Goal: Communication & Community: Share content

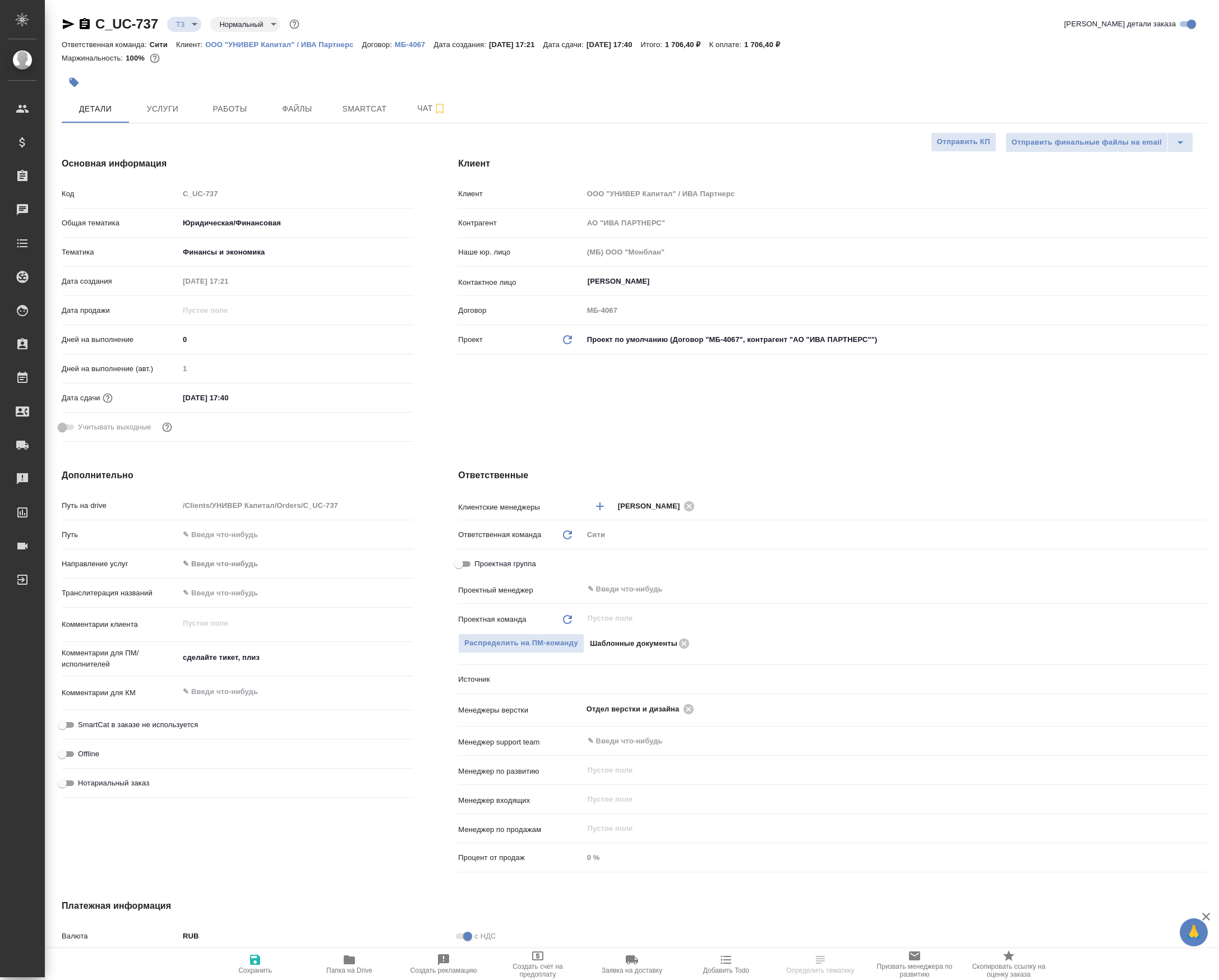
select select "RU"
click at [357, 961] on span "Папка на Drive" at bounding box center [349, 964] width 81 height 22
select select "RU"
type textarea "x"
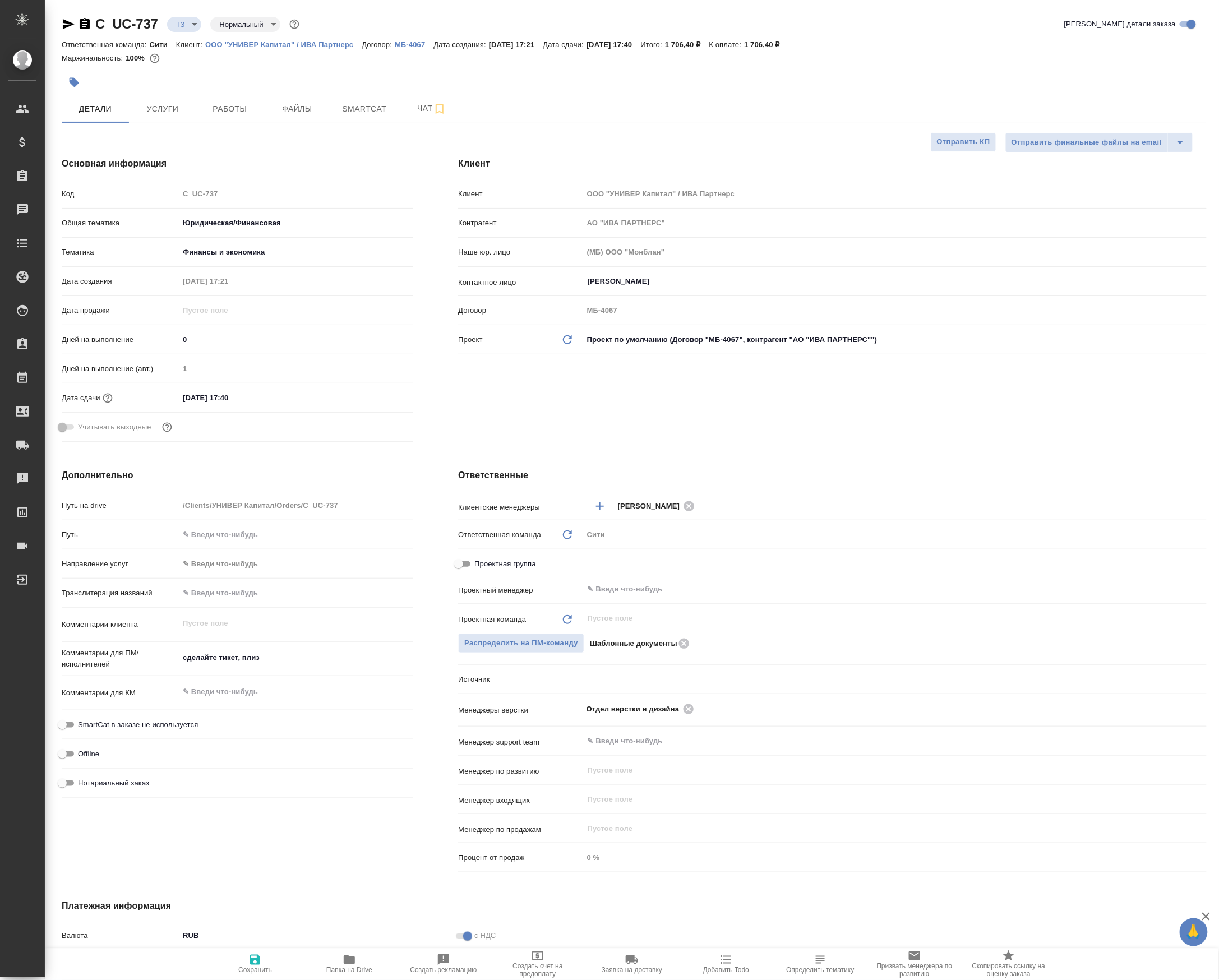
type textarea "x"
click at [695, 713] on icon at bounding box center [689, 709] width 13 height 13
type textarea "x"
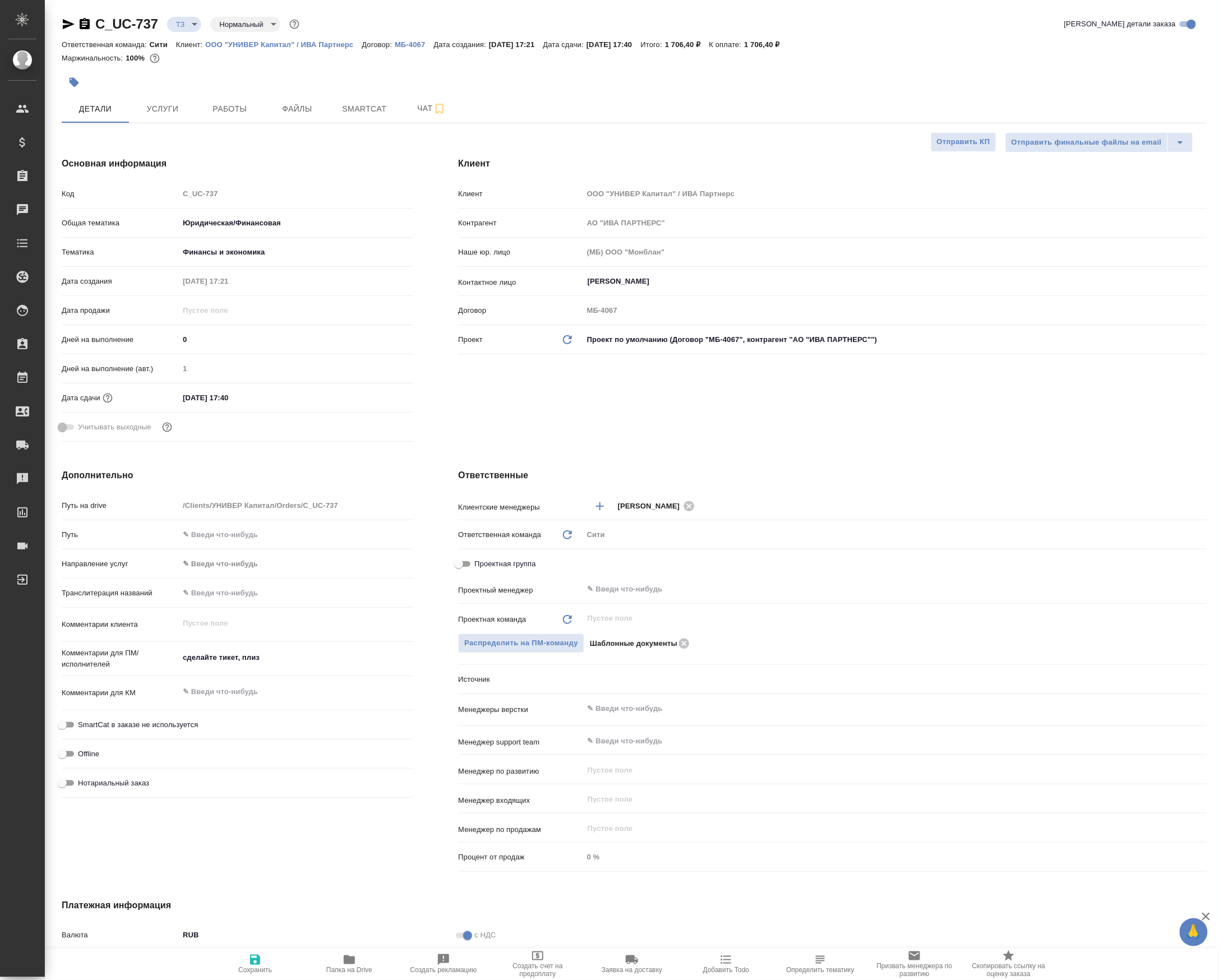
drag, startPoint x: 711, startPoint y: 713, endPoint x: 713, endPoint y: 708, distance: 5.4
click at [713, 709] on div "​" at bounding box center [894, 709] width 623 height 20
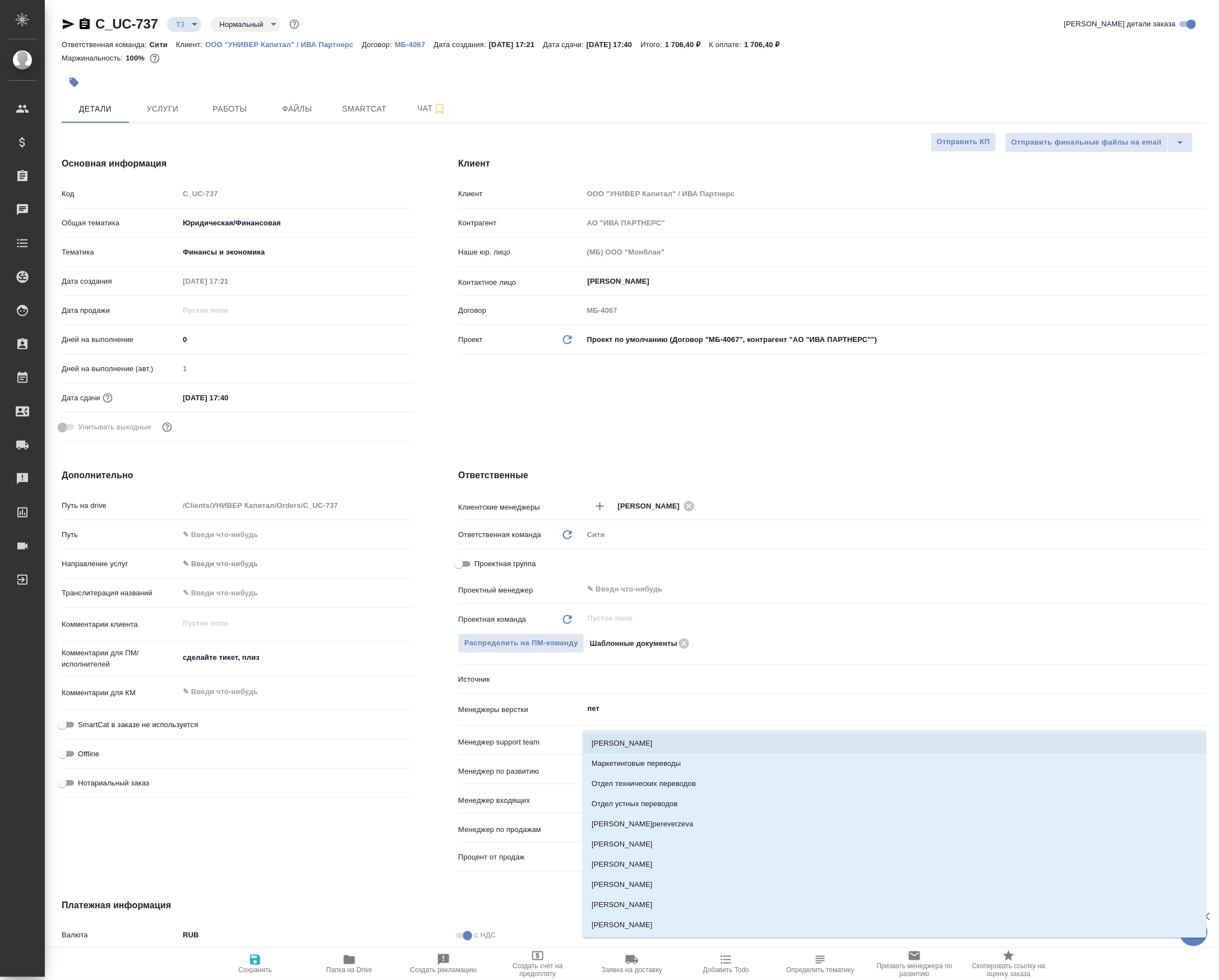
type input "петр"
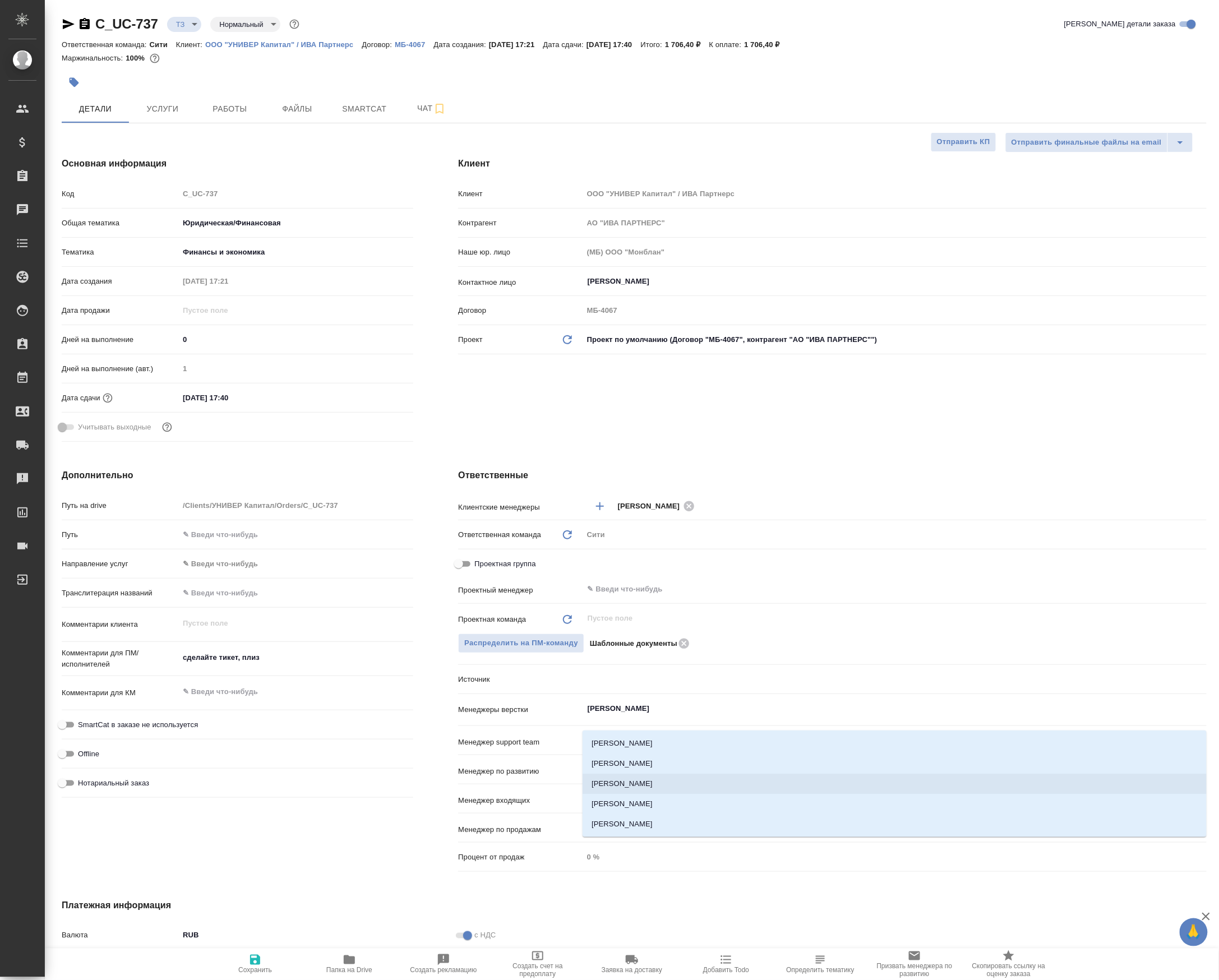
click at [621, 781] on li "Петрова Валерия" at bounding box center [894, 784] width 624 height 20
type textarea "x"
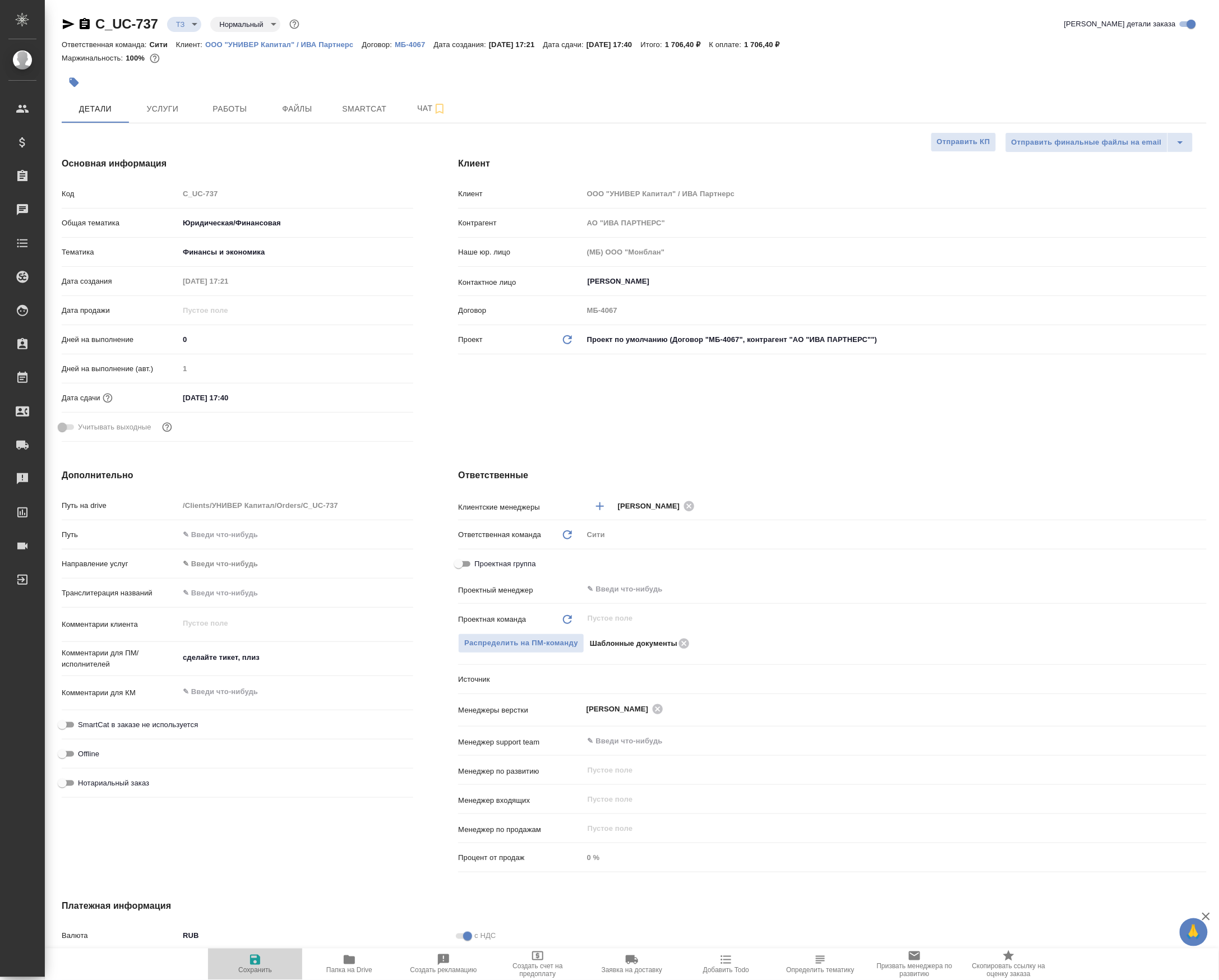
click at [259, 963] on icon "button" at bounding box center [255, 960] width 10 height 10
type textarea "x"
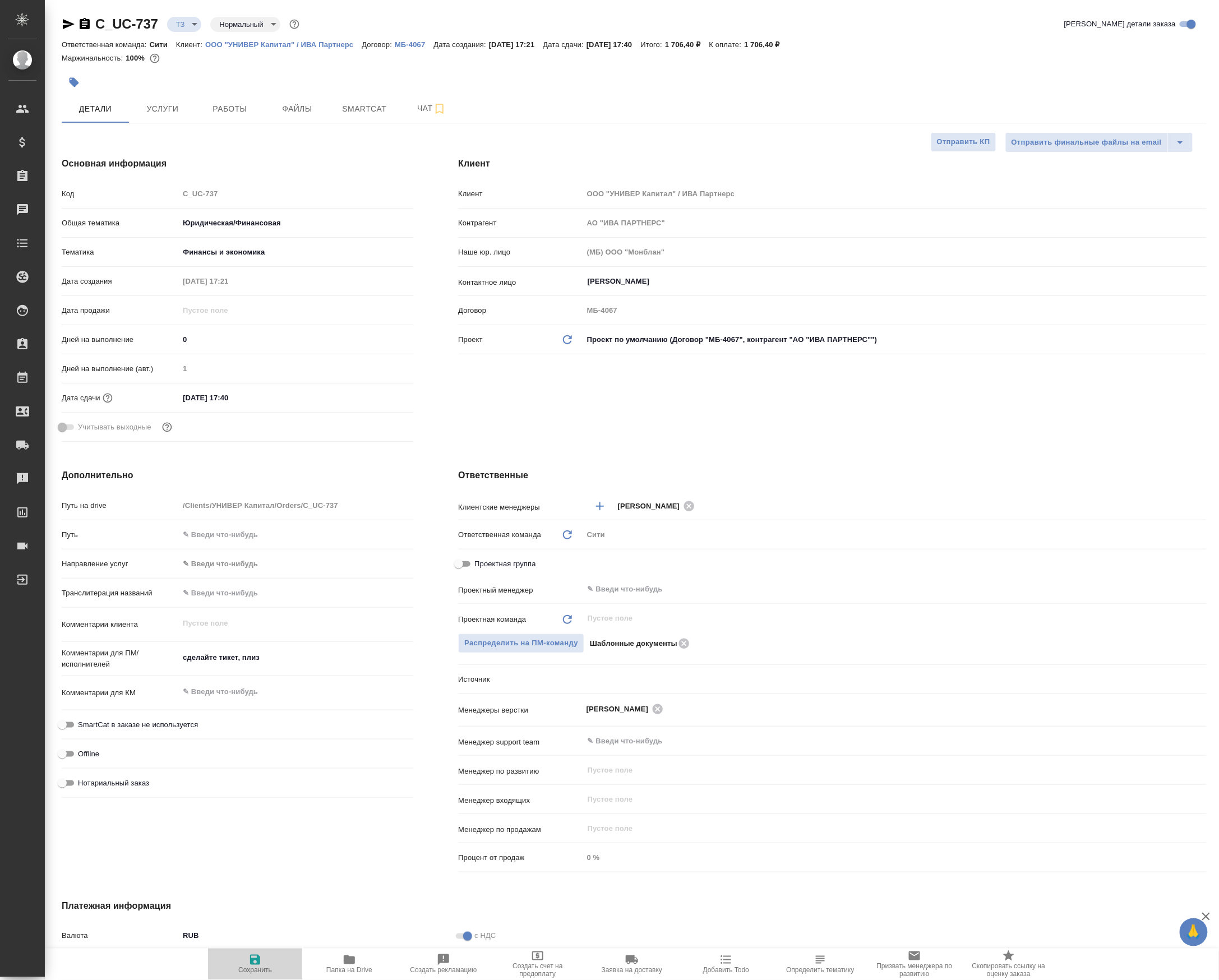
type textarea "x"
select select "RU"
drag, startPoint x: 76, startPoint y: 10, endPoint x: 65, endPoint y: 25, distance: 18.6
click at [72, 16] on div "C_UC-737 ТЗ tz Нормальный normal Кратко детали заказа Ответственная команда: Си…" at bounding box center [634, 565] width 1157 height 1130
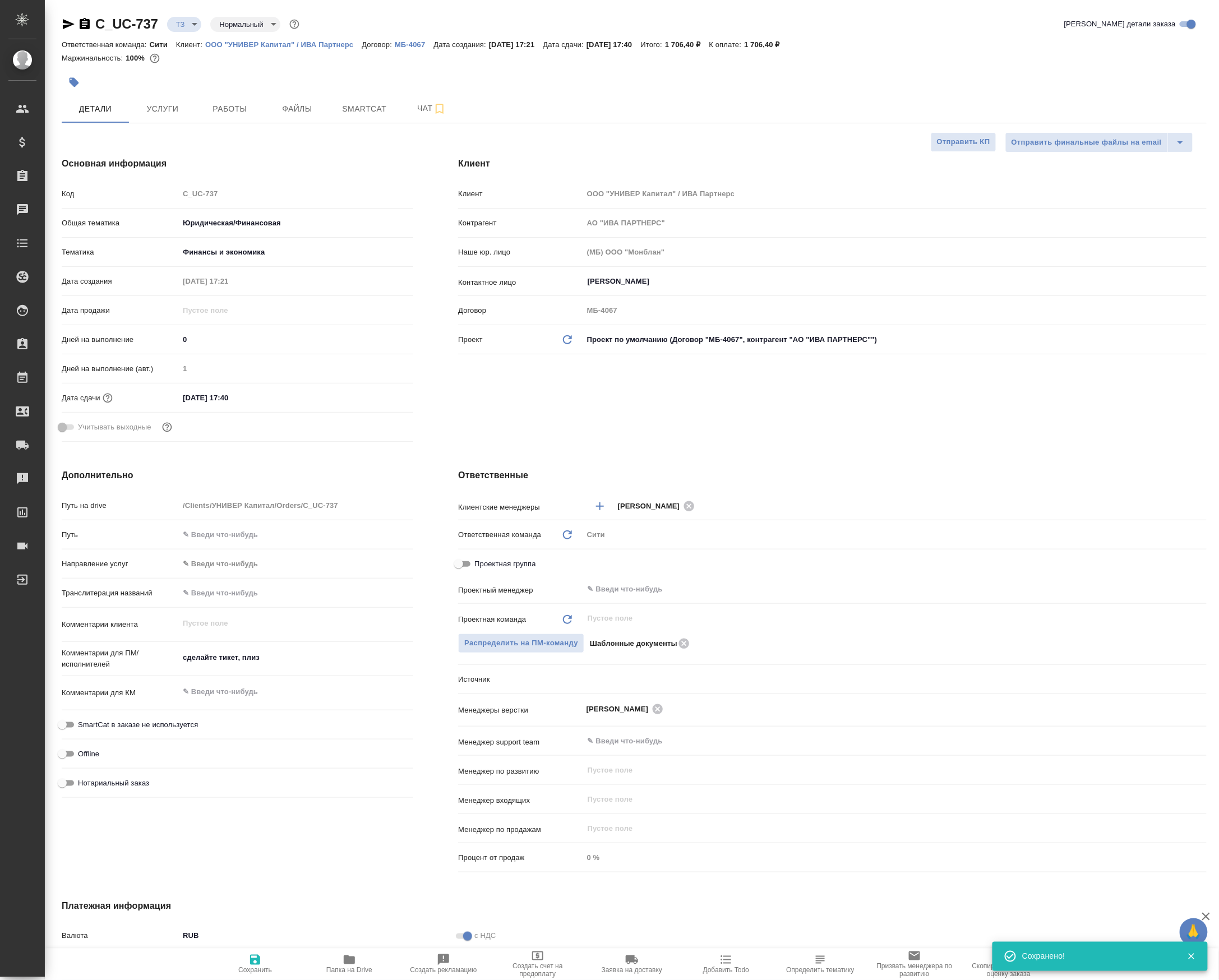
click at [65, 25] on icon "button" at bounding box center [69, 24] width 12 height 10
type textarea "x"
drag, startPoint x: 182, startPoint y: 104, endPoint x: 411, endPoint y: 108, distance: 229.0
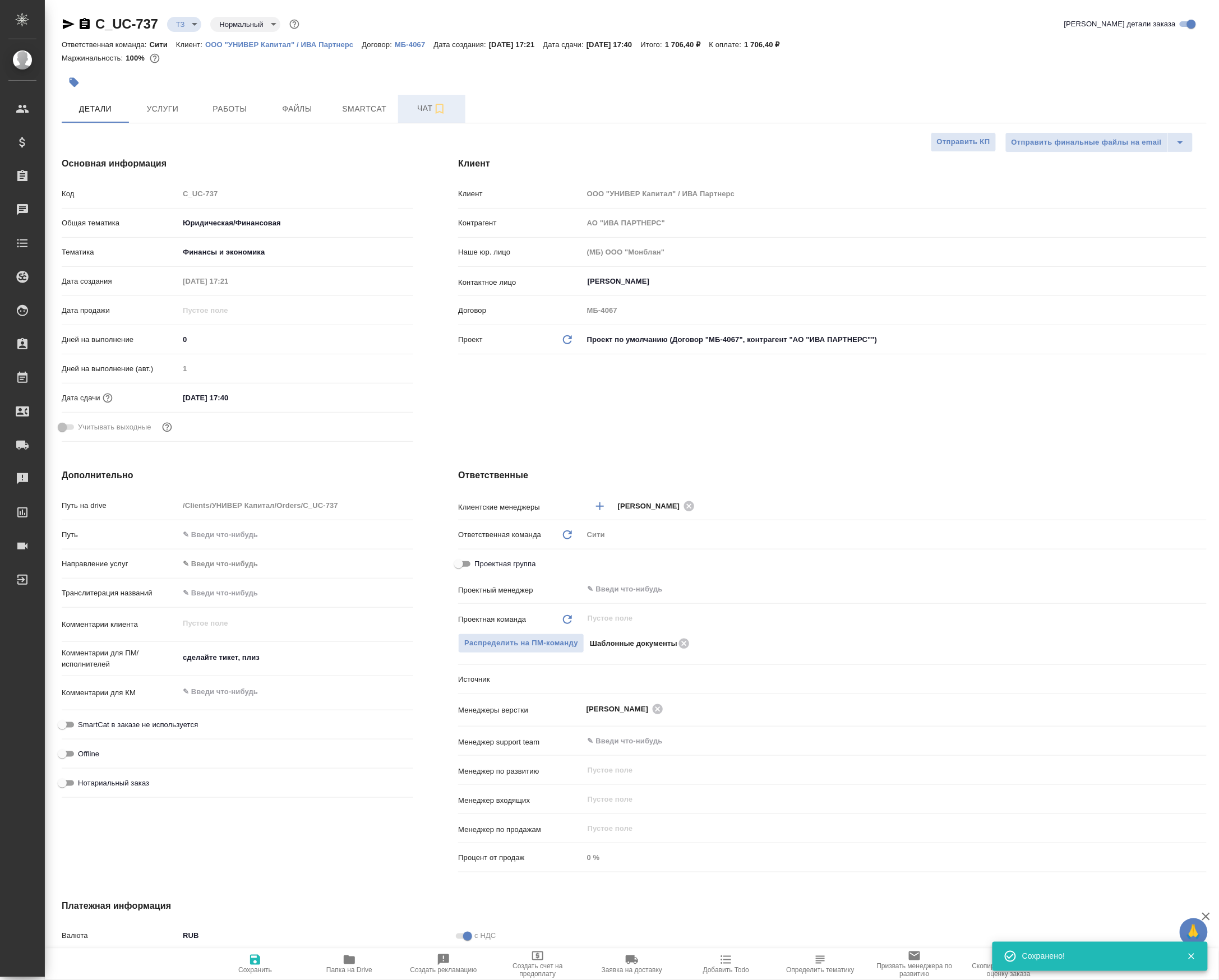
click at [411, 108] on div "Детали Услуги Работы Файлы Smartcat Чат" at bounding box center [634, 108] width 1145 height 28
click at [411, 108] on span "Чат" at bounding box center [432, 108] width 54 height 14
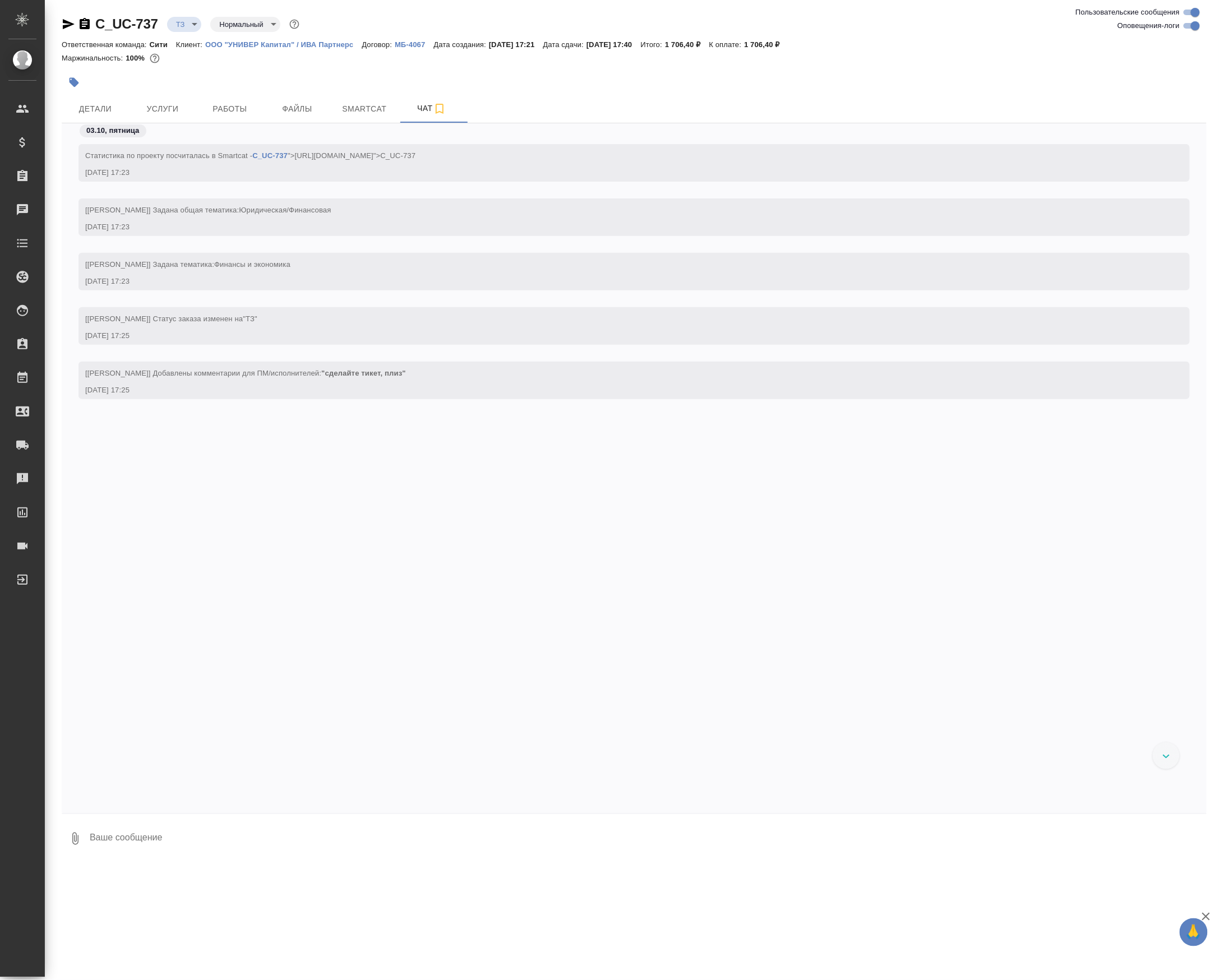
click at [81, 838] on icon "button" at bounding box center [75, 839] width 13 height 13
click at [119, 761] on div at bounding box center [610, 490] width 1219 height 980
click at [76, 842] on icon "button" at bounding box center [75, 839] width 6 height 13
click at [94, 784] on span "С локального диска" at bounding box center [71, 778] width 76 height 14
click at [0, 0] on input "С локального диска" at bounding box center [0, 0] width 0 height 0
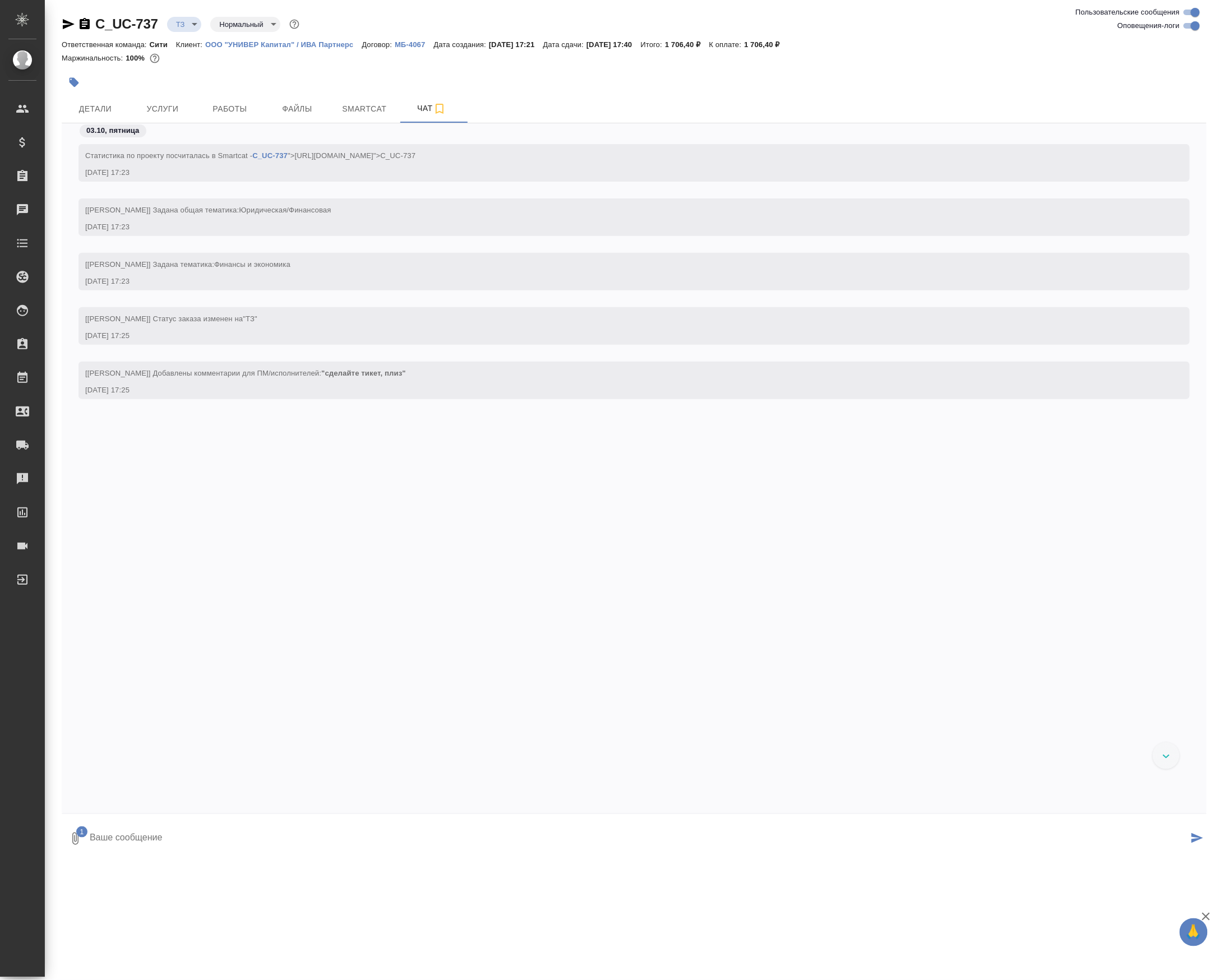
click at [171, 853] on textarea at bounding box center [638, 839] width 1099 height 38
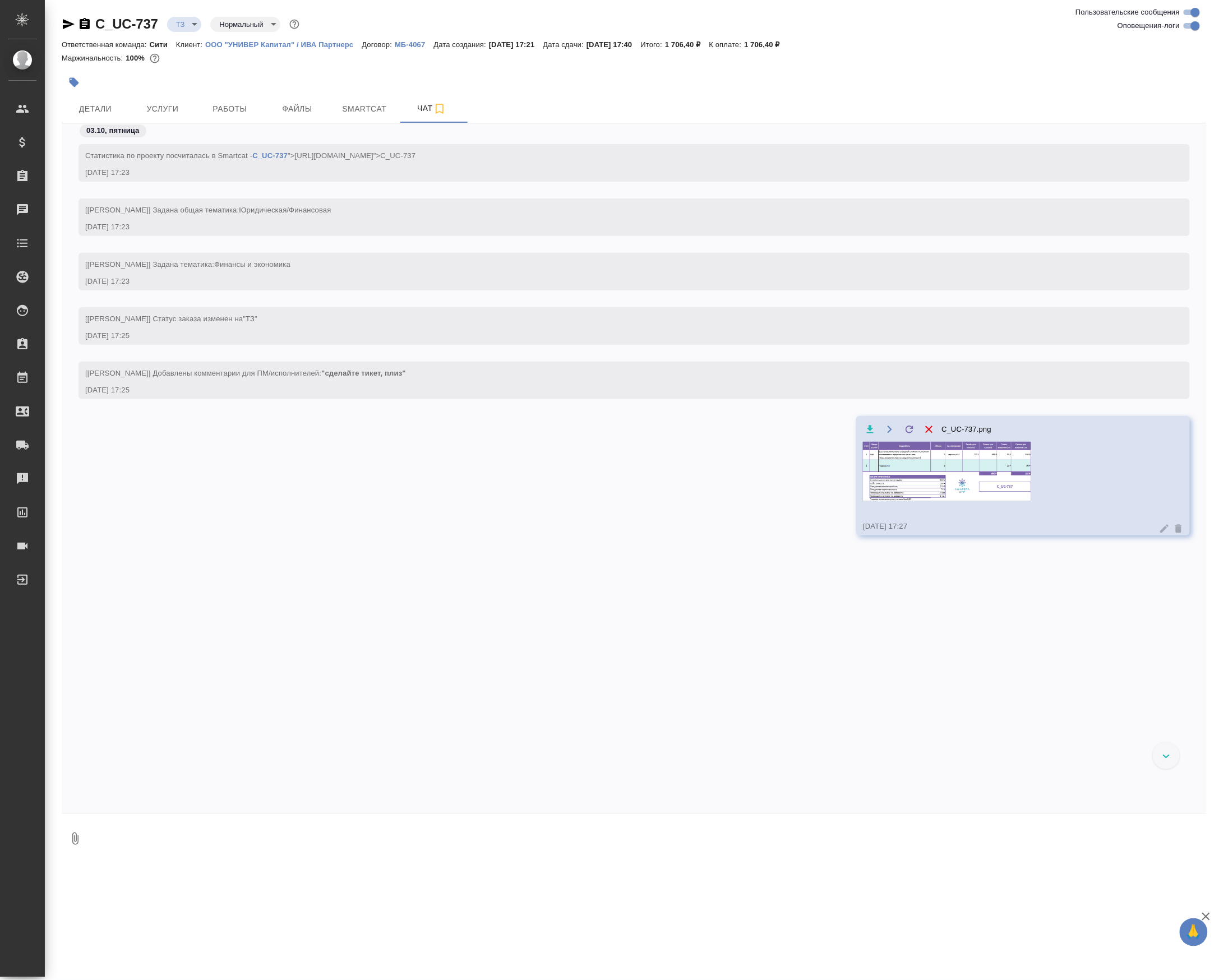
click at [198, 18] on body "🙏 .cls-1 fill:#fff; AWATERA Petrova Valeria Клиенты Спецификации Заказы 0 Чаты …" at bounding box center [610, 490] width 1219 height 980
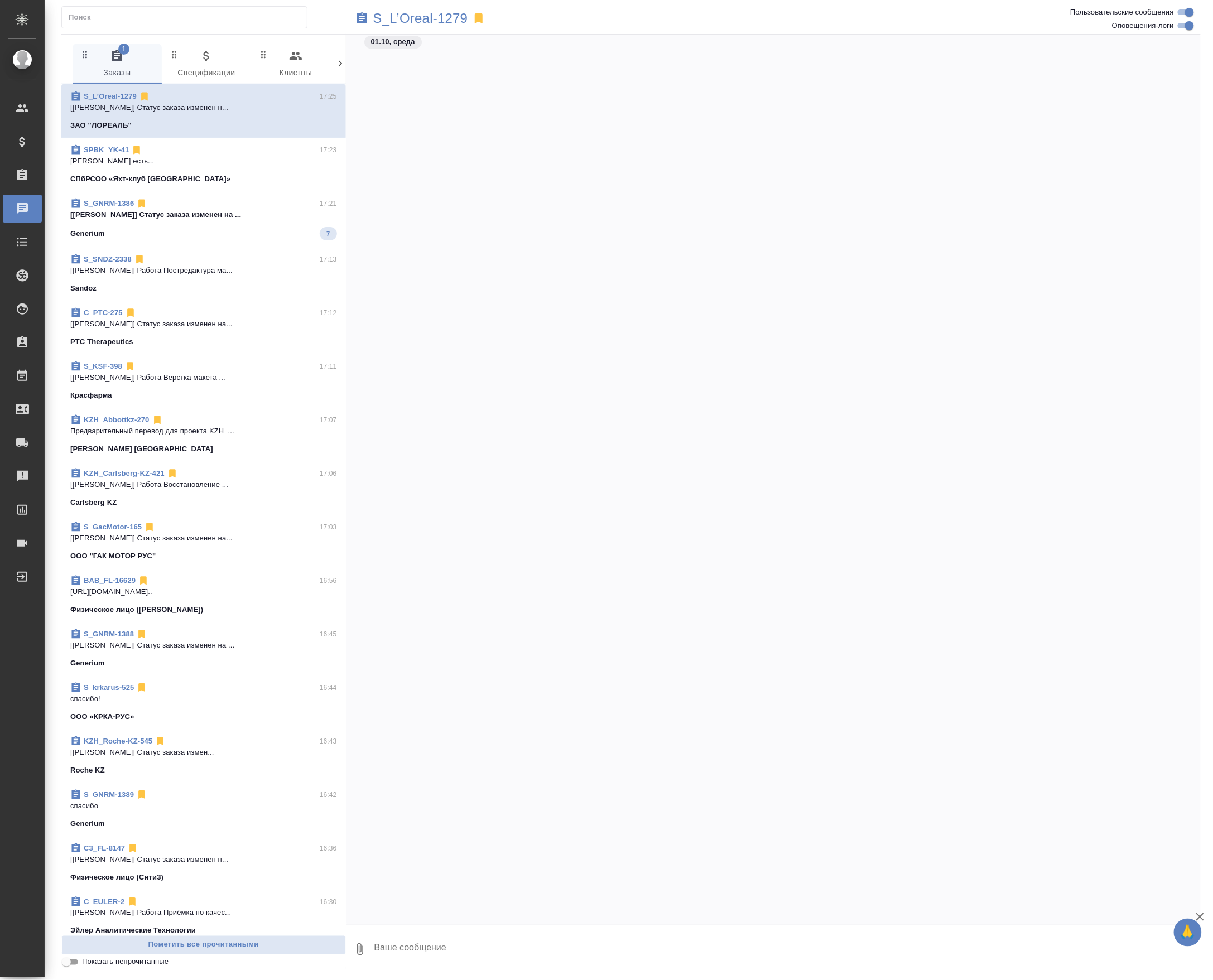
scroll to position [2512, 0]
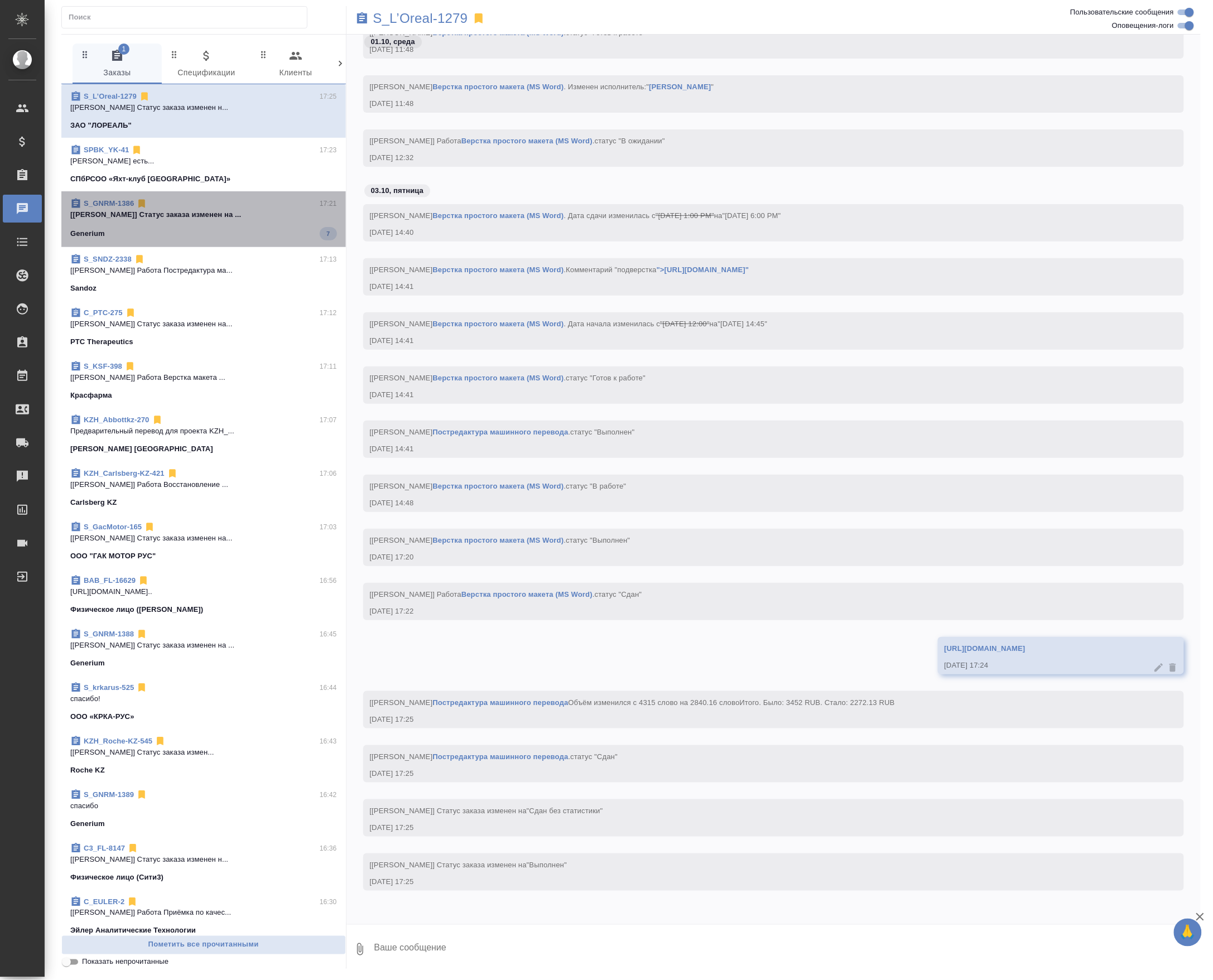
drag, startPoint x: 332, startPoint y: 257, endPoint x: 318, endPoint y: 258, distance: 14.0
click at [318, 247] on div "S_GNRM-1386 17:21 [Грабко Мария] Статус заказа изменен на ... Generium 7" at bounding box center [204, 219] width 285 height 56
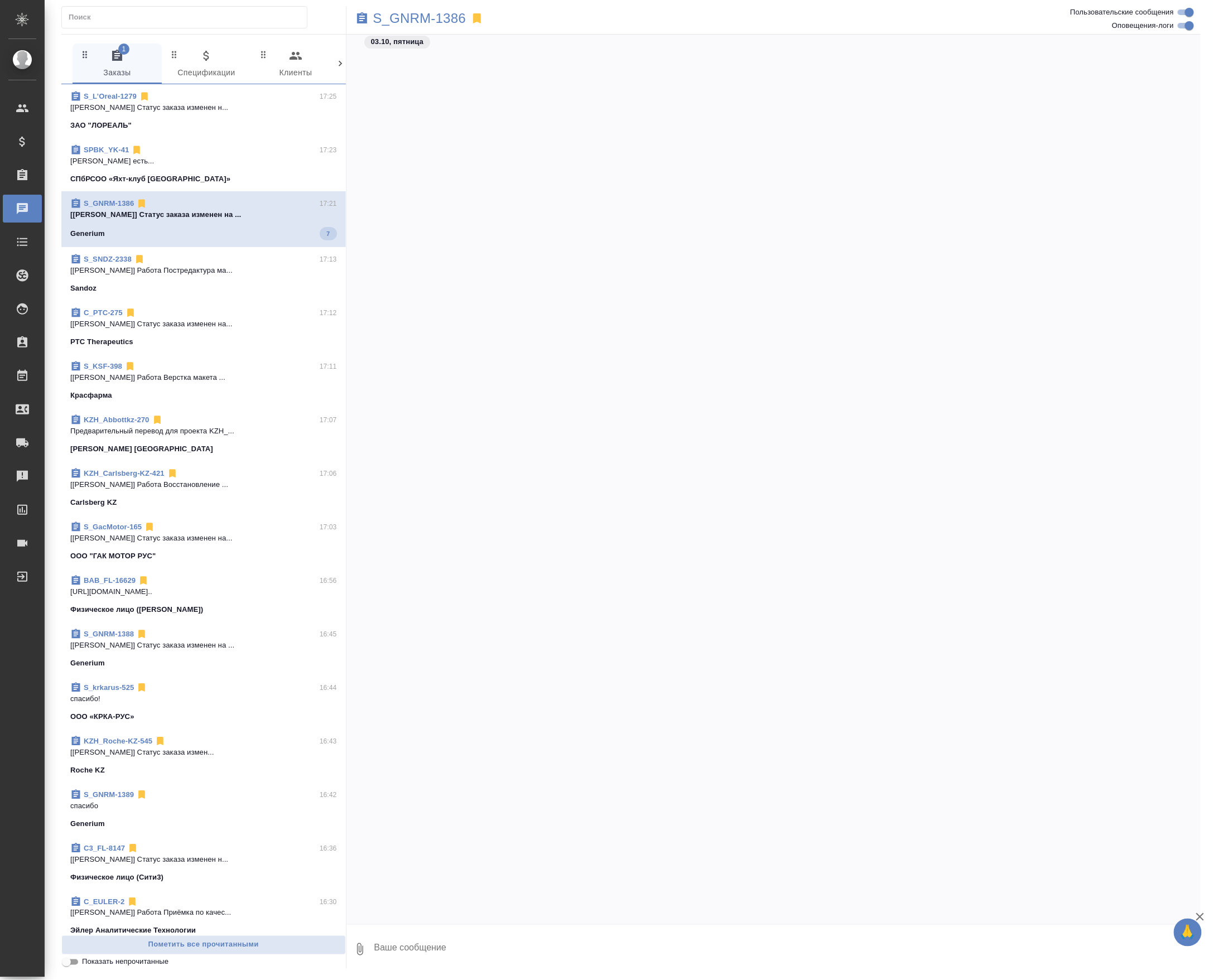
scroll to position [5211, 0]
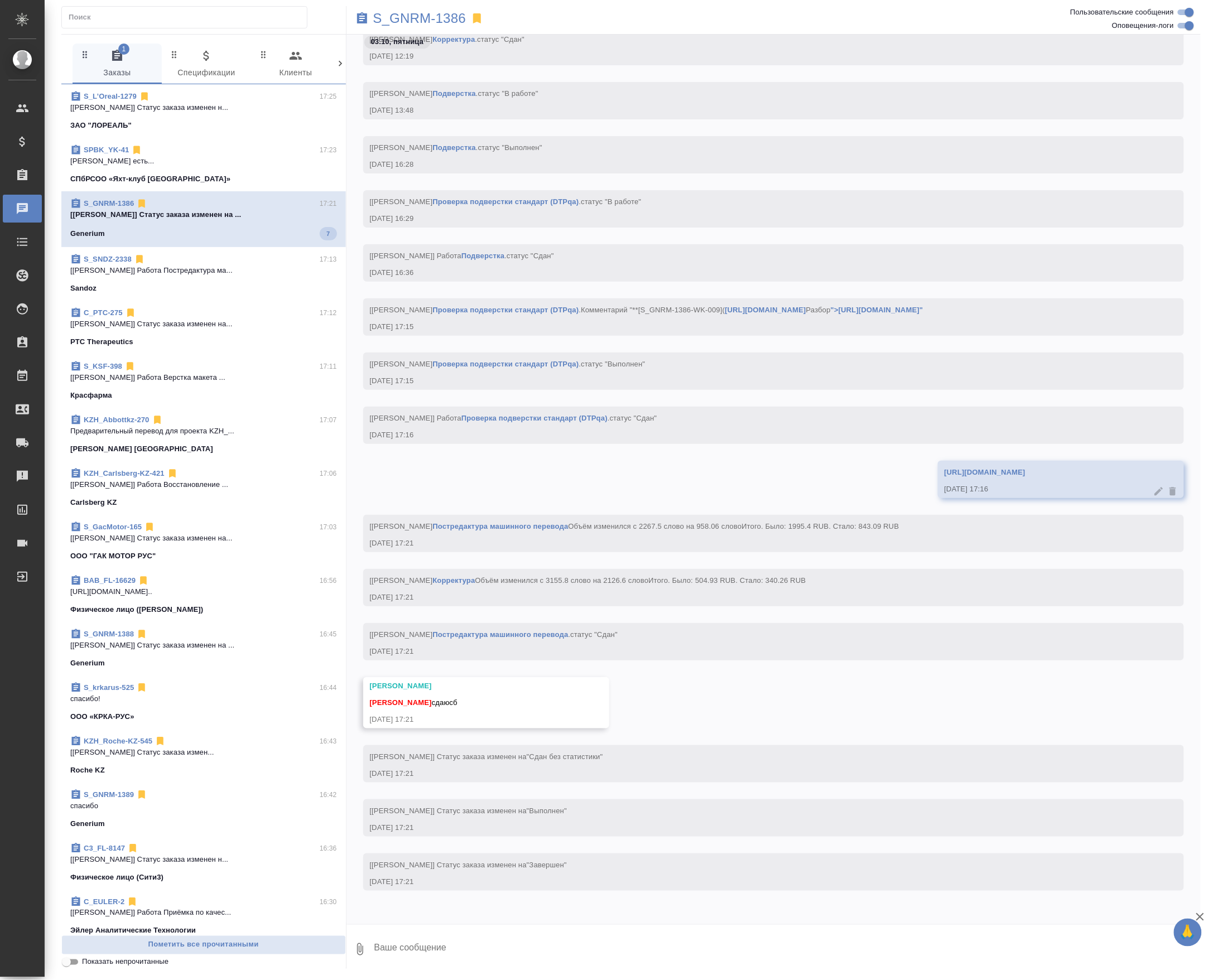
click at [318, 247] on div "S_GNRM-1386 17:21 [Грабко Мария] Статус заказа изменен на ... Generium 7" at bounding box center [204, 219] width 285 height 56
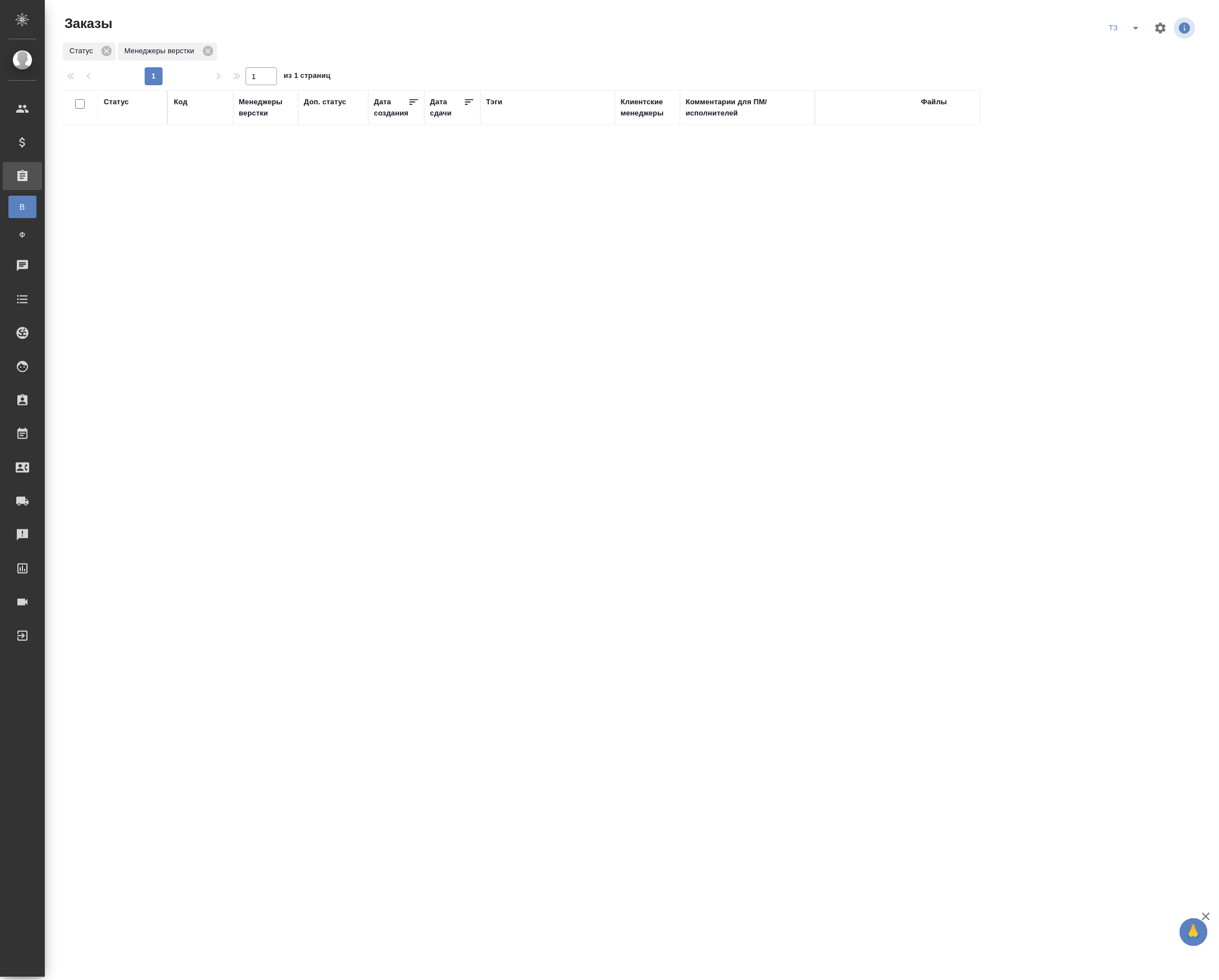
click at [1085, 402] on div "Статус Код Менеджеры верстки Доп. статус Дата создания Дата сдачи Тэги Клиентск…" at bounding box center [629, 393] width 1136 height 605
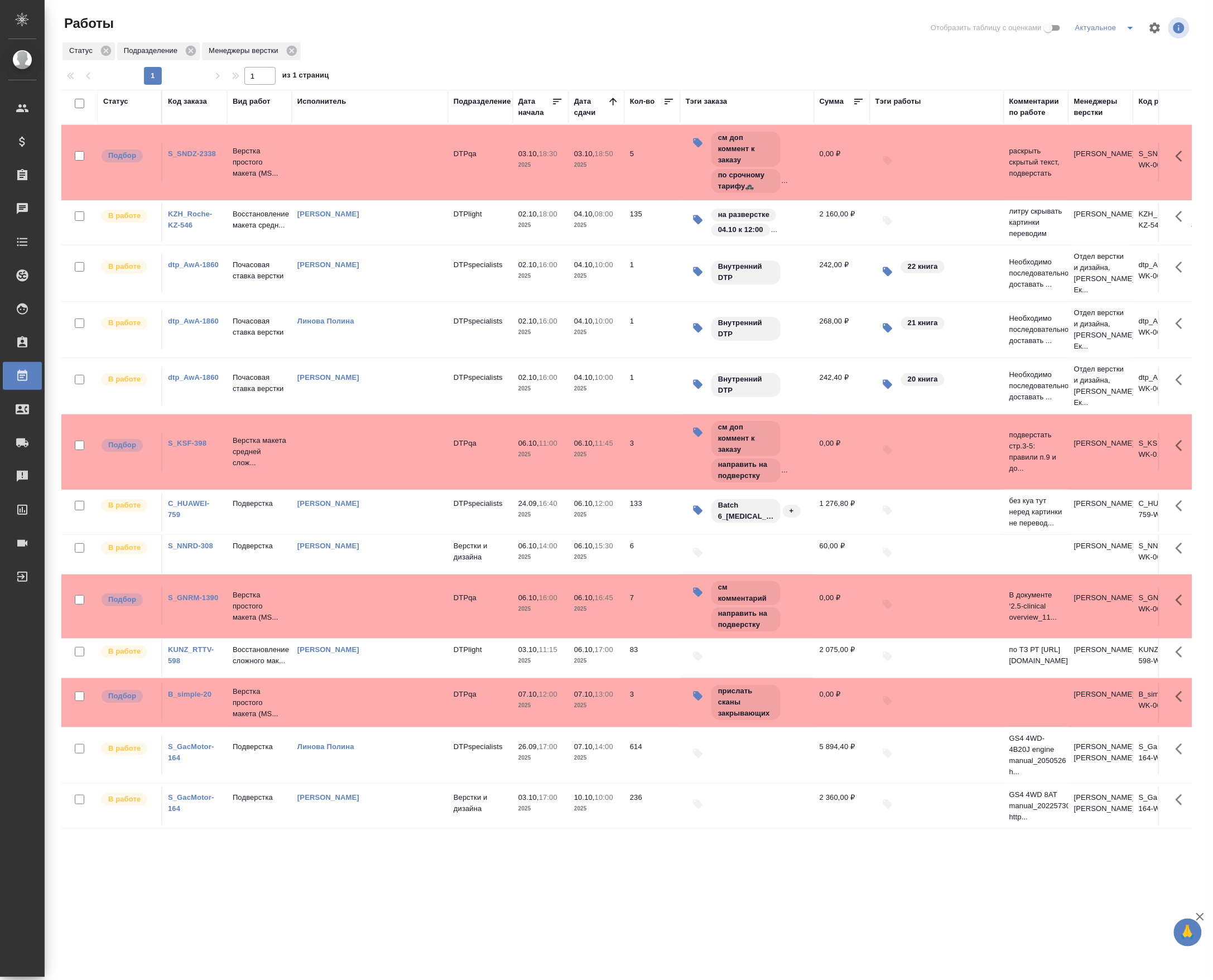
scroll to position [45, 0]
click at [1124, 21] on icon "split button" at bounding box center [1130, 28] width 13 height 13
click at [1062, 198] on li "Заявки" at bounding box center [1093, 197] width 107 height 18
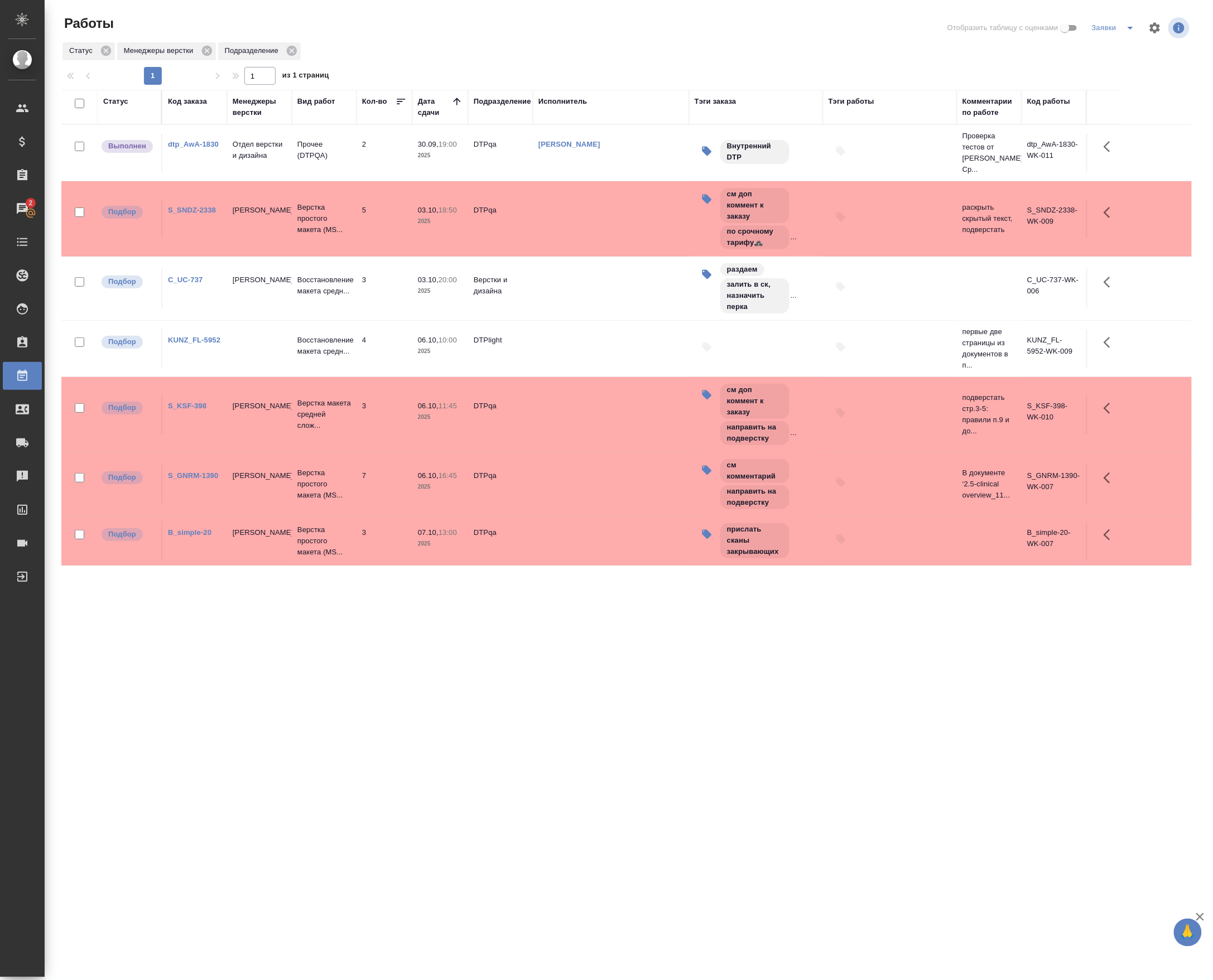
click at [563, 291] on td at bounding box center [611, 288] width 156 height 39
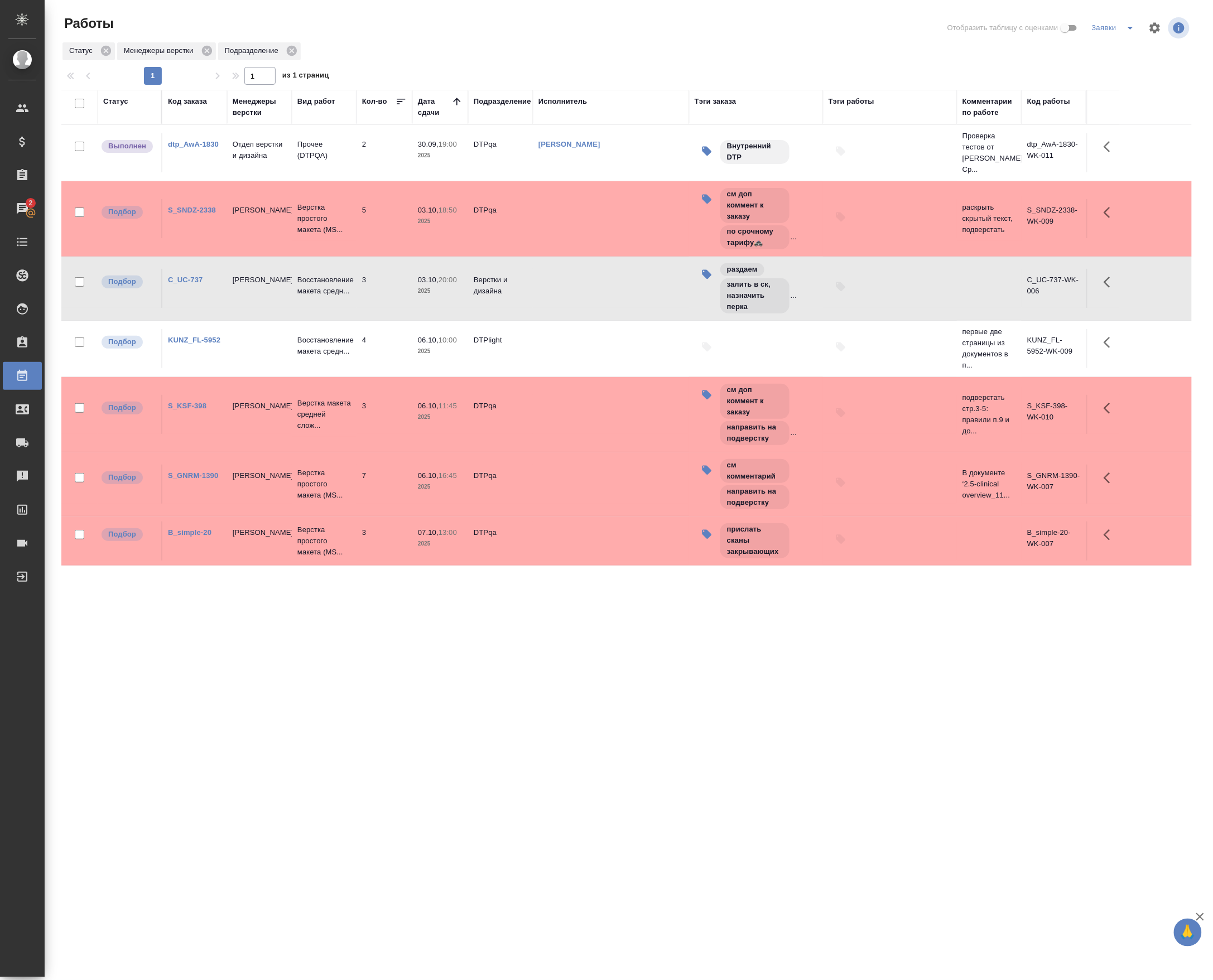
click at [563, 291] on td at bounding box center [611, 288] width 156 height 39
click at [303, 241] on td "Верстка простого макета (MS..." at bounding box center [324, 219] width 65 height 45
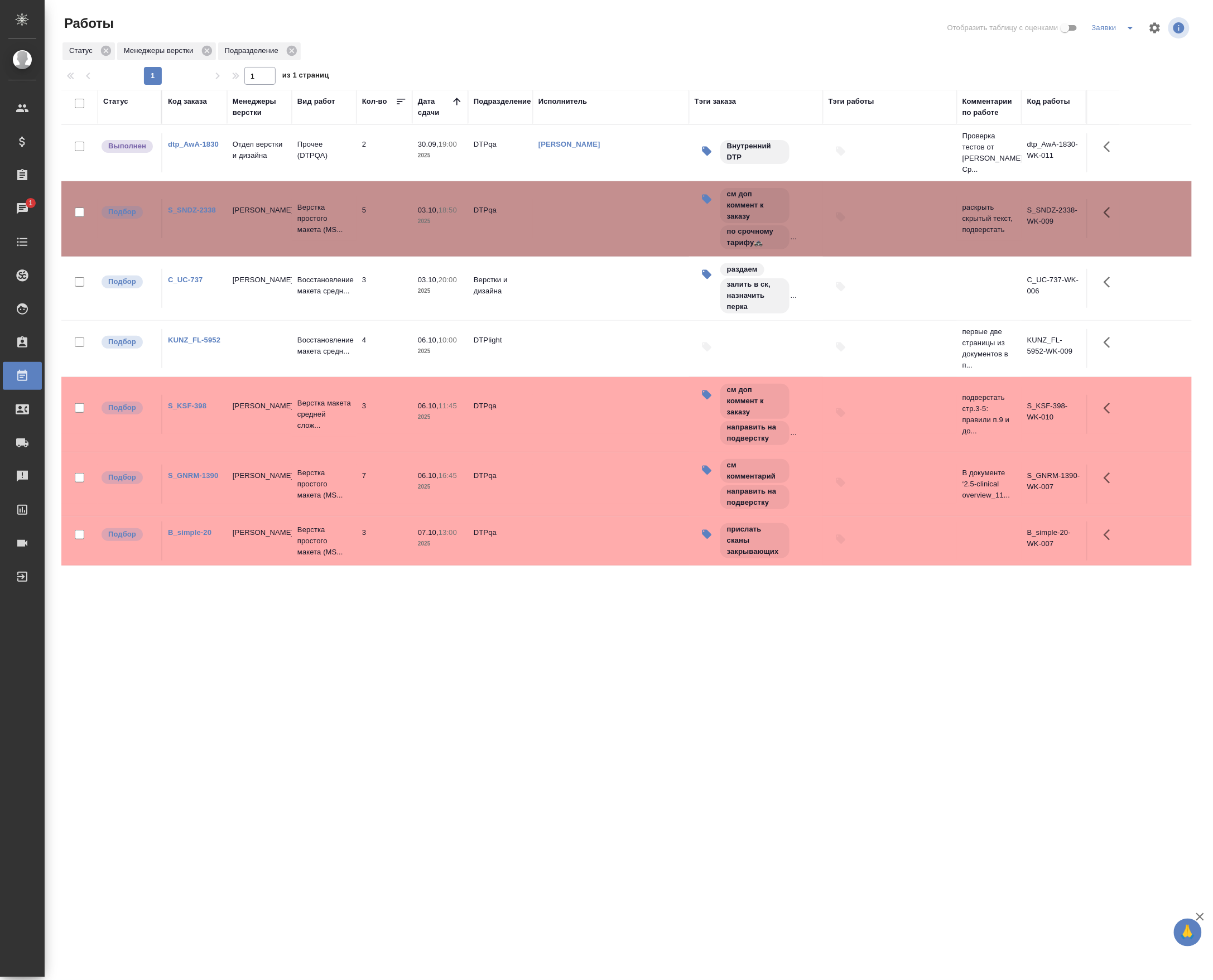
click at [303, 241] on td "Верстка простого макета (MS..." at bounding box center [324, 219] width 65 height 45
click at [443, 306] on td "03.10, 20:00 2025" at bounding box center [440, 288] width 56 height 39
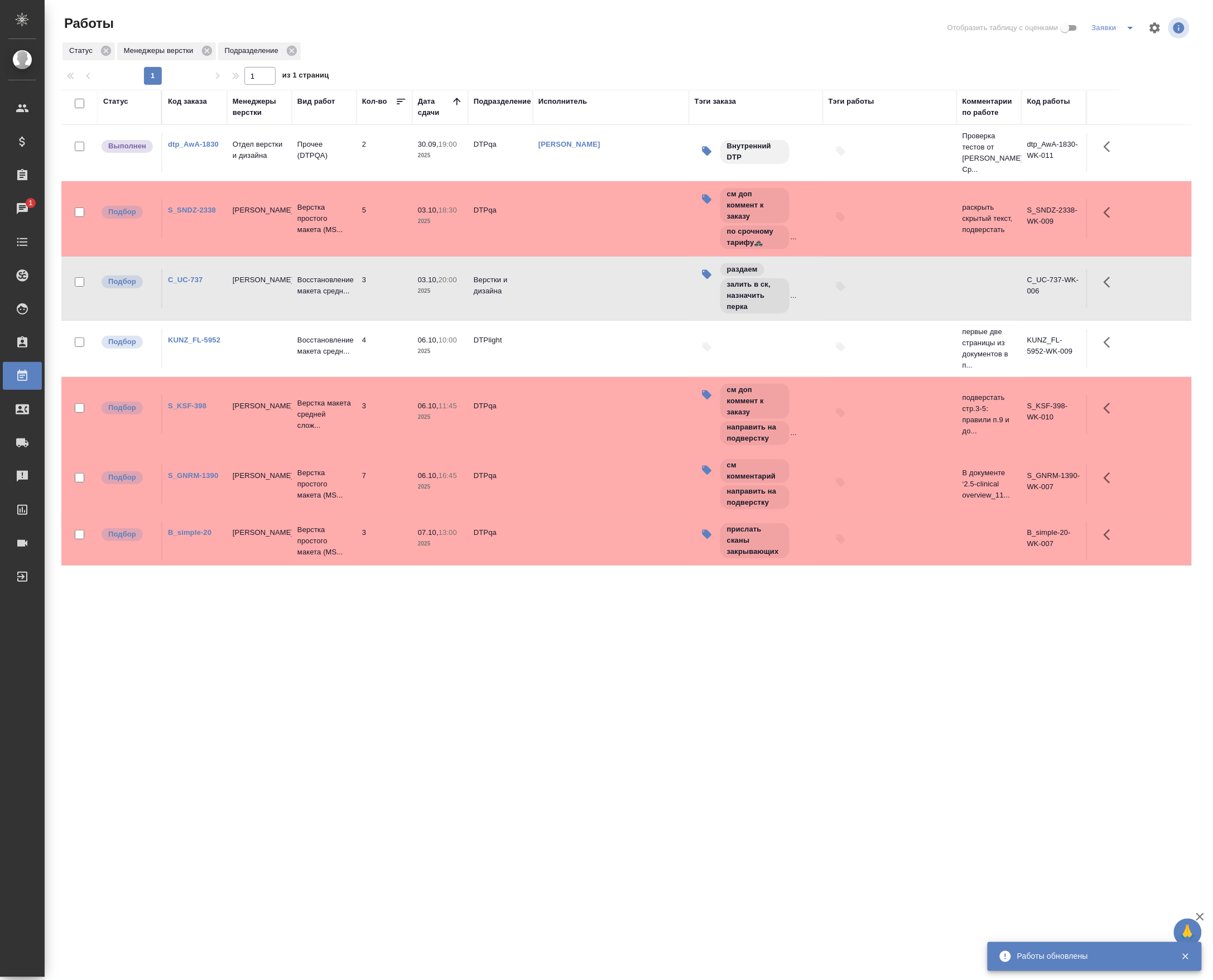
click at [443, 306] on td "03.10, 20:00 2025" at bounding box center [440, 288] width 56 height 39
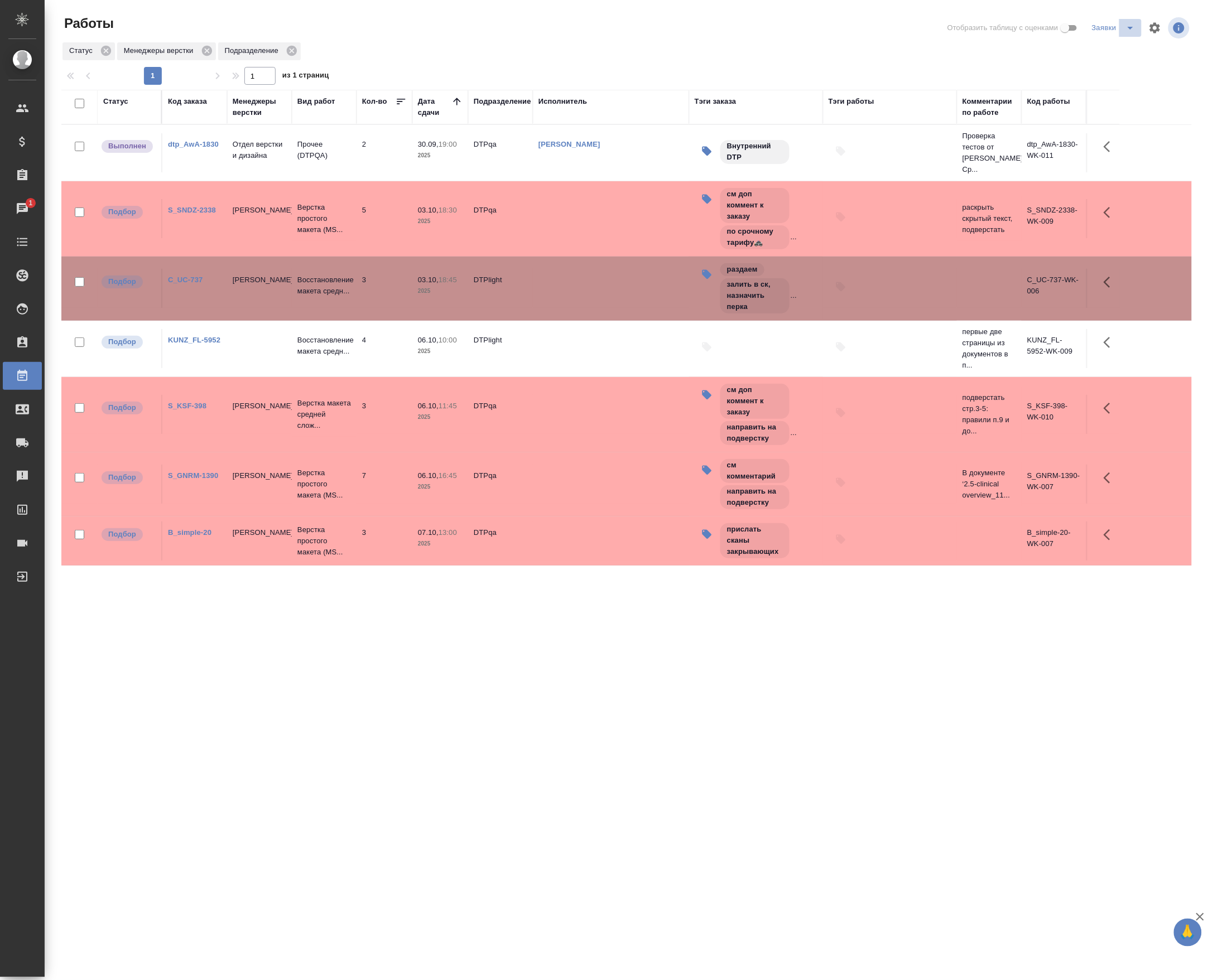
click at [1127, 25] on icon "split button" at bounding box center [1130, 28] width 13 height 13
click at [1084, 136] on li "Проверка" at bounding box center [1103, 143] width 107 height 18
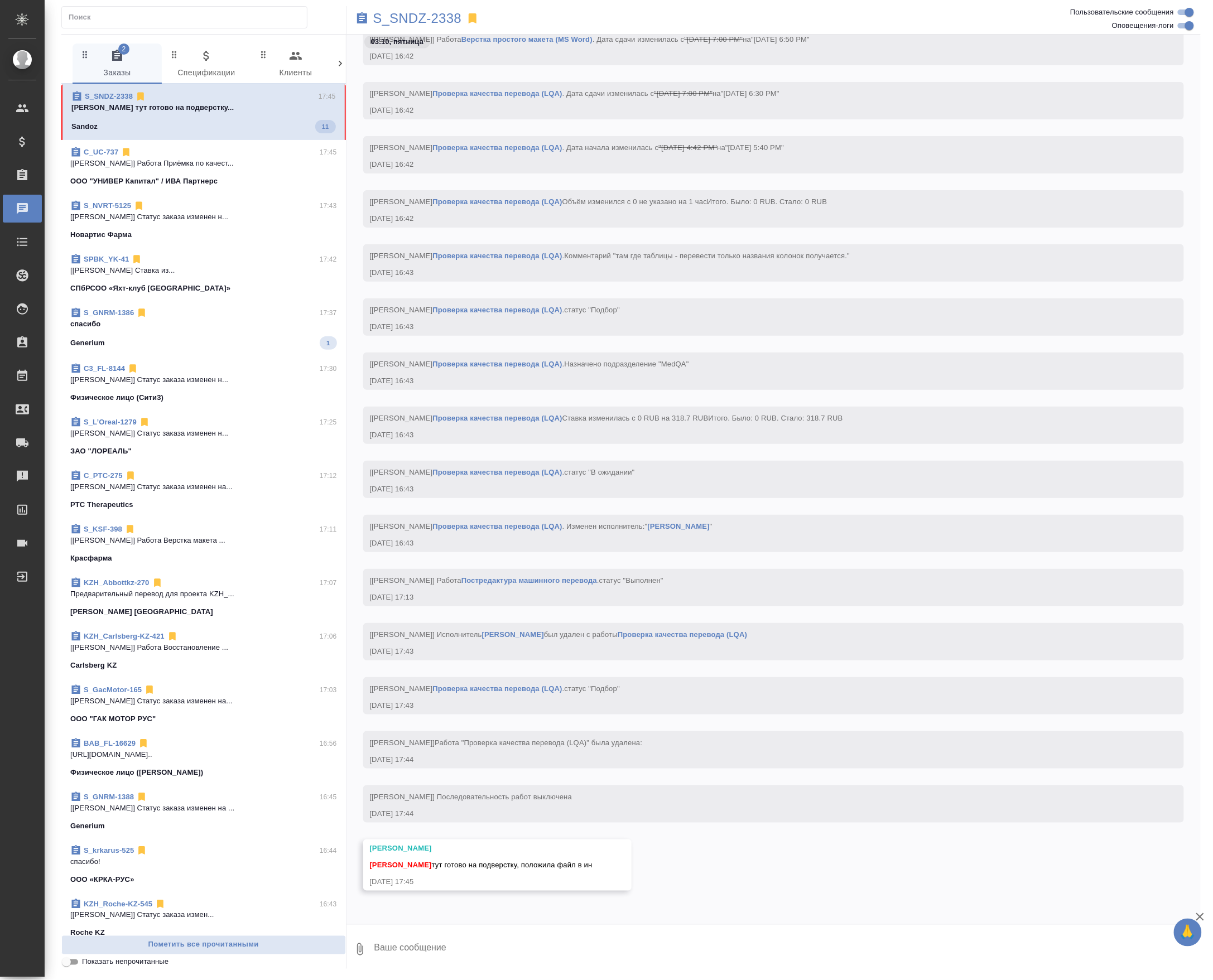
scroll to position [9795, 0]
click at [530, 955] on textarea at bounding box center [787, 950] width 828 height 38
type textarea "ок"
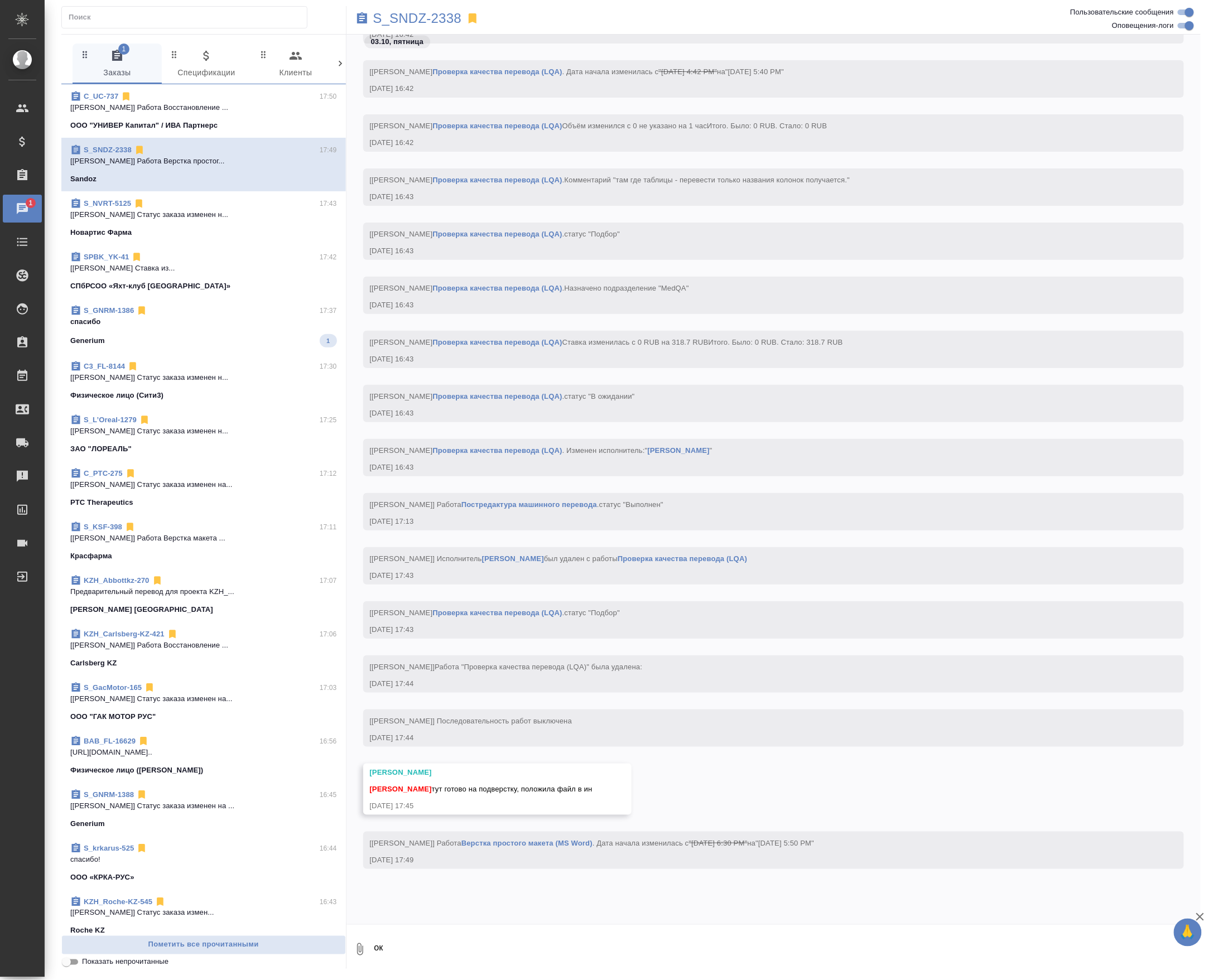
scroll to position [9902, 0]
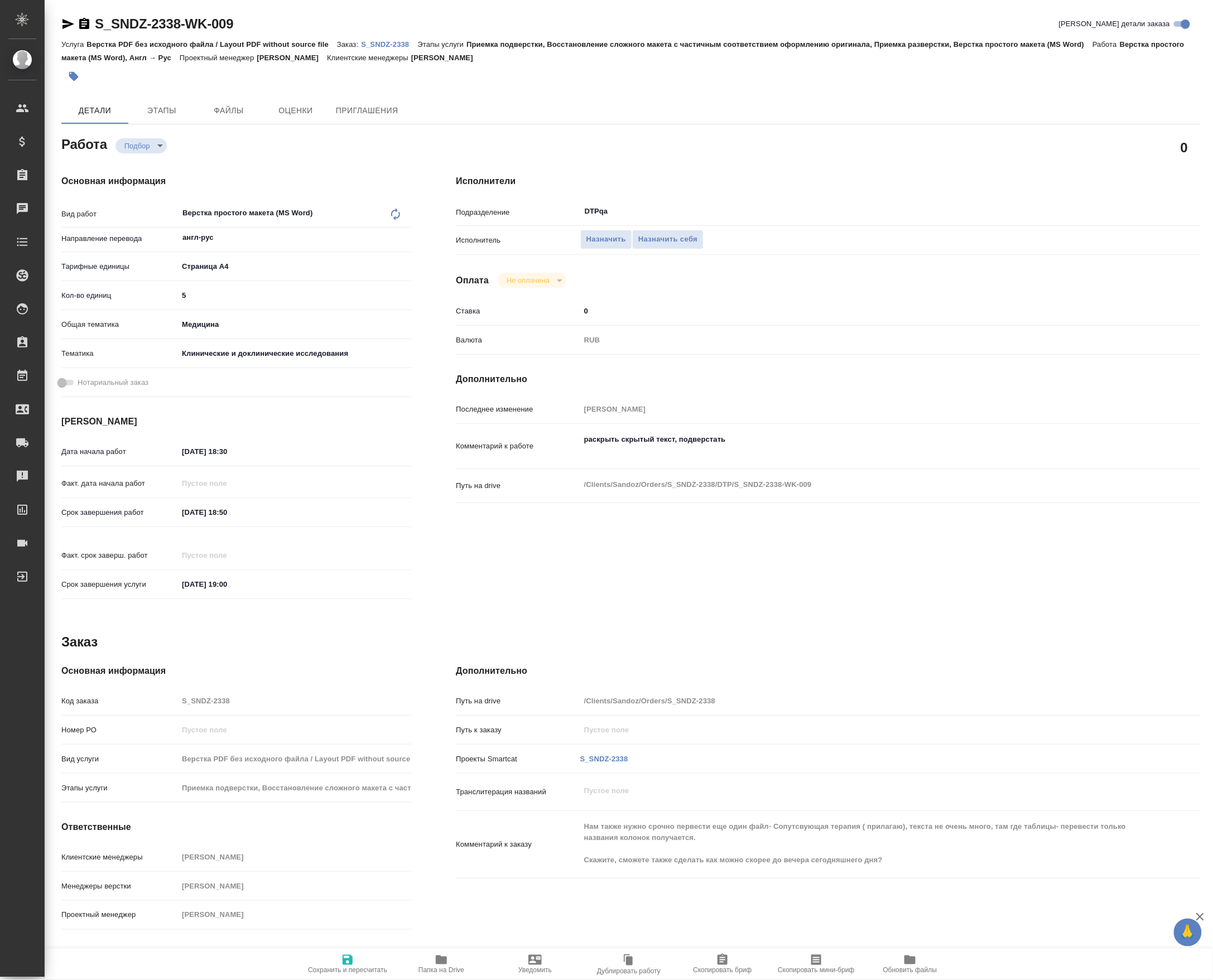
click at [231, 449] on input "03.10.2025 18:30" at bounding box center [227, 451] width 98 height 16
click at [231, 449] on input "03.10.2025 18:30" at bounding box center [228, 451] width 98 height 16
type input "03.10.2025 17:50"
click at [230, 516] on input "03.10.2025 18:50" at bounding box center [227, 512] width 98 height 16
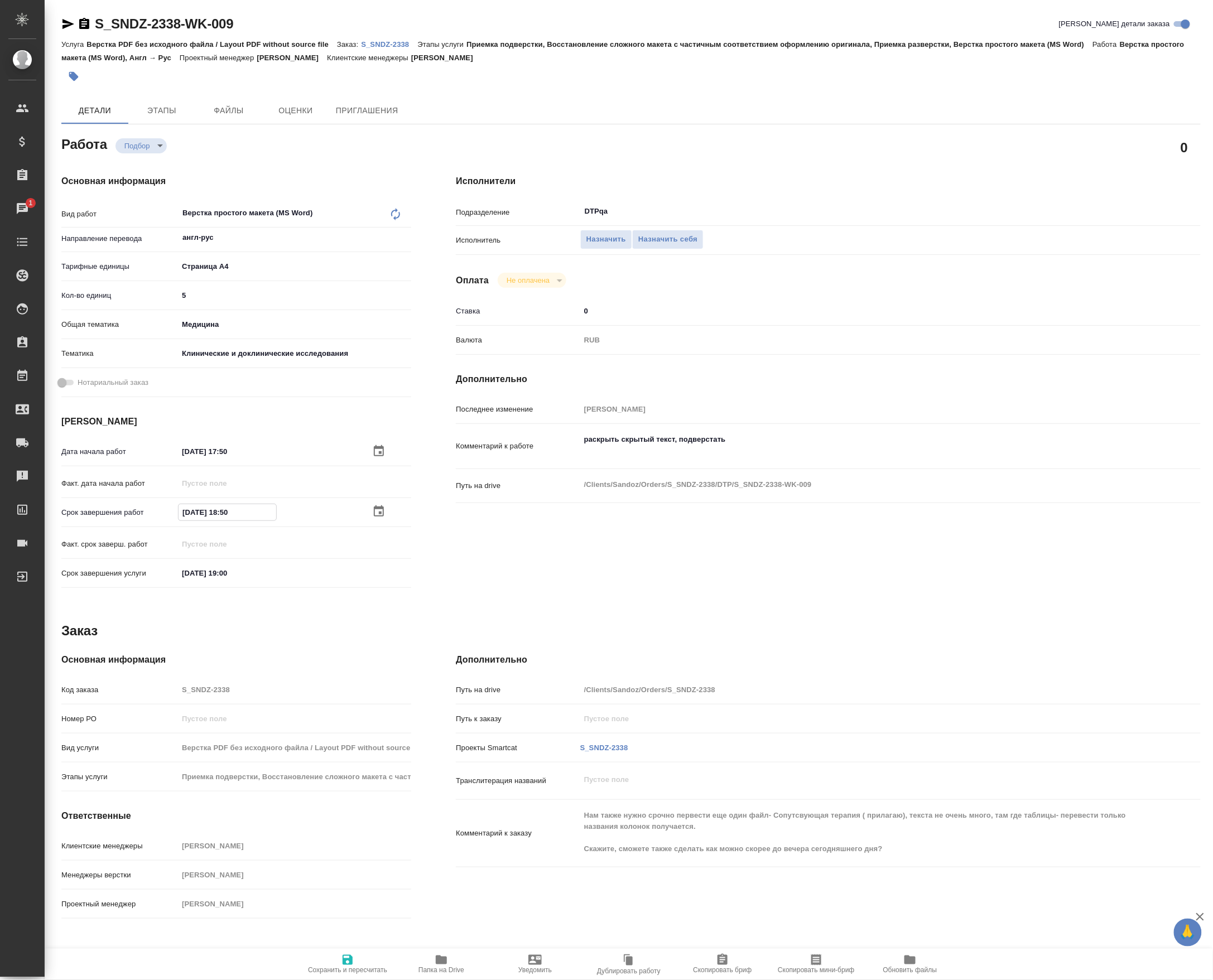
click at [247, 509] on input "03.10.2025 18:50" at bounding box center [228, 512] width 98 height 16
click at [232, 512] on input "03.10.2025 18:50" at bounding box center [228, 512] width 98 height 16
type input "03.10.2025 18:30"
click at [320, 967] on span "Сохранить и пересчитать" at bounding box center [347, 970] width 79 height 8
type input "recruiting"
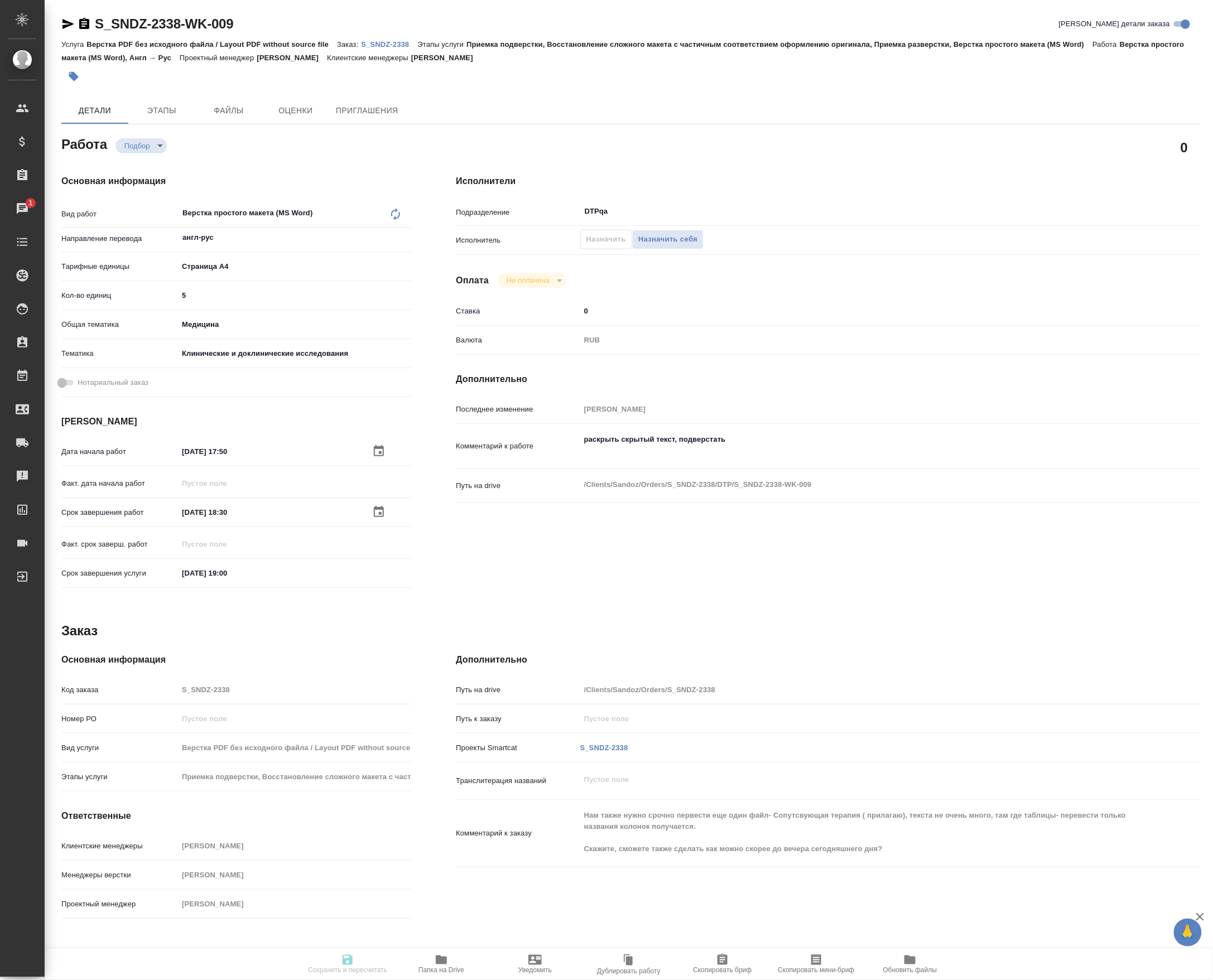
type input "англ-рус"
type input "5f036ec4e16dec2d6b59c8ff"
type input "5"
type input "med"
type input "5a8b8b956a9677013d343d9e"
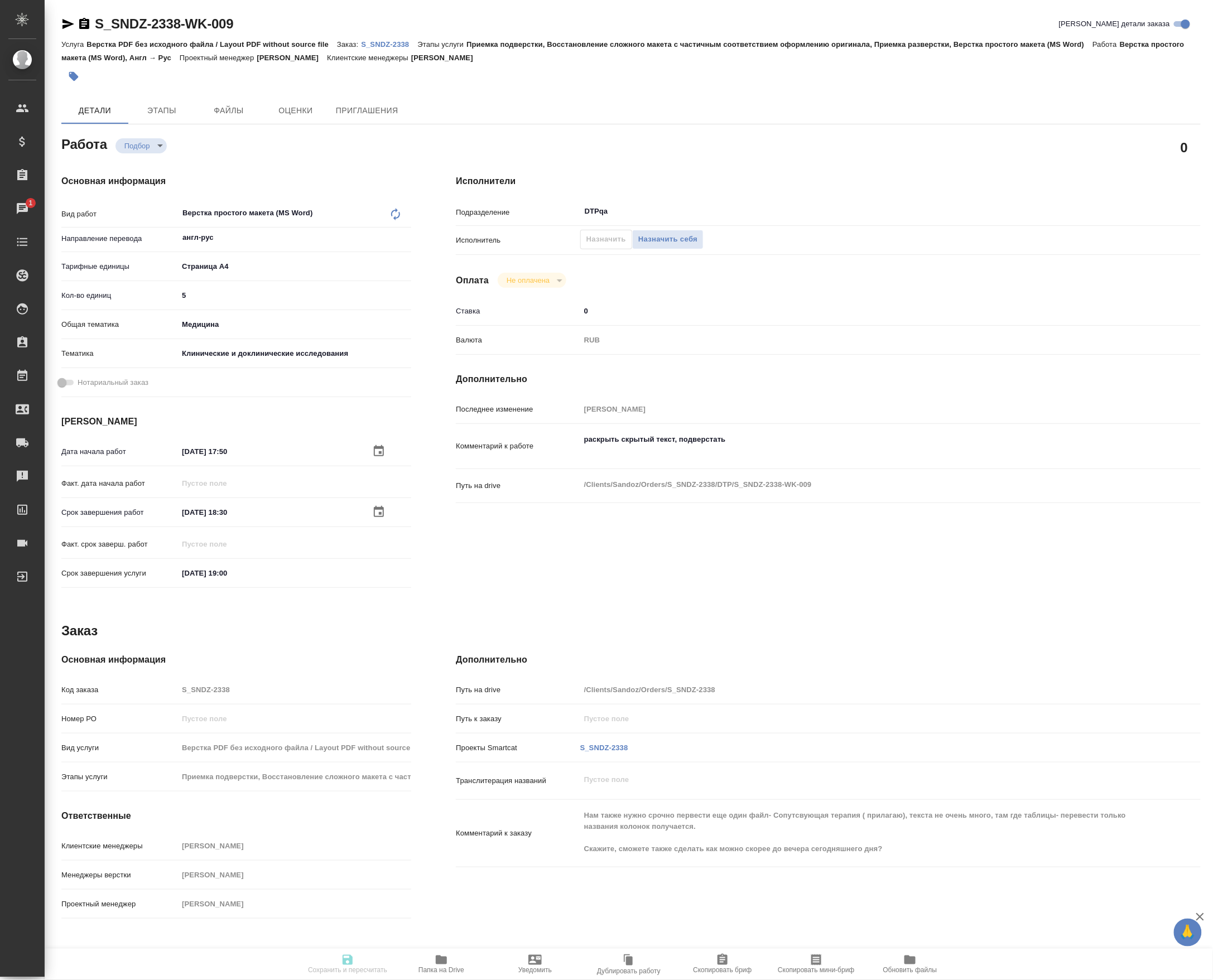
type input "03.10.2025 17:50"
type input "03.10.2025 18:30"
type input "03.10.2025 19:00"
type input "DTPqa"
type input "notPayed"
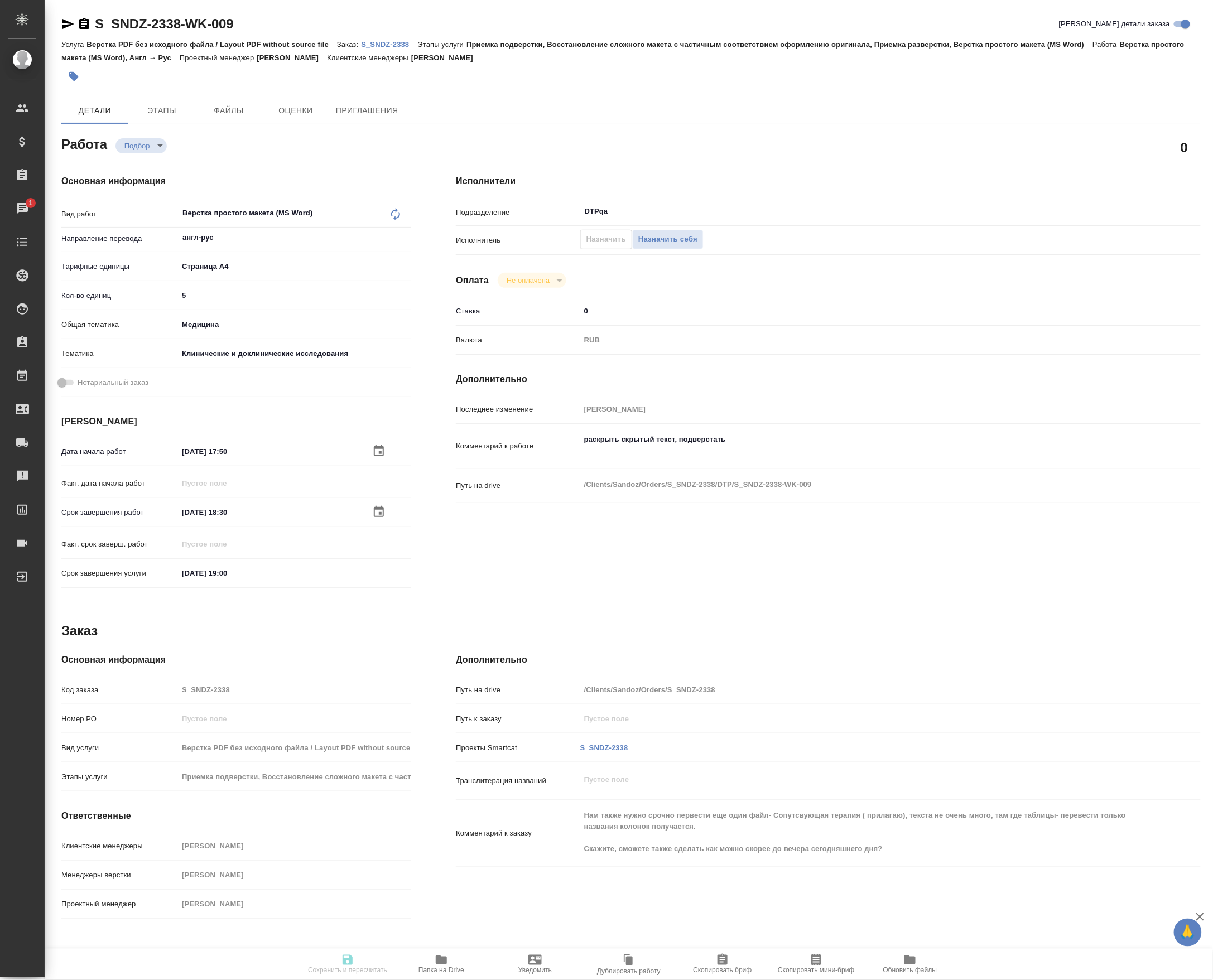
type input "0"
type input "RUB"
type input "Горшкова Валентина"
type input "S_SNDZ-2338"
type input "Верстка PDF без исходного файла / Layout PDF without source file"
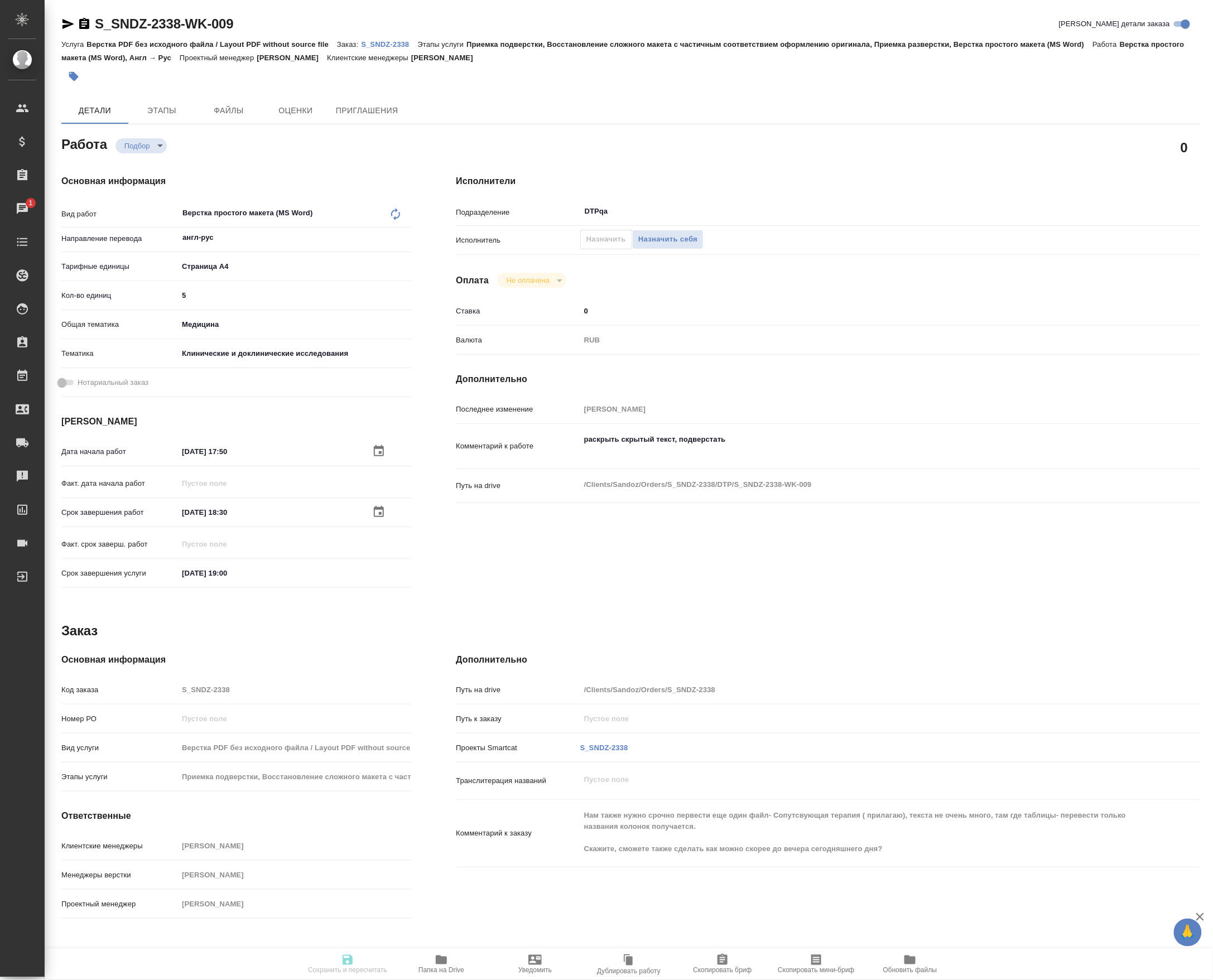
type input "Приемка подверстки, Восстановление сложного макета с частичным соответствием оф…"
type input "Кабаргина Анна"
type input "Петрова Валерия"
type input "/Clients/Sandoz/Orders/S_SNDZ-2338"
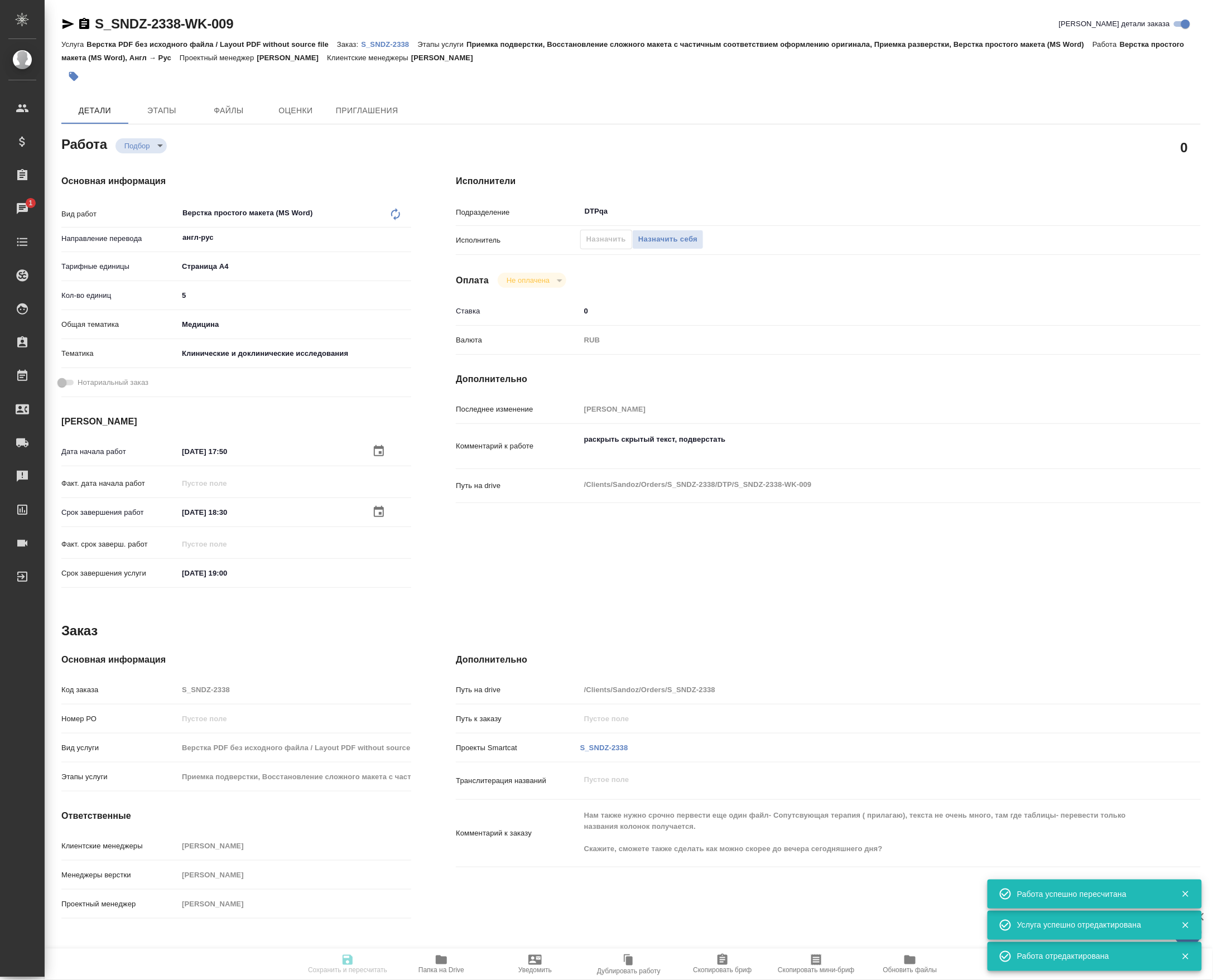
type input "recruiting"
type input "англ-рус"
type input "5f036ec4e16dec2d6b59c8ff"
type input "5"
type input "med"
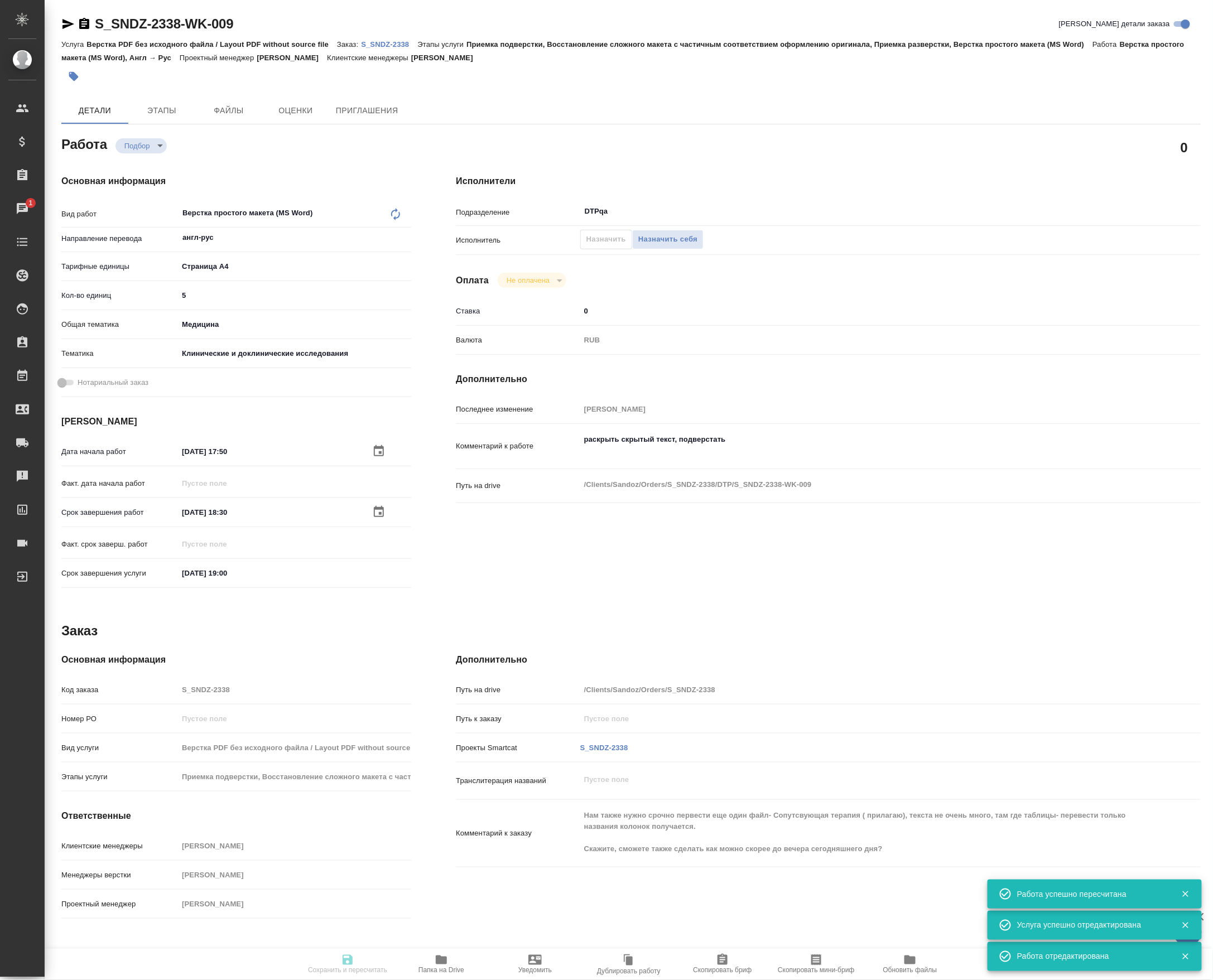
type input "5a8b8b956a9677013d343d9e"
type input "03.10.2025 17:50"
type input "03.10.2025 18:30"
type input "03.10.2025 19:00"
type input "DTPqa"
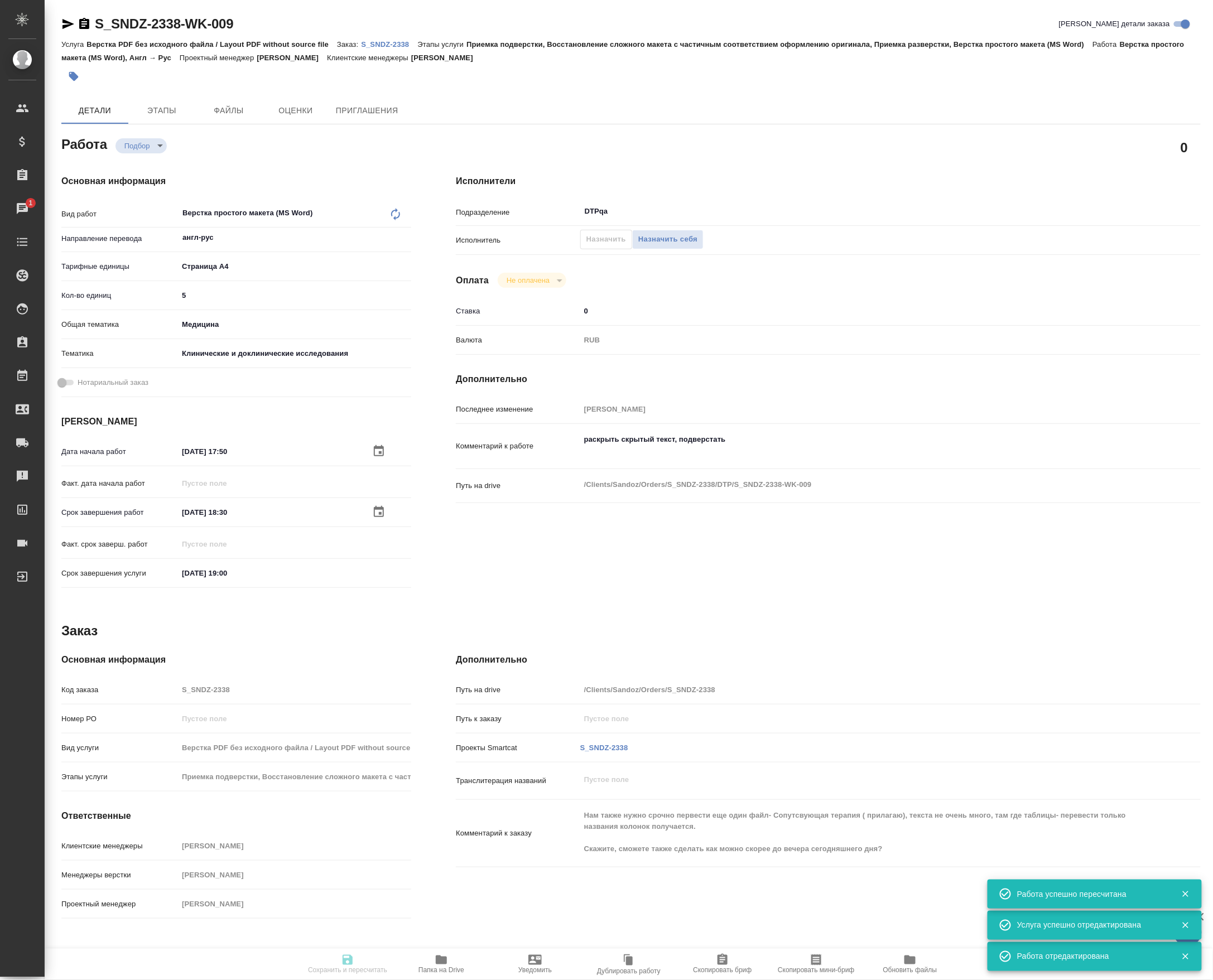
type input "notPayed"
type input "0"
type input "RUB"
type input "[PERSON_NAME]"
type input "S_SNDZ-2338"
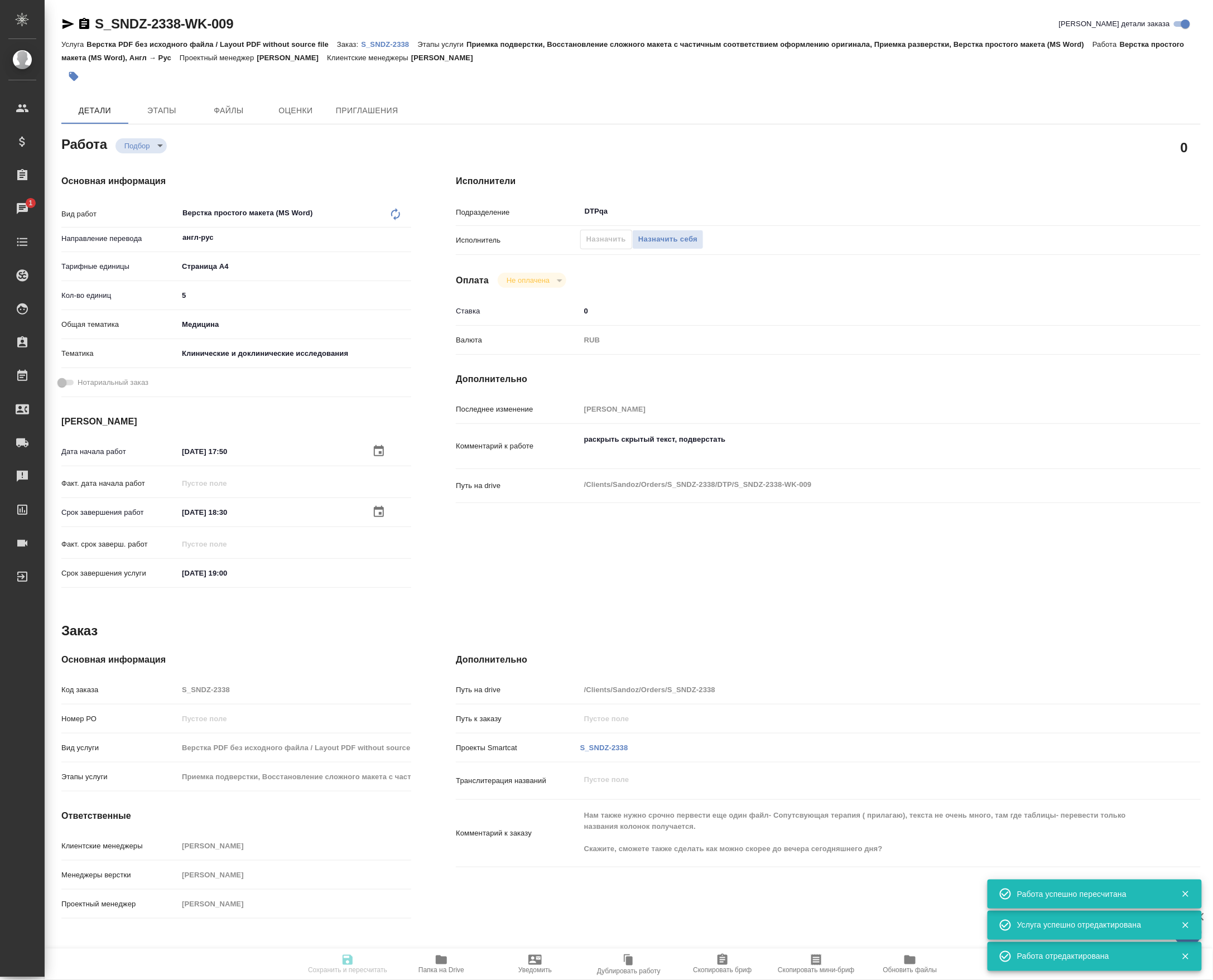
type input "Верстка PDF без исходного файла / Layout PDF without source file"
type input "Приемка подверстки, Восстановление сложного макета с частичным соответствием оф…"
type input "Кабаргина Анна"
type input "[PERSON_NAME]"
type input "/Clients/Sandoz/Orders/S_SNDZ-2338"
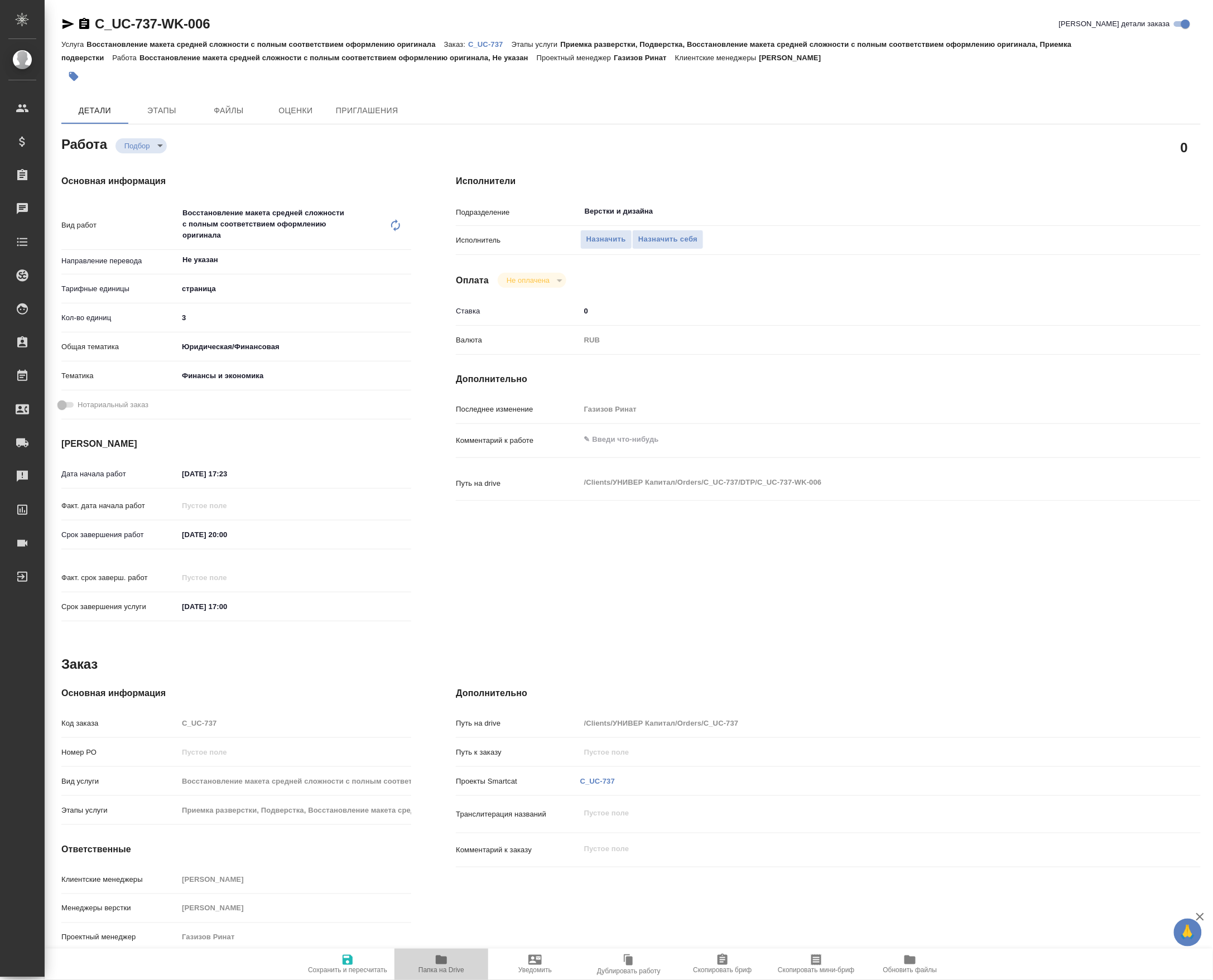
click at [427, 959] on span "Папка на Drive" at bounding box center [441, 964] width 80 height 21
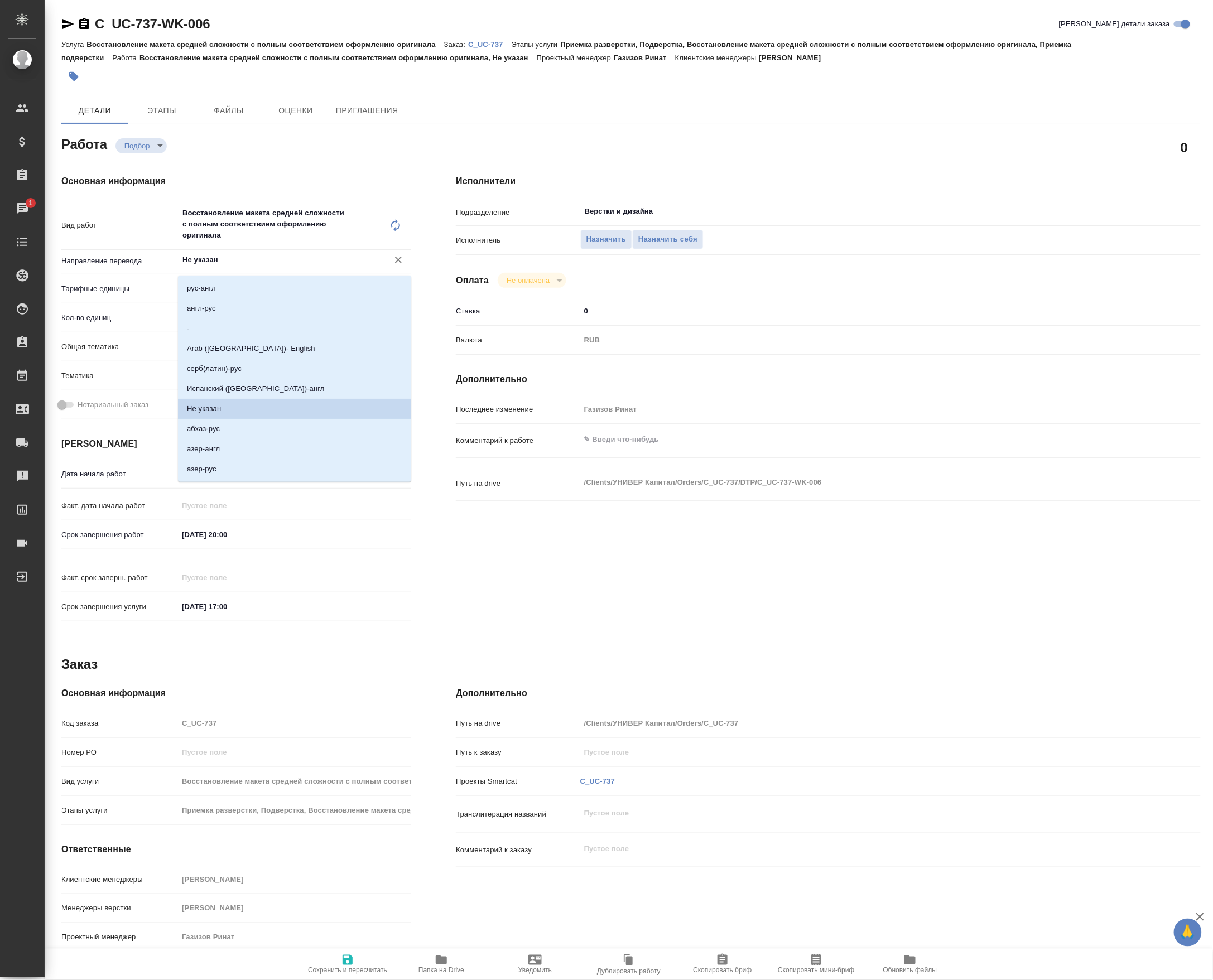
click at [215, 261] on input "Не указан" at bounding box center [275, 260] width 189 height 13
click at [228, 312] on li "англ-рус" at bounding box center [294, 309] width 233 height 20
type input "англ-рус"
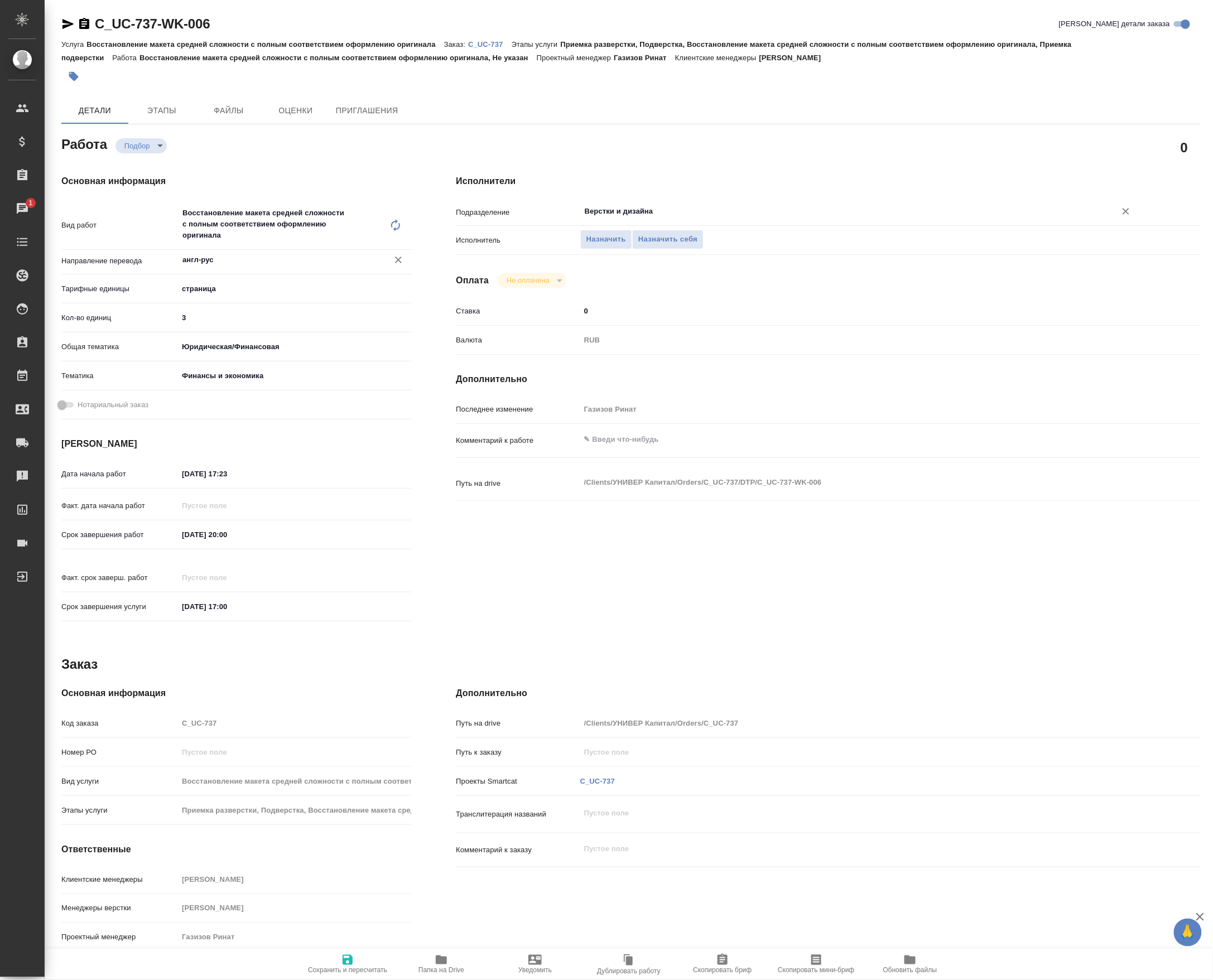
click at [699, 206] on div "Верстки и дизайна ​" at bounding box center [859, 211] width 558 height 20
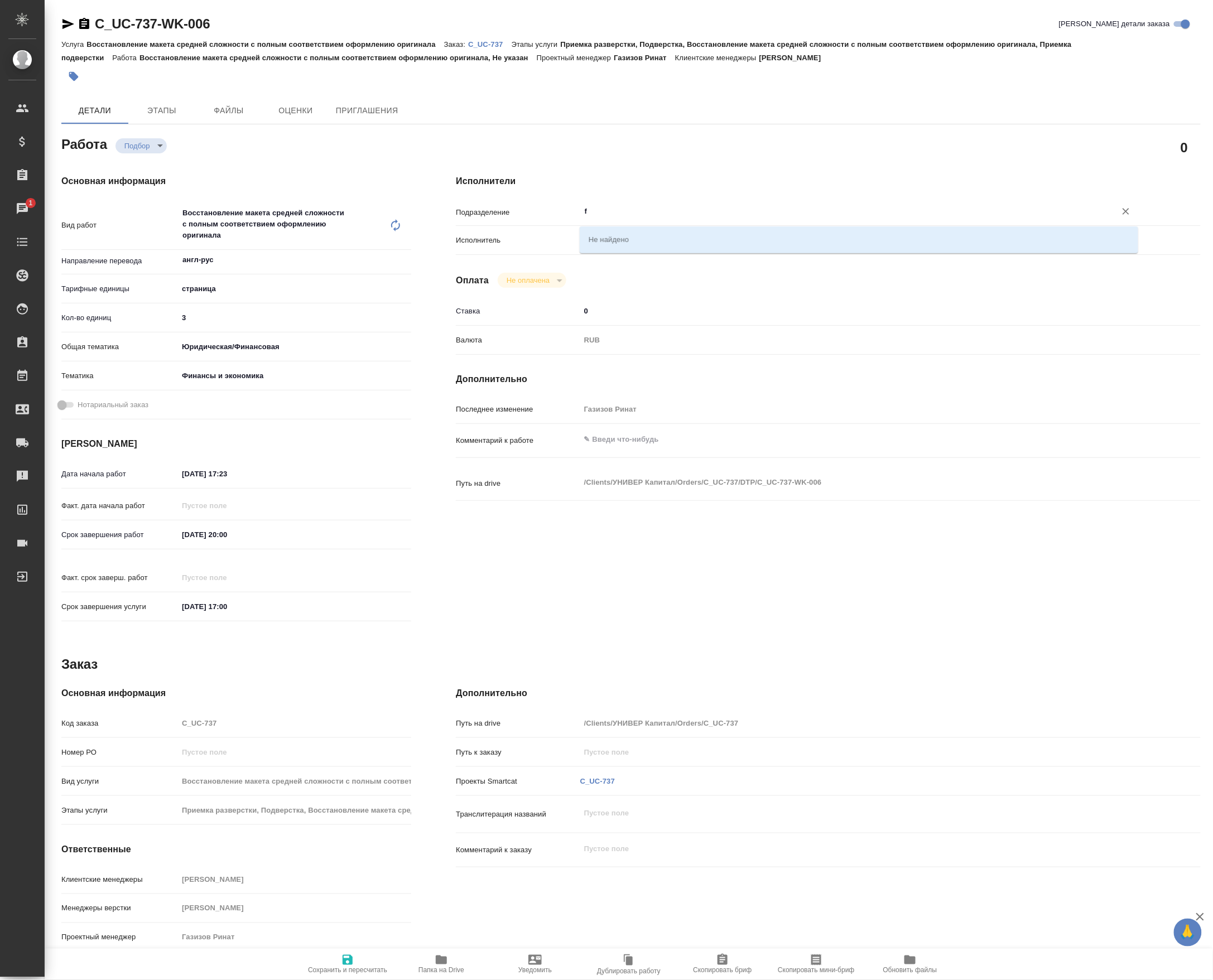
drag, startPoint x: 604, startPoint y: 220, endPoint x: 558, endPoint y: 220, distance: 46.0
click at [558, 220] on div "Подразделение f ​" at bounding box center [828, 211] width 745 height 20
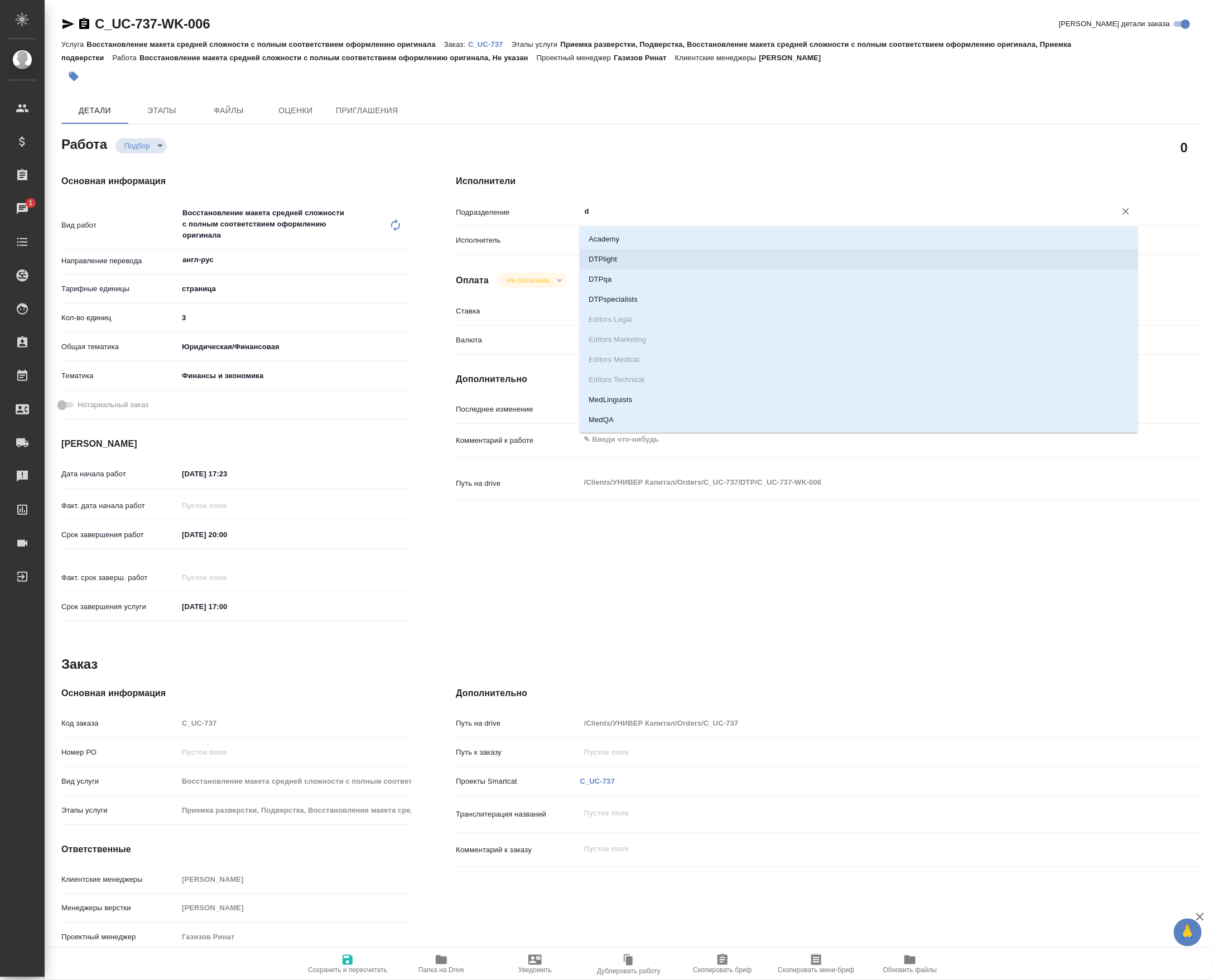
click at [617, 263] on li "DTPlight" at bounding box center [859, 260] width 558 height 20
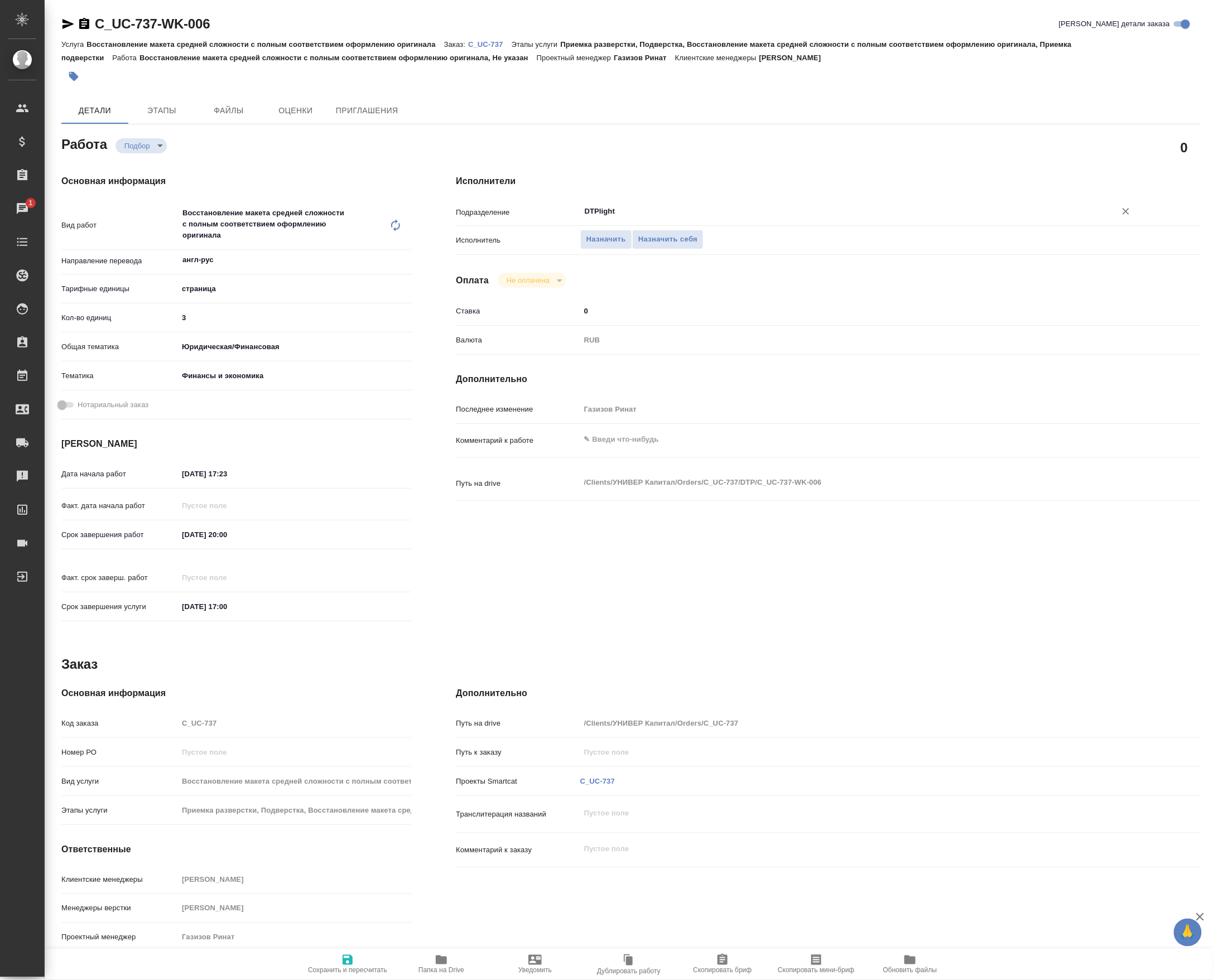
type input "DTPlight"
click at [228, 534] on input "03.10.2025 20:00" at bounding box center [228, 534] width 98 height 16
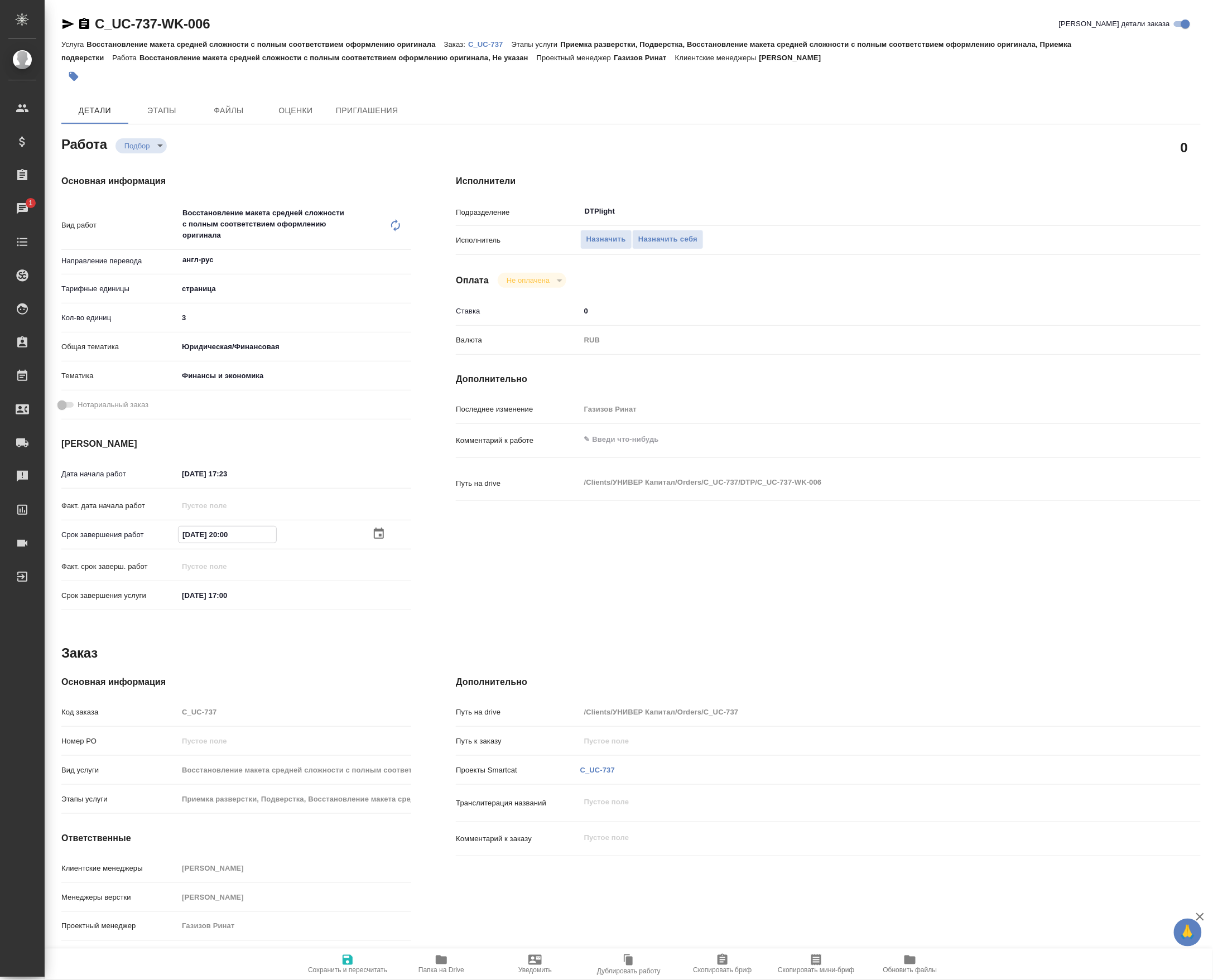
click at [228, 534] on input "03.10.2025 20:00" at bounding box center [228, 534] width 98 height 16
type input "03.10.2025 18:45"
click at [234, 478] on input "03.10.2025 17:23" at bounding box center [227, 474] width 98 height 16
type input "03.10.2025 17:45"
click at [345, 970] on span "Сохранить и пересчитать" at bounding box center [347, 970] width 79 height 8
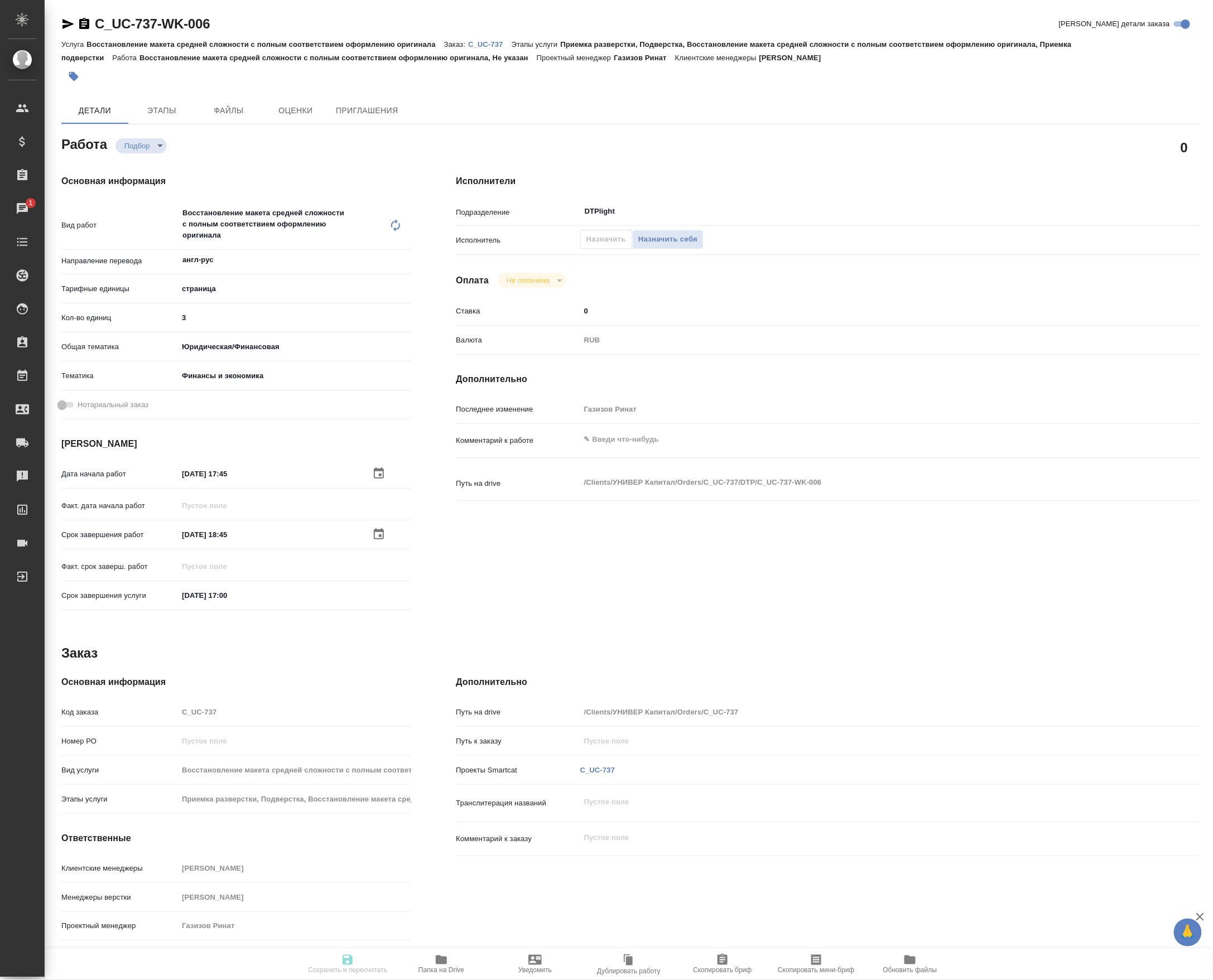
type input "recruiting"
type input "англ-рус"
type input "5a8b1489cc6b4906c91bfdb2"
type input "3"
type input "yr-fn"
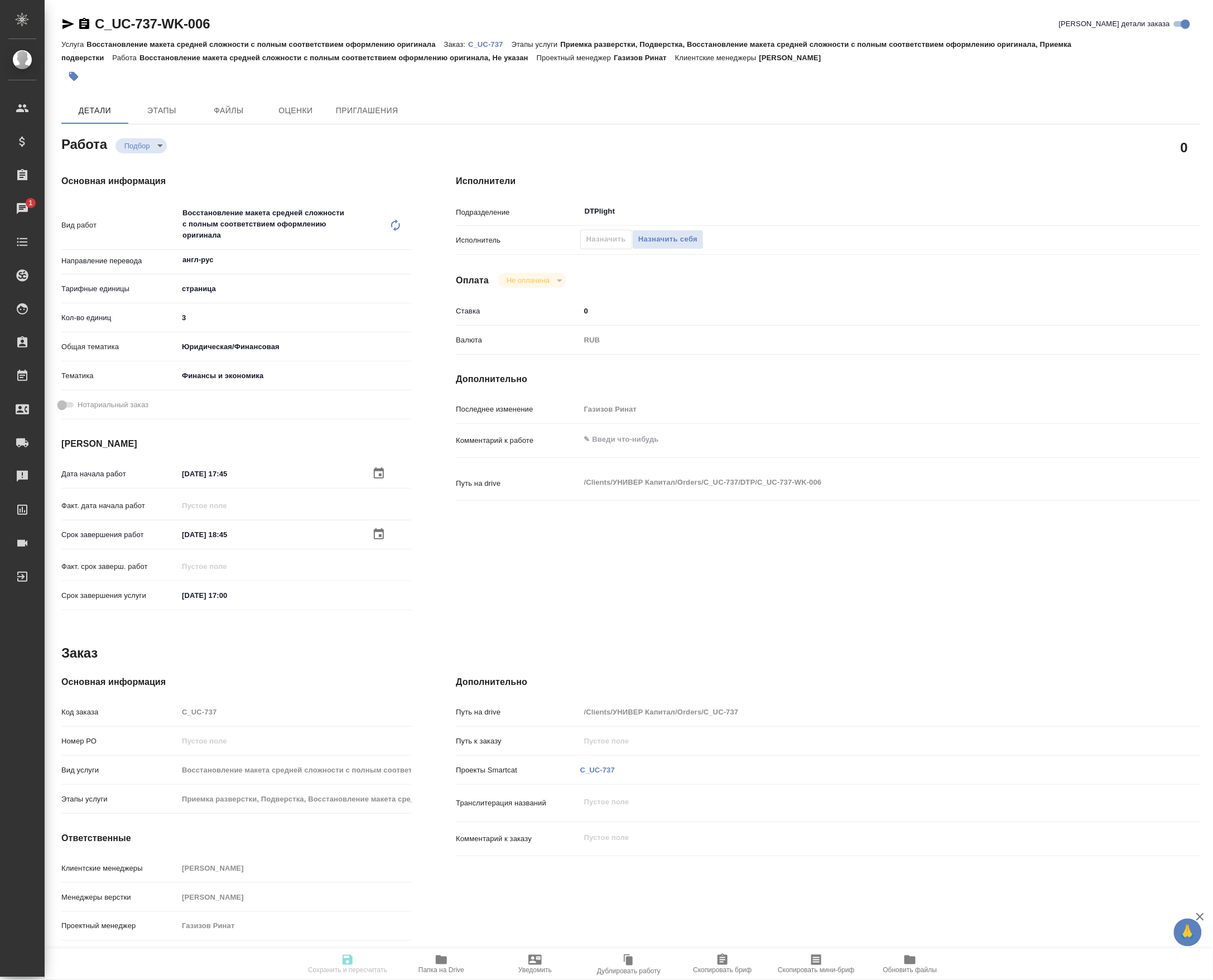
type input "5a8b8b956a9677013d343d3b"
type input "03.10.2025 17:45"
type input "03.10.2025 18:45"
type input "06.10.2025 17:00"
type input "DTPlight"
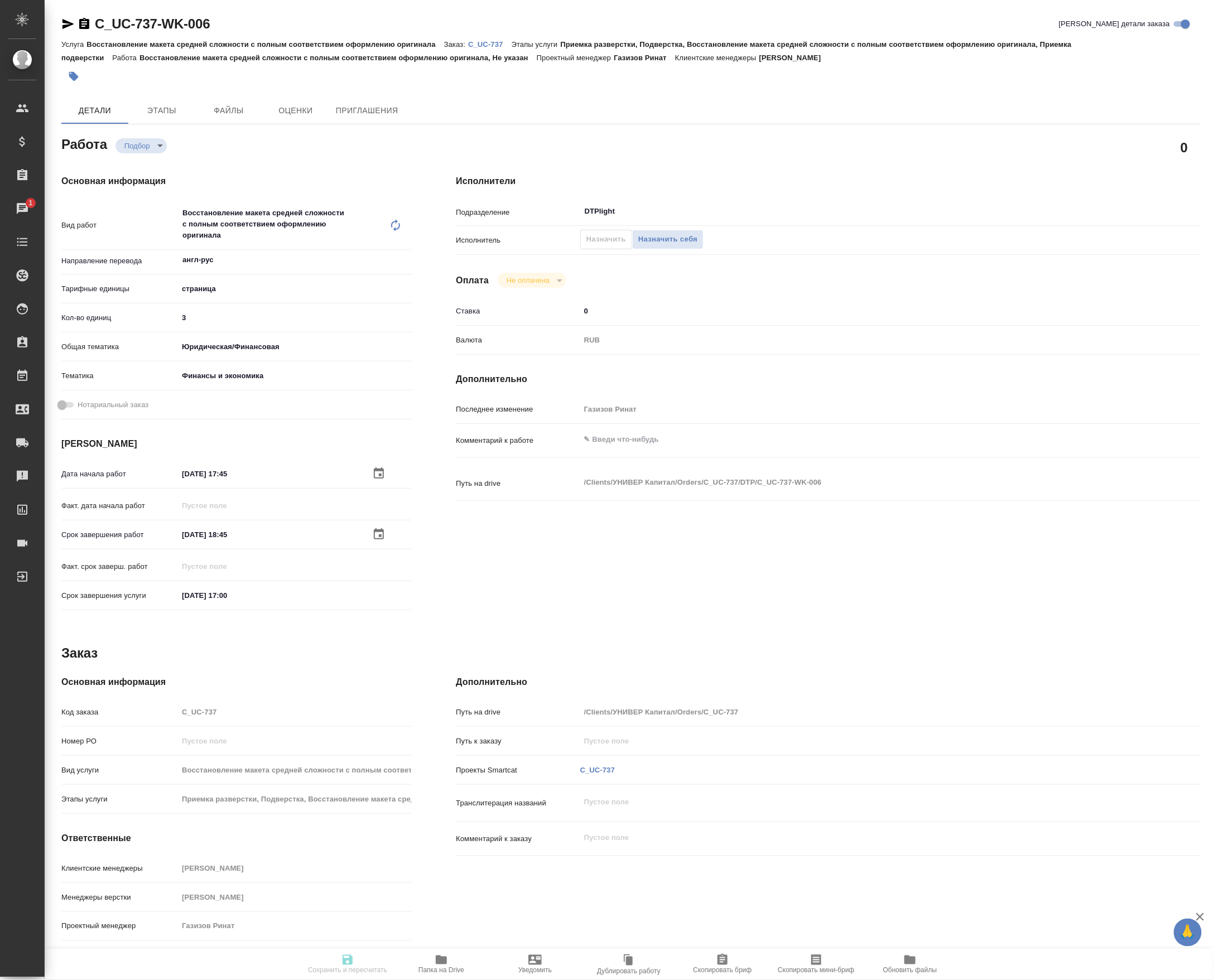
type input "notPayed"
type input "0"
type input "RUB"
type input "Газизов Ринат"
type input "C_UC-737"
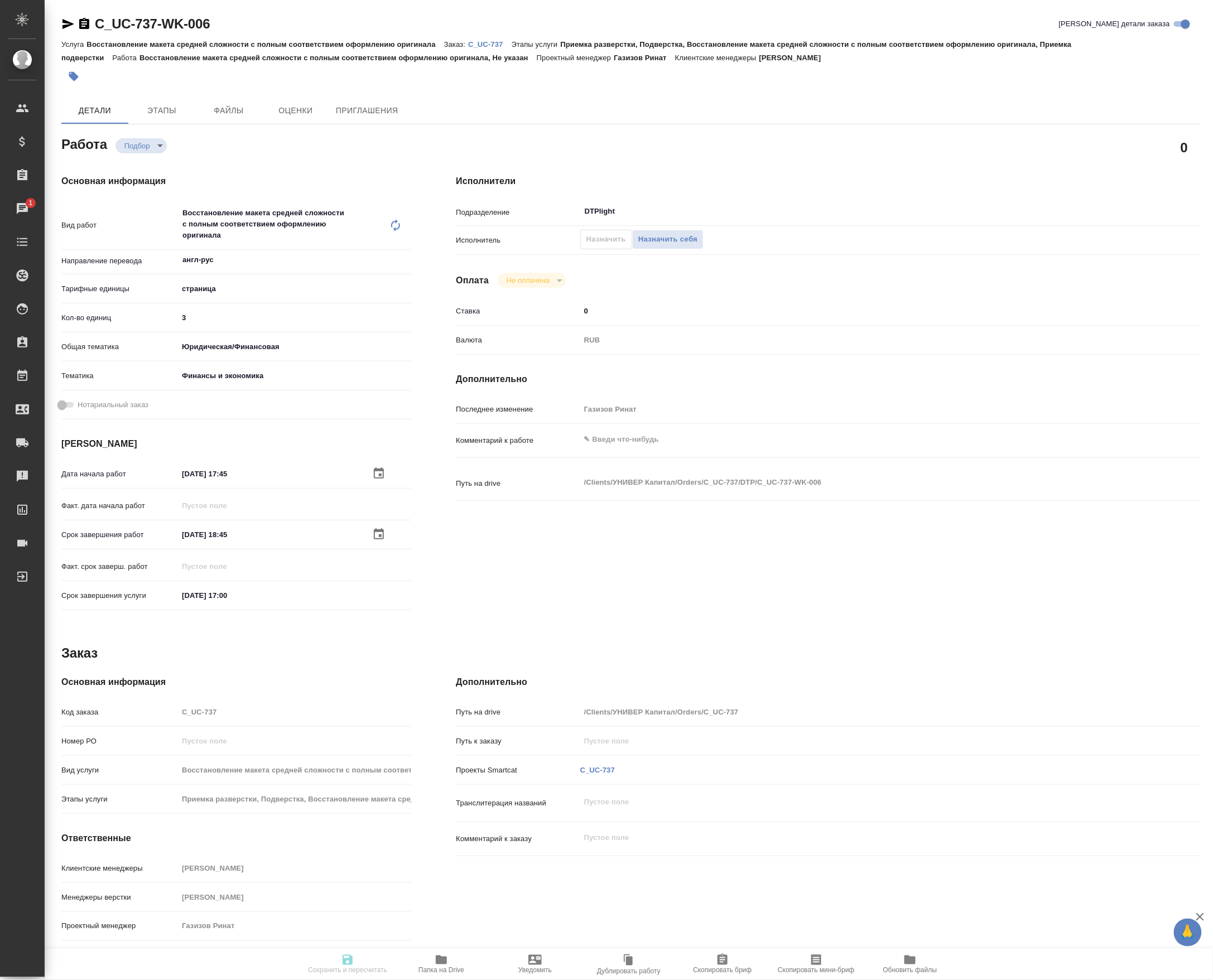
type input "Восстановление макета средней сложности с полным соответствием оформлению ориги…"
type input "Приемка разверстки, Подверстка, Восстановление макета средней сложности с полны…"
type input "Зайцева Светлана"
type input "[PERSON_NAME]"
type input "/Clients/УНИВЕР Капитал/Orders/C_UC-737"
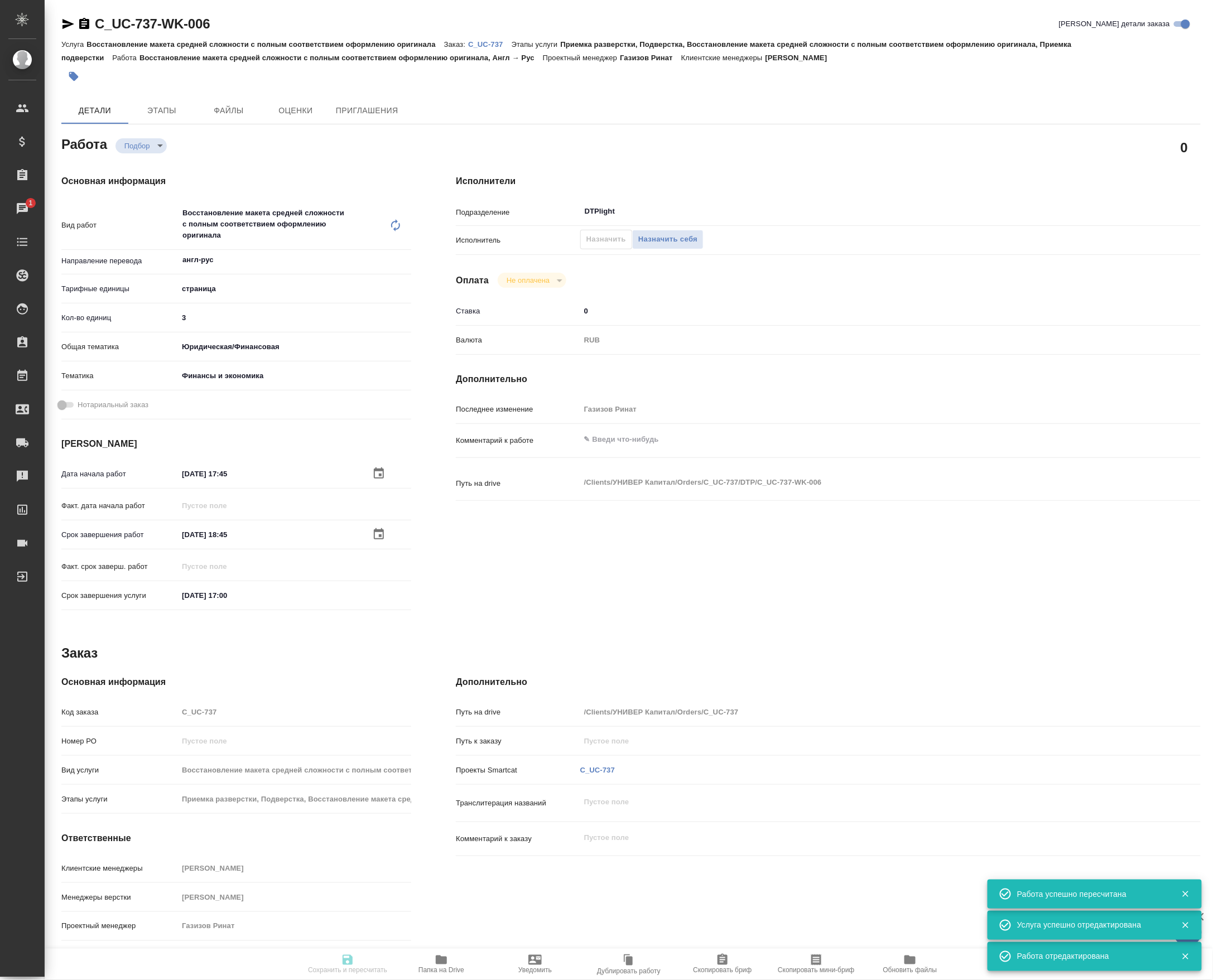
type input "recruiting"
type input "англ-рус"
type input "5a8b1489cc6b4906c91bfdb2"
type input "3"
type input "yr-fn"
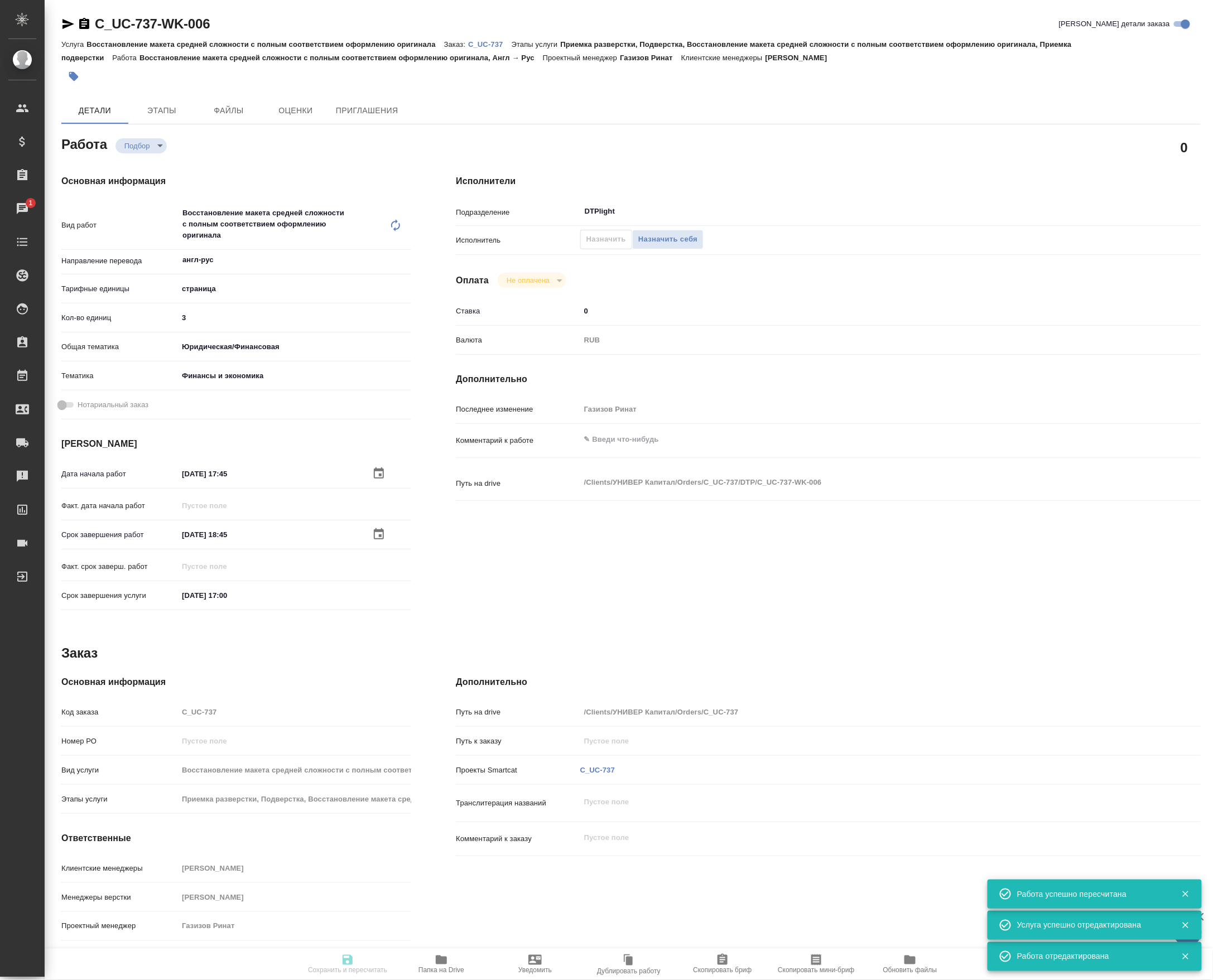
type input "5a8b8b956a9677013d343d3b"
type input "03.10.2025 17:45"
type input "03.10.2025 18:45"
type input "06.10.2025 17:00"
type input "DTPlight"
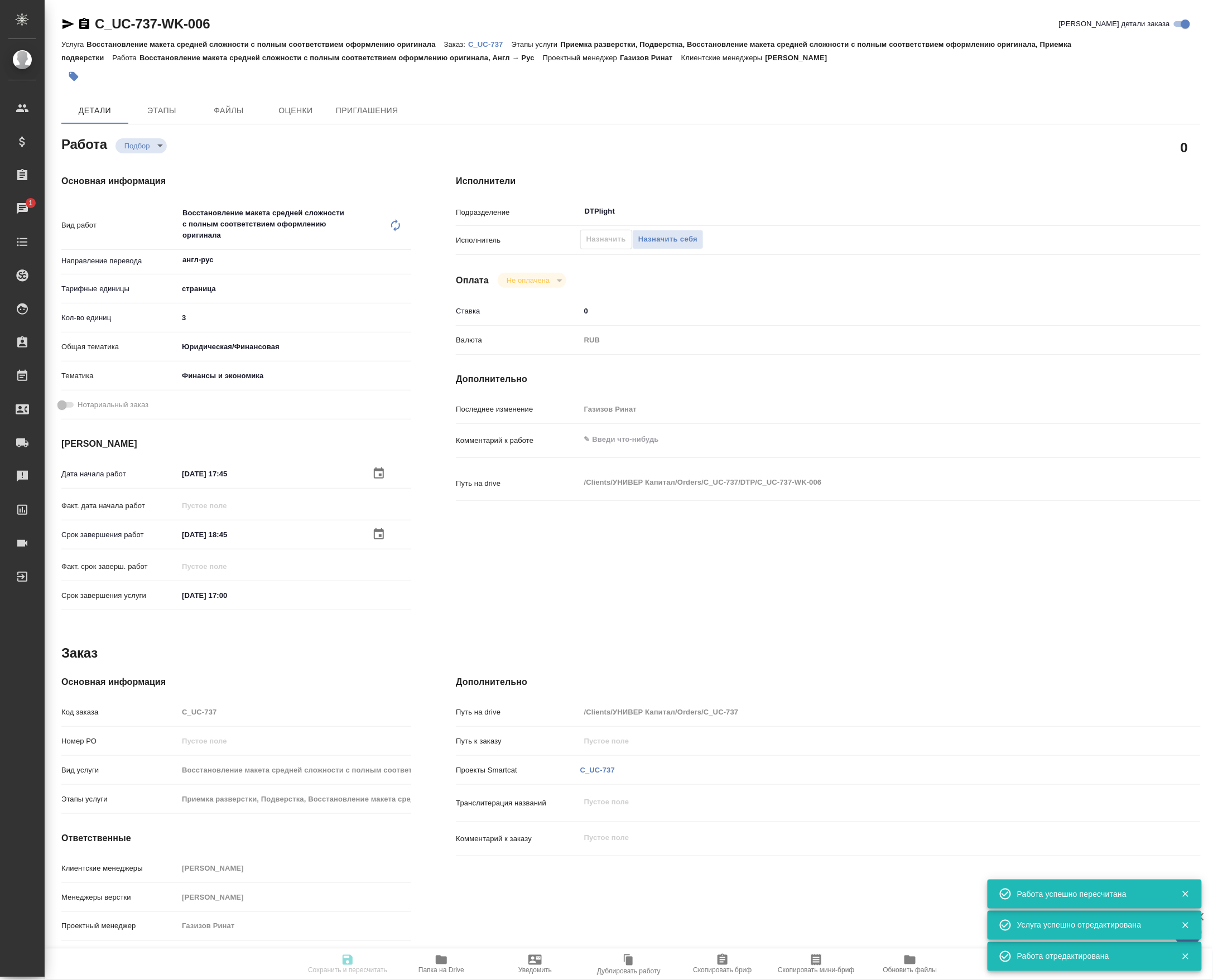
type input "notPayed"
type input "0"
type input "RUB"
type input "Газизов Ринат"
type input "C_UC-737"
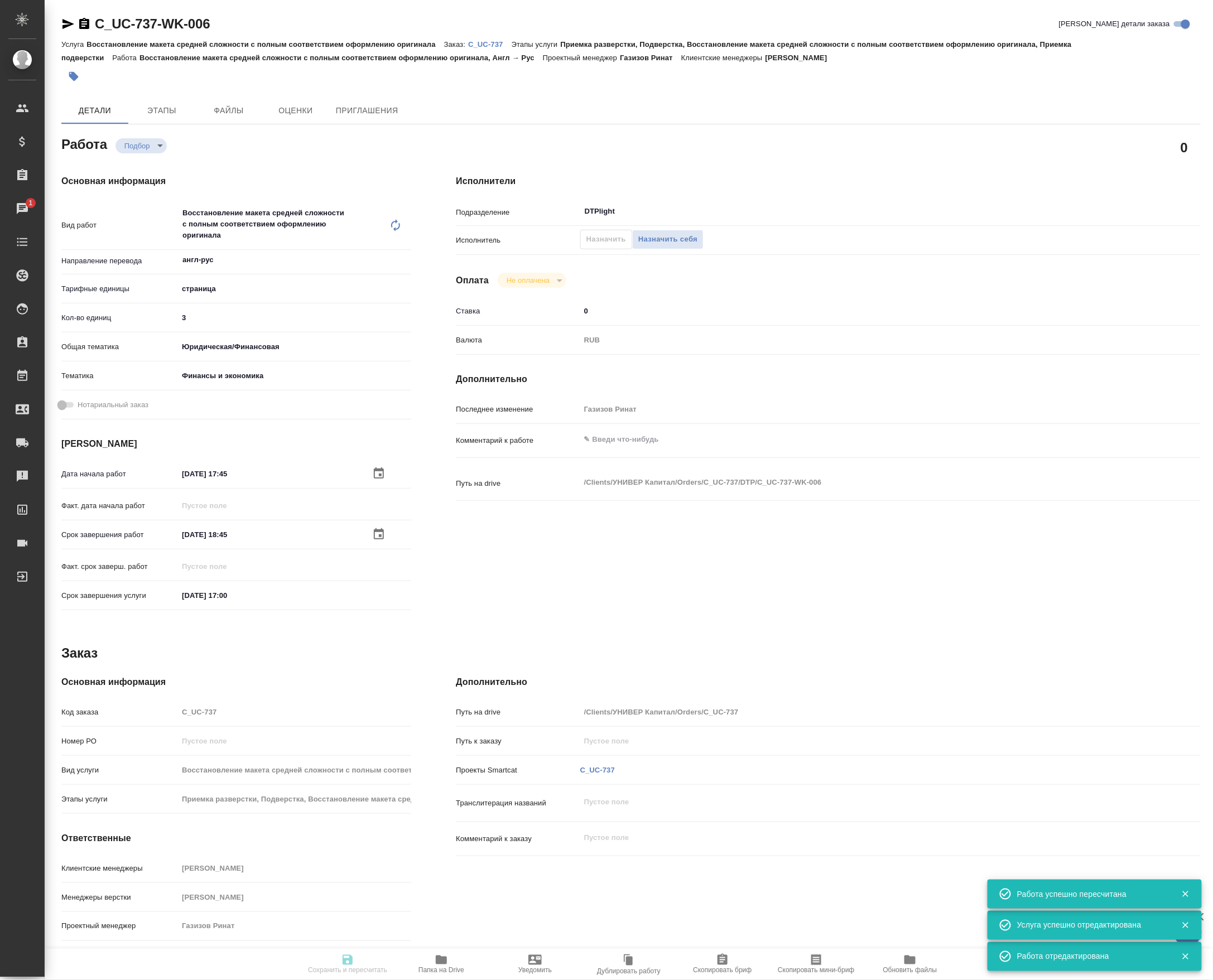
type input "Восстановление макета средней сложности с полным соответствием оформлению ориги…"
type input "Приемка разверстки, Подверстка, Восстановление макета средней сложности с полны…"
type input "Зайцева Светлана"
type input "[PERSON_NAME]"
type input "/Clients/УНИВЕР Капитал/Orders/C_UC-737"
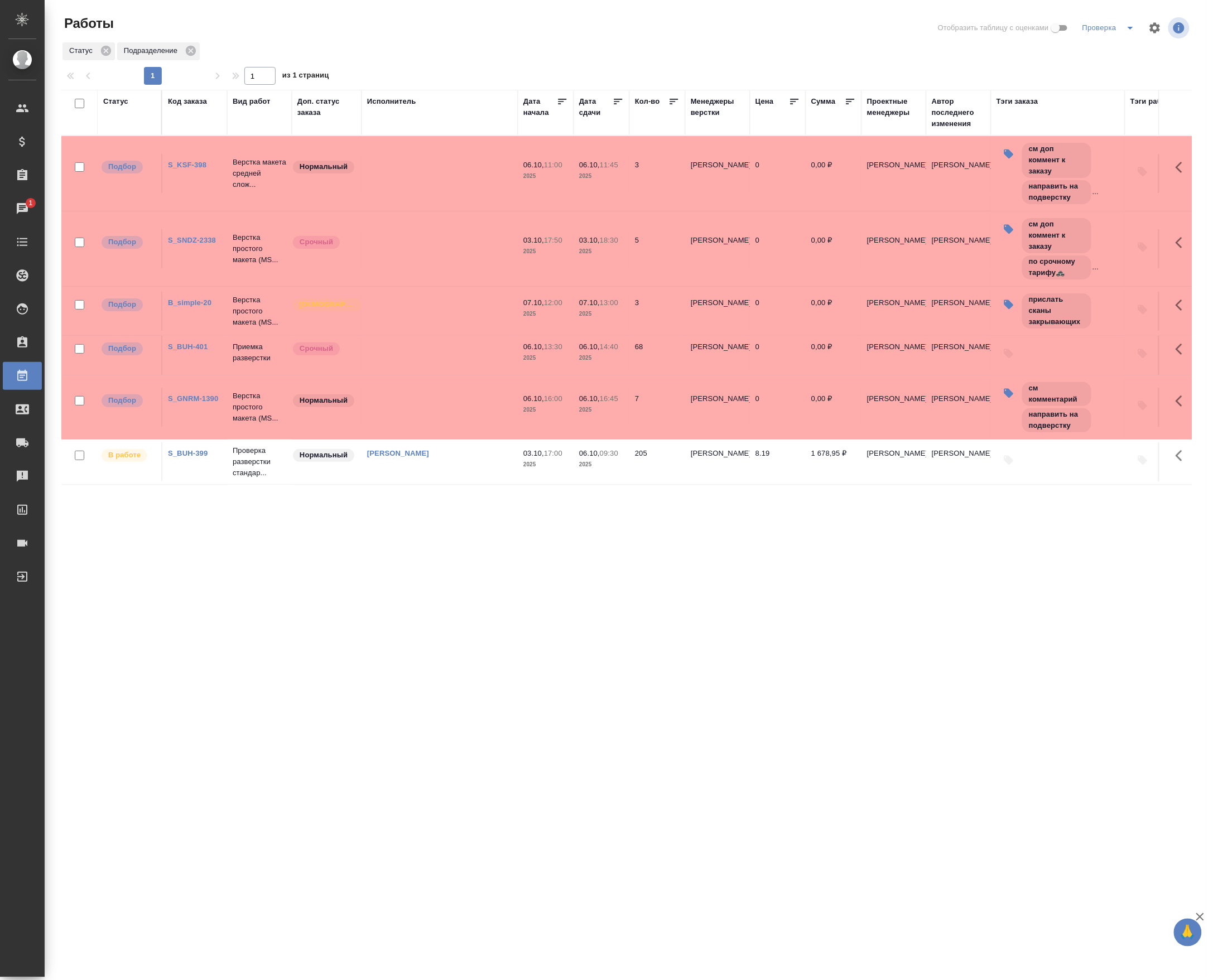
click at [557, 107] on icon at bounding box center [562, 101] width 11 height 11
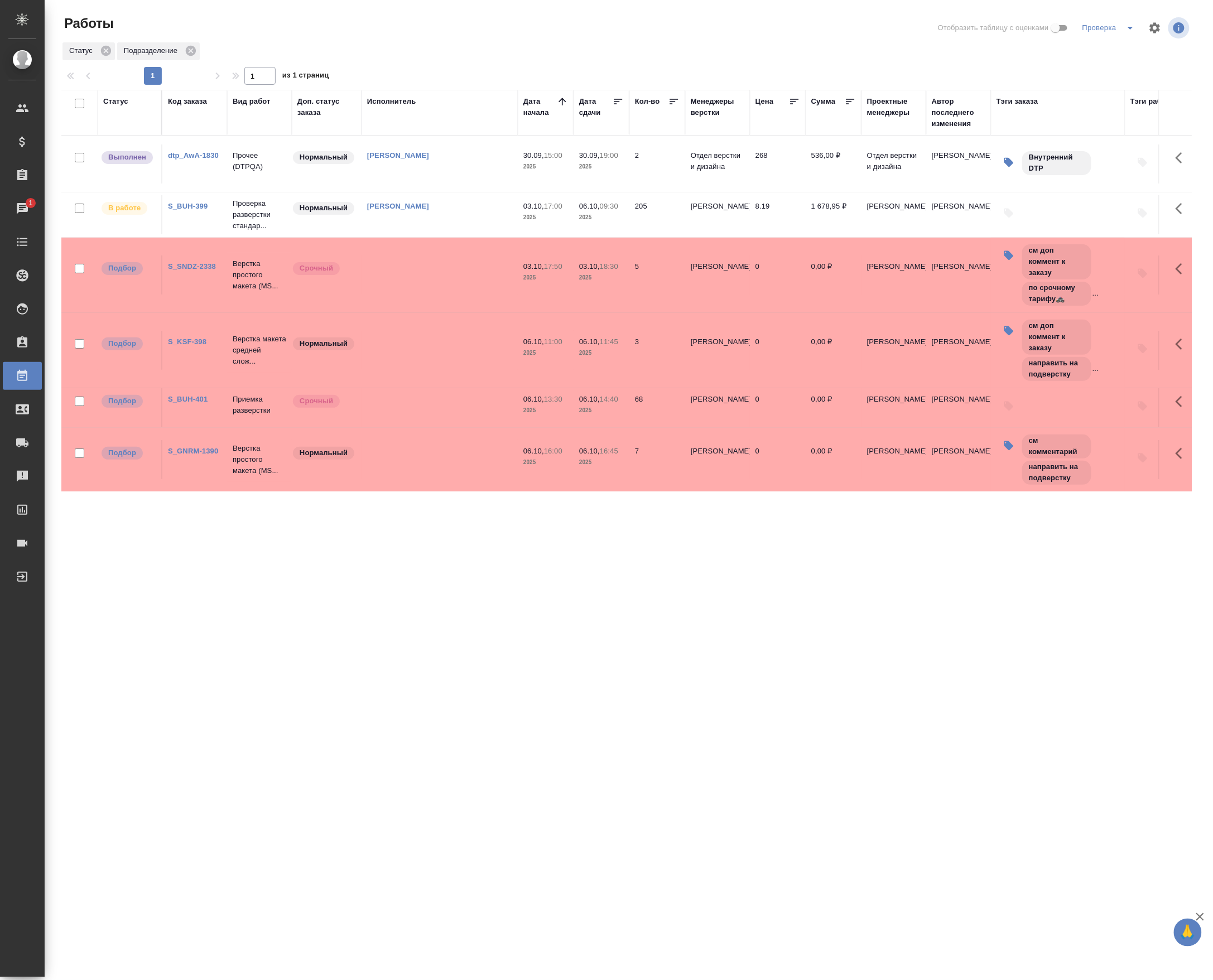
click at [396, 287] on td at bounding box center [440, 275] width 156 height 39
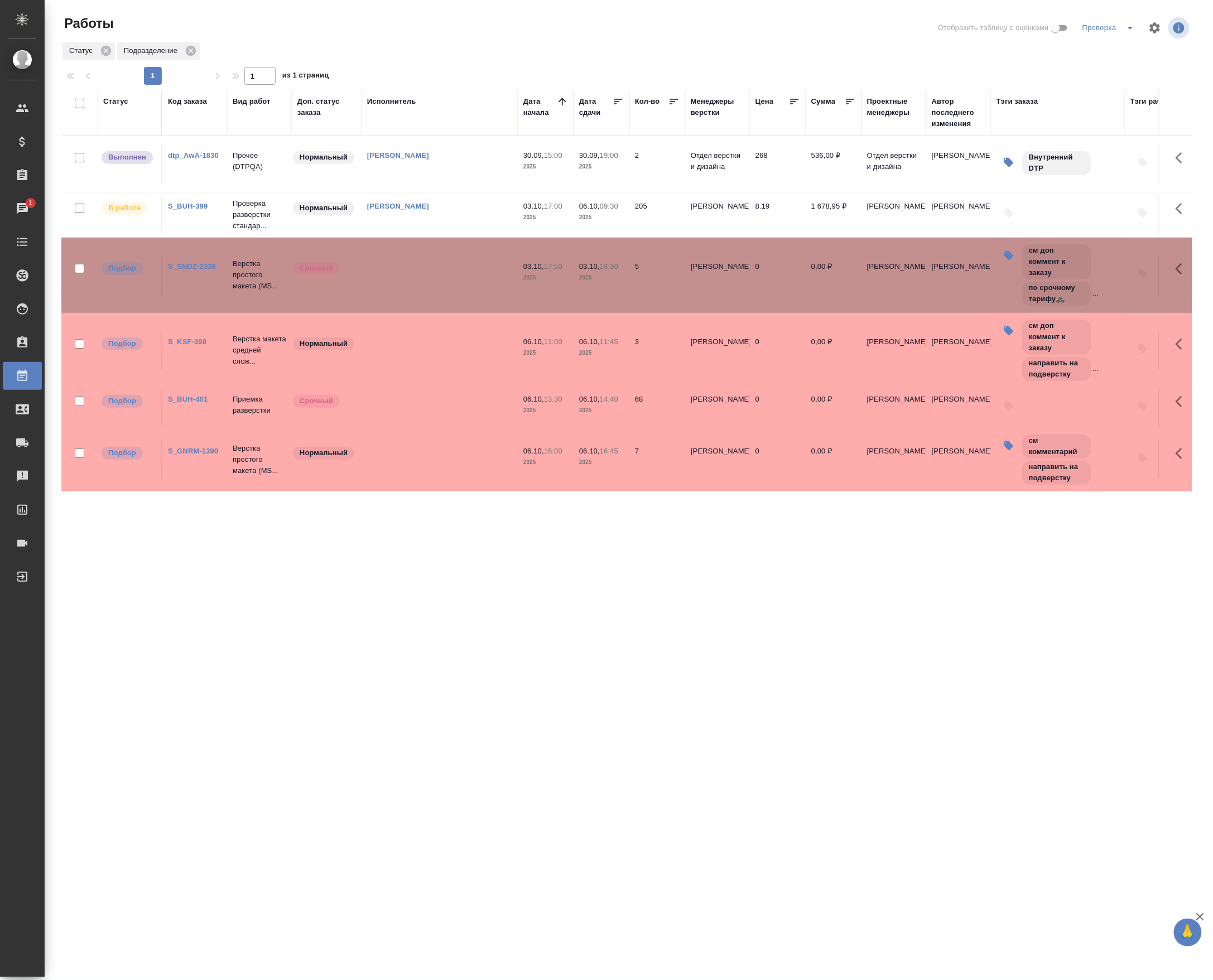
click at [396, 287] on td at bounding box center [440, 275] width 156 height 39
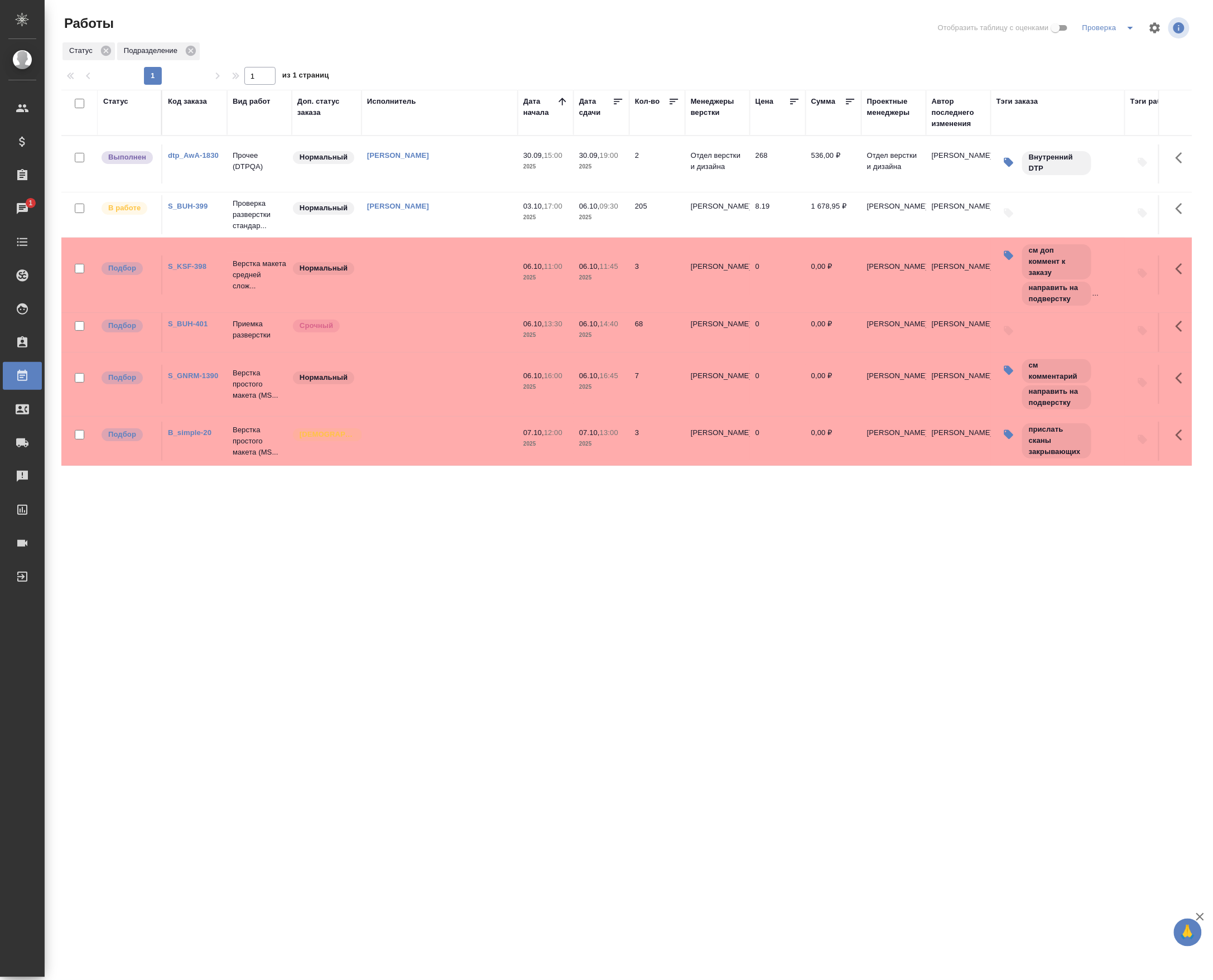
click at [1130, 27] on icon "split button" at bounding box center [1130, 28] width 13 height 13
click at [1067, 194] on li "Заявки" at bounding box center [1097, 197] width 107 height 18
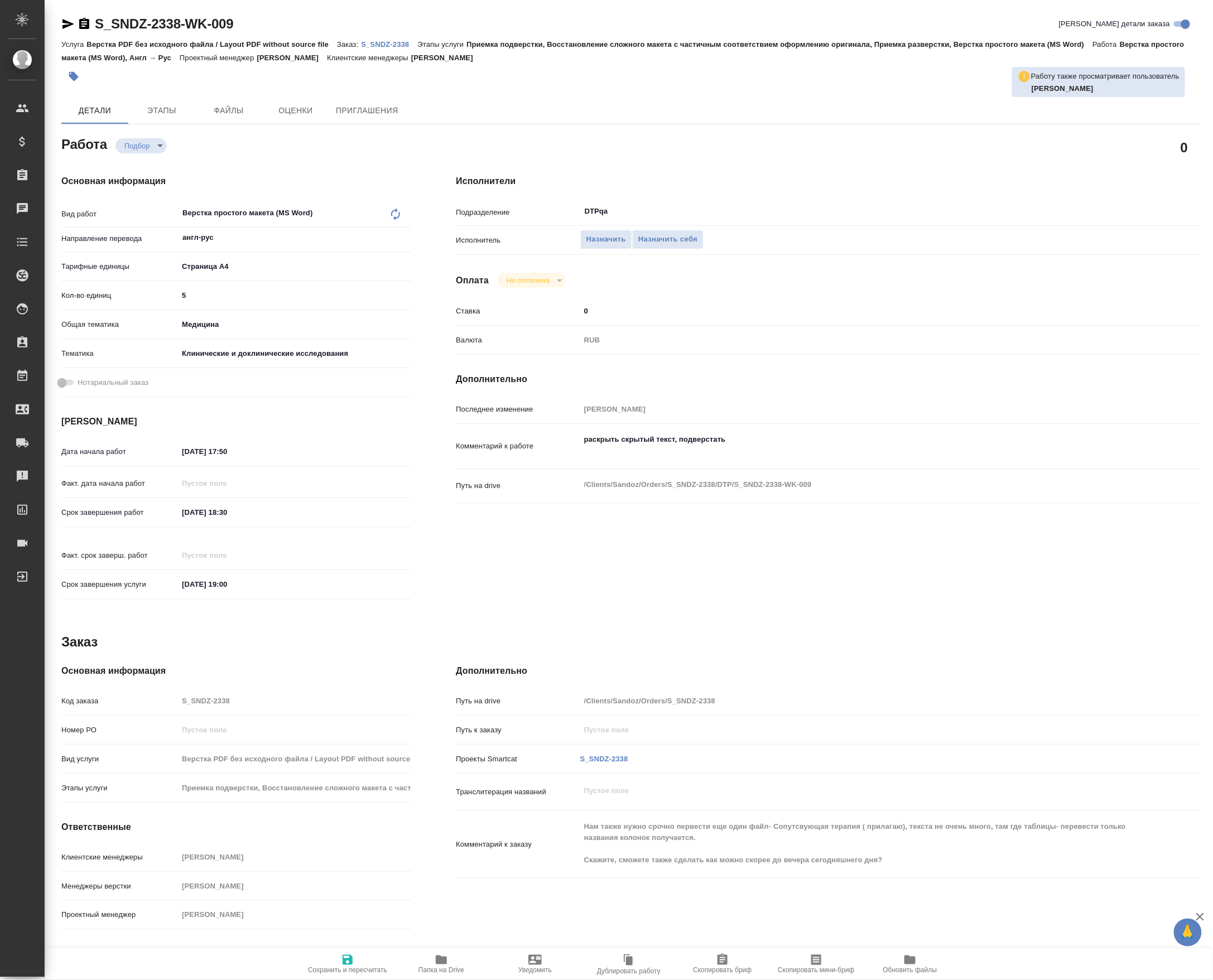
click at [66, 24] on icon "button" at bounding box center [68, 24] width 13 height 13
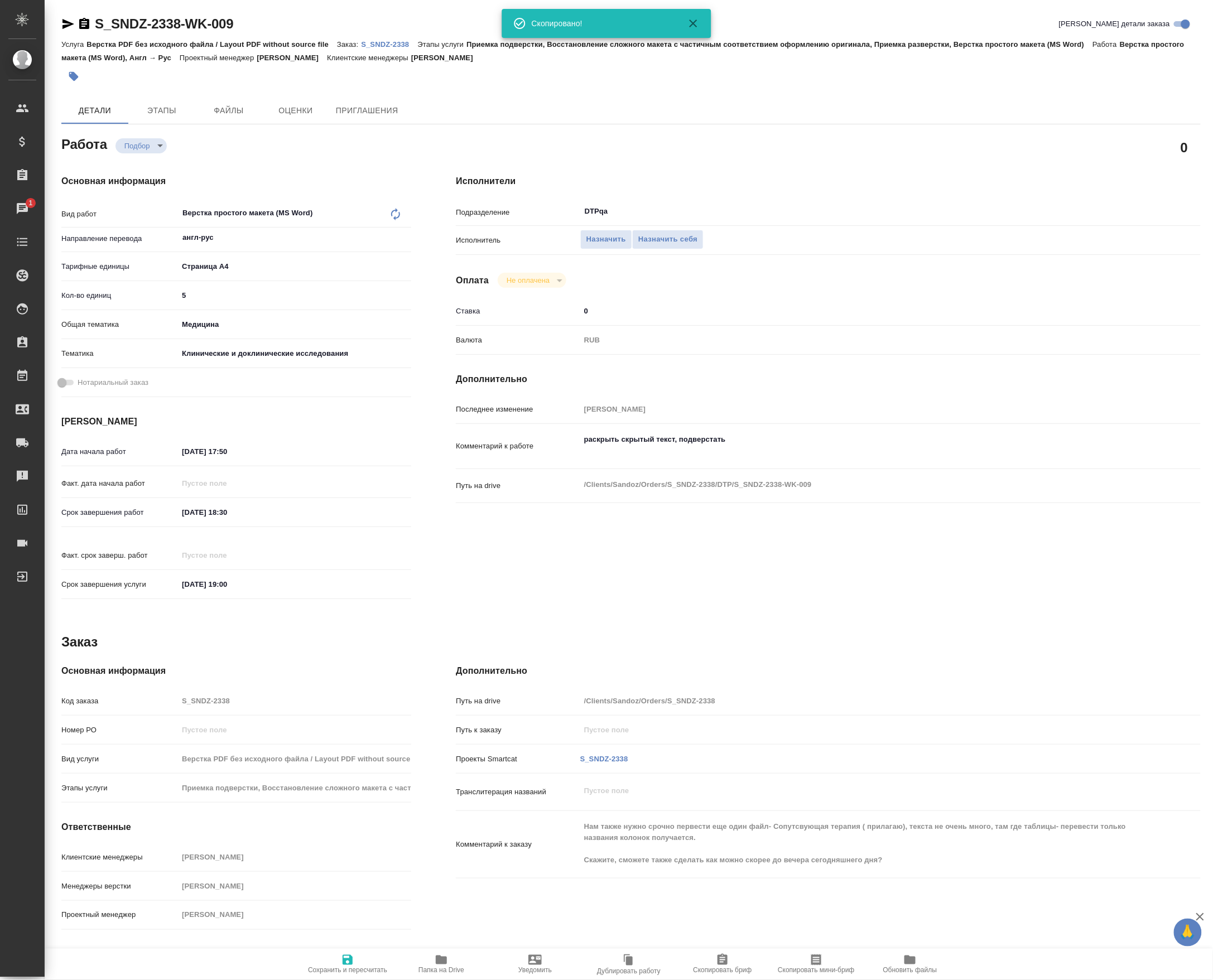
click at [424, 956] on span "Папка на Drive" at bounding box center [441, 964] width 80 height 21
click at [701, 233] on button "Назначить себя" at bounding box center [668, 239] width 71 height 20
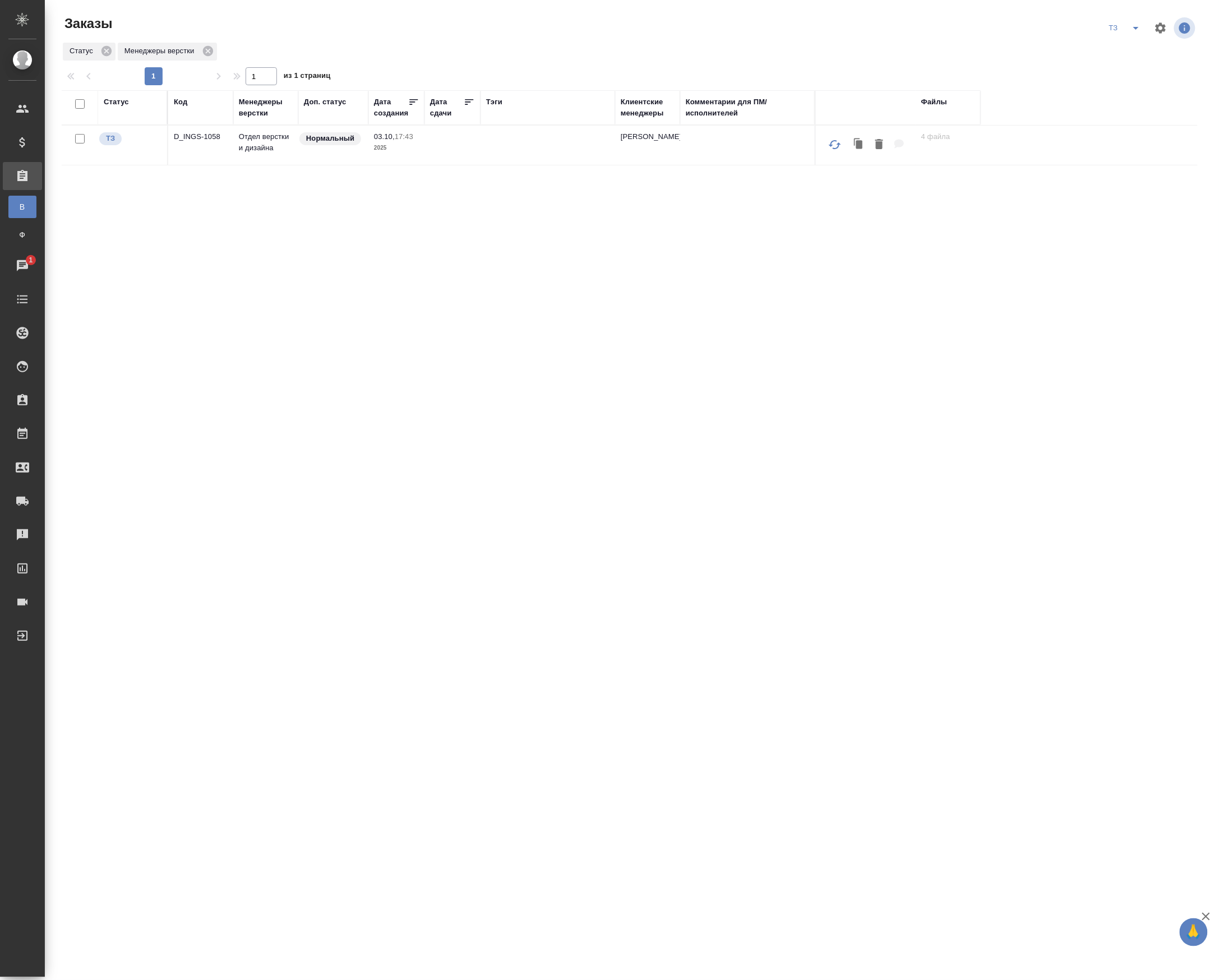
click at [489, 26] on div at bounding box center [635, 28] width 382 height 27
click at [193, 142] on p "D_INGS-1058" at bounding box center [201, 136] width 54 height 11
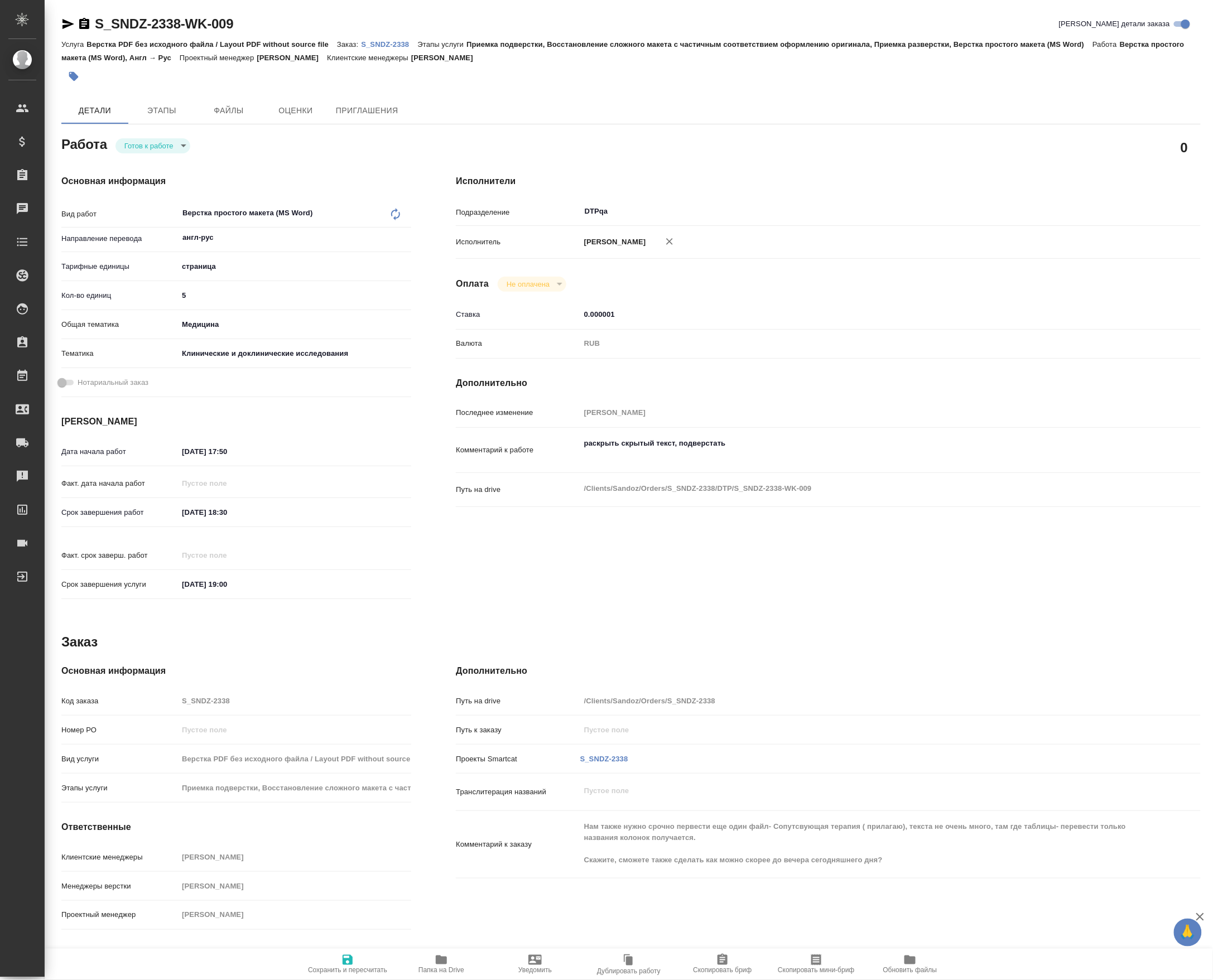
type textarea "x"
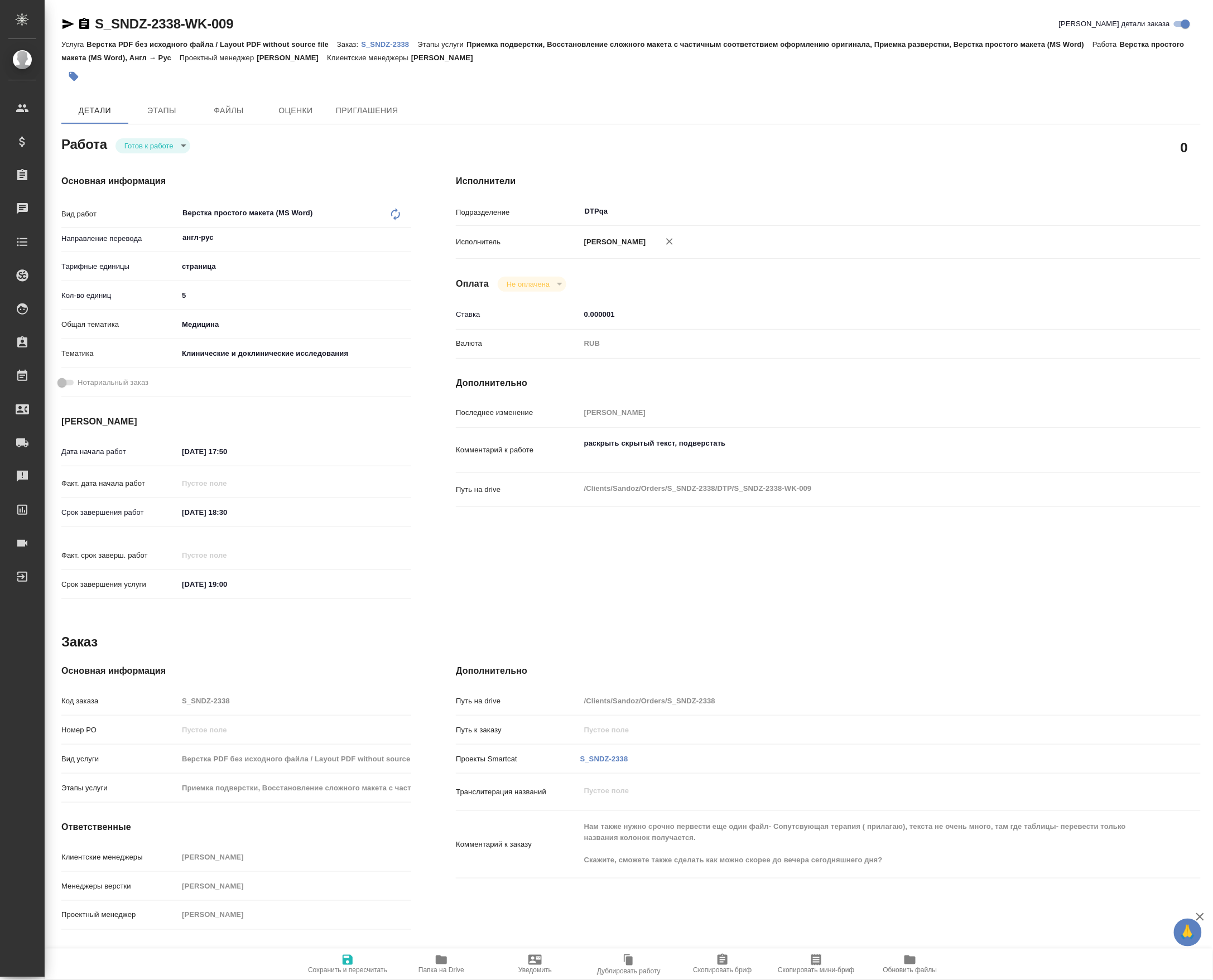
type textarea "x"
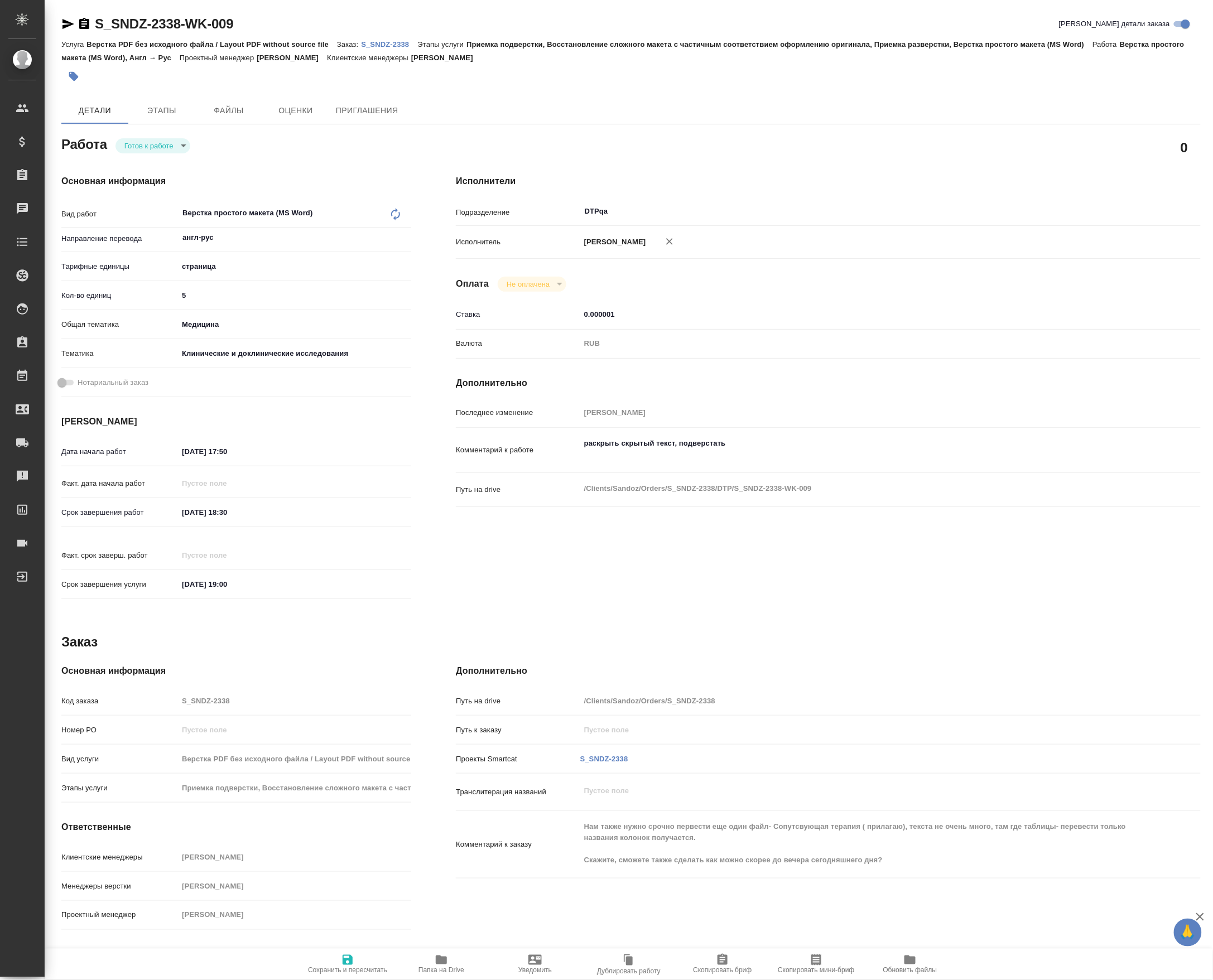
type textarea "x"
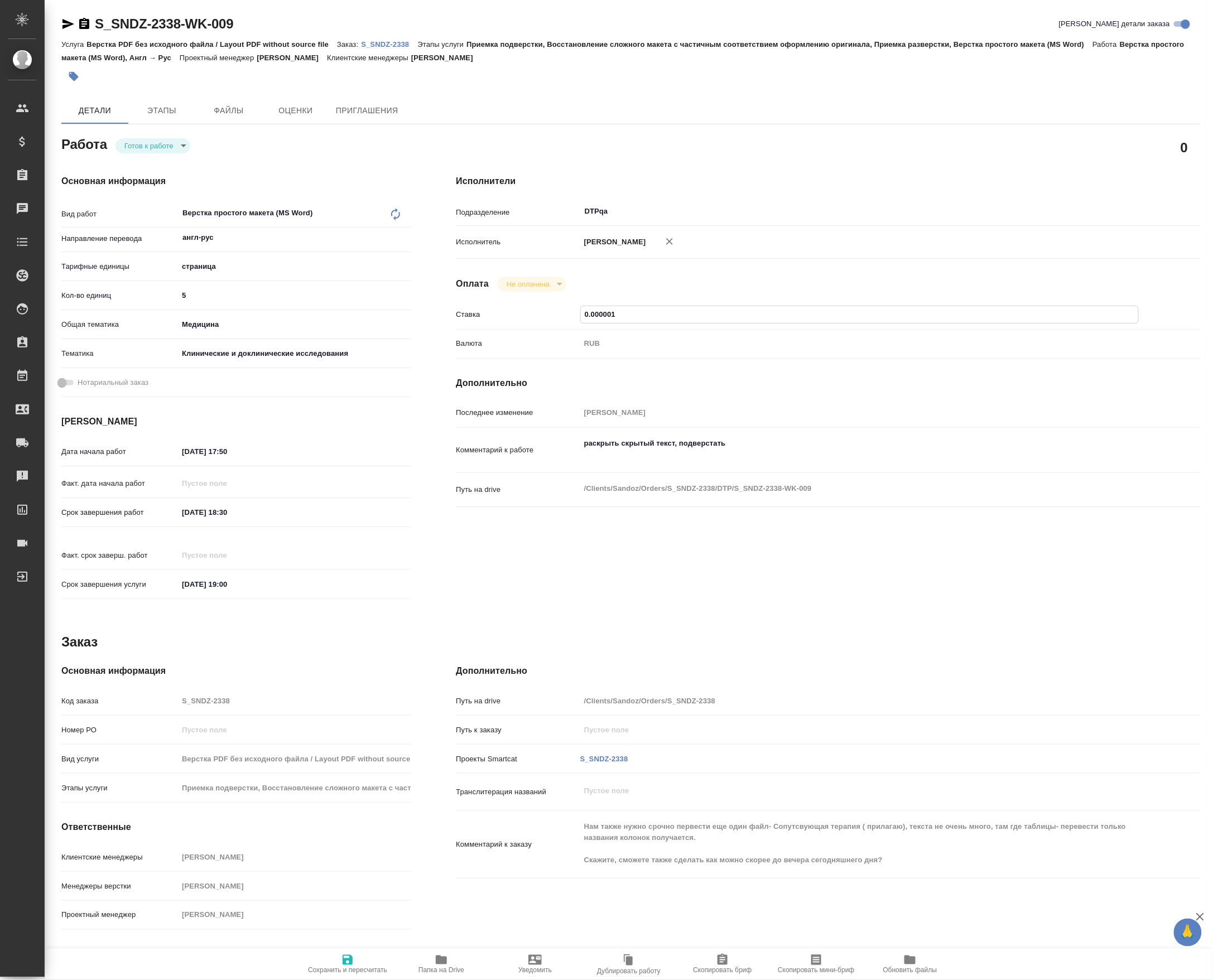
click at [589, 322] on input "0.000001" at bounding box center [860, 314] width 558 height 16
type textarea "x"
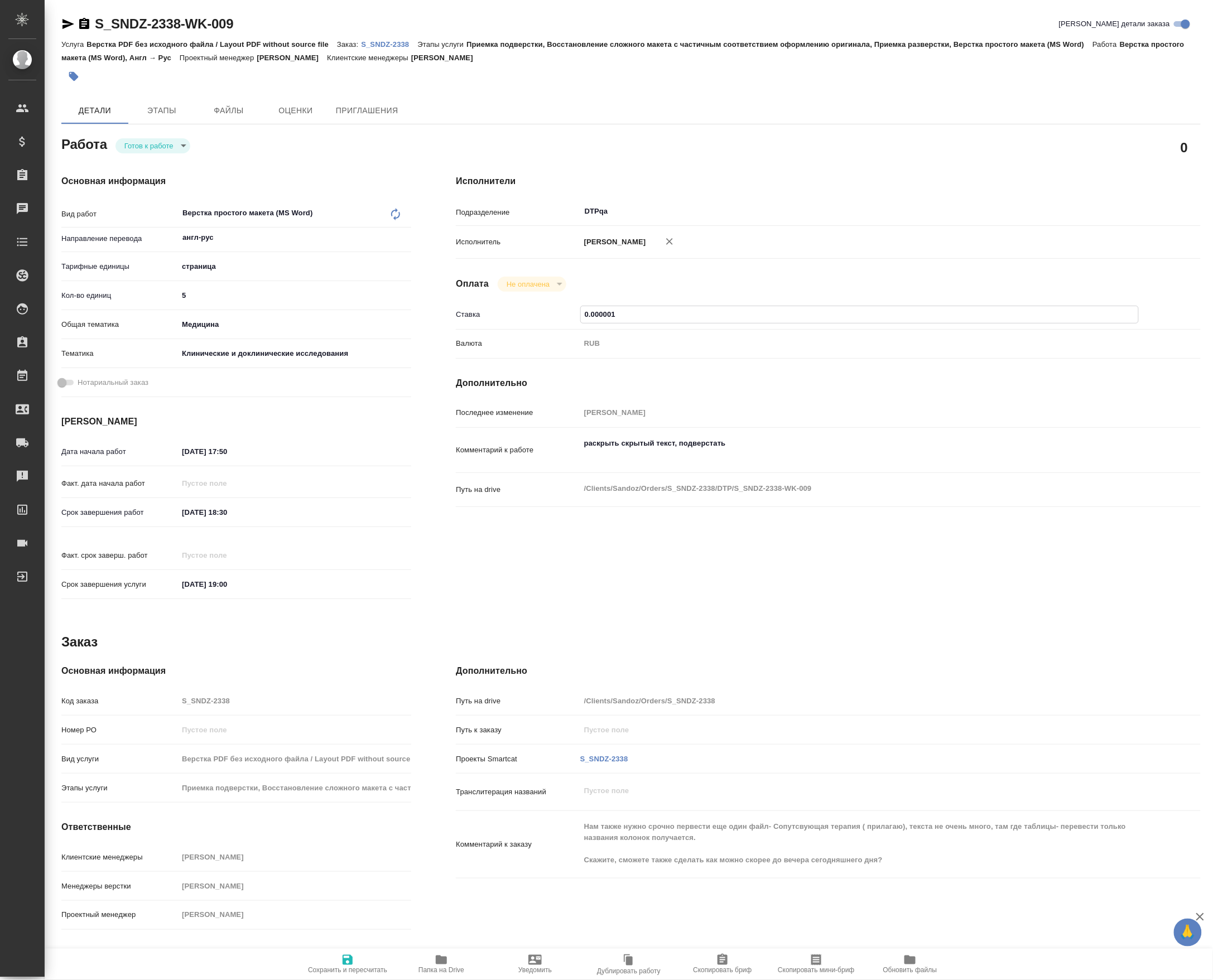
type textarea "x"
click at [596, 322] on input "0.000001" at bounding box center [860, 314] width 558 height 16
type textarea "x"
type input "0.2000001"
type textarea "x"
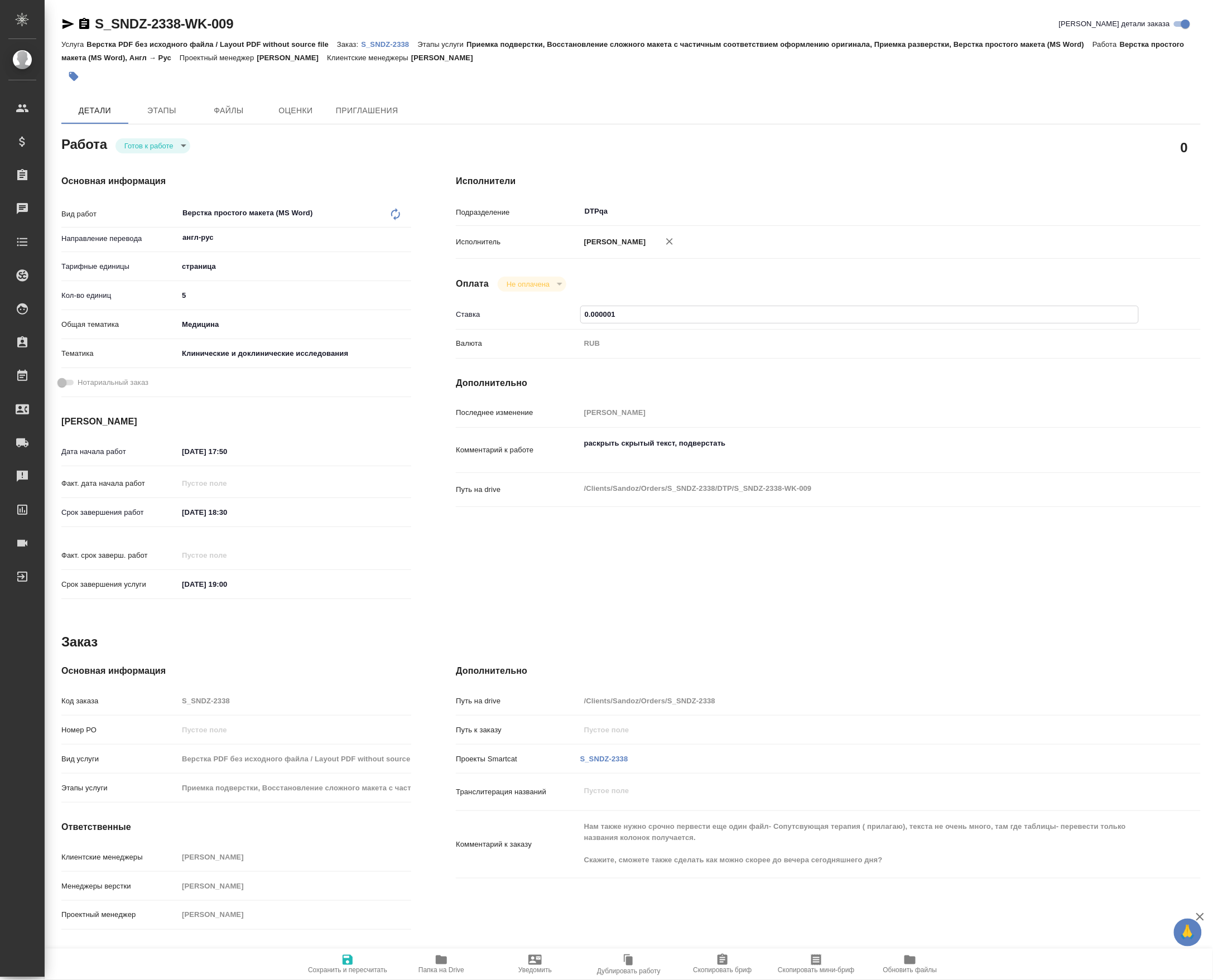
type textarea "x"
type input "0.2000001"
click at [344, 975] on span "Сохранить и пересчитать" at bounding box center [347, 970] width 79 height 8
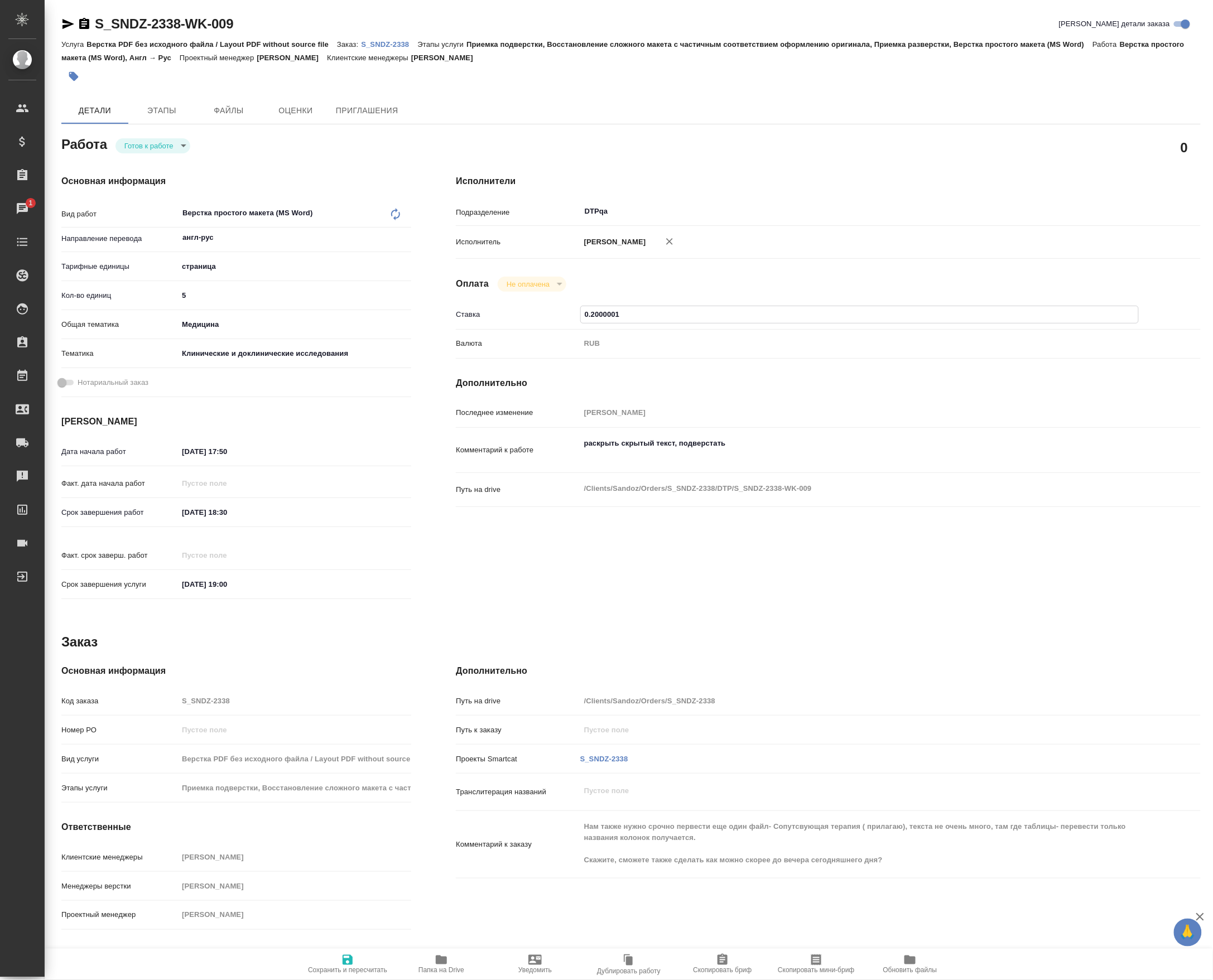
type textarea "x"
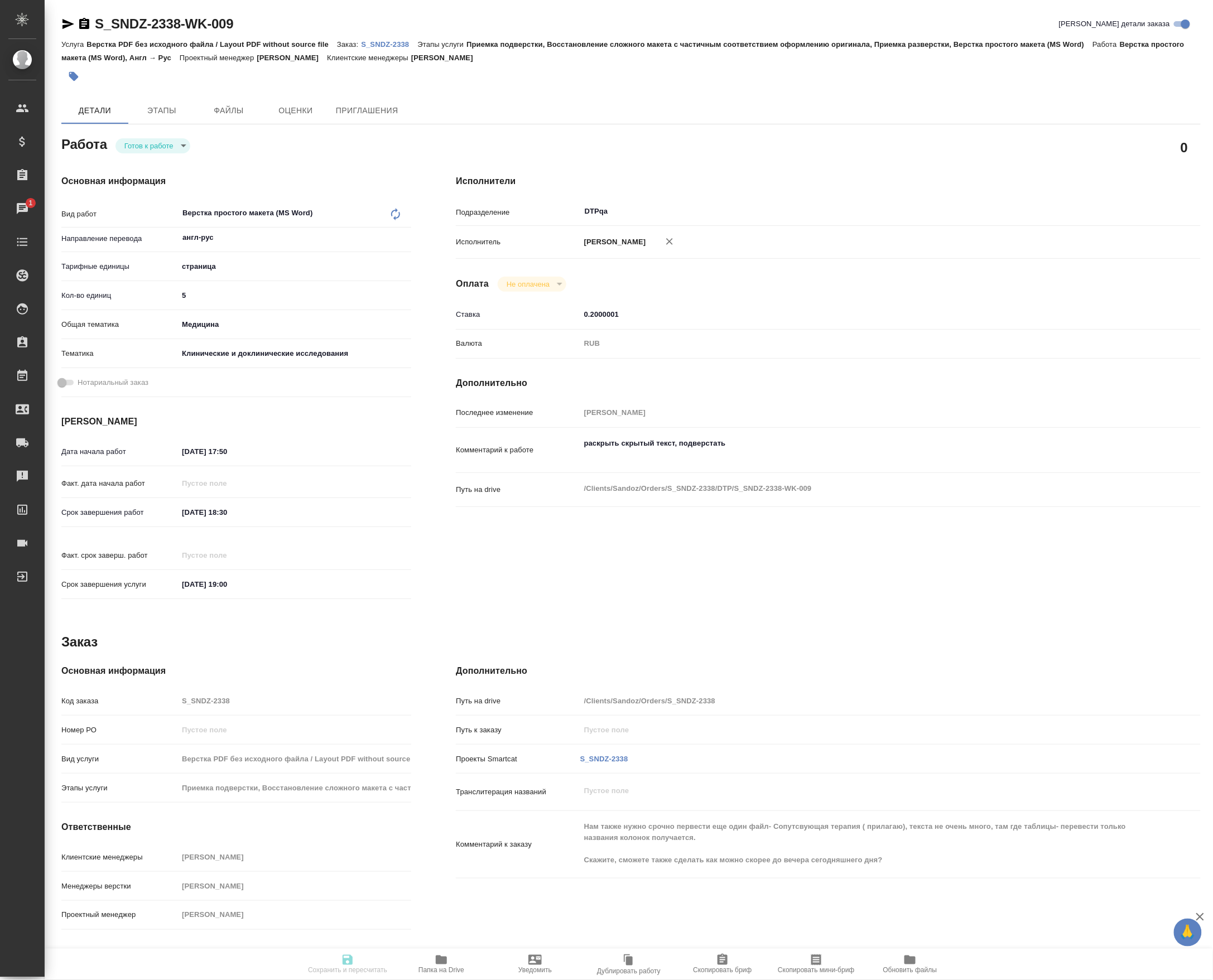
type textarea "x"
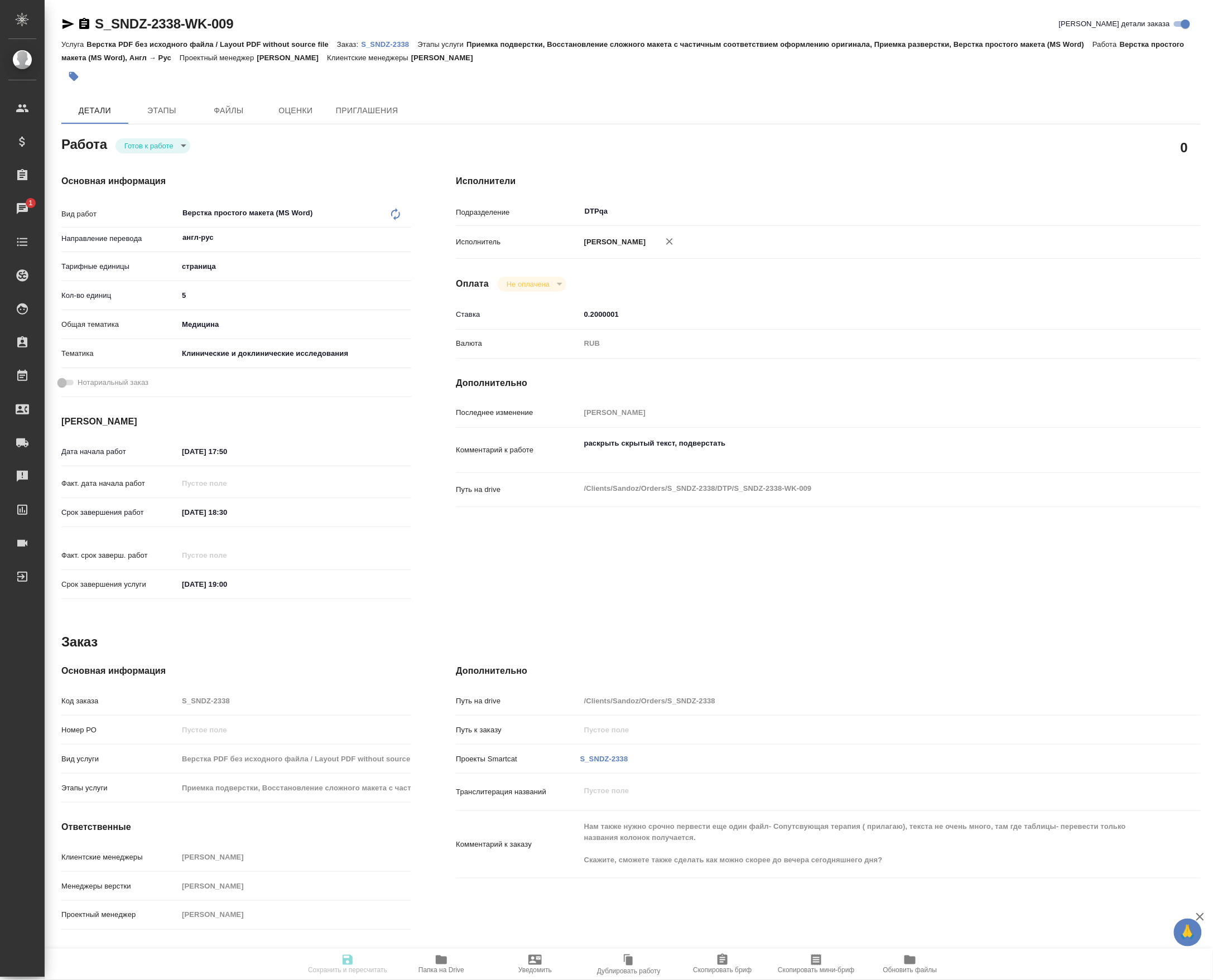
type input "readyForWork"
type textarea "Верстка простого макета (MS Word)"
type textarea "x"
type input "англ-рус"
type input "5a8b1489cc6b4906c91bfdb2"
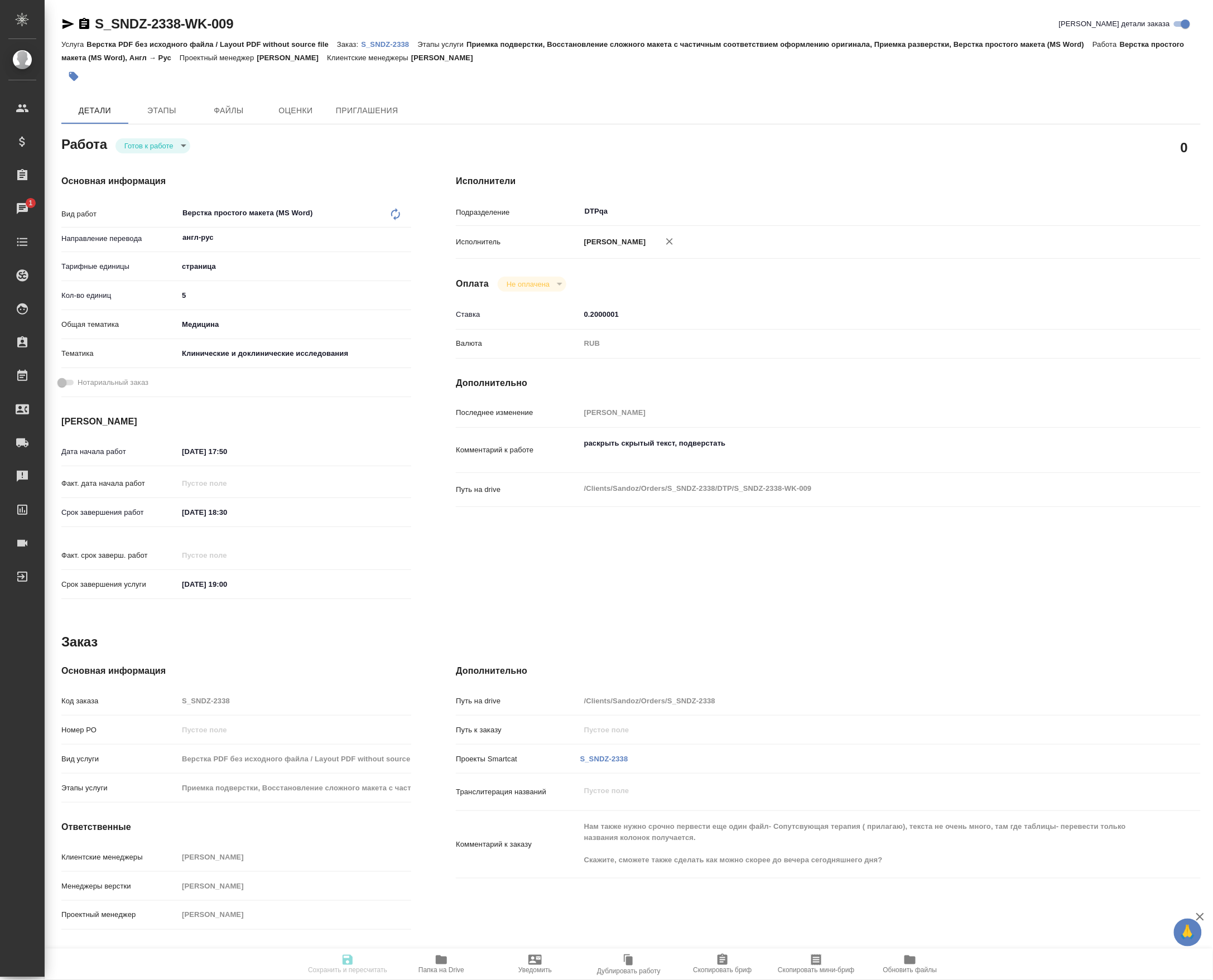
type input "5"
type input "med"
type input "5a8b8b956a9677013d343d9e"
type input "[DATE] 17:50"
type input "[DATE] 18:30"
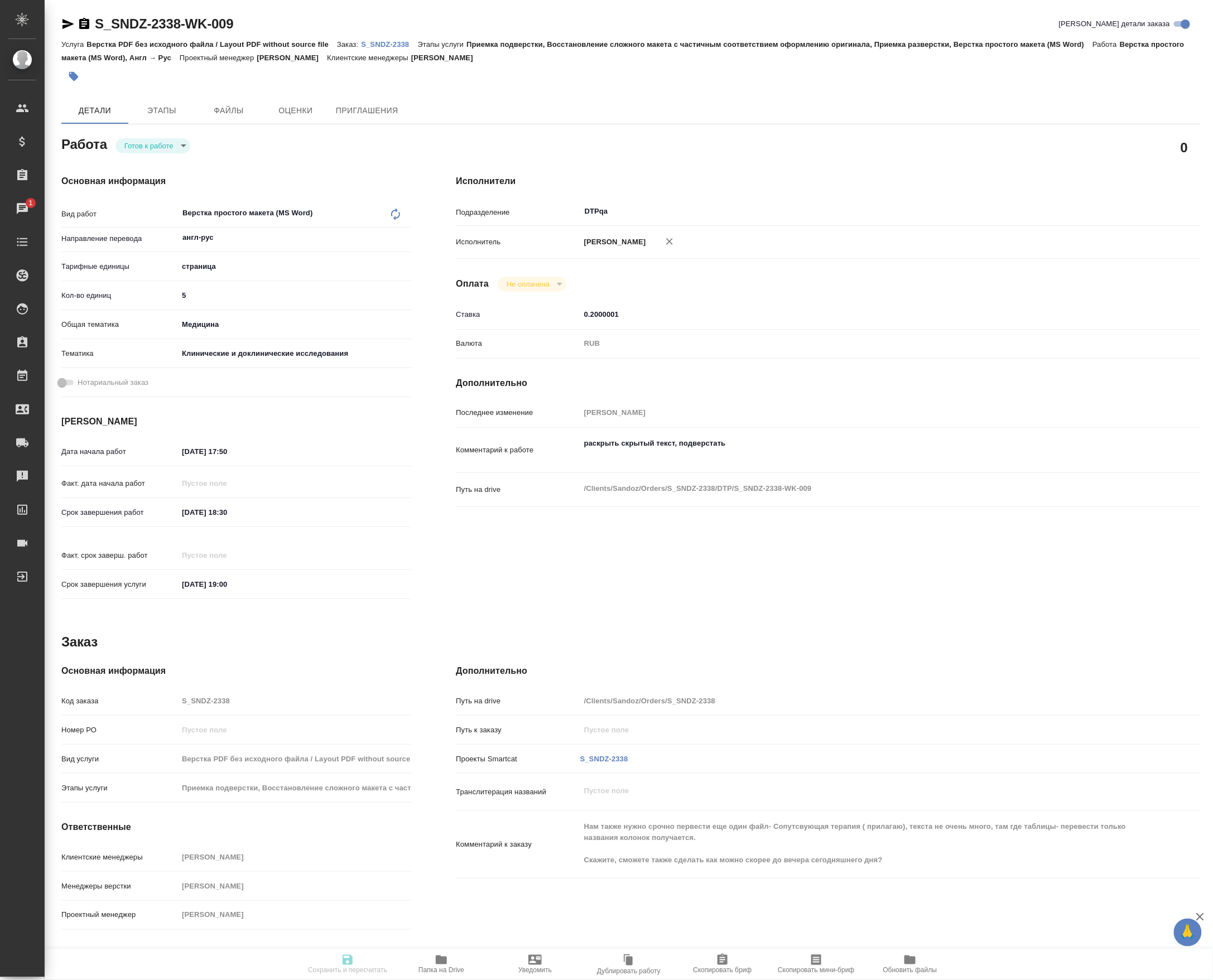
type input "[DATE] 19:00"
type input "DTPqa"
type input "notPayed"
type input "0.2000001"
type input "RUB"
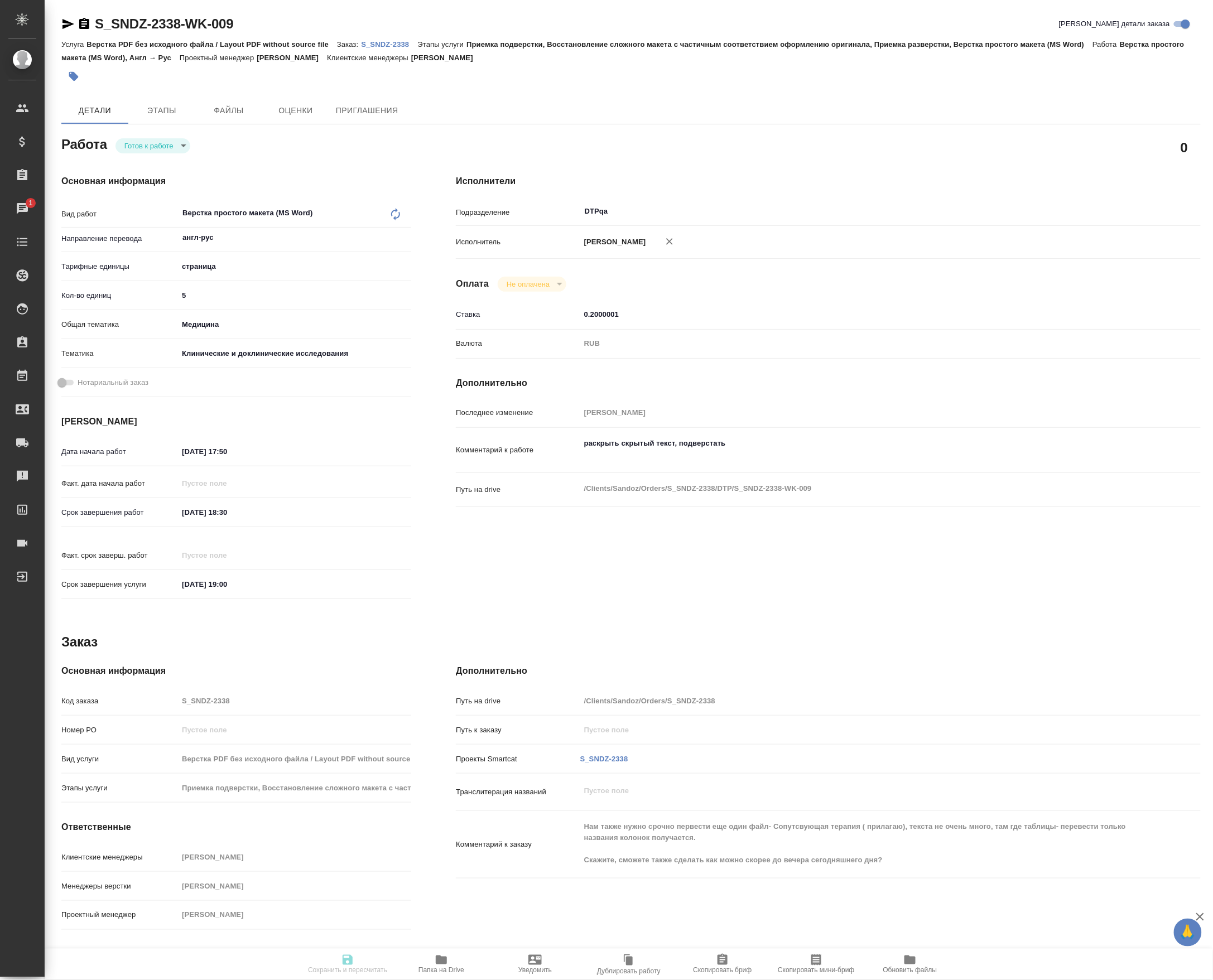
type input "[PERSON_NAME]"
type textarea "раскрыть скрытый текст, подверстать"
type textarea "x"
type textarea "/Clients/Sandoz/Orders/S_SNDZ-2338/DTP/S_SNDZ-2338-WK-009"
type textarea "x"
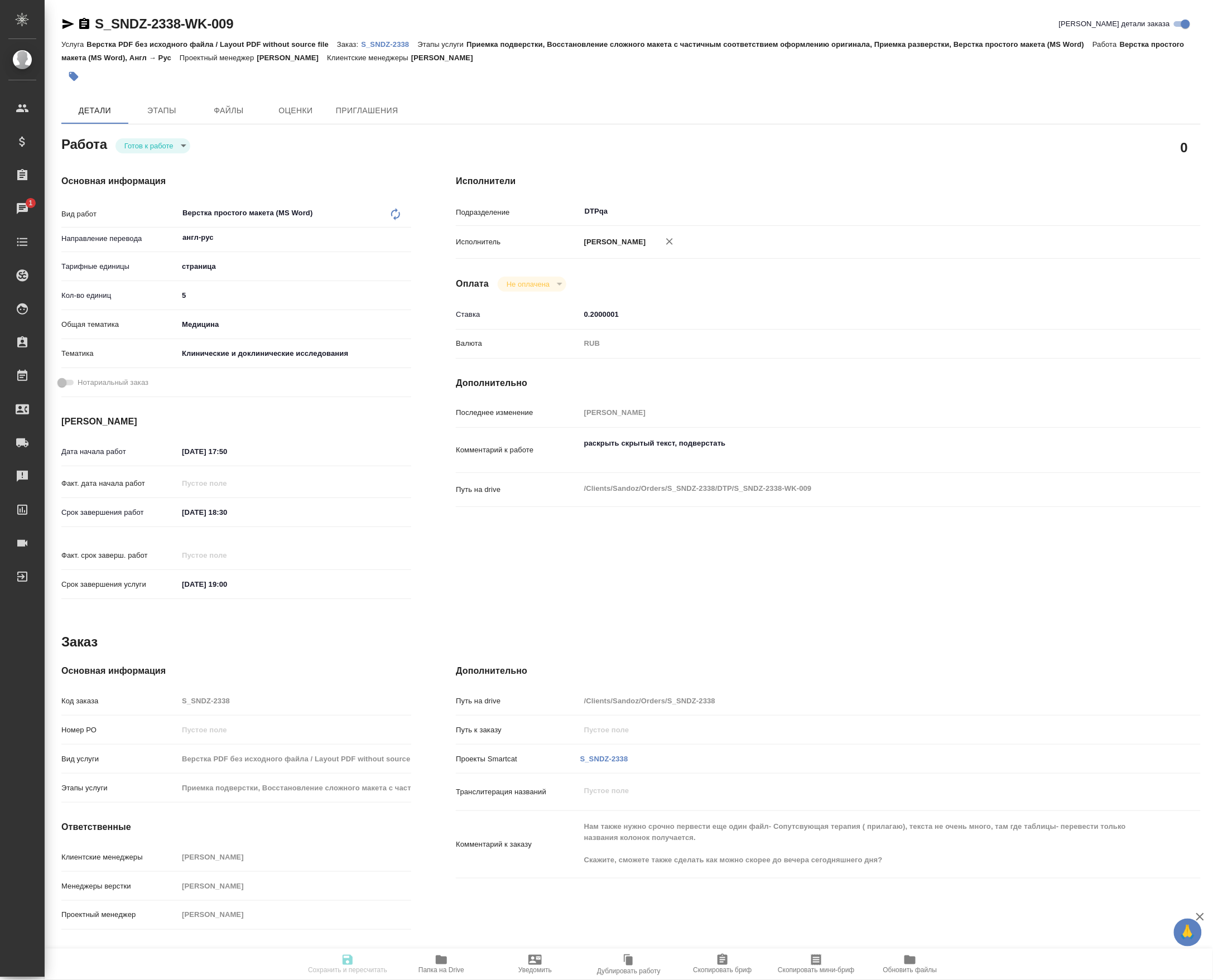
type input "S_SNDZ-2338"
type input "Верстка PDF без исходного файла / Layout PDF without source file"
type input "Приемка подверстки, Восстановление сложного макета с частичным соответствием оф…"
type input "[PERSON_NAME]"
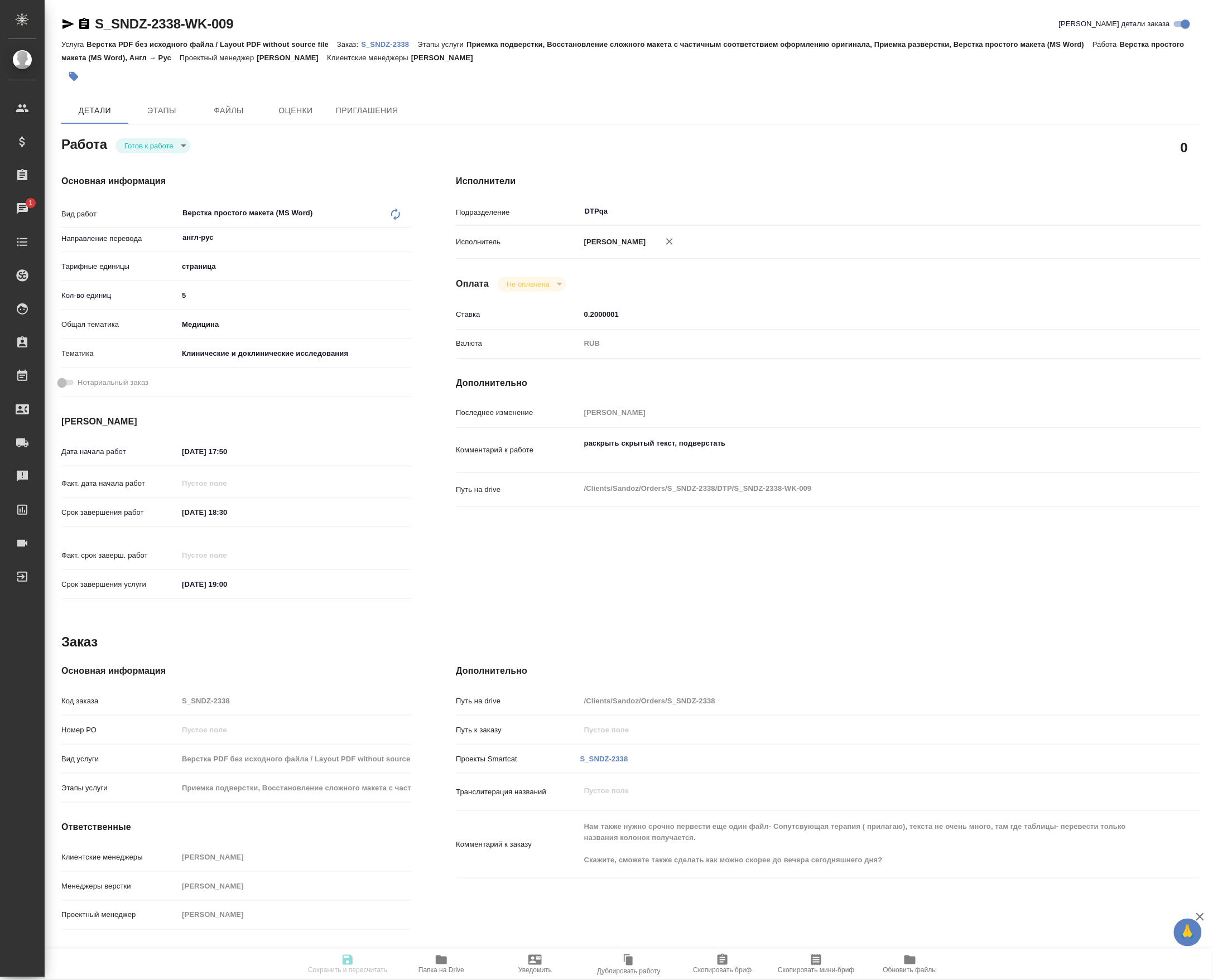
type input "/Clients/Sandoz/Orders/S_SNDZ-2338"
type textarea "x"
type textarea "Нам также нужно срочно первести еще один файл- Сопутсвующая терапия ( прилагаю)…"
type textarea "x"
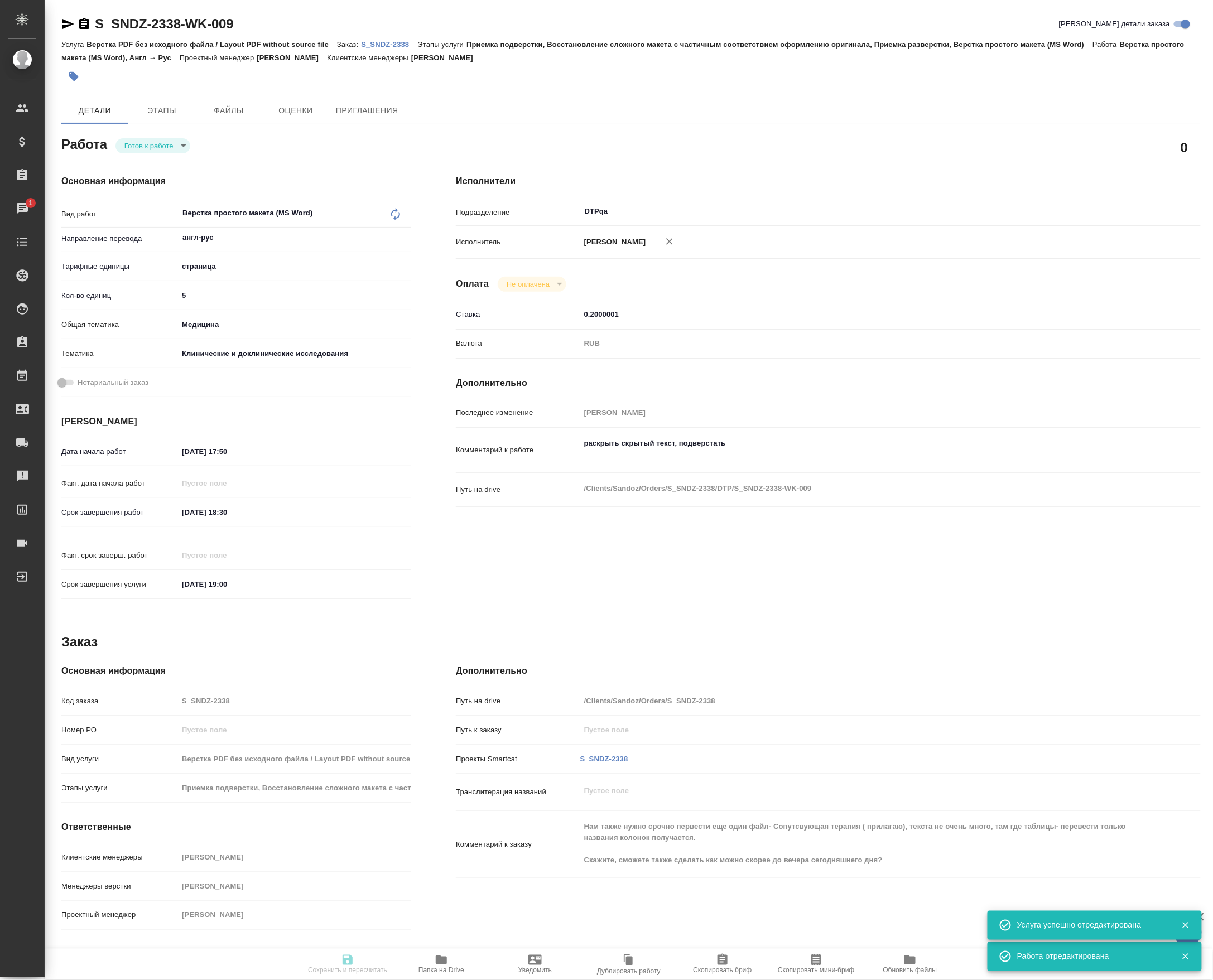
type textarea "x"
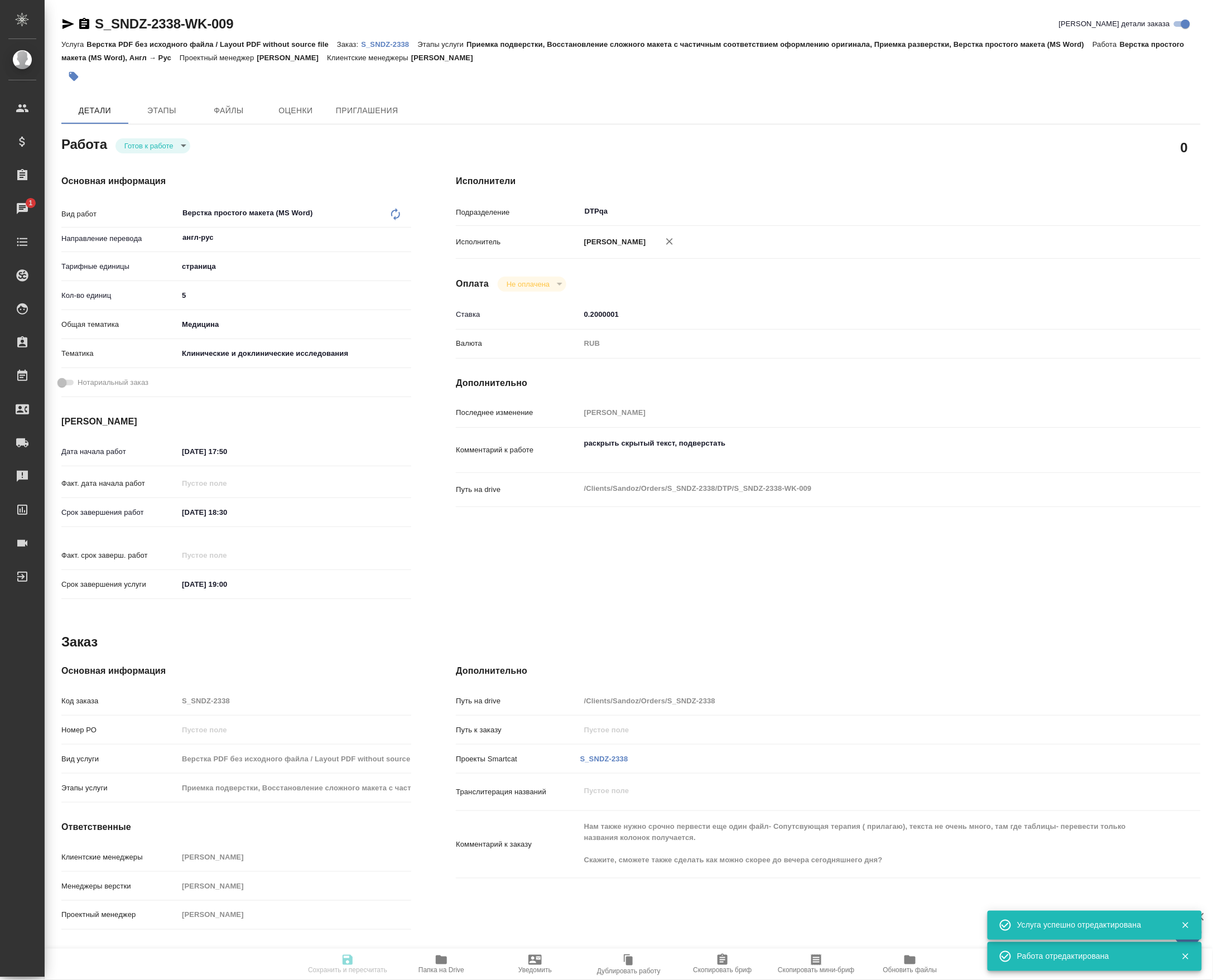
type textarea "x"
type input "readyForWork"
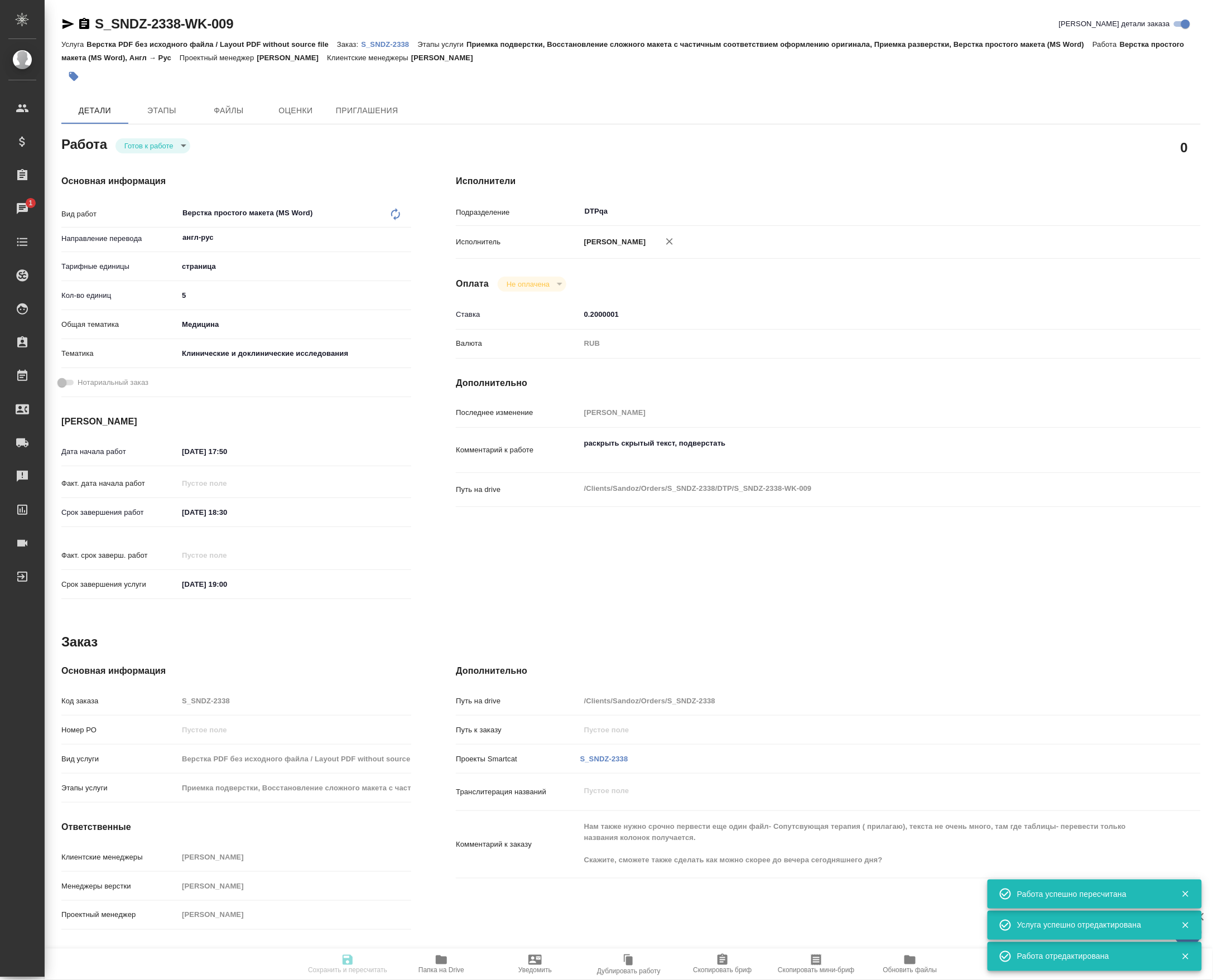
type textarea "Верстка простого макета (MS Word)"
type textarea "x"
type input "англ-рус"
type input "5a8b1489cc6b4906c91bfdb2"
type input "5"
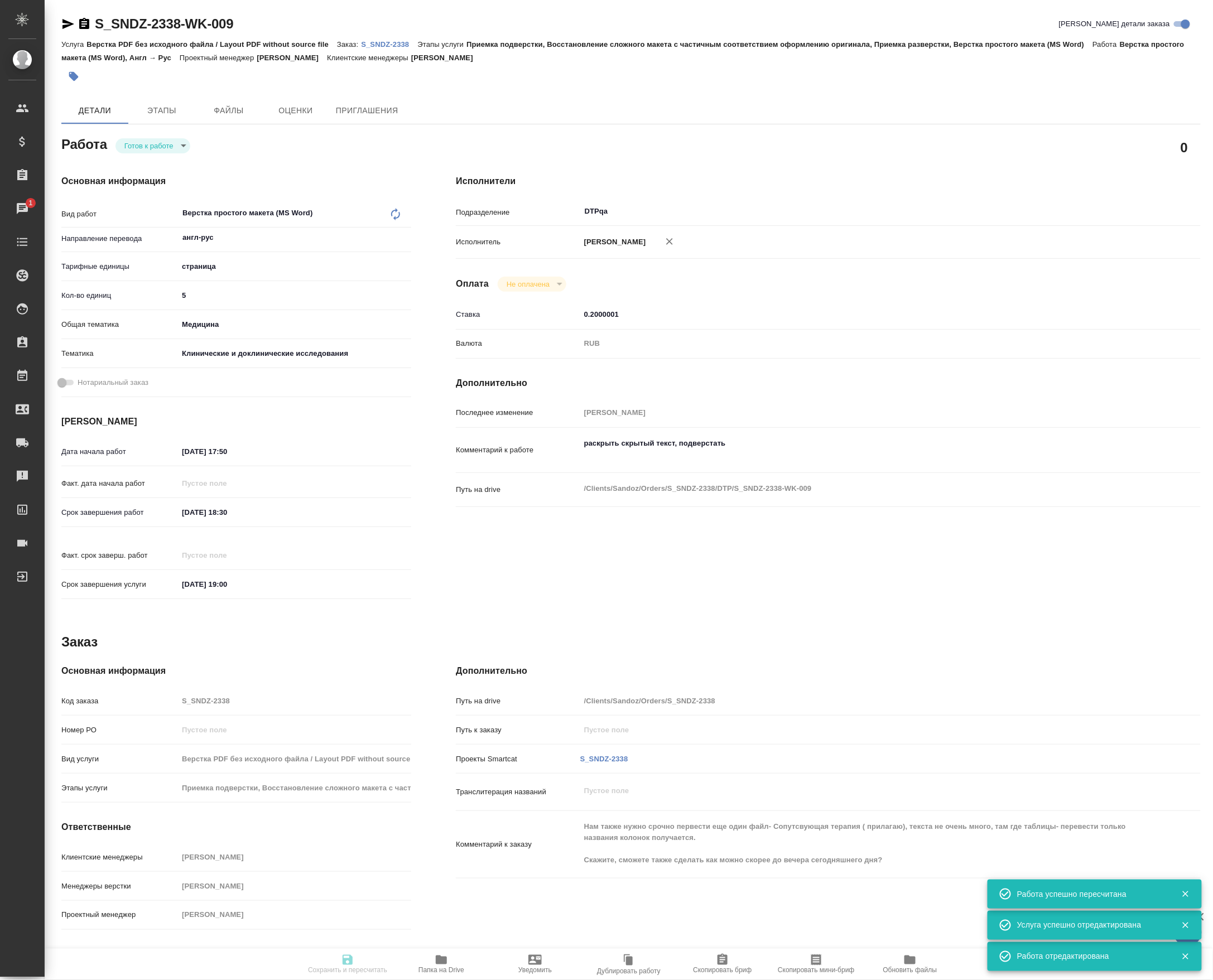
type input "med"
type input "5a8b8b956a9677013d343d9e"
type input "[DATE] 17:50"
type input "[DATE] 18:30"
type input "[DATE] 19:00"
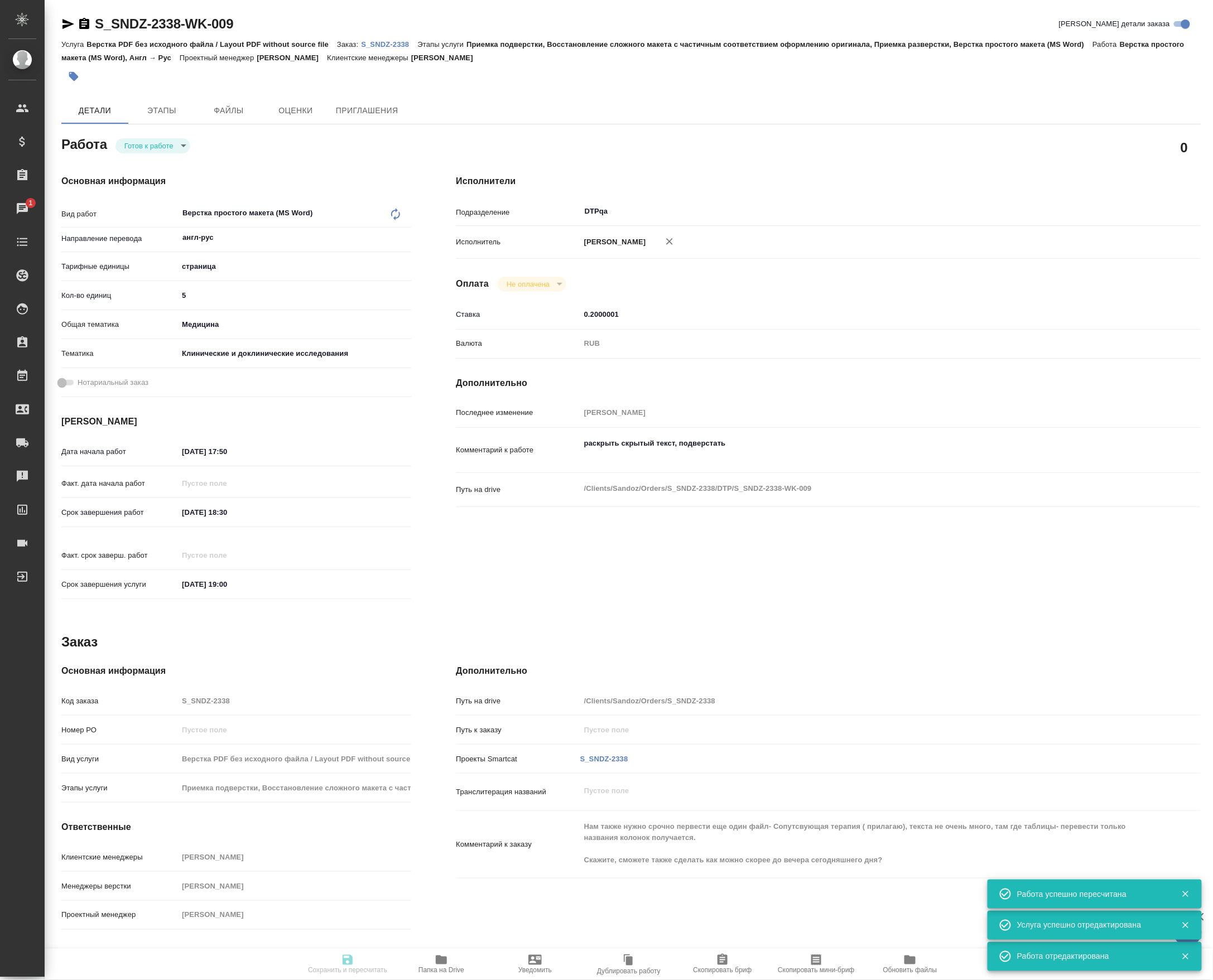
type input "DTPqa"
type input "notPayed"
type input "0.2000001"
type input "RUB"
type input "[PERSON_NAME]"
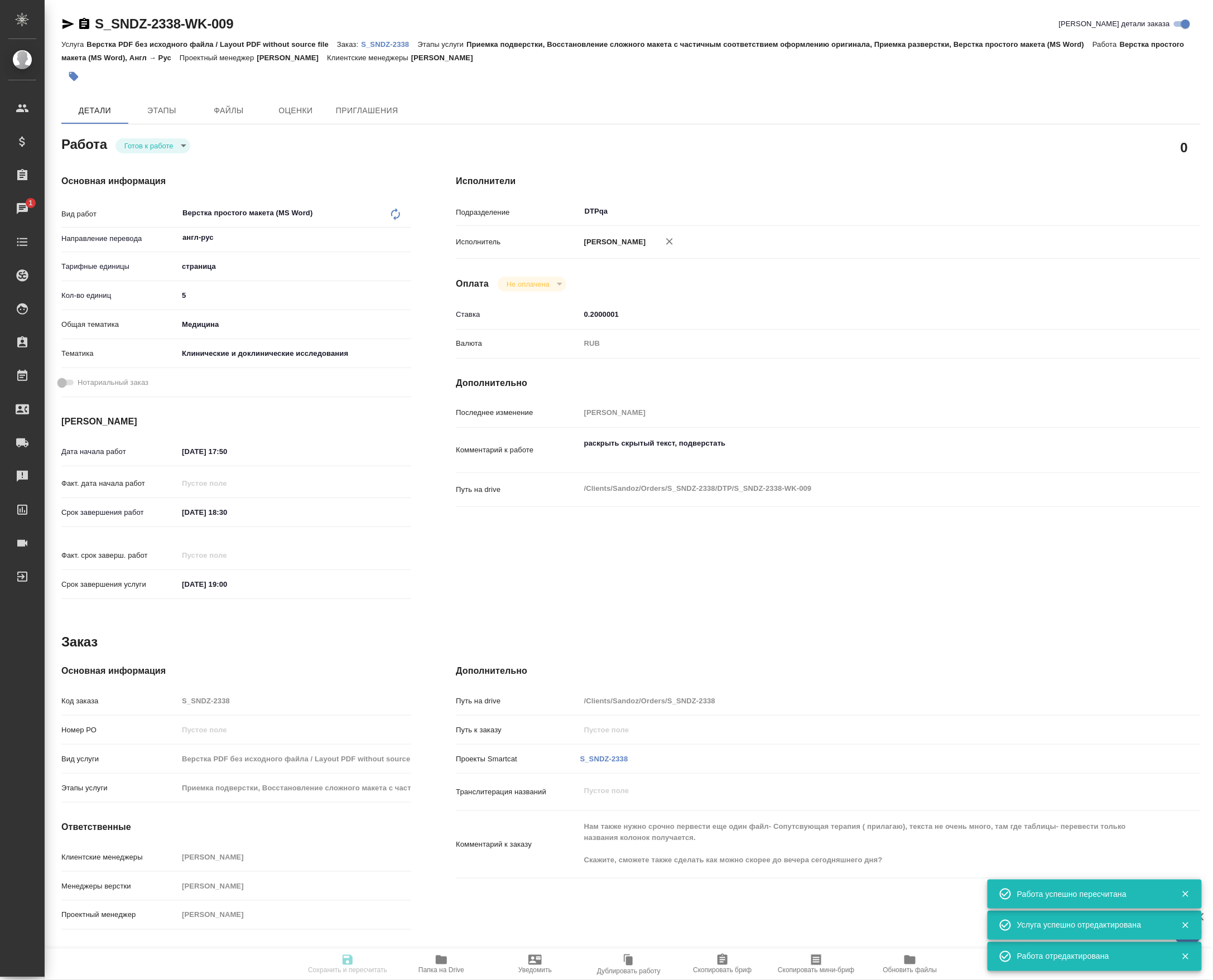
type textarea "раскрыть скрытый текст, подверстать"
type textarea "x"
type textarea "/Clients/Sandoz/Orders/S_SNDZ-2338/DTP/S_SNDZ-2338-WK-009"
type textarea "x"
type input "S_SNDZ-2338"
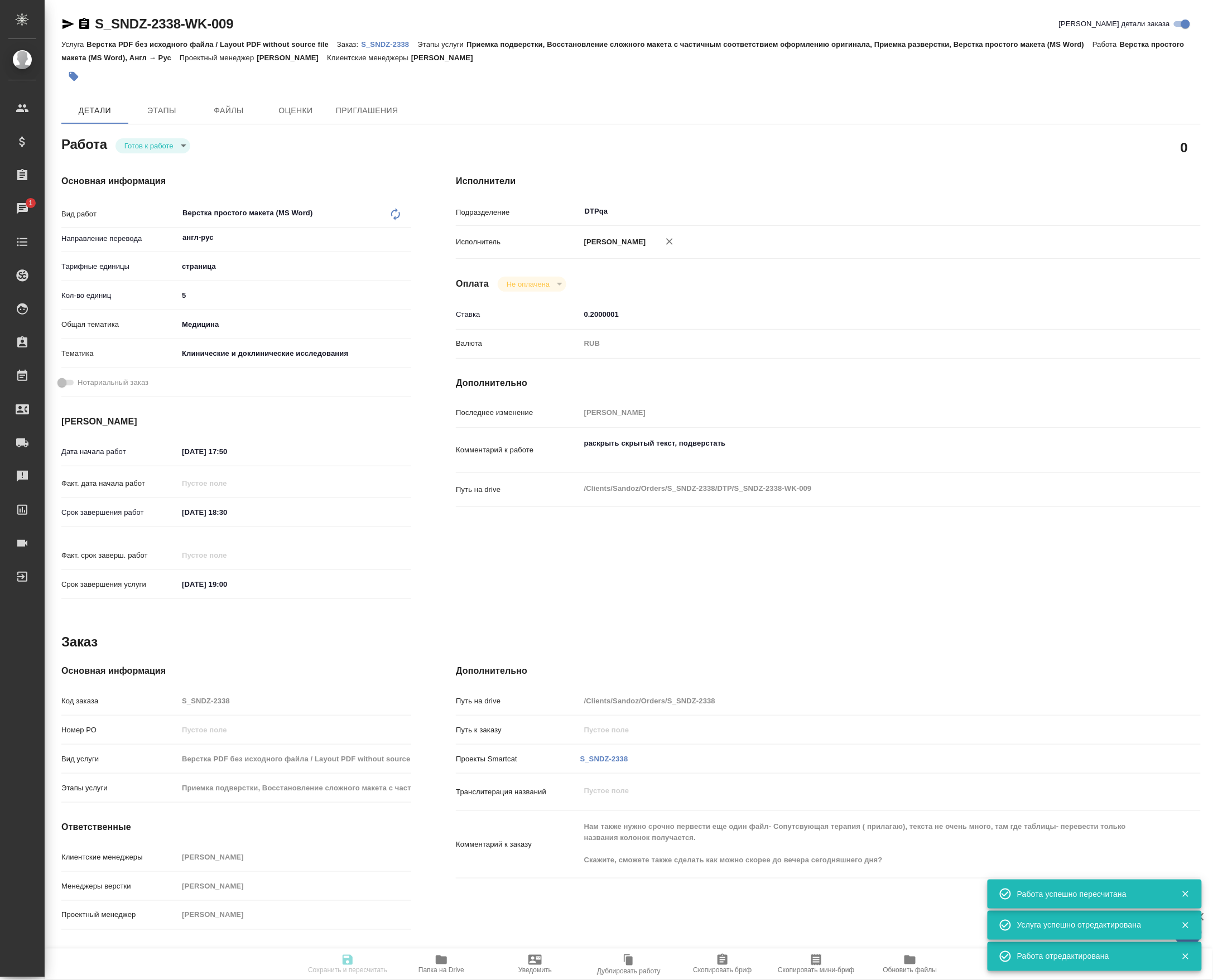
type input "Верстка PDF без исходного файла / Layout PDF without source file"
type input "Приемка подверстки, Восстановление сложного макета с частичным соответствием оф…"
type input "[PERSON_NAME]"
type input "/Clients/Sandoz/Orders/S_SNDZ-2338"
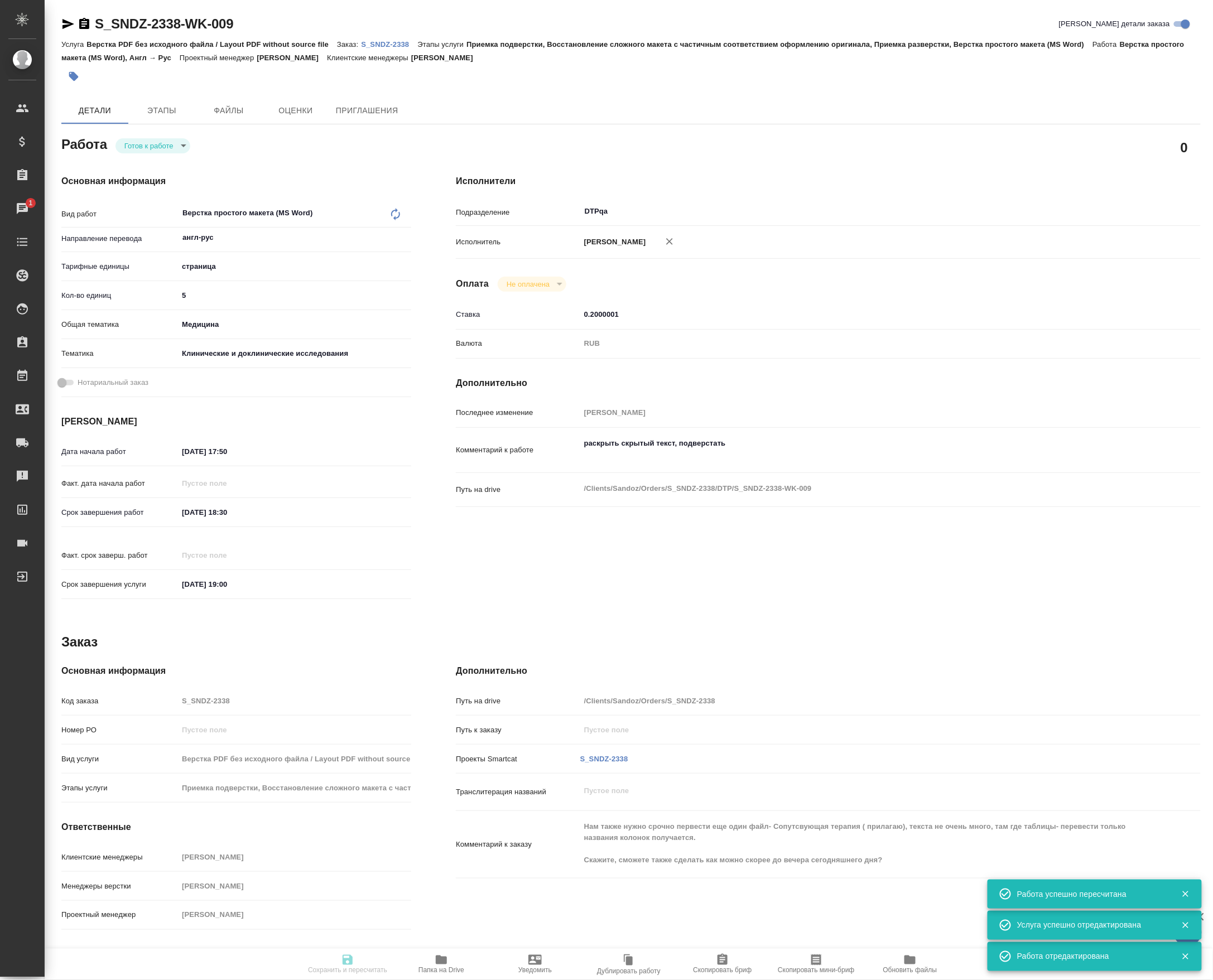
type textarea "x"
type textarea "Нам также нужно срочно первести еще один файл- Сопутсвующая терапия ( прилагаю)…"
type textarea "x"
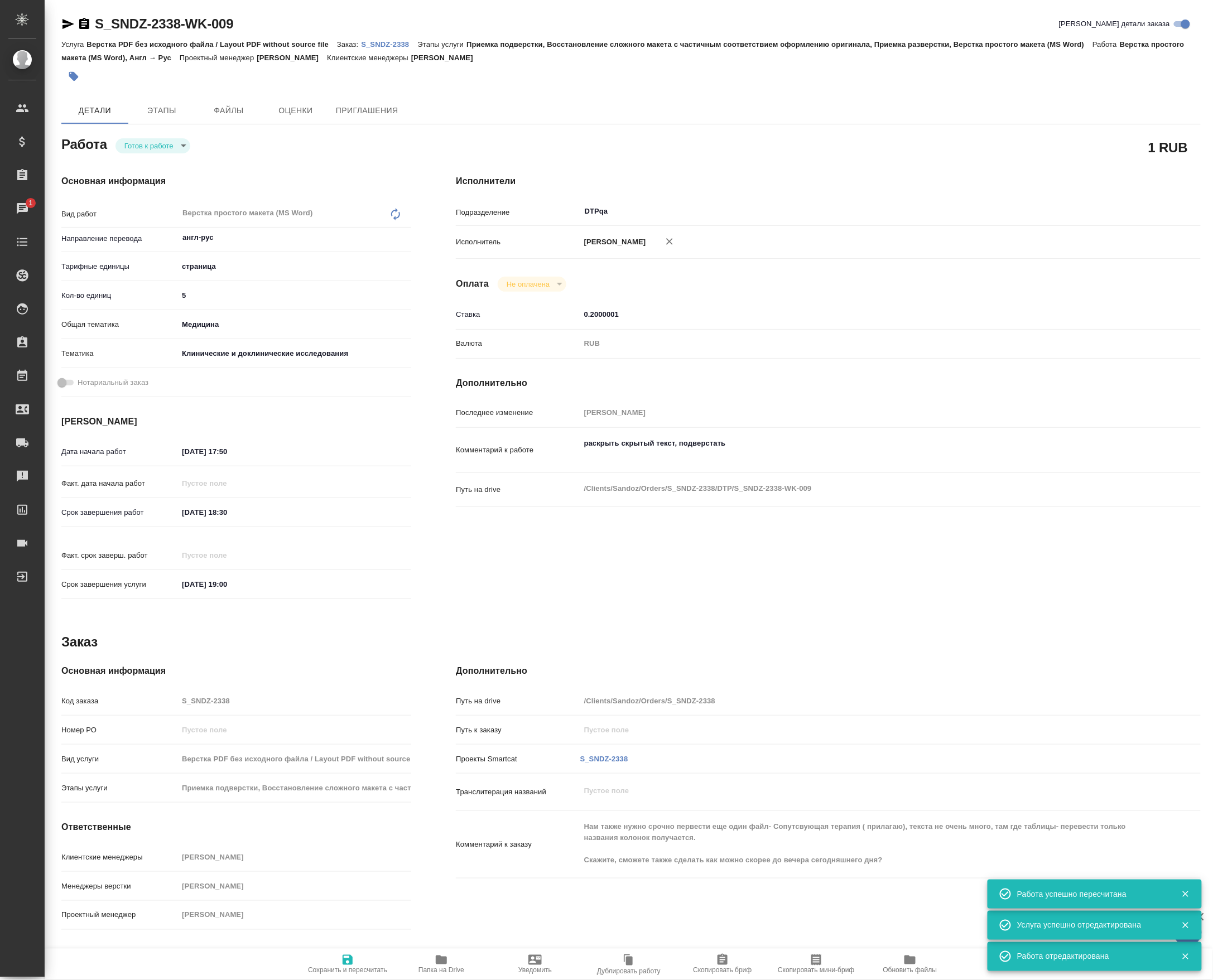
type textarea "x"
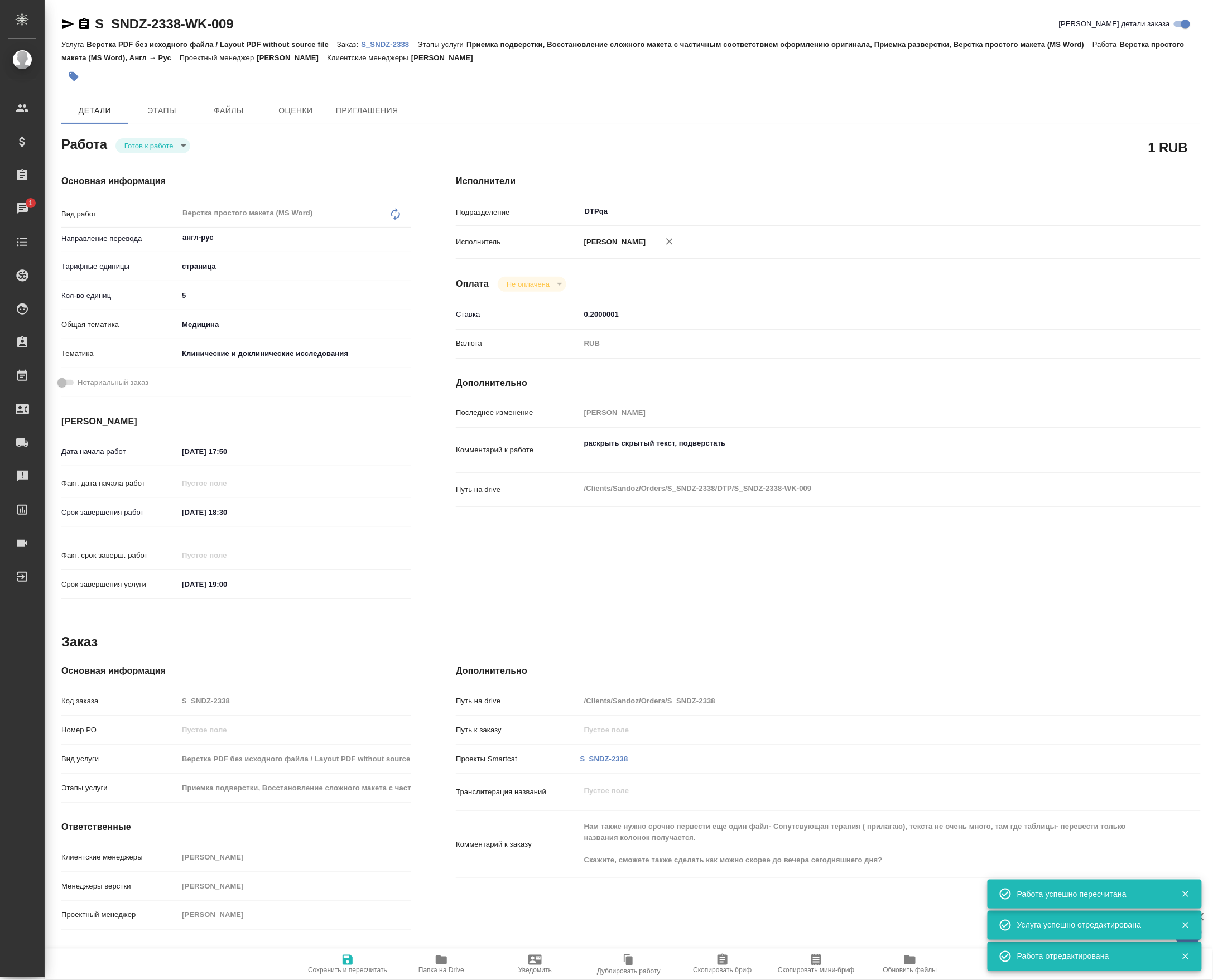
type textarea "x"
click at [159, 142] on body "🙏 .cls-1 fill:#fff; AWATERA [PERSON_NAME] Спецификации Заказы 1 Чаты Todo Проек…" at bounding box center [606, 490] width 1213 height 980
type textarea "x"
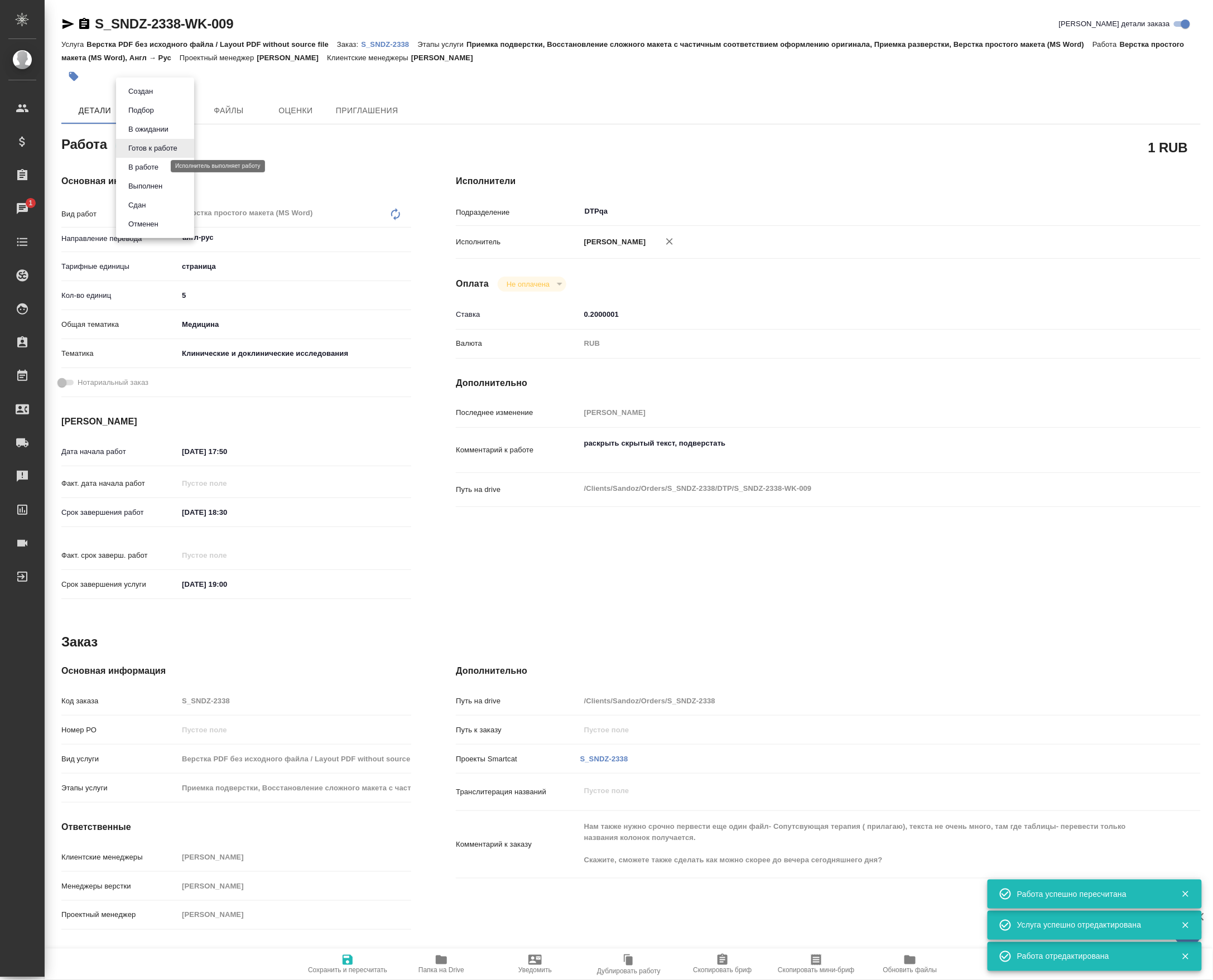
type textarea "x"
click at [143, 206] on button "Сдан" at bounding box center [137, 205] width 24 height 13
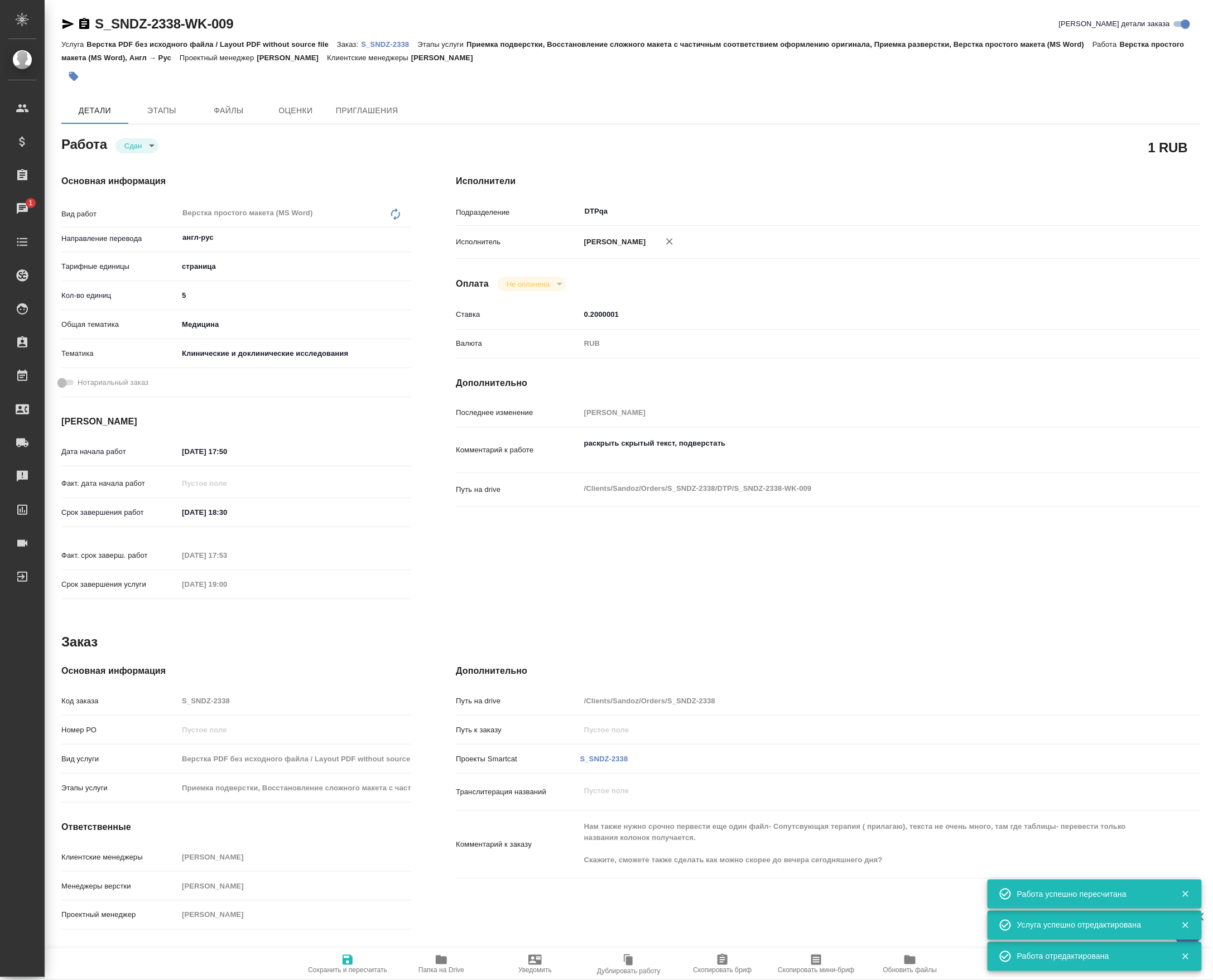
type textarea "x"
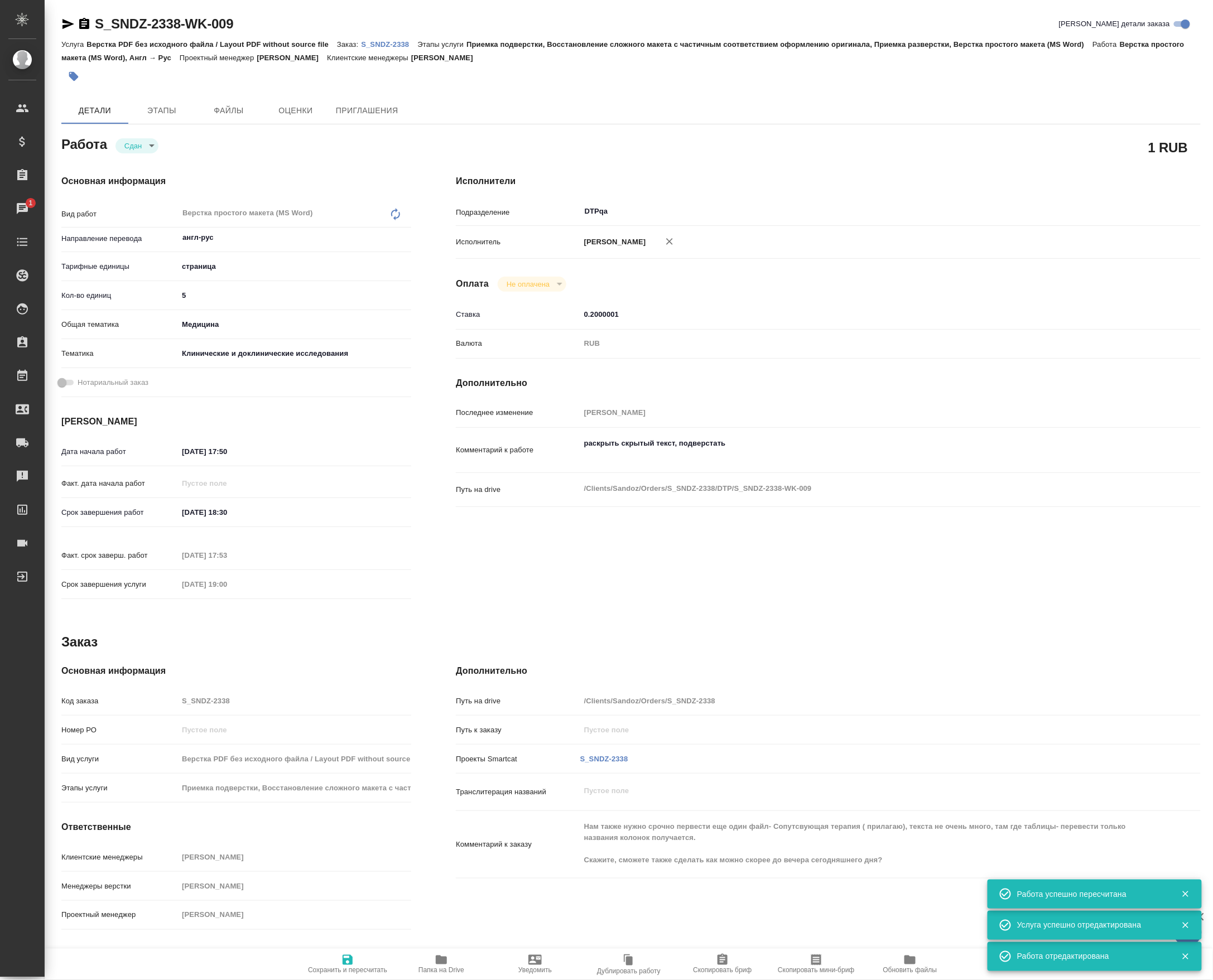
click at [444, 964] on icon "button" at bounding box center [441, 960] width 11 height 9
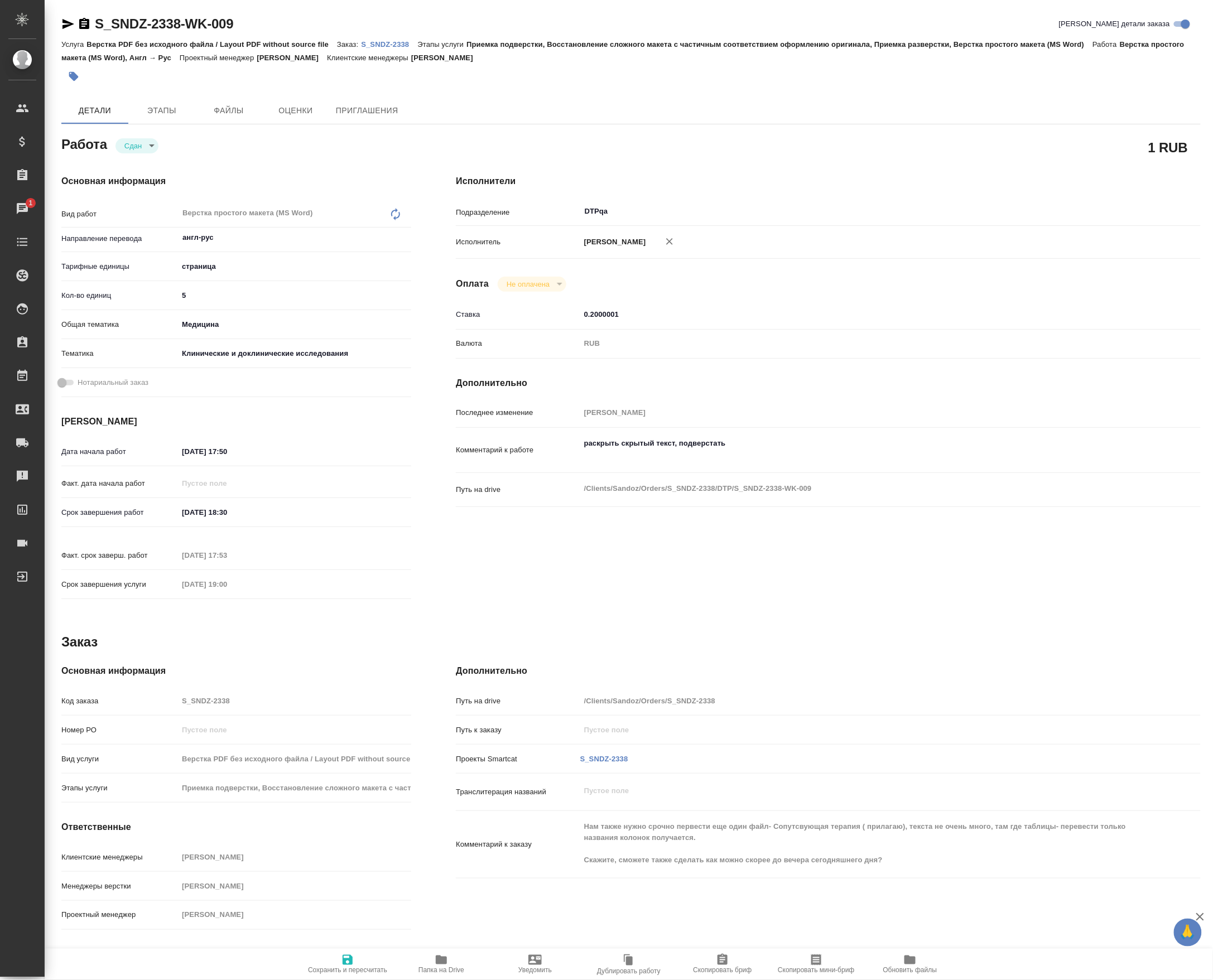
click at [396, 48] on p "S_SNDZ-2338" at bounding box center [389, 44] width 57 height 8
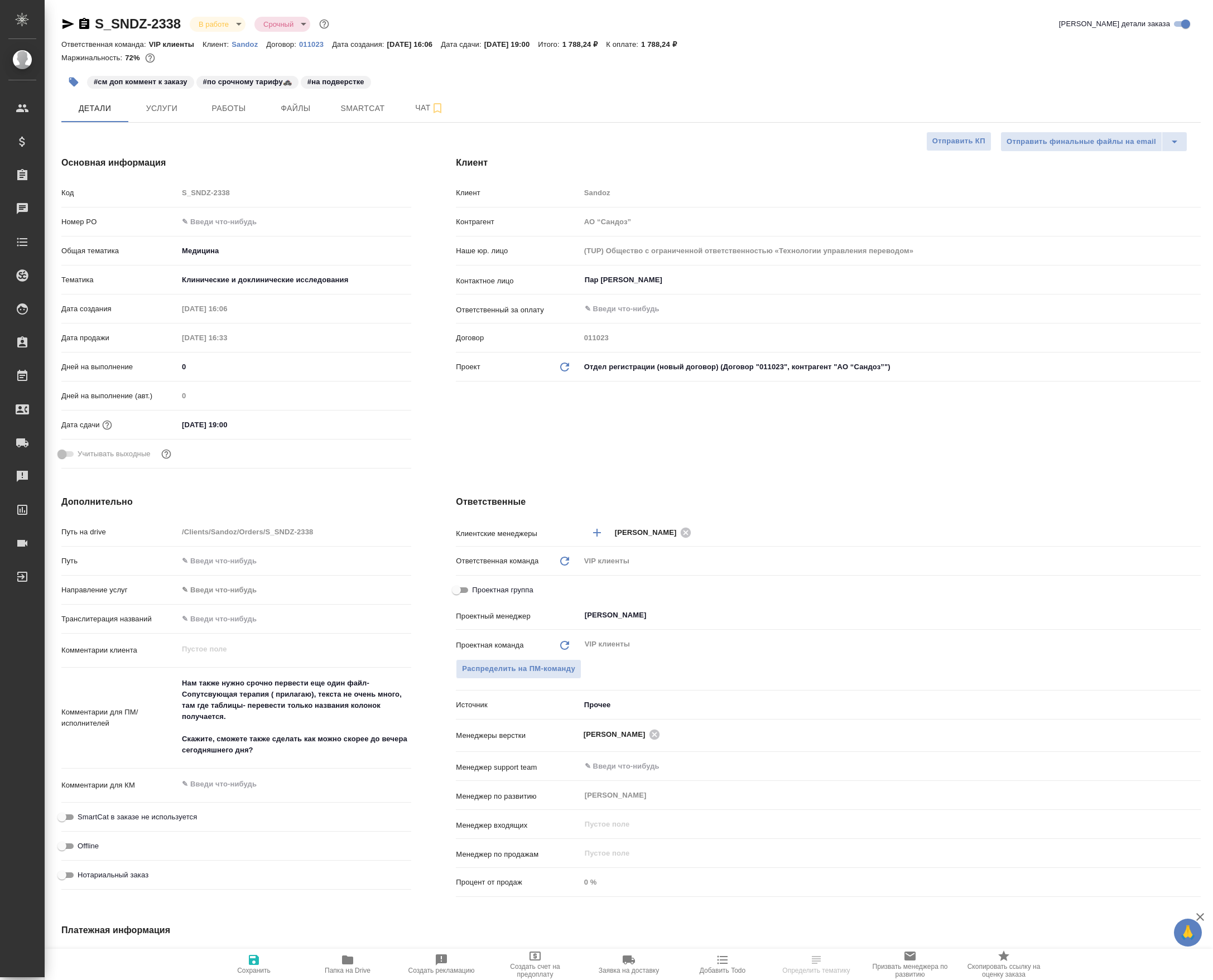
select select "RU"
click at [399, 114] on button "Чат" at bounding box center [430, 108] width 67 height 28
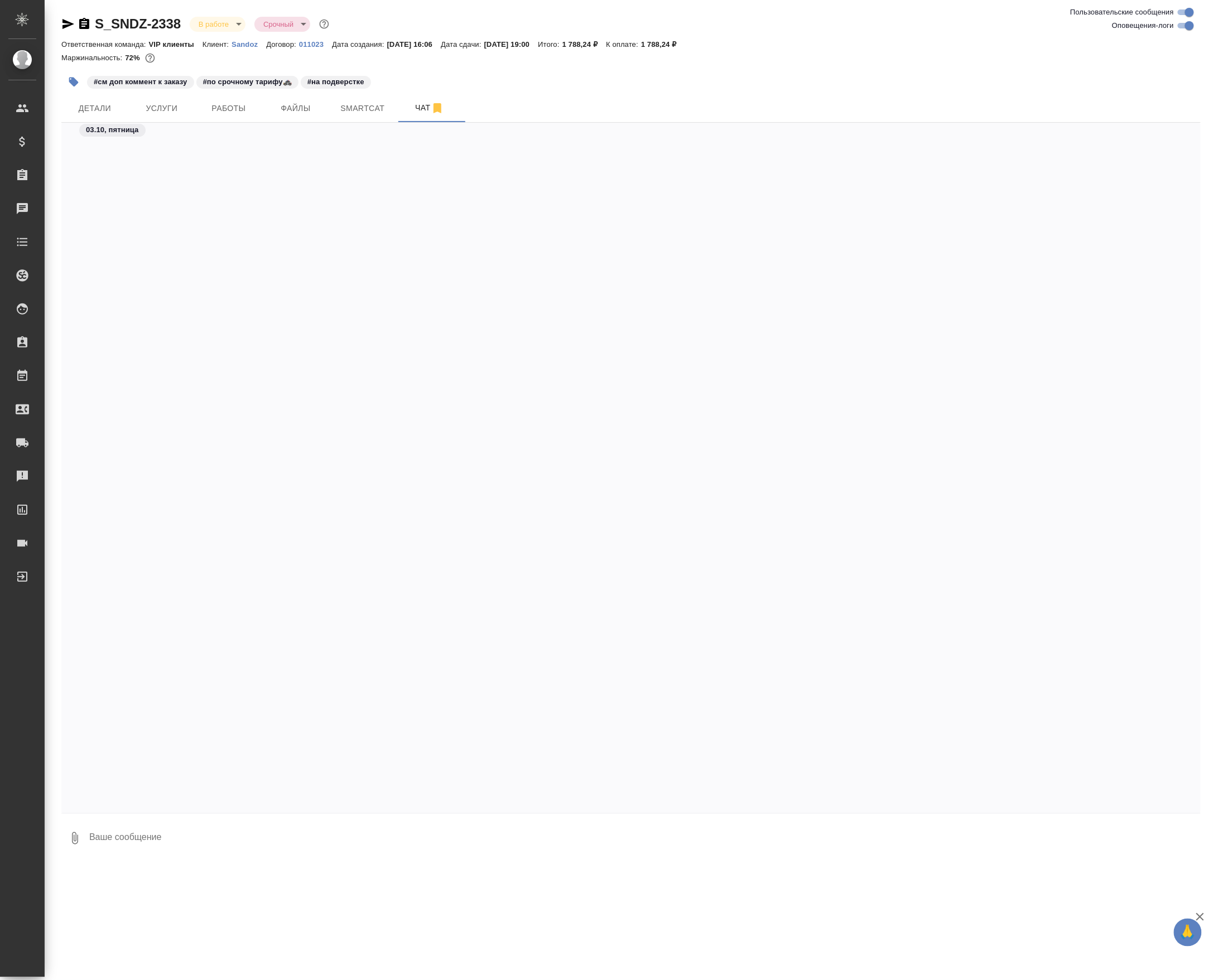
scroll to position [12435, 0]
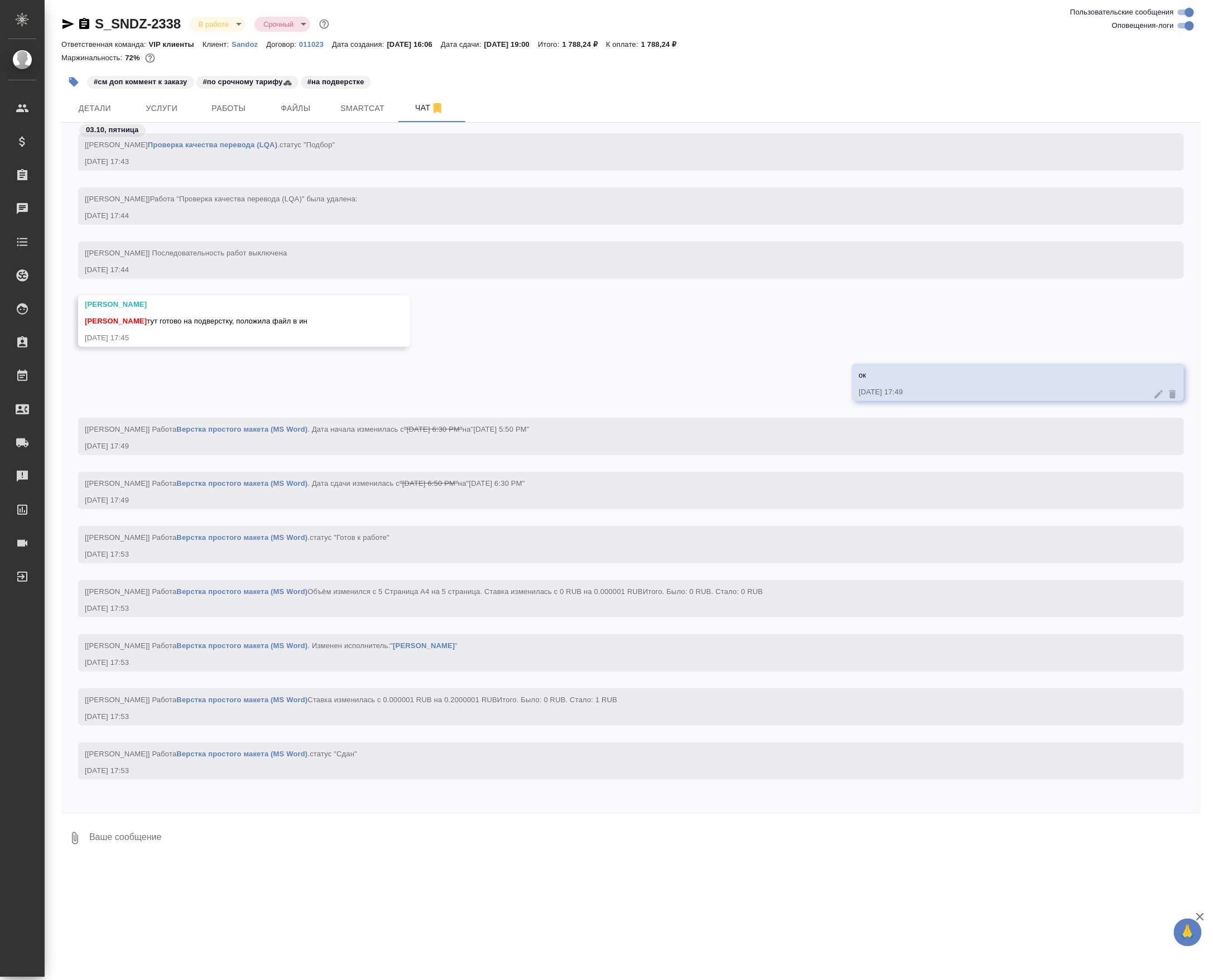
click at [180, 857] on textarea at bounding box center [644, 839] width 1112 height 38
paste textarea "https://drive.awatera.com/apps/files/files/10596654?dir=/Shares/Sandoz/Orders/S…"
type textarea "https://drive.awatera.com/apps/files/files/10596654?dir=/Shares/Sandoz/Orders/S…"
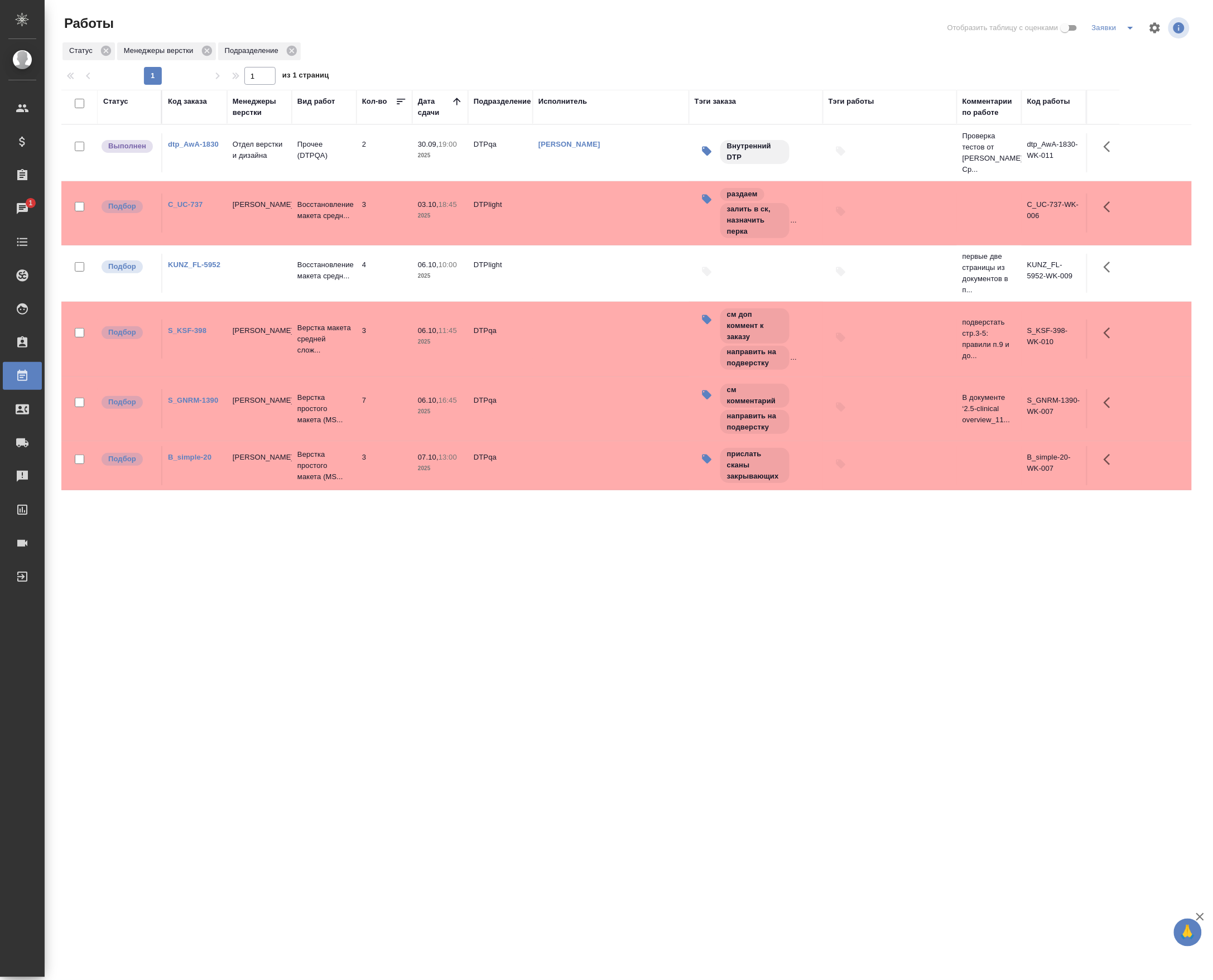
click at [364, 633] on div "Статус Код заказа [PERSON_NAME] верстки Вид работ Кол-во Дата сдачи Подразделен…" at bounding box center [626, 375] width 1130 height 571
click at [315, 222] on p "Восстановление макета средн..." at bounding box center [324, 210] width 54 height 22
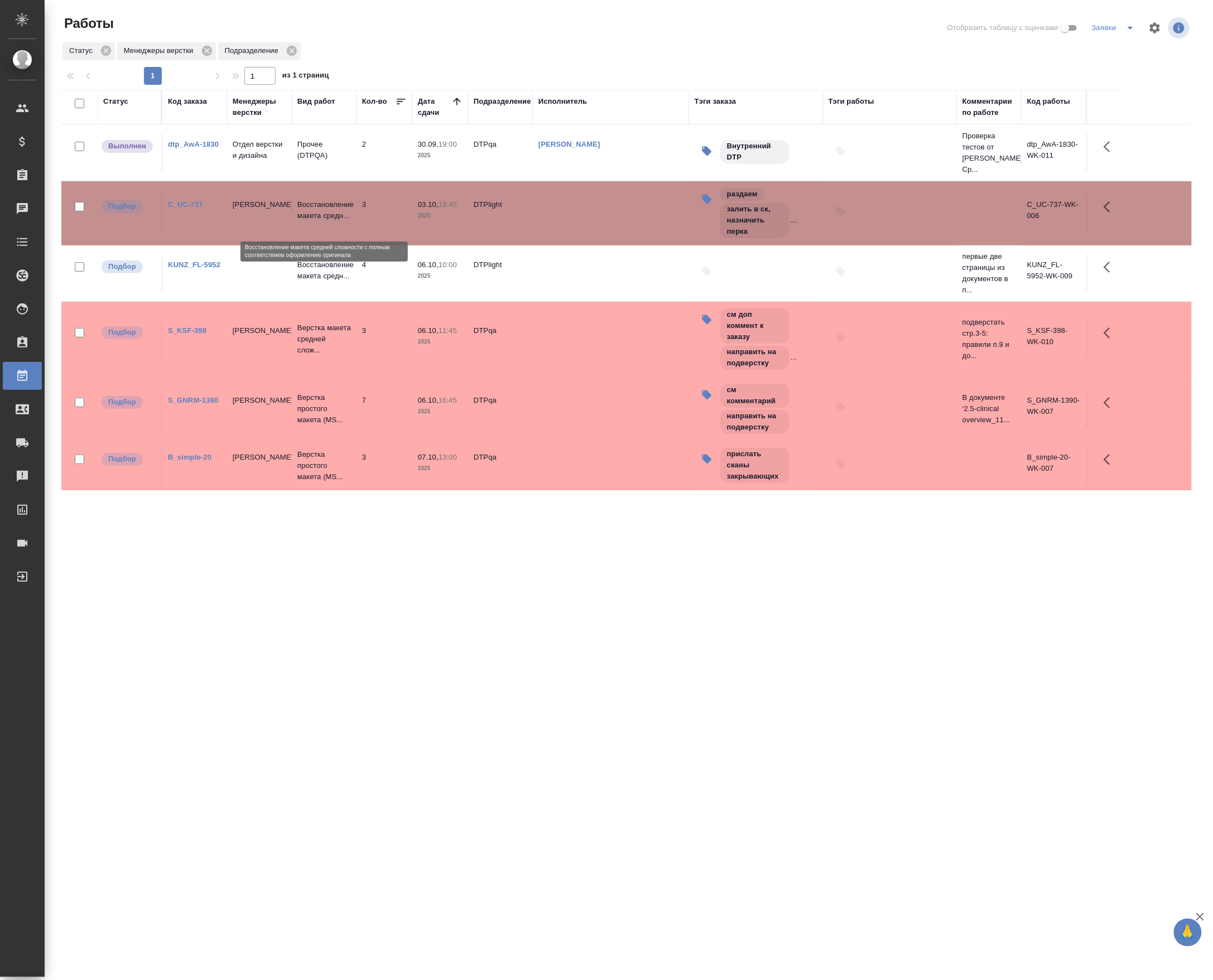
click at [315, 222] on p "Восстановление макета средн..." at bounding box center [324, 210] width 54 height 22
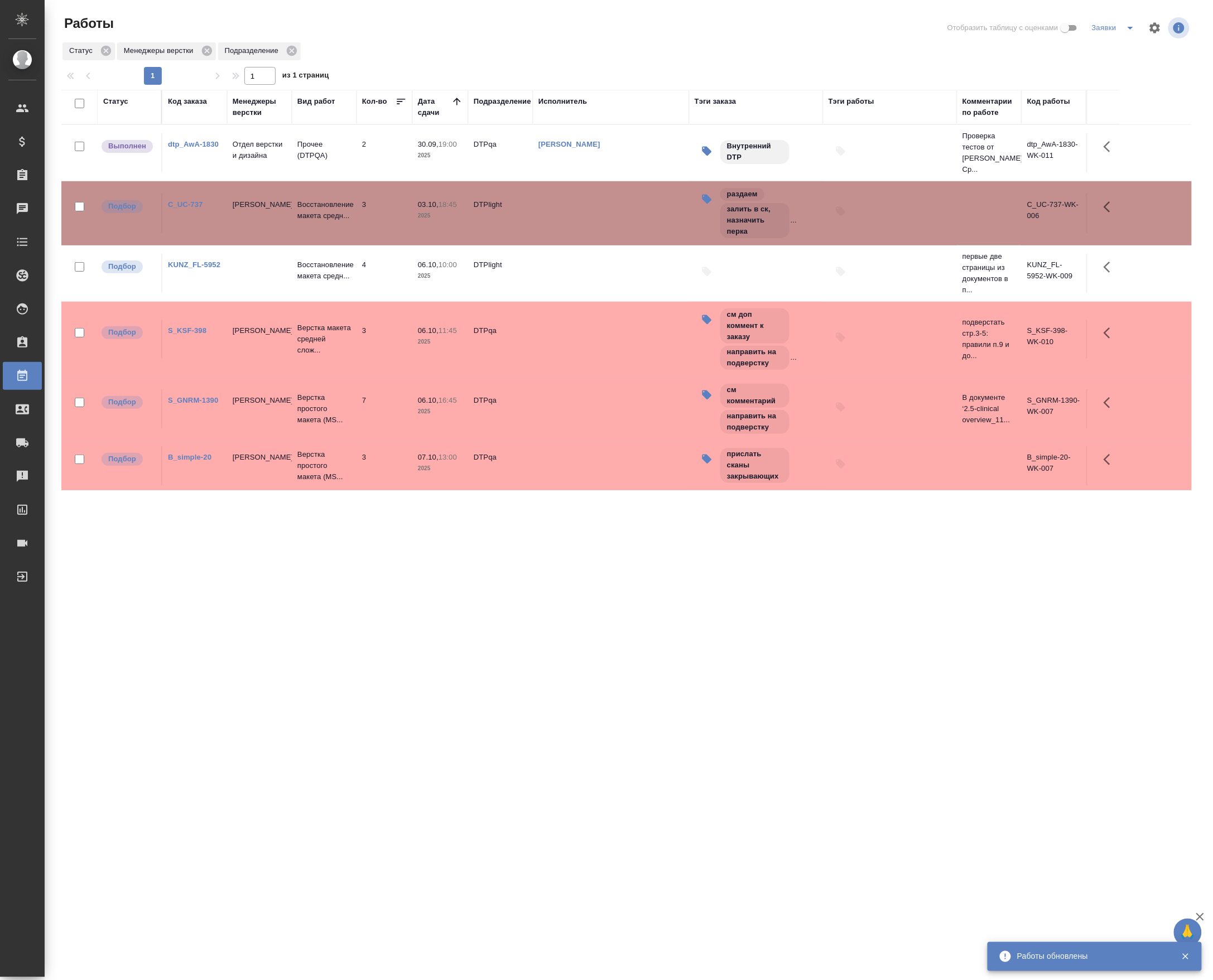
click at [1123, 14] on div "Заявки" at bounding box center [1140, 27] width 102 height 27
click at [1123, 18] on div "Заявки" at bounding box center [1140, 27] width 102 height 27
click at [1124, 27] on icon "split button" at bounding box center [1130, 28] width 13 height 13
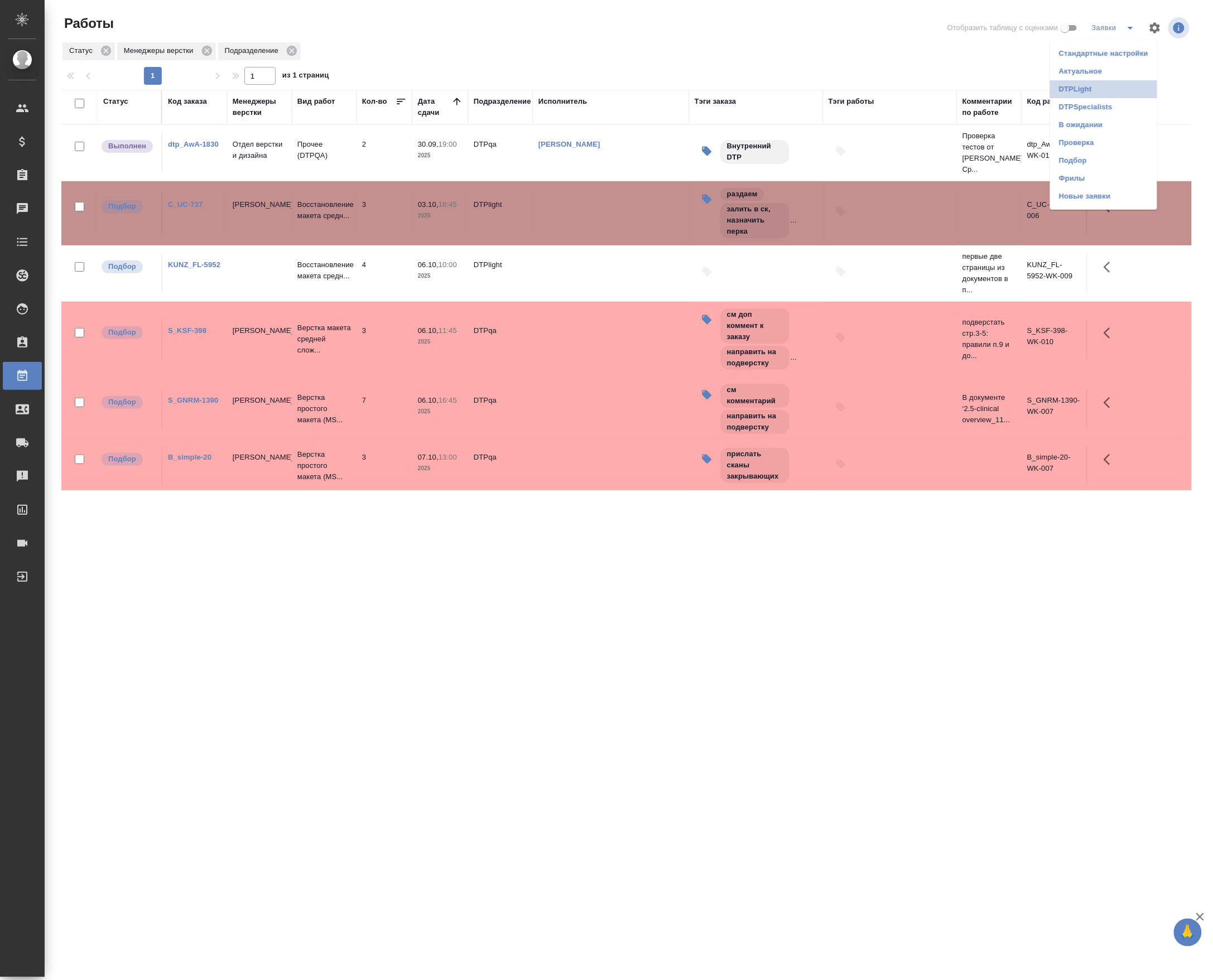
click at [1087, 85] on li "DTPLight" at bounding box center [1103, 89] width 107 height 18
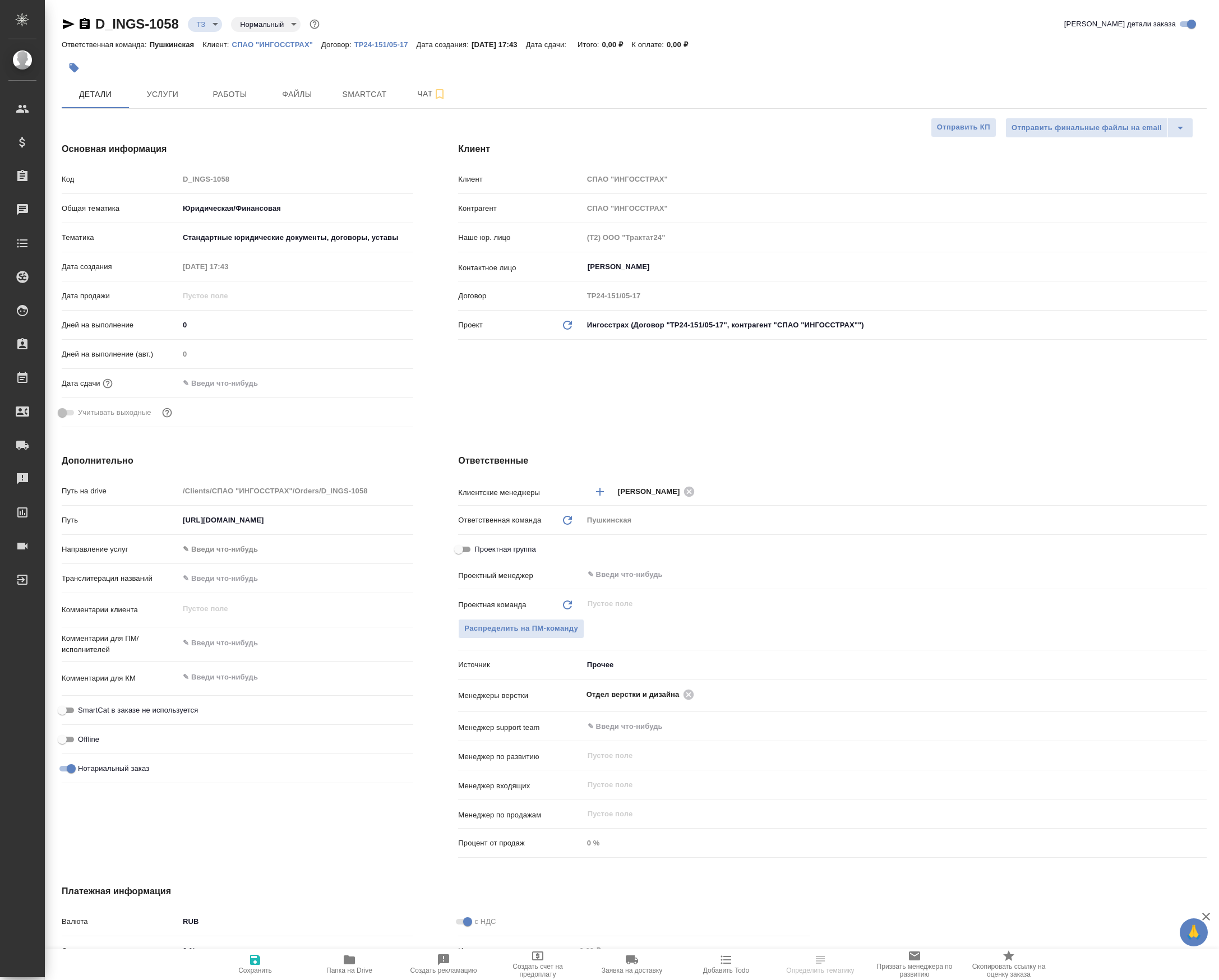
select select "RU"
click at [372, 970] on span "Папка на Drive" at bounding box center [349, 970] width 46 height 8
click at [707, 692] on div "Отдел верстки и дизайна ​" at bounding box center [894, 694] width 623 height 21
click at [707, 692] on div ".cls-1 fill:#fff; AWATERA Petrova Valeria Клиенты Спецификации Заказы 1 Чаты To…" at bounding box center [610, 490] width 1219 height 980
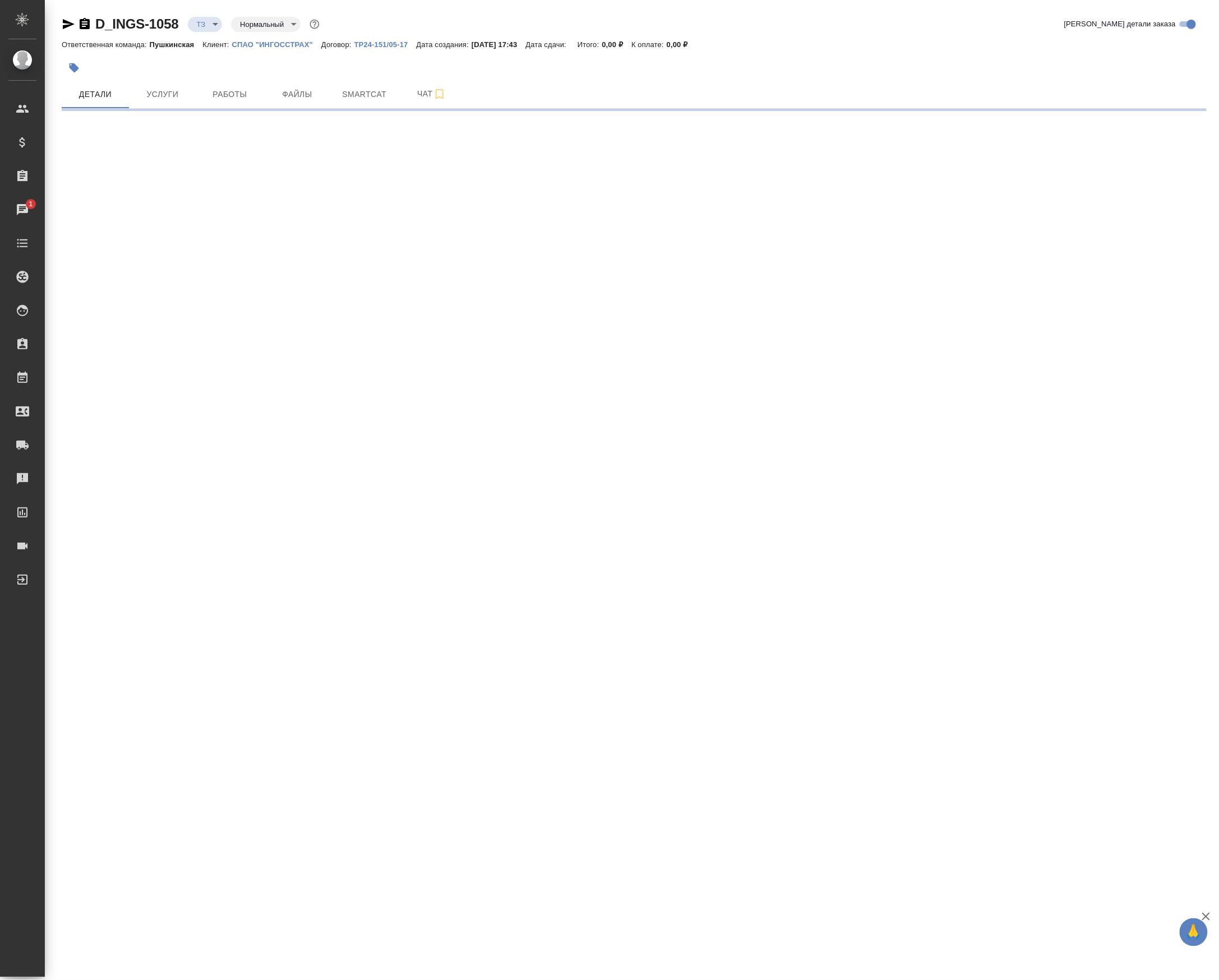
select select "RU"
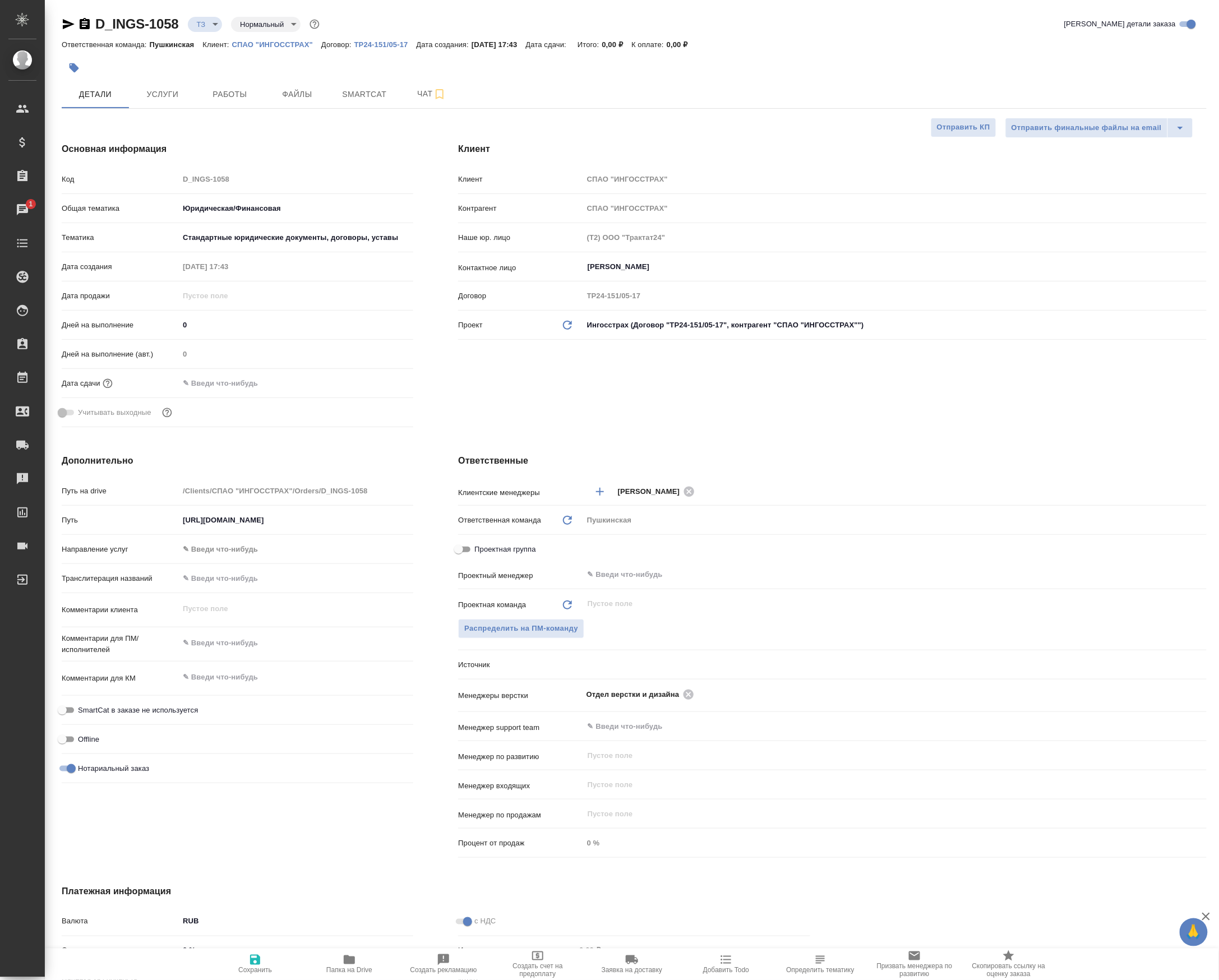
type textarea "x"
click at [711, 705] on div "Отдел верстки и дизайна ​" at bounding box center [894, 694] width 623 height 21
click at [693, 699] on icon at bounding box center [689, 694] width 10 height 10
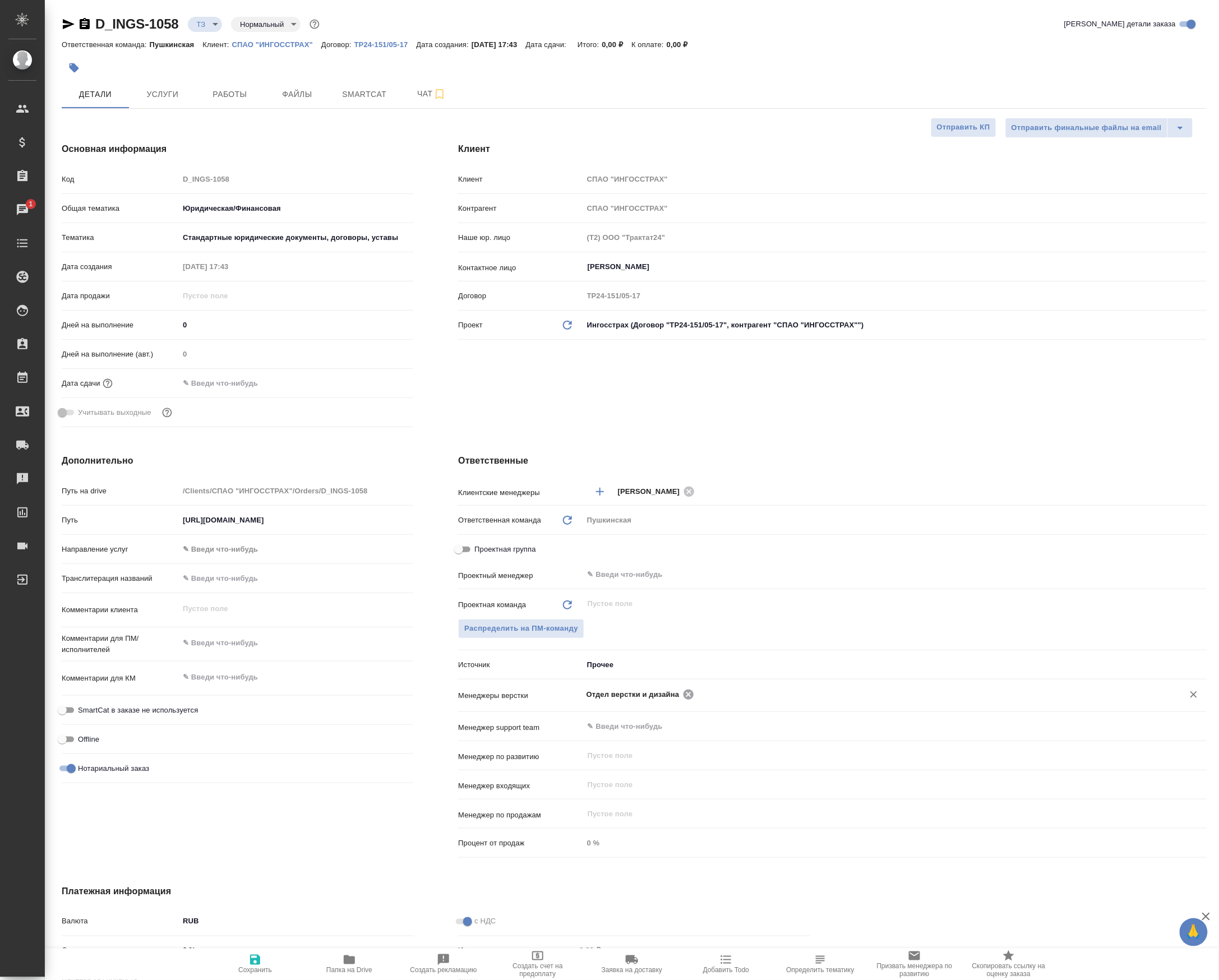
type textarea "x"
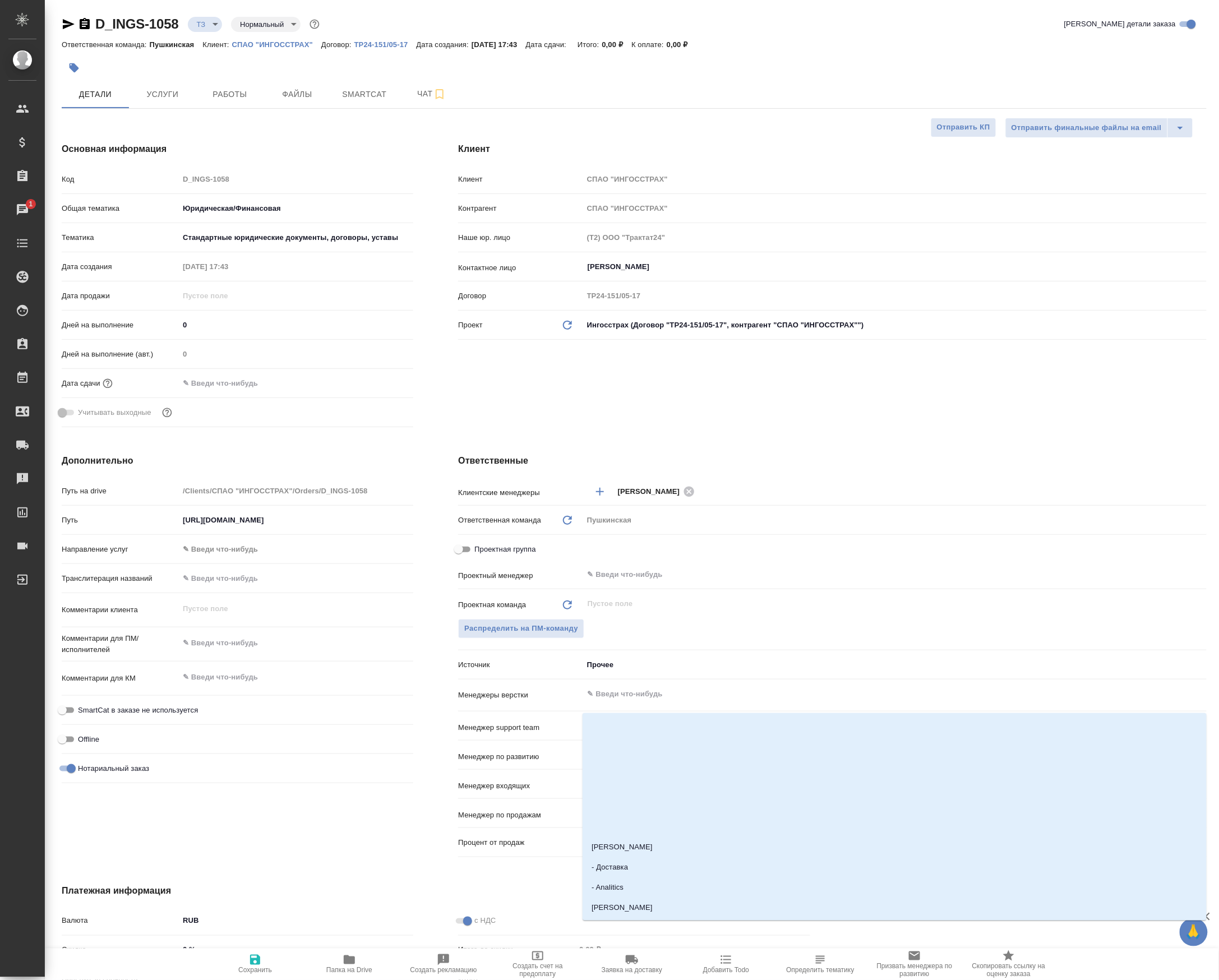
click at [711, 700] on input "text" at bounding box center [876, 694] width 579 height 13
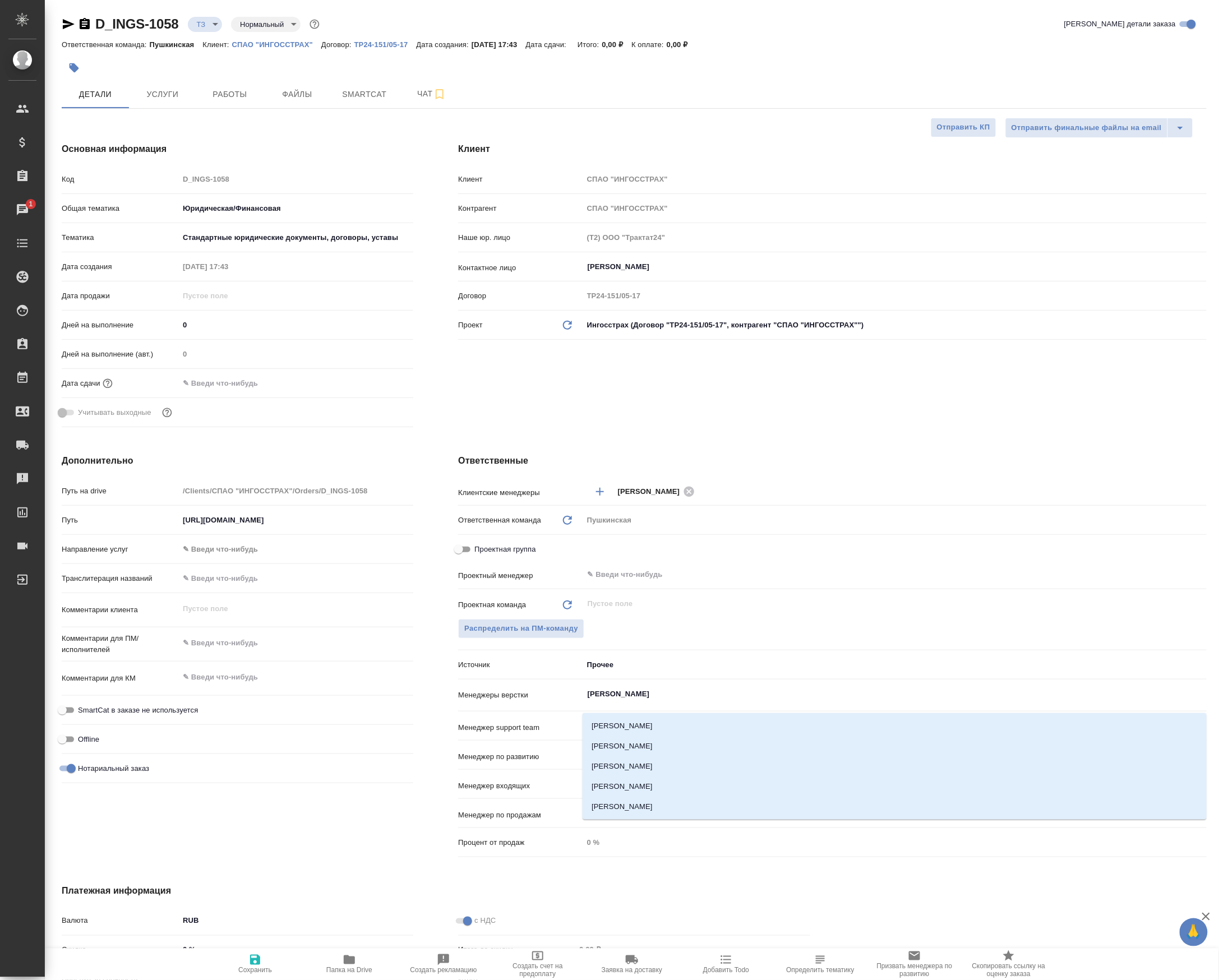
type input "петро"
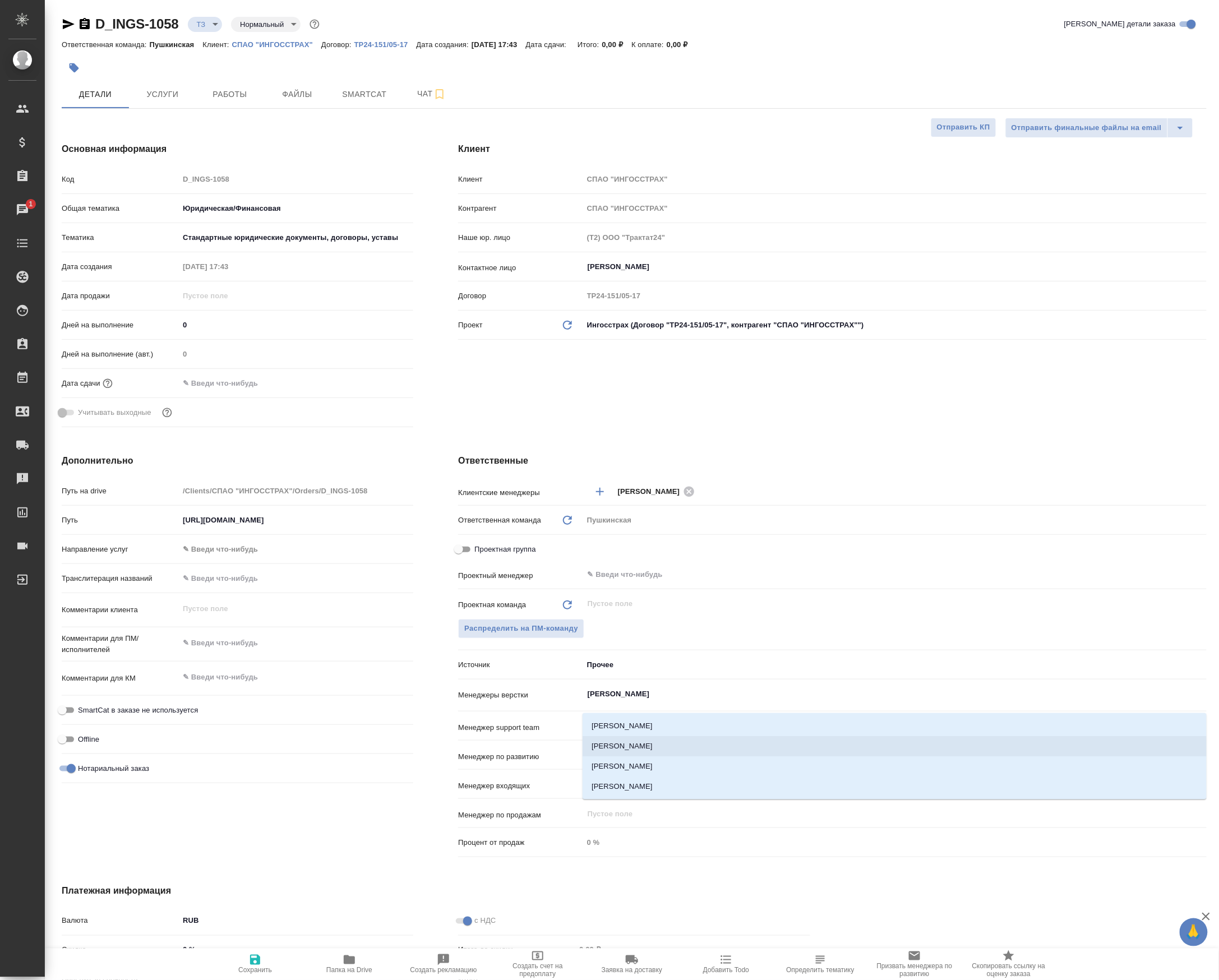
click at [663, 744] on li "Петрова Валерия" at bounding box center [894, 747] width 624 height 20
type textarea "x"
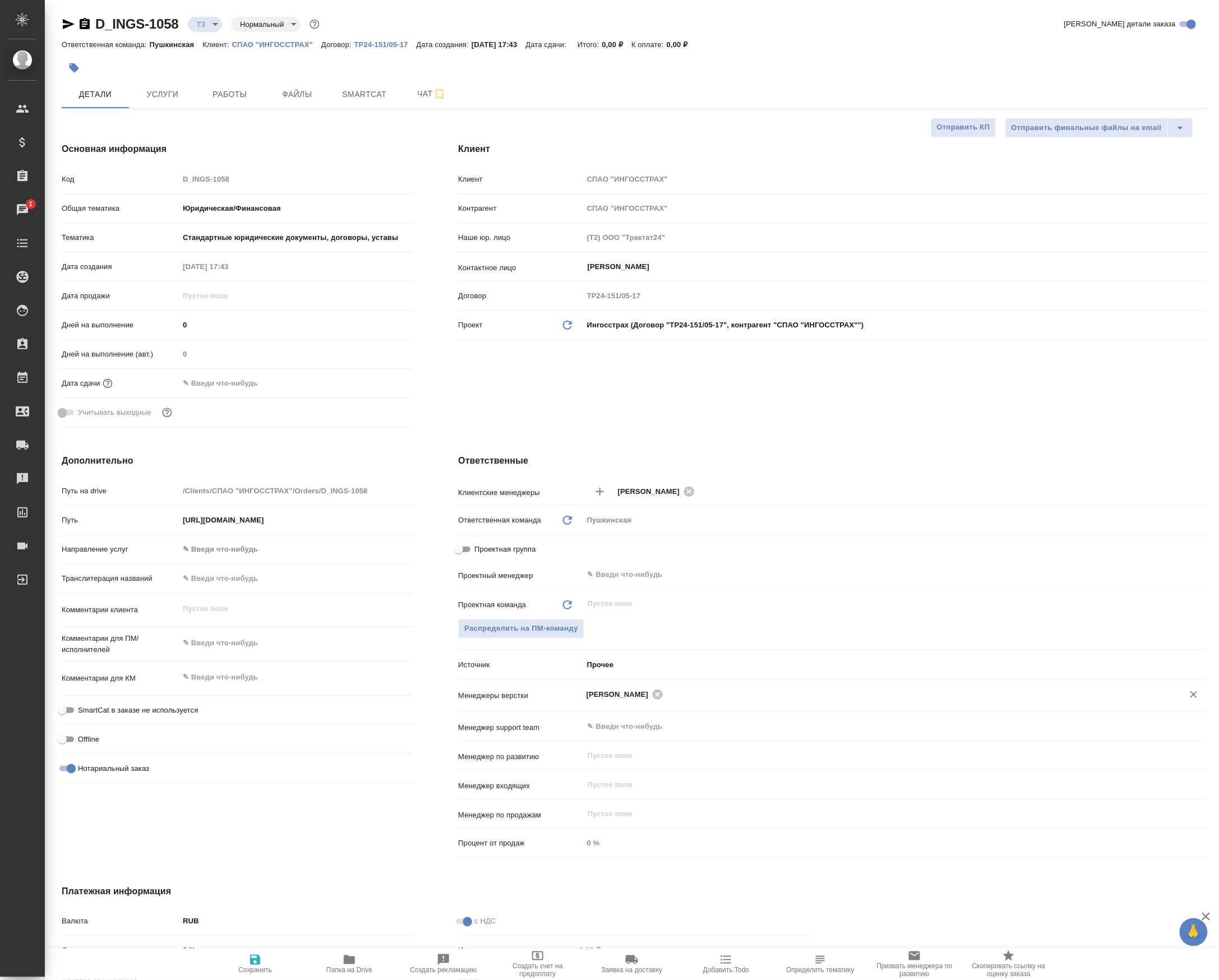
click at [267, 958] on span "Сохранить" at bounding box center [255, 964] width 81 height 22
type textarea "x"
select select "RU"
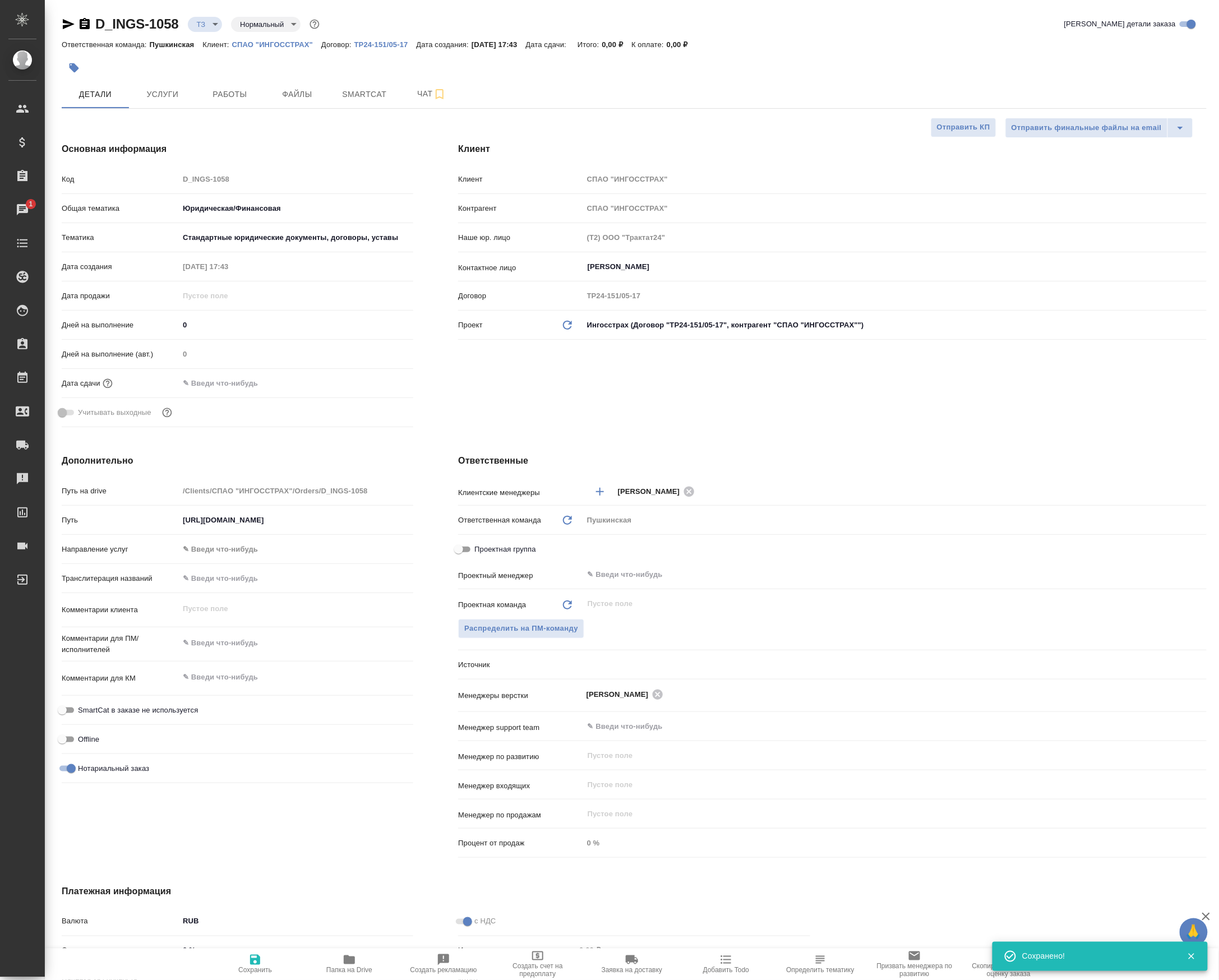
type textarea "x"
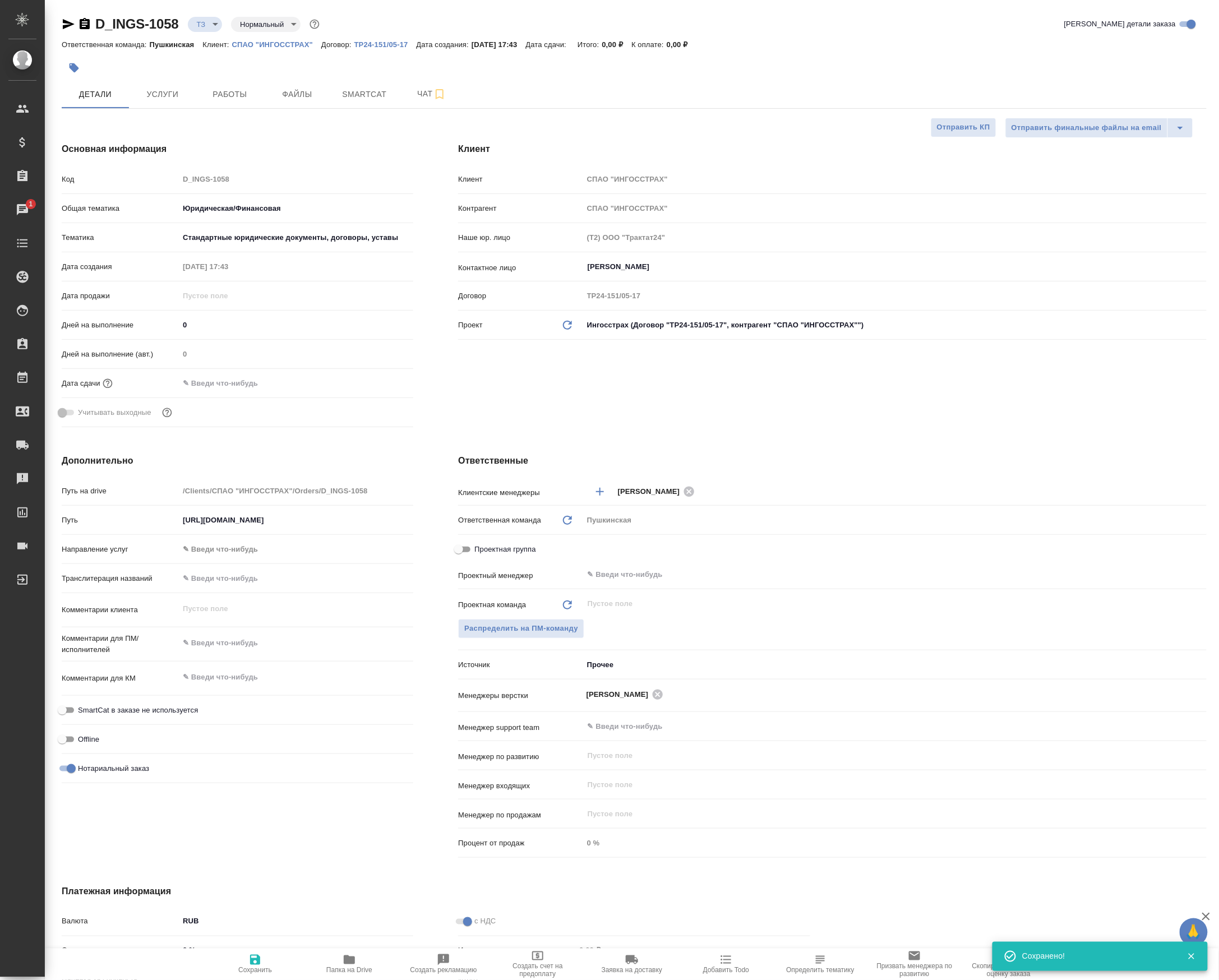
type textarea "x"
click at [70, 17] on icon "button" at bounding box center [68, 24] width 13 height 13
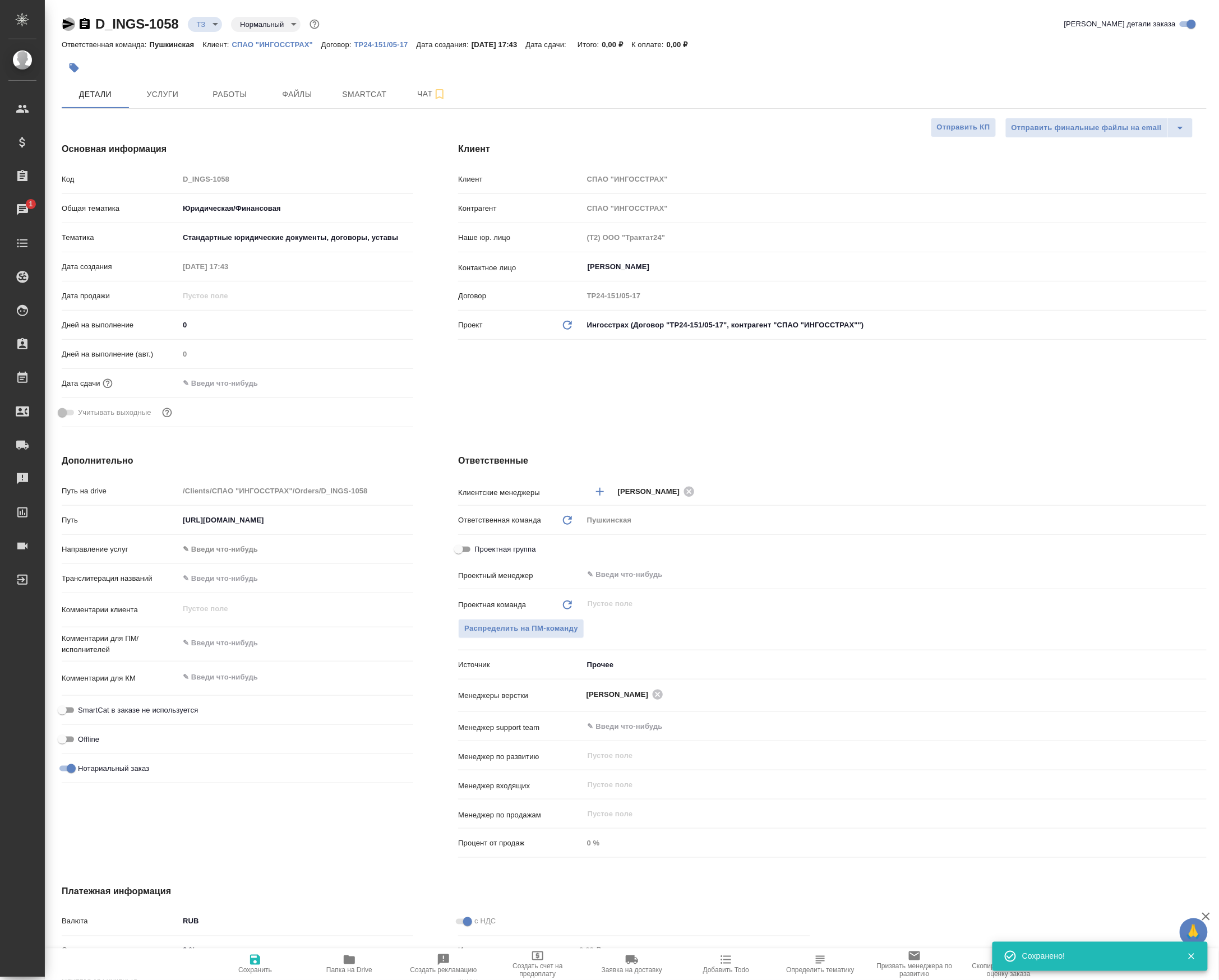
type textarea "x"
click at [976, 70] on div at bounding box center [634, 68] width 1145 height 25
click at [418, 101] on span "Чат" at bounding box center [432, 93] width 54 height 14
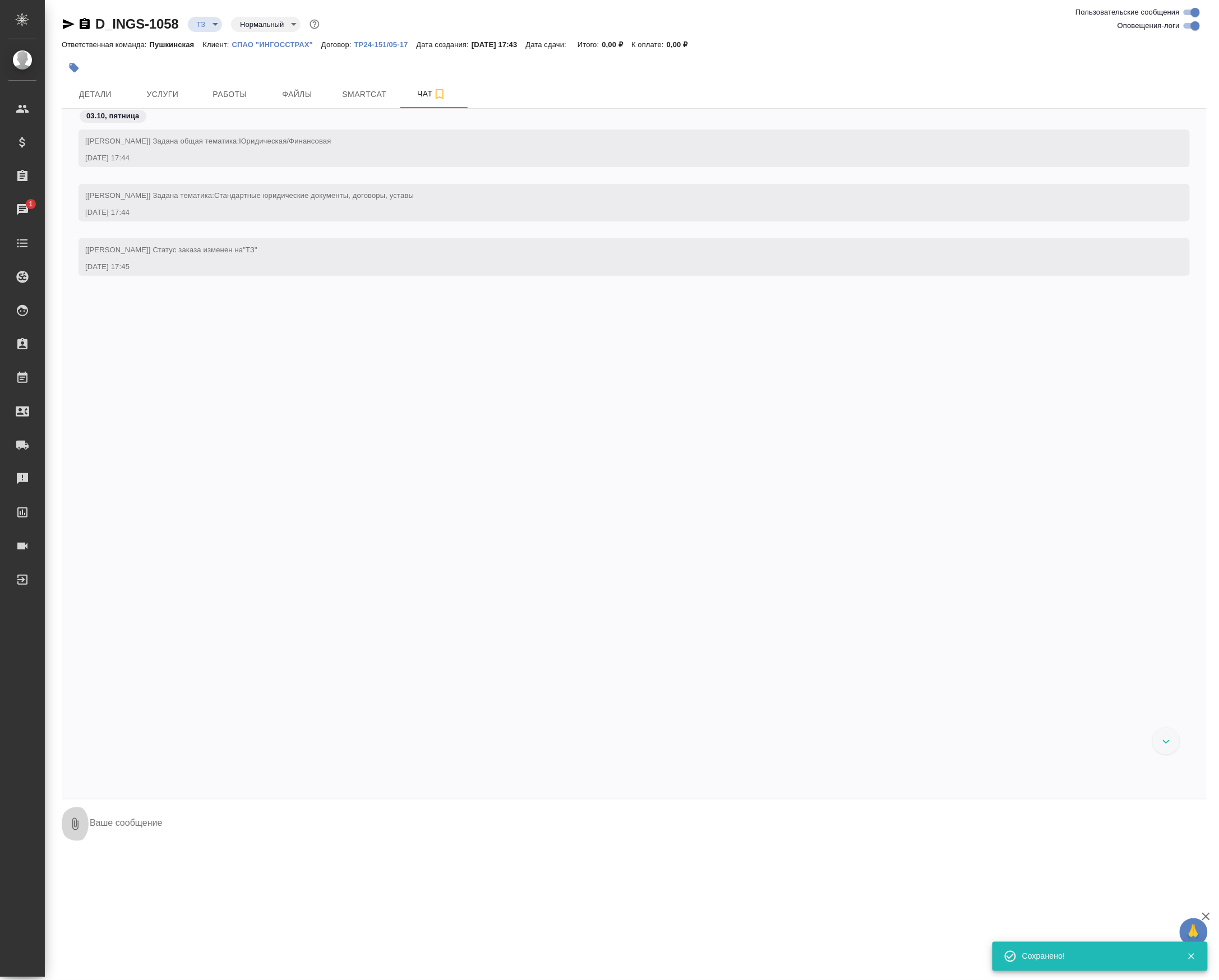
click at [72, 819] on icon "button" at bounding box center [75, 824] width 13 height 13
click at [90, 754] on span "С локального диска" at bounding box center [78, 761] width 131 height 14
click at [0, 0] on input "С локального диска" at bounding box center [0, 0] width 0 height 0
click at [229, 823] on textarea at bounding box center [638, 824] width 1099 height 38
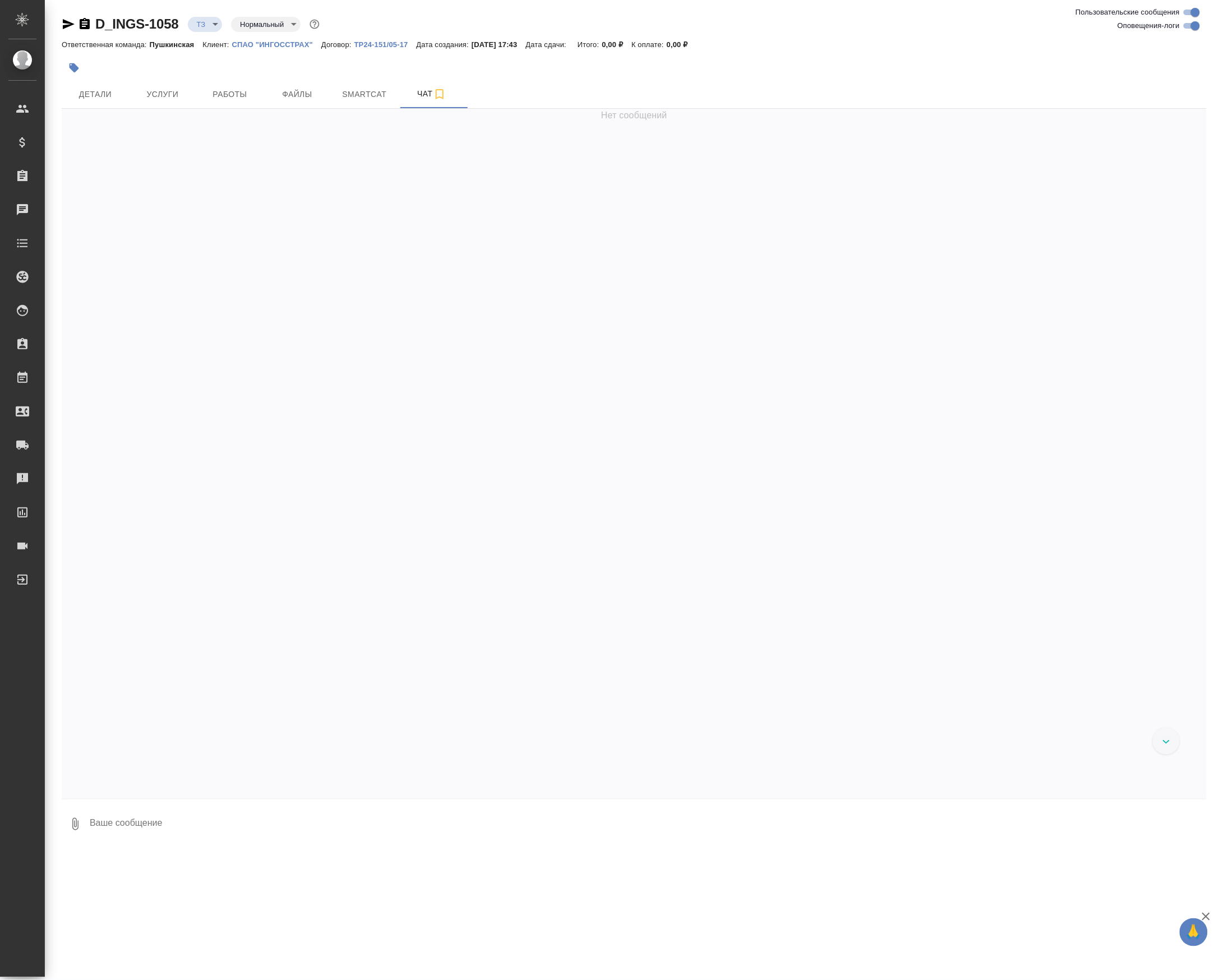
click at [82, 821] on icon "button" at bounding box center [75, 824] width 13 height 13
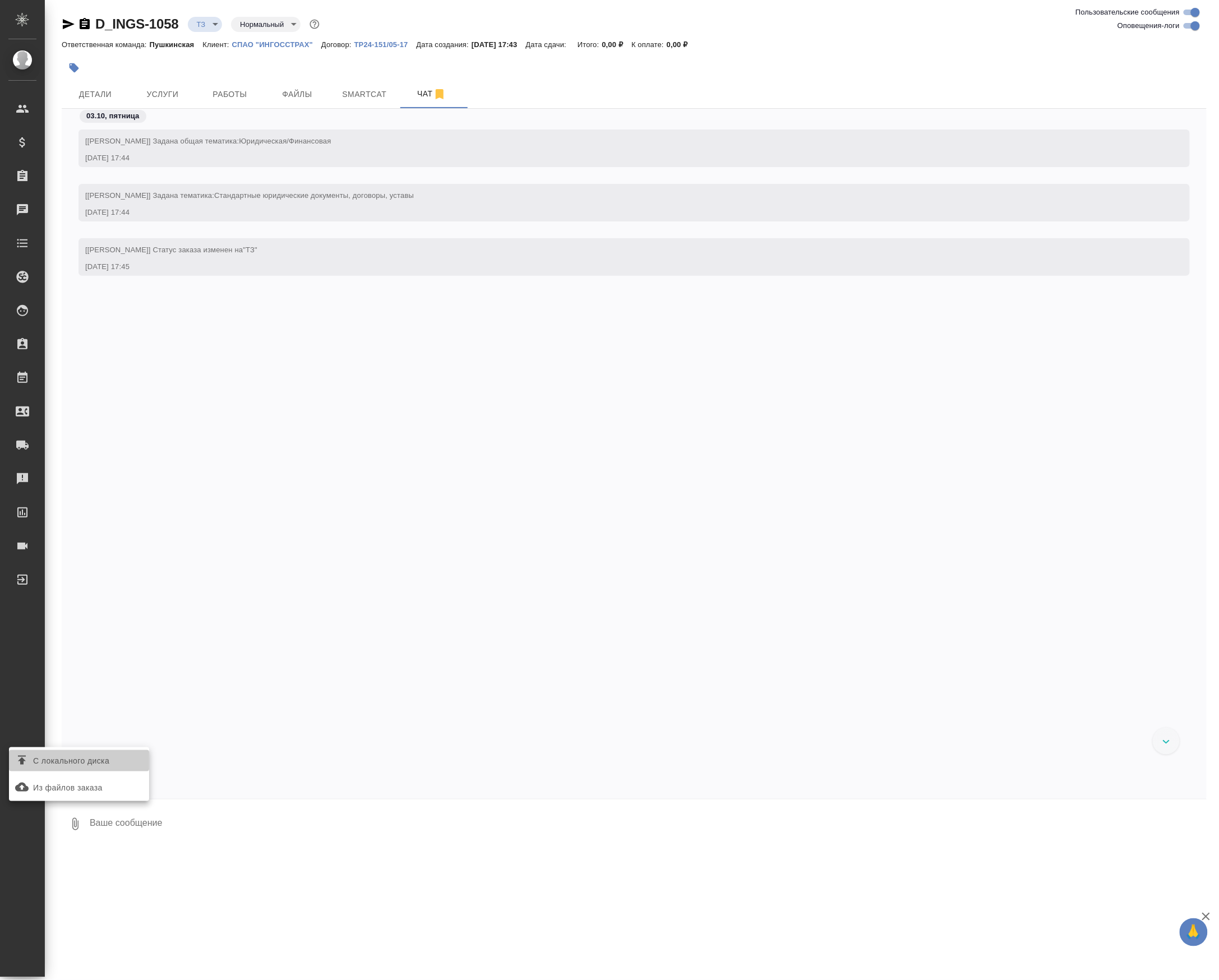
click at [101, 765] on span "С локального диска" at bounding box center [71, 761] width 76 height 14
click at [0, 0] on input "С локального диска" at bounding box center [0, 0] width 0 height 0
click at [207, 815] on textarea at bounding box center [638, 824] width 1099 height 38
click at [231, 14] on div "D_INGS-1058 ТЗ tz Нормальный normal Ответственная команда: Пушкинская Клиент: С…" at bounding box center [634, 425] width 1157 height 850
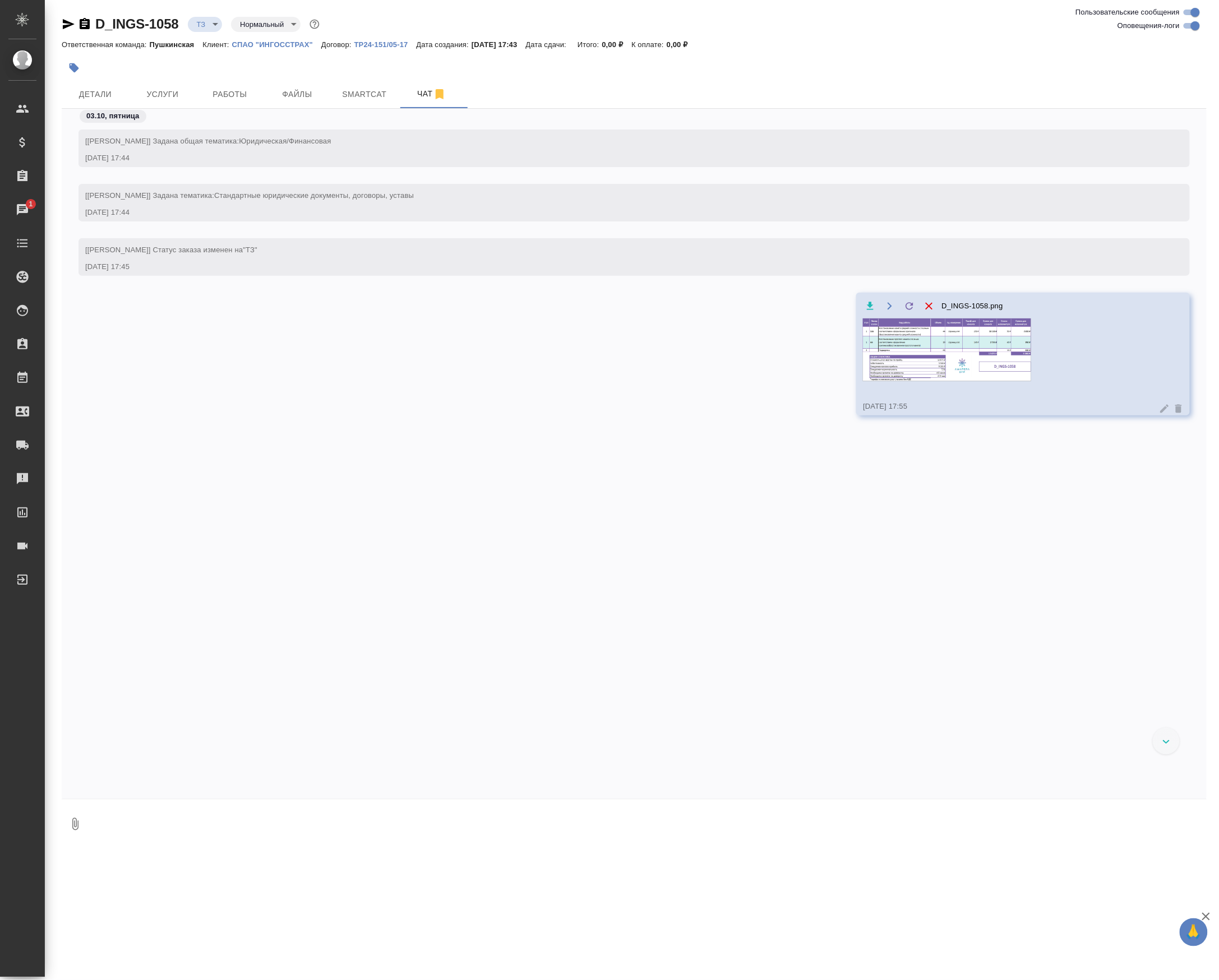
click at [222, 23] on body "🙏 .cls-1 fill:#fff; AWATERA [PERSON_NAME] Спецификации Заказы 1 Чаты Todo Проек…" at bounding box center [610, 490] width 1219 height 980
click at [222, 23] on button "Создан" at bounding box center [222, 23] width 31 height 13
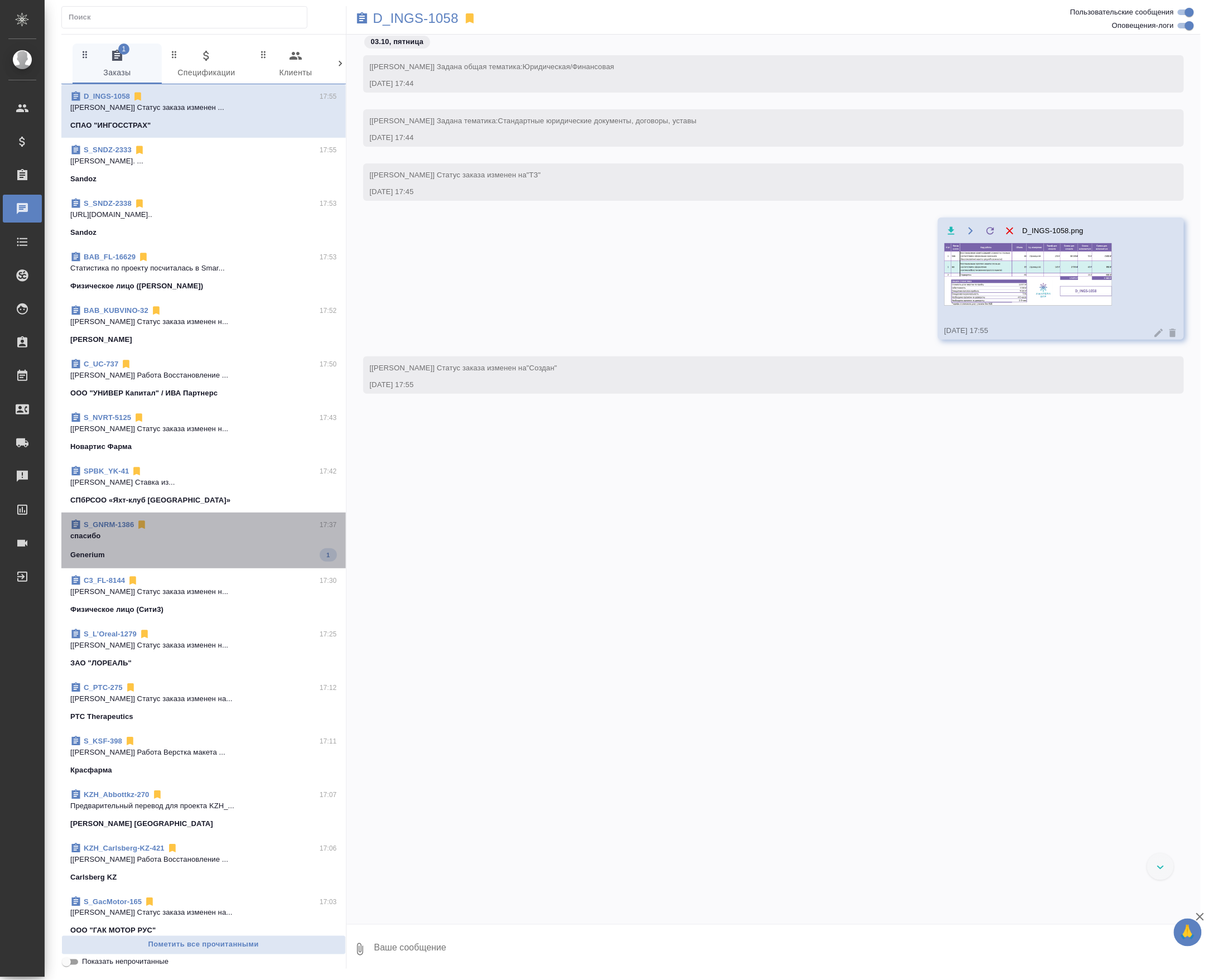
click at [270, 542] on p "спасибо" at bounding box center [204, 536] width 267 height 11
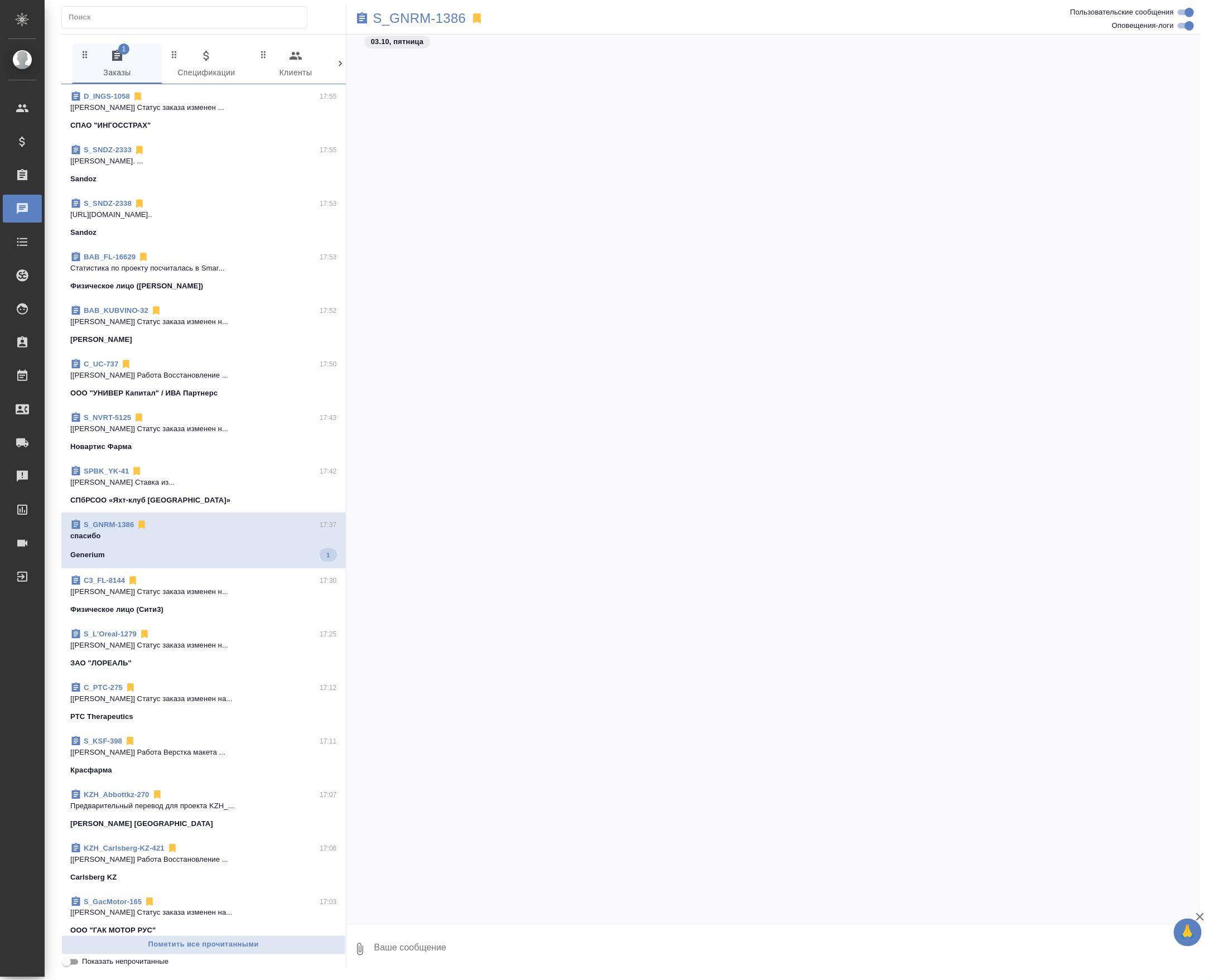
scroll to position [5269, 0]
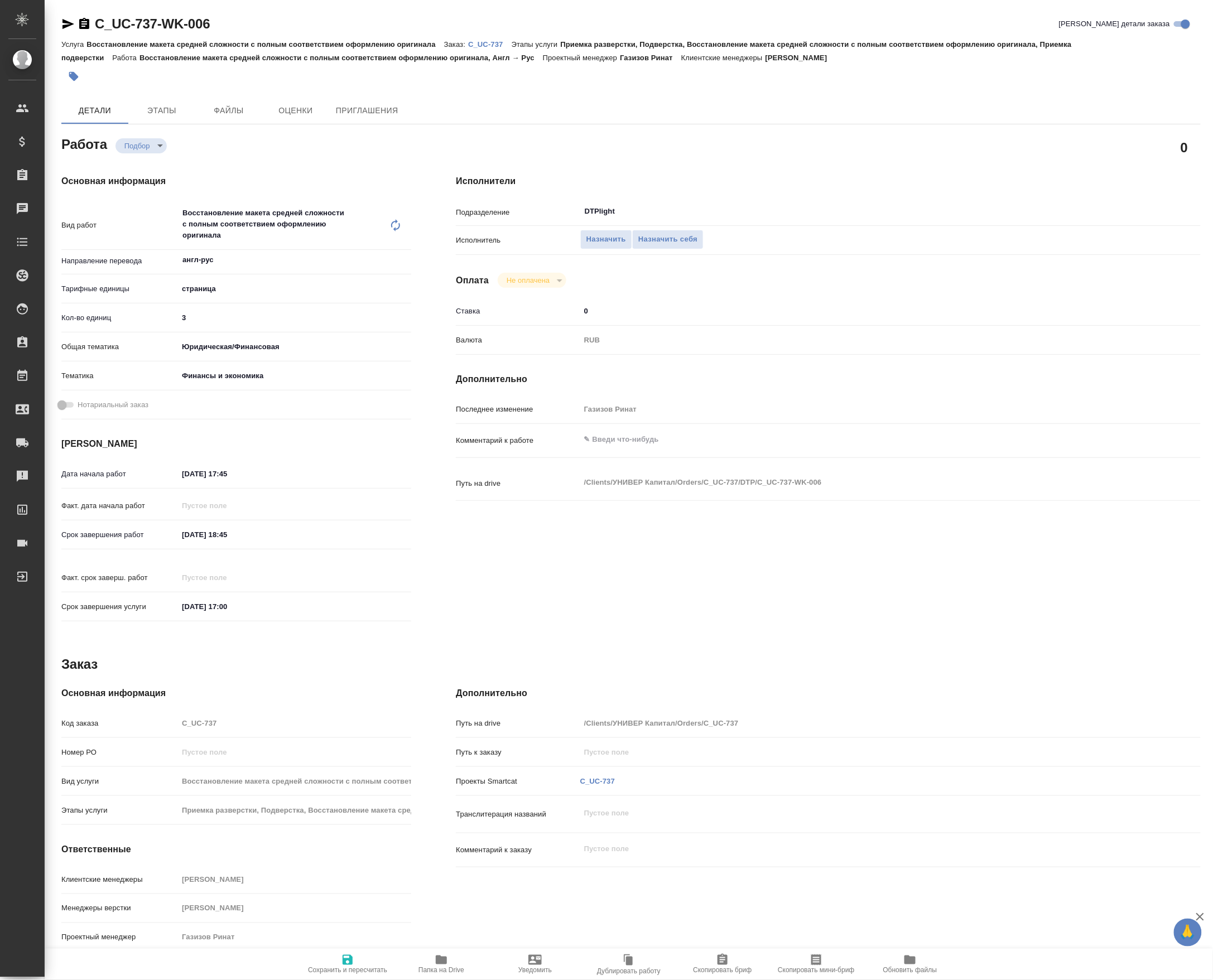
click at [65, 27] on icon "button" at bounding box center [69, 24] width 12 height 10
click at [490, 43] on p "C_UC-737" at bounding box center [490, 44] width 43 height 8
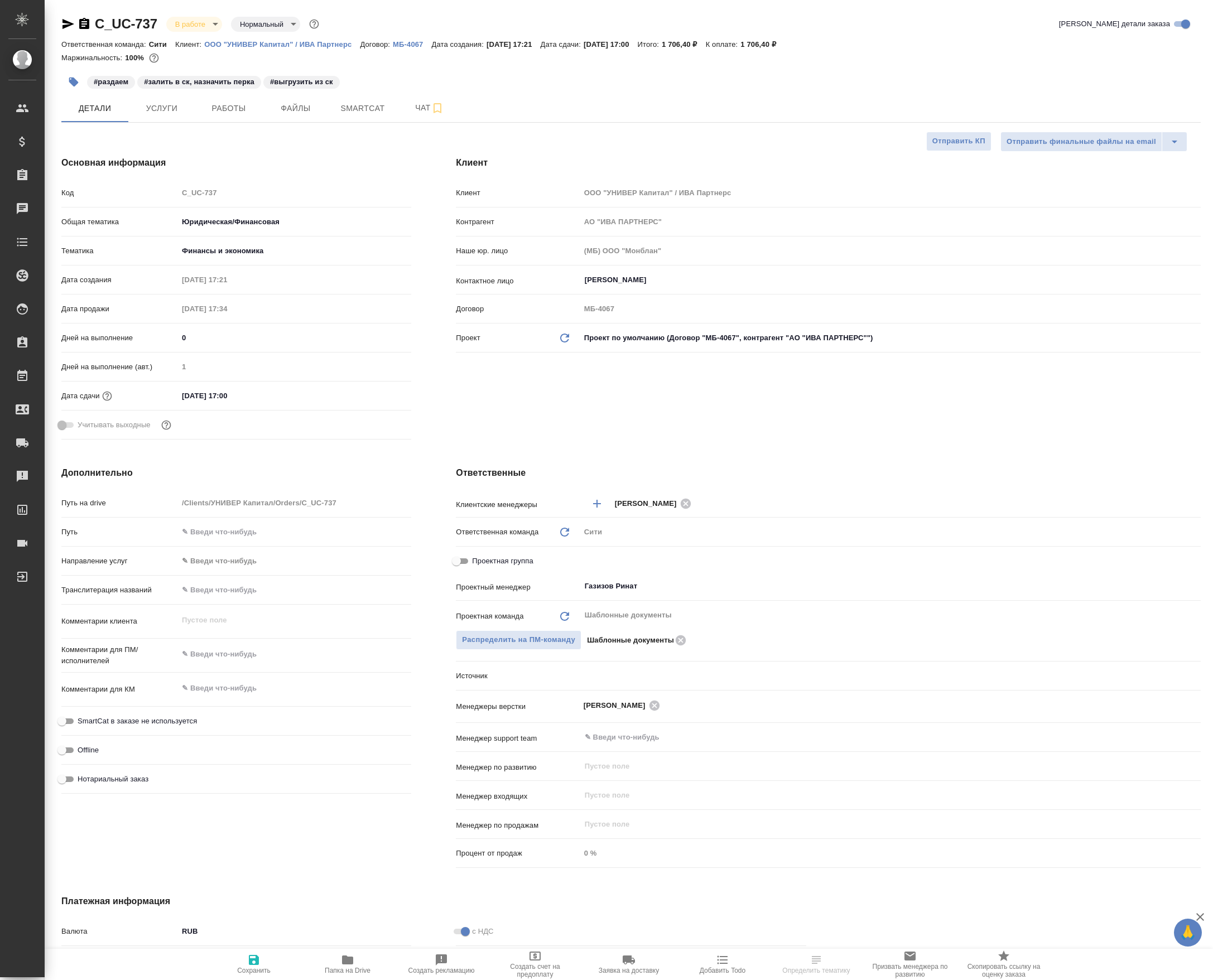
select select "RU"
click at [422, 114] on span "Чат" at bounding box center [430, 107] width 54 height 14
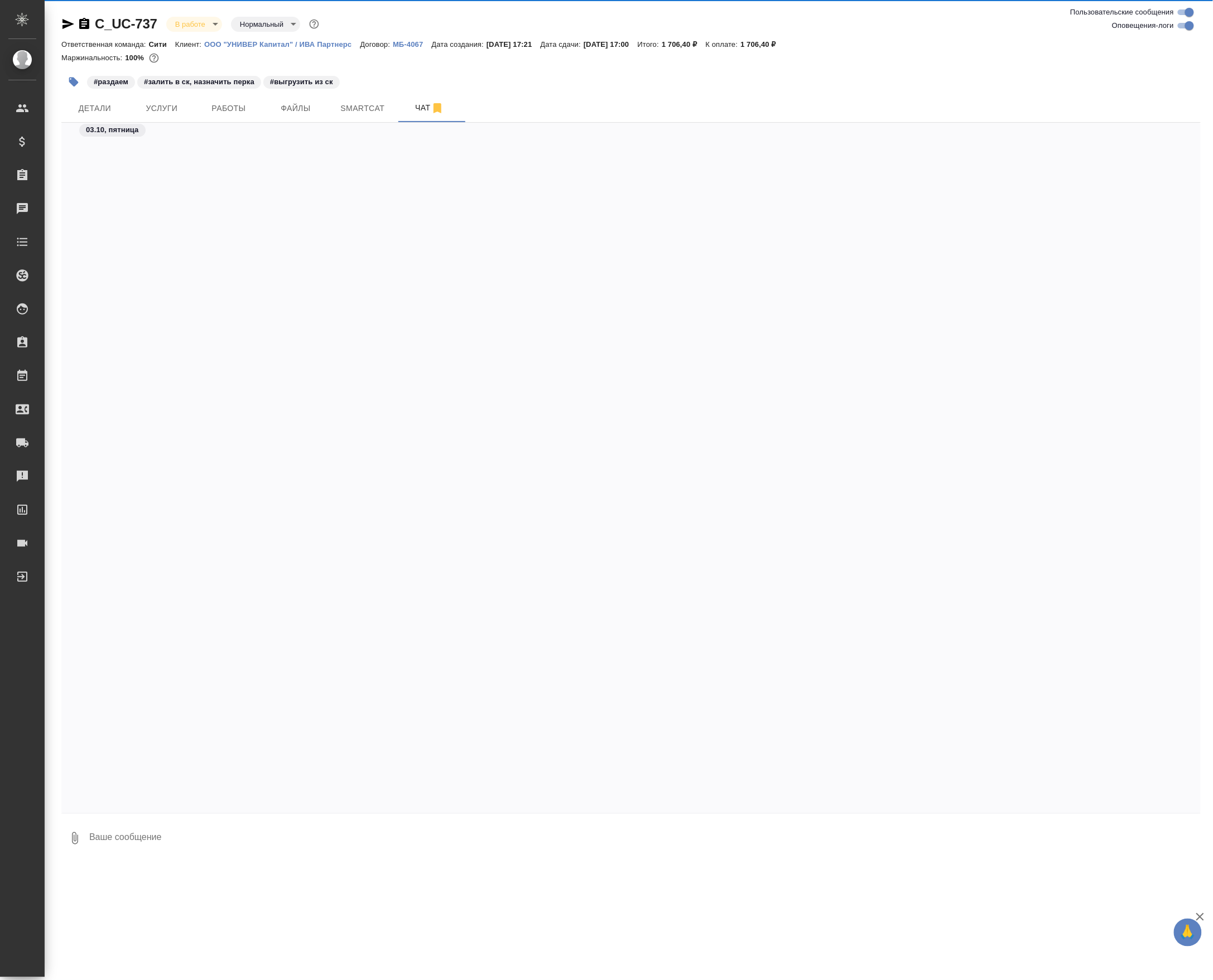
scroll to position [1533, 0]
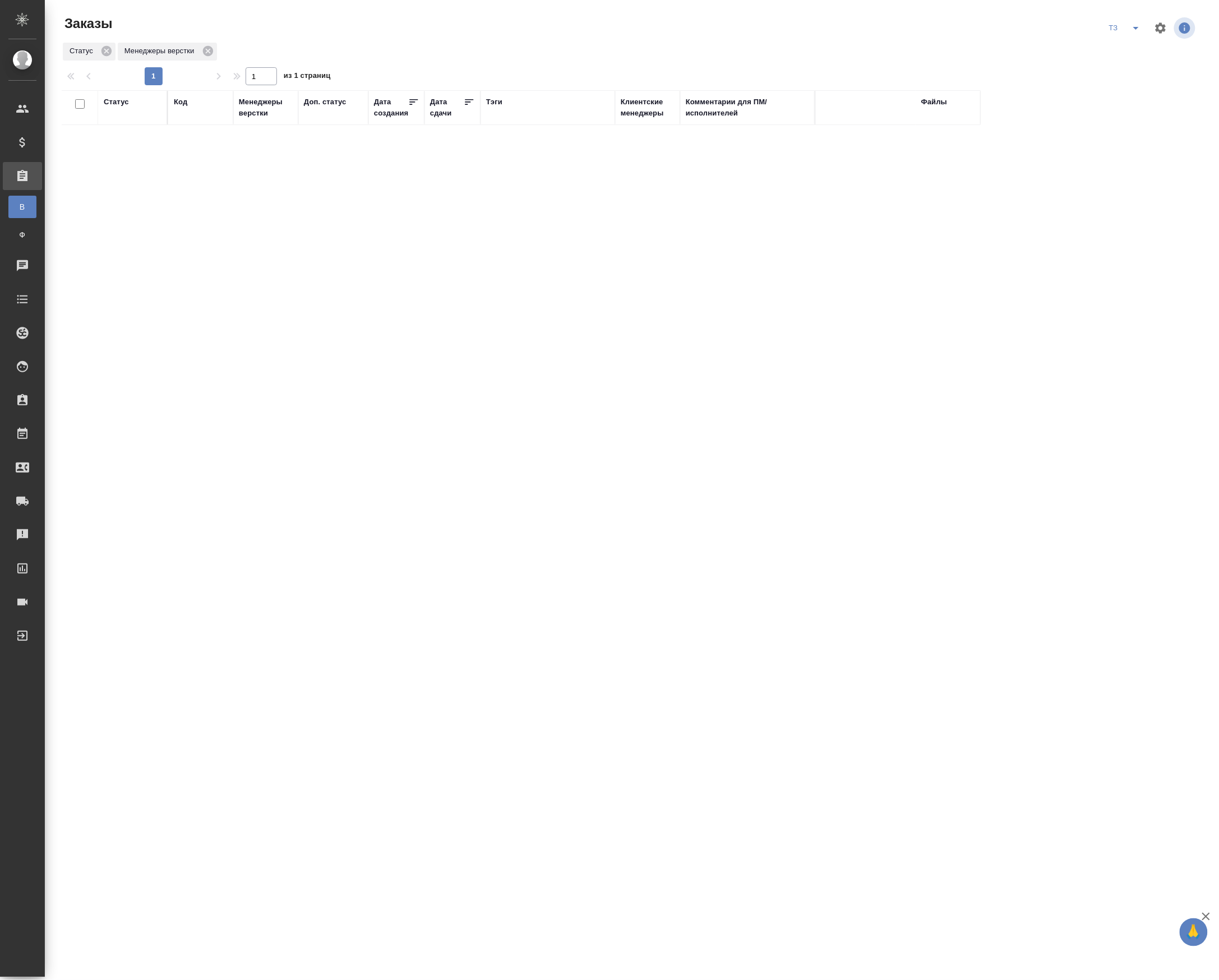
click at [1079, 278] on div "Статус Код Менеджеры верстки Доп. статус Дата создания Дата сдачи Тэги Клиентск…" at bounding box center [629, 393] width 1136 height 605
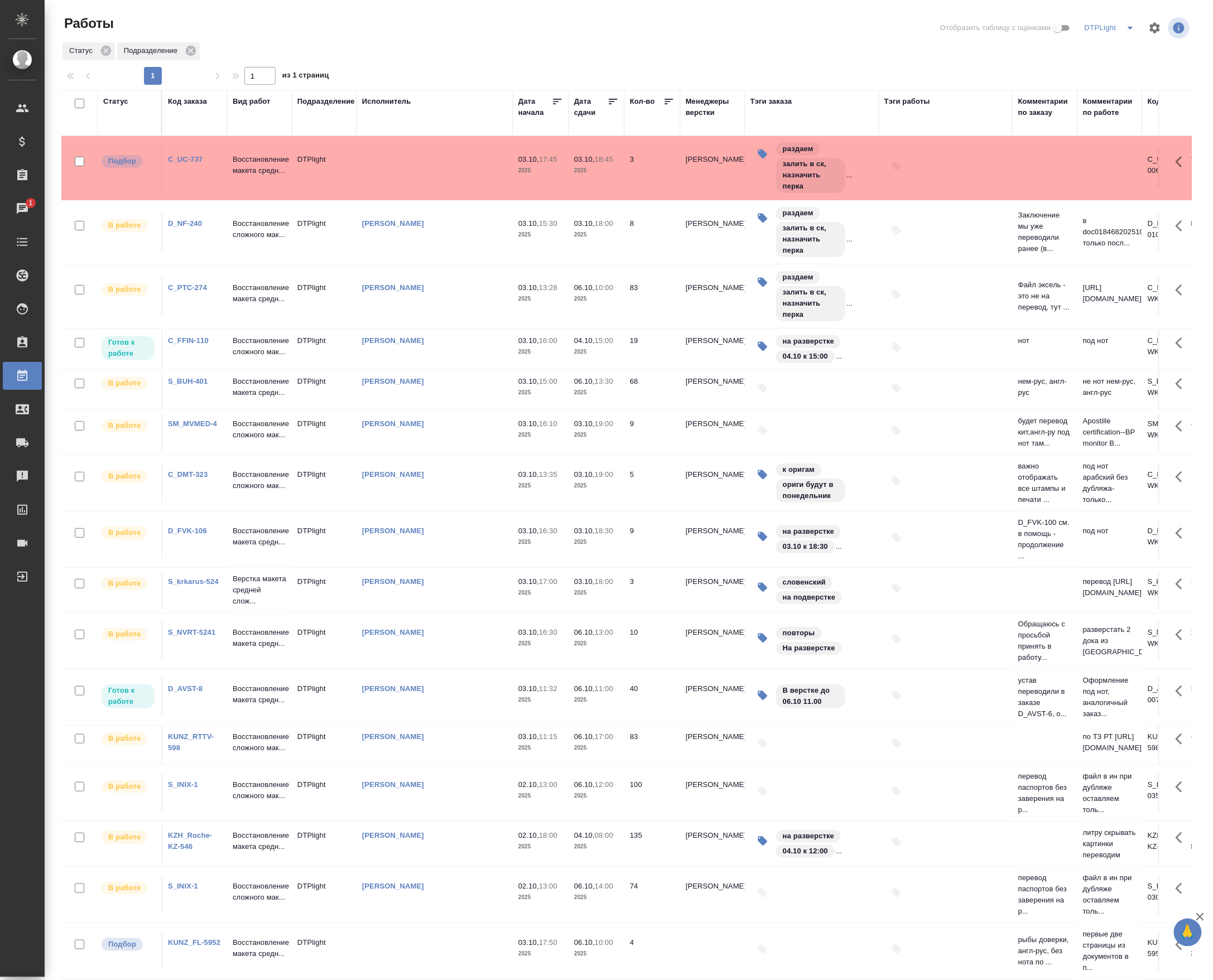
click at [20, 207] on div "Чаты" at bounding box center [8, 209] width 28 height 17
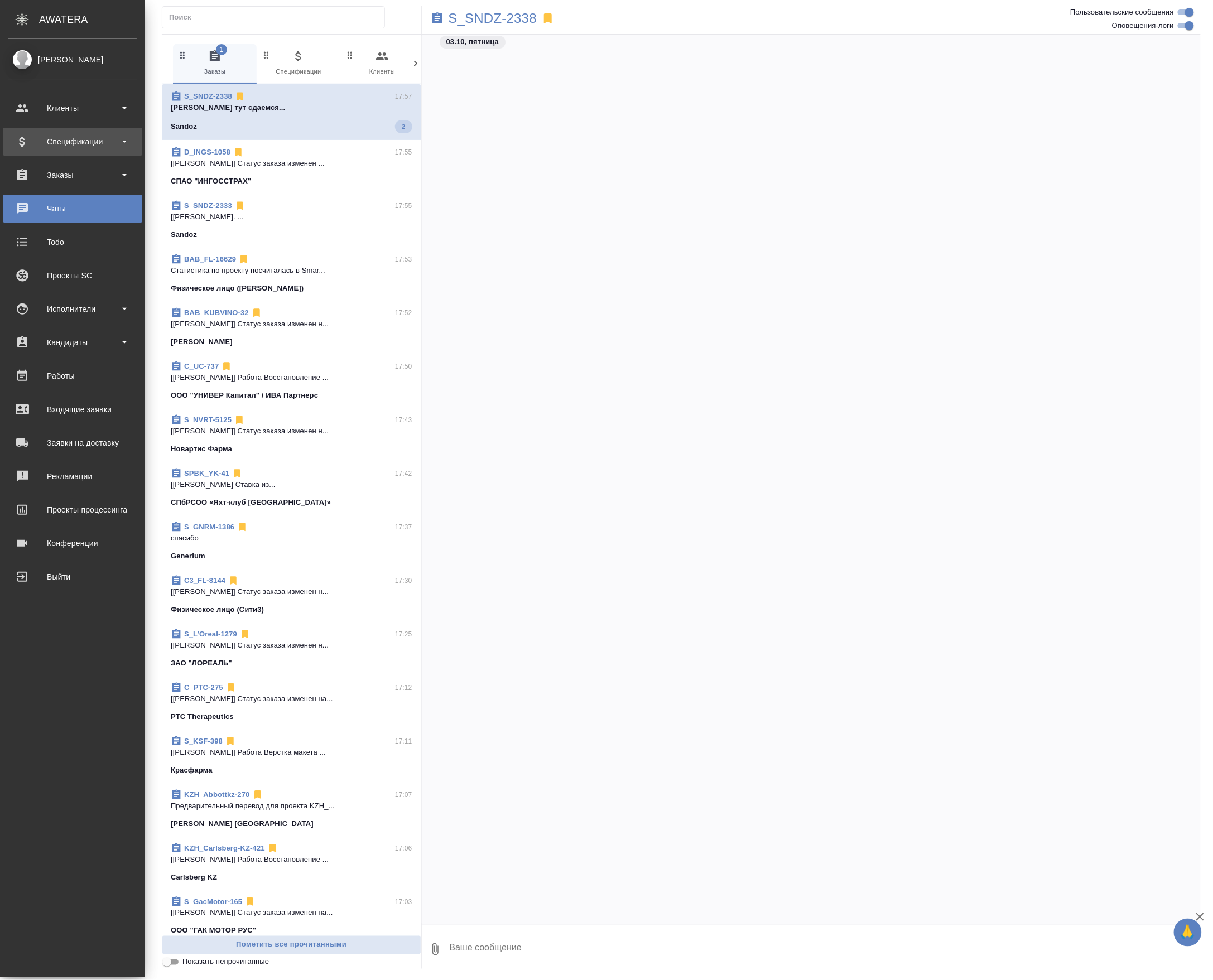
scroll to position [12426, 0]
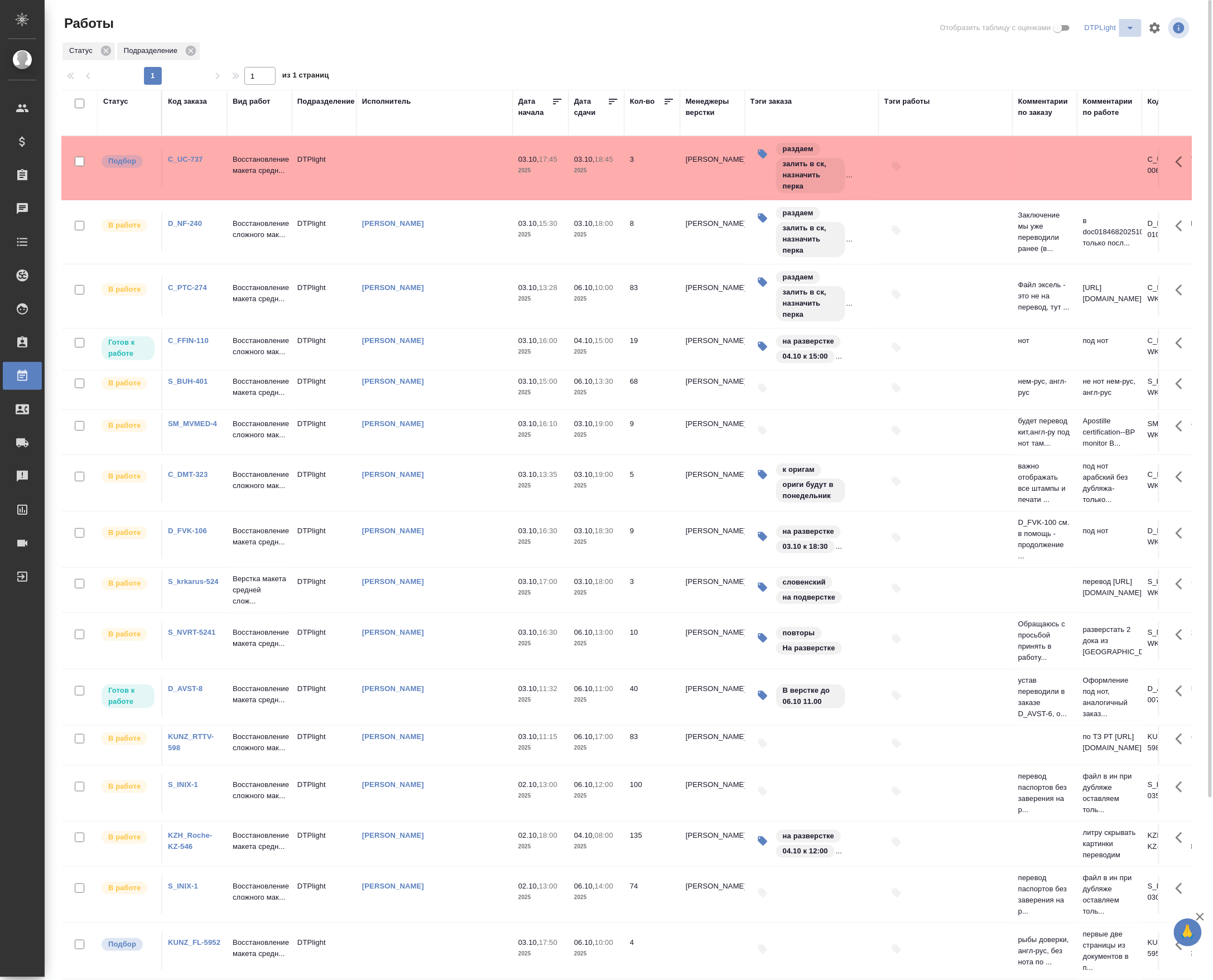
click at [1124, 30] on icon "split button" at bounding box center [1130, 28] width 13 height 13
click at [1074, 71] on li "Актуальное" at bounding box center [1099, 71] width 107 height 18
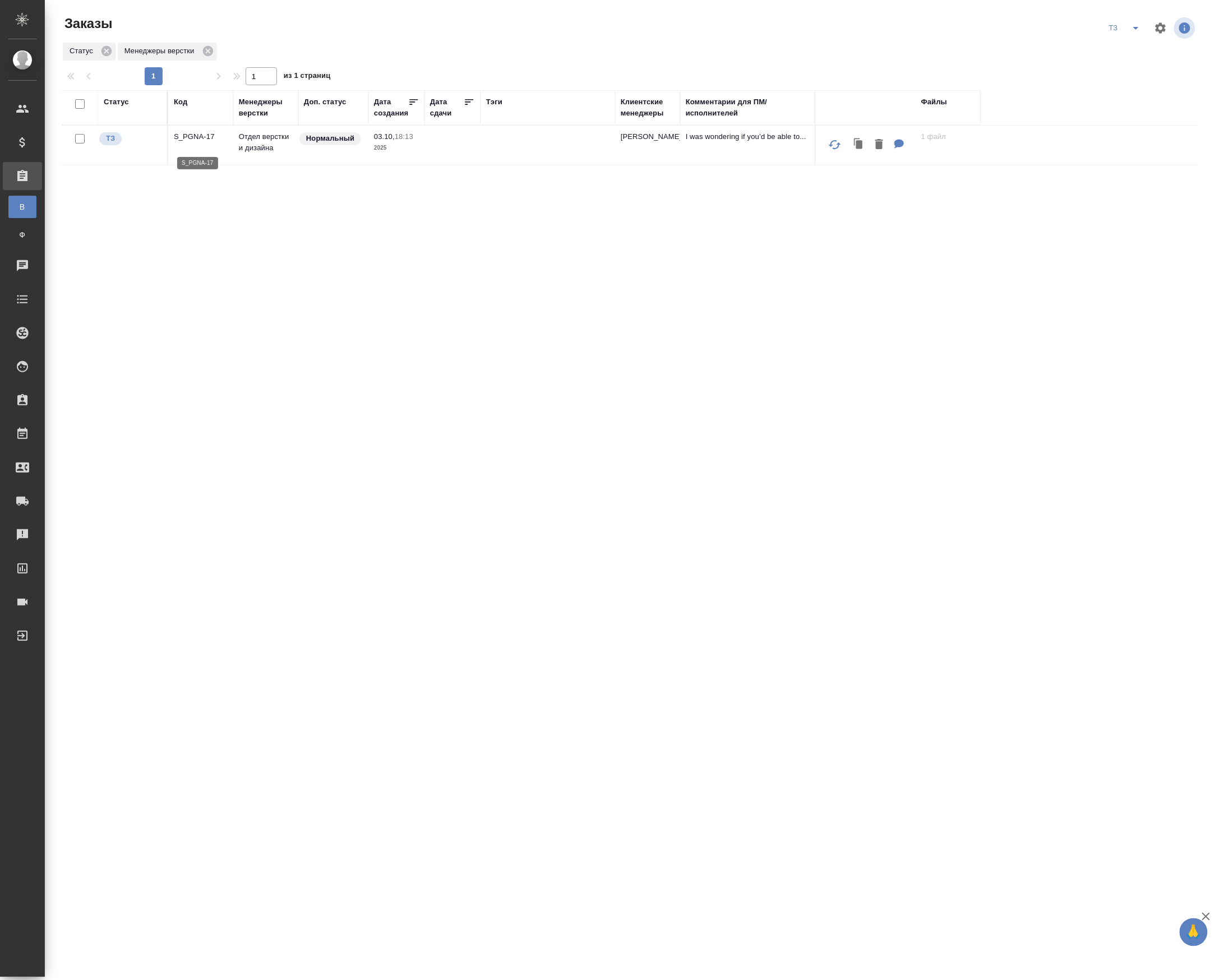
click at [187, 142] on p "S_PGNA-17" at bounding box center [201, 136] width 54 height 11
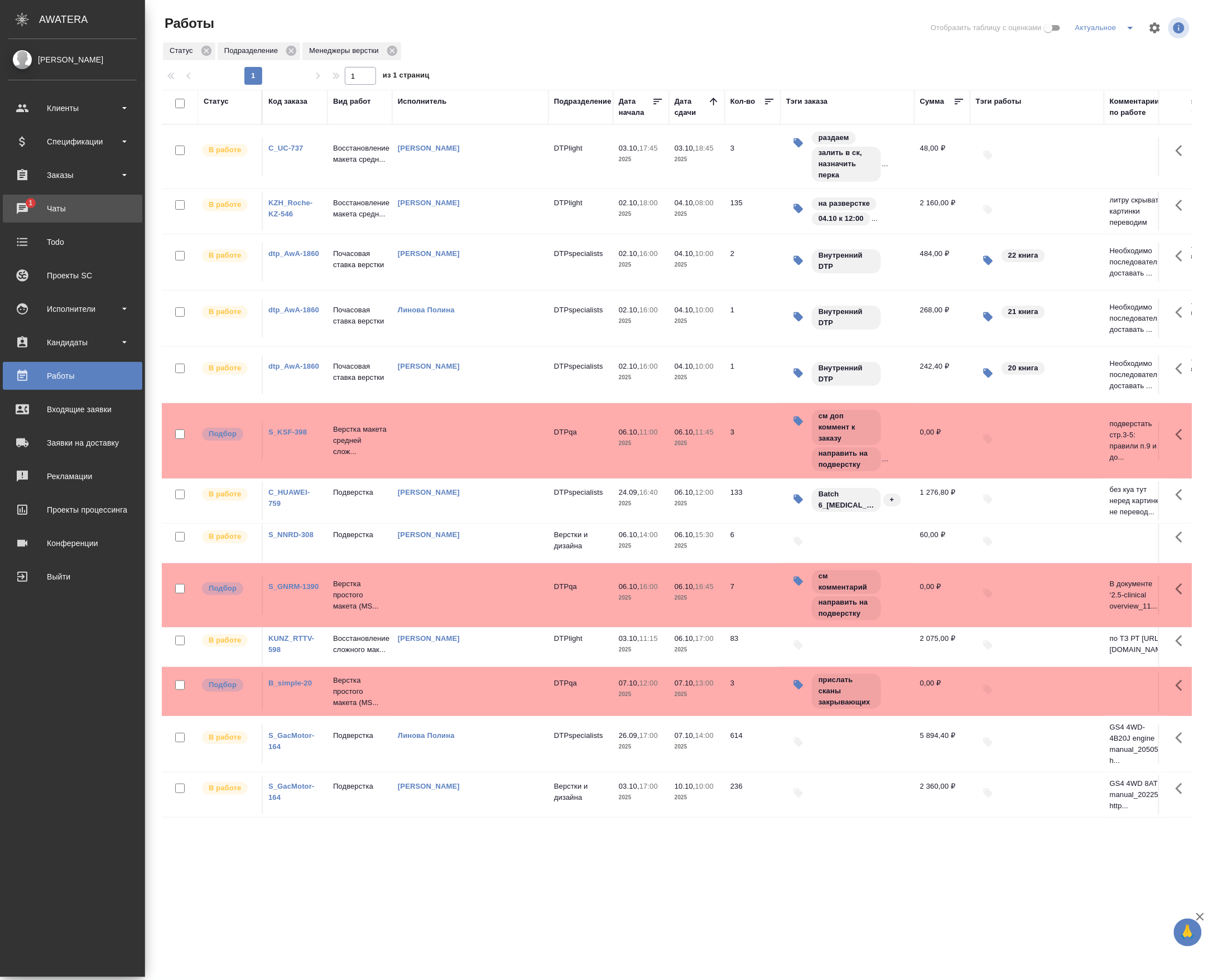
click at [20, 206] on div "Чаты" at bounding box center [72, 209] width 128 height 17
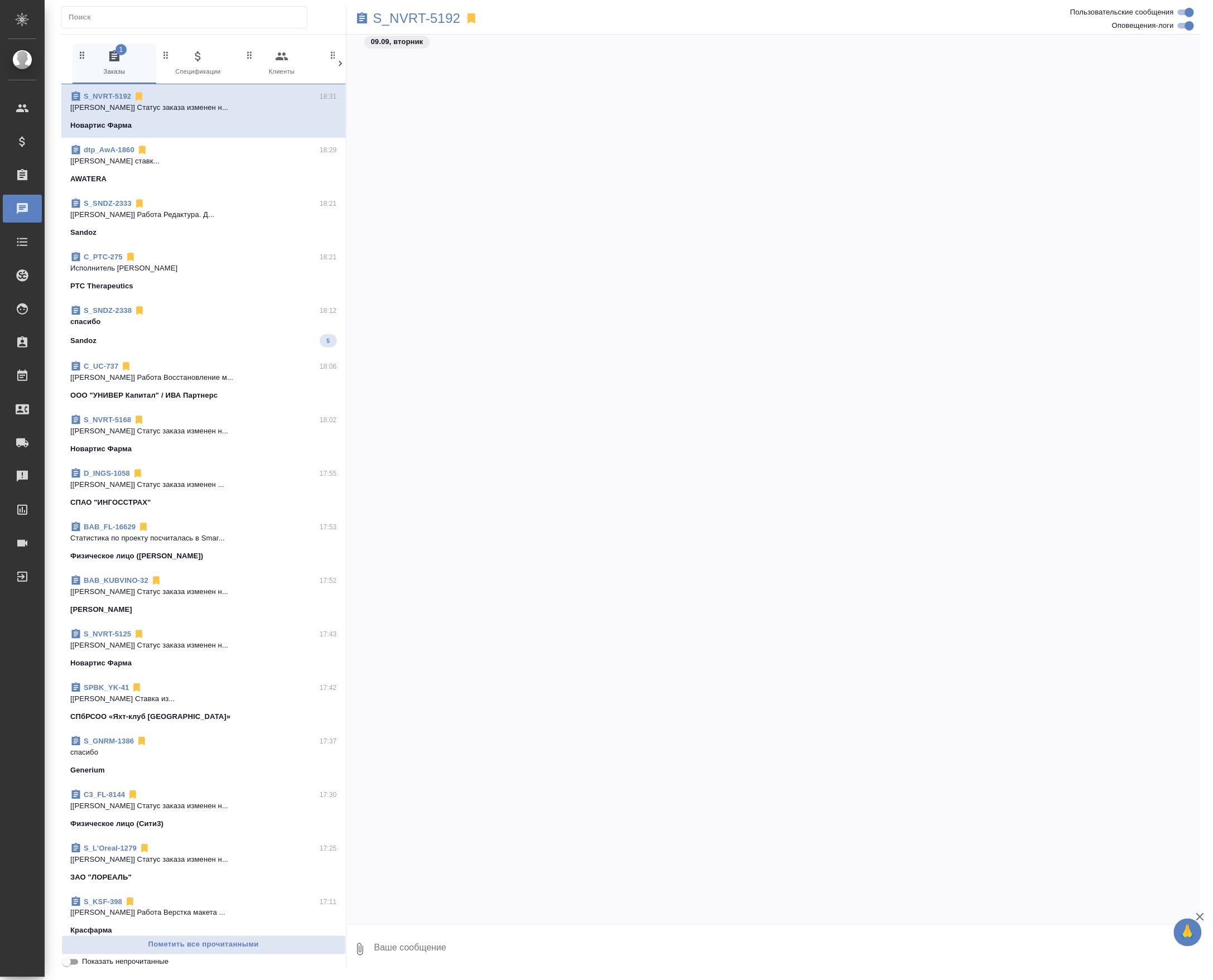
scroll to position [64588, 0]
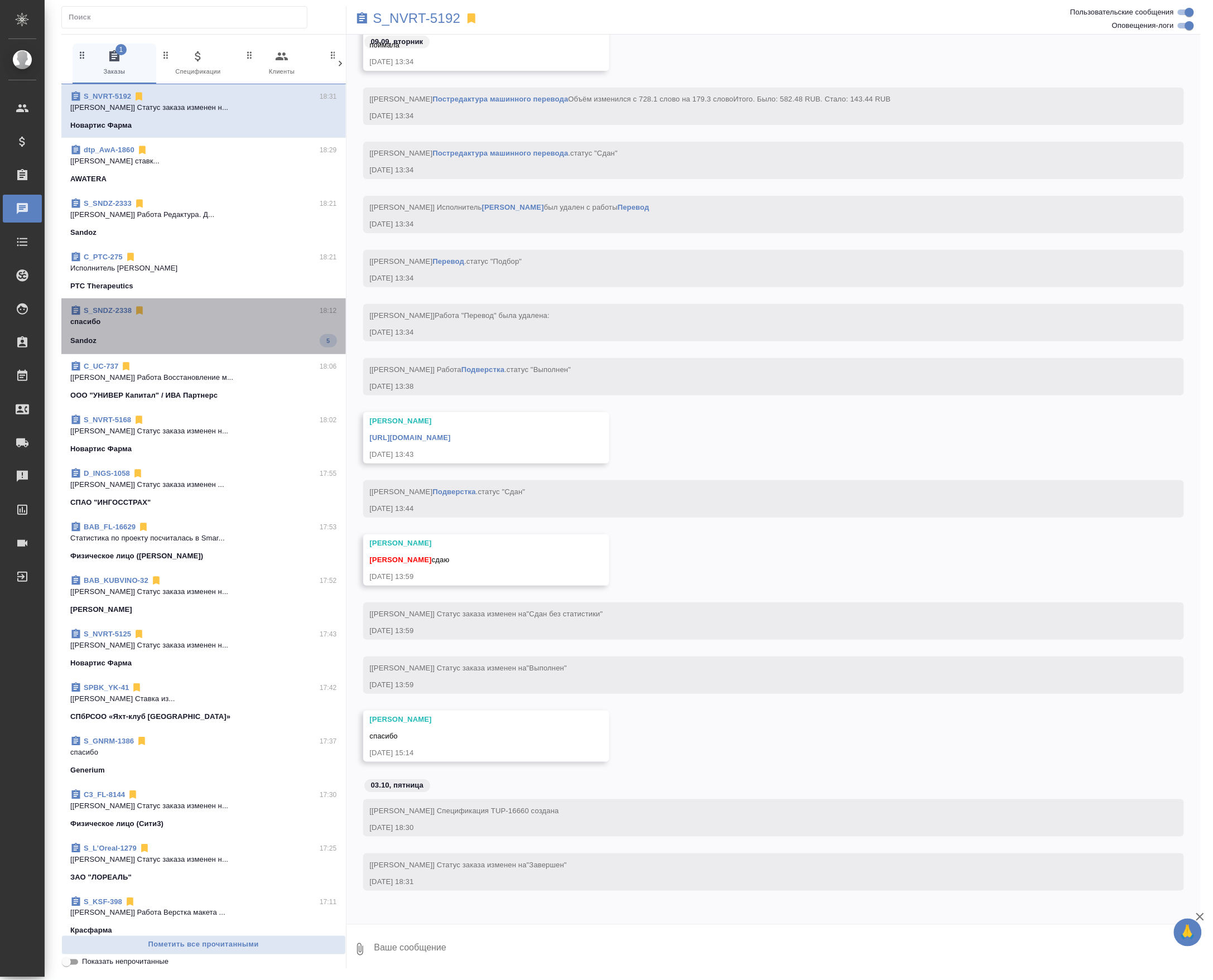
click at [300, 316] on div "S_SNDZ-2338 18:12" at bounding box center [204, 310] width 267 height 11
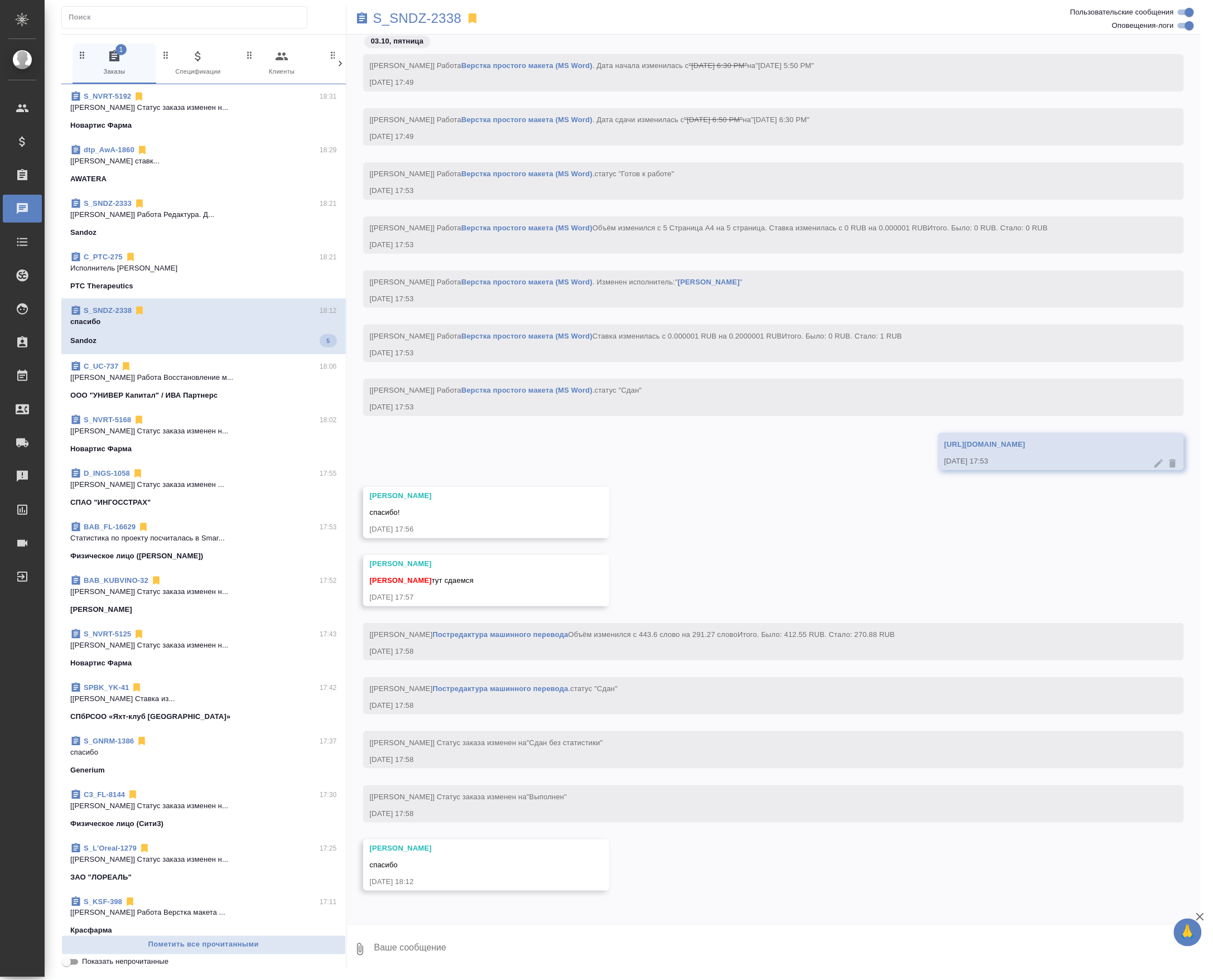
scroll to position [40992, 0]
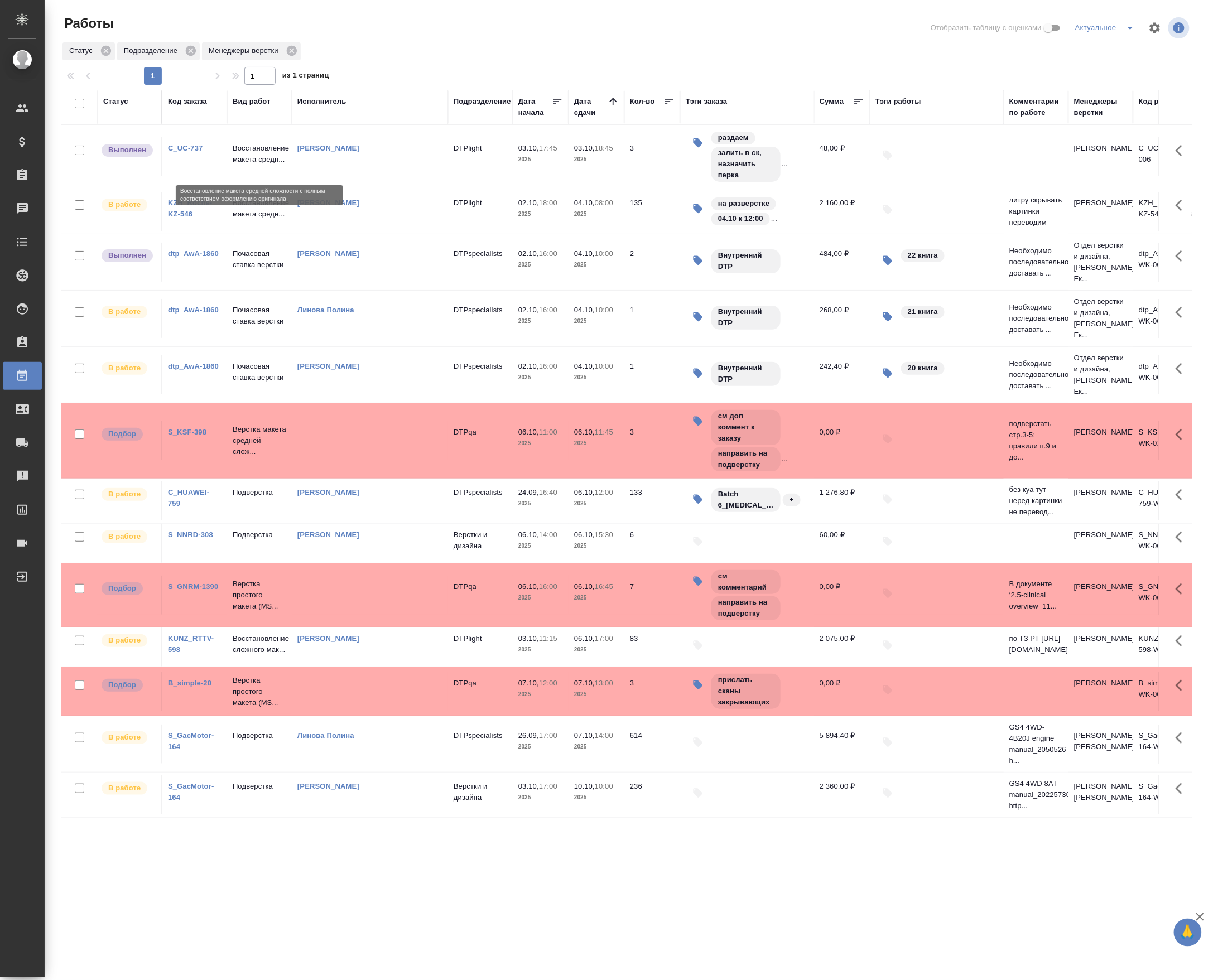
click at [254, 165] on p "Восстановление макета средн..." at bounding box center [259, 154] width 54 height 22
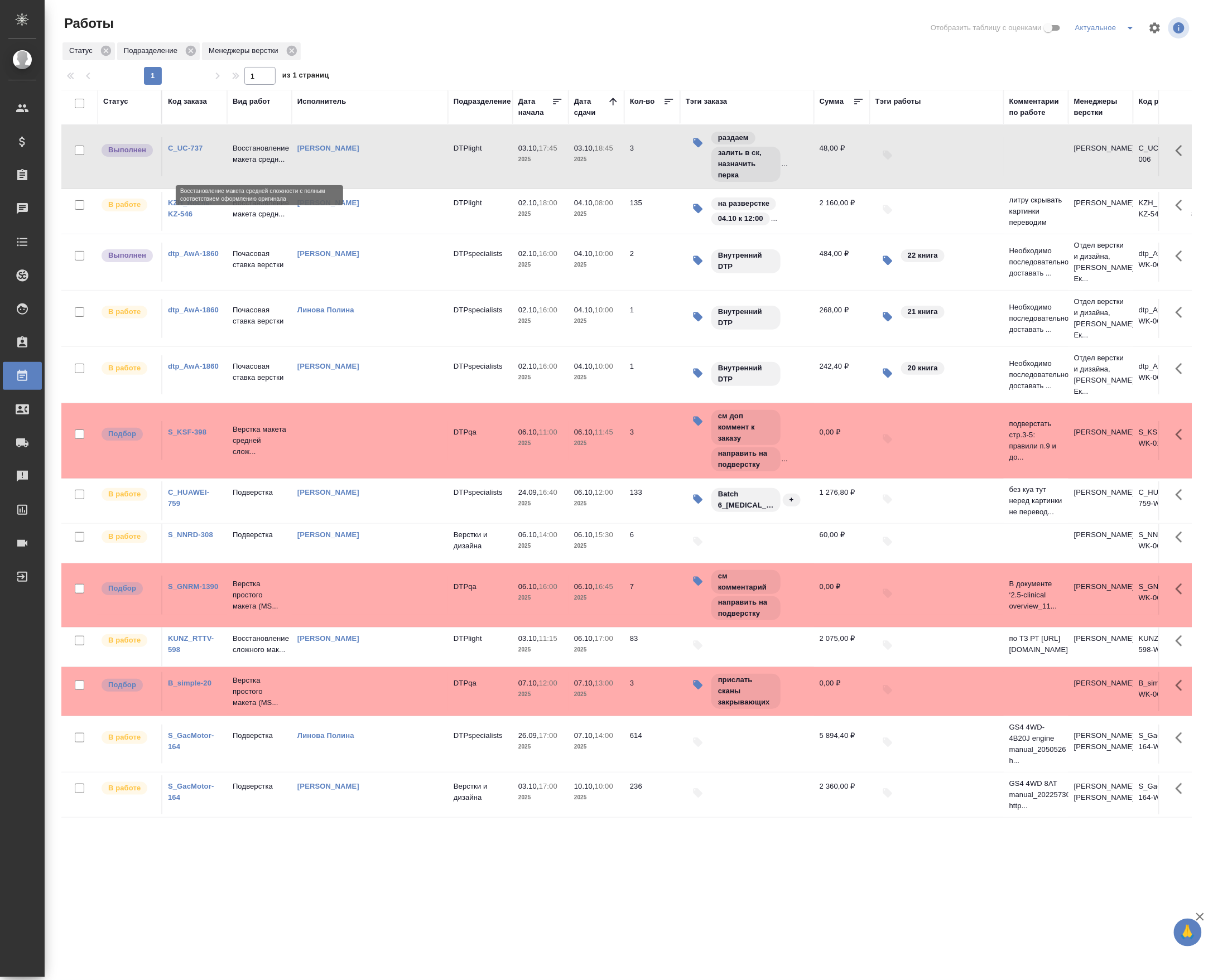
click at [254, 165] on p "Восстановление макета средн..." at bounding box center [259, 154] width 54 height 22
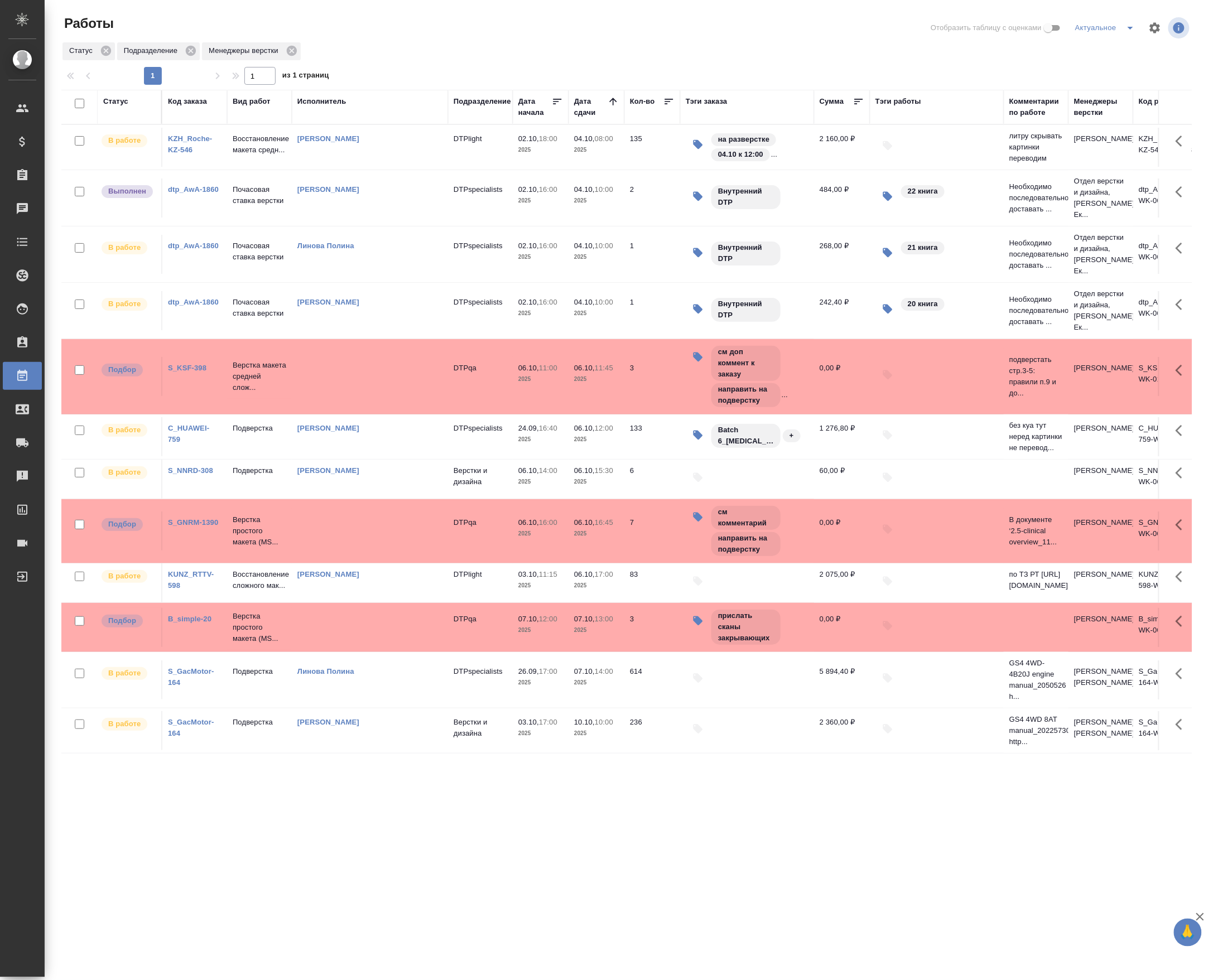
click at [203, 148] on link "KZH_Roche-KZ-546" at bounding box center [190, 144] width 44 height 20
click at [182, 154] on div "KZH_Roche-KZ-546" at bounding box center [195, 144] width 54 height 22
click at [189, 148] on link "KZH_Roche-KZ-546" at bounding box center [190, 144] width 44 height 20
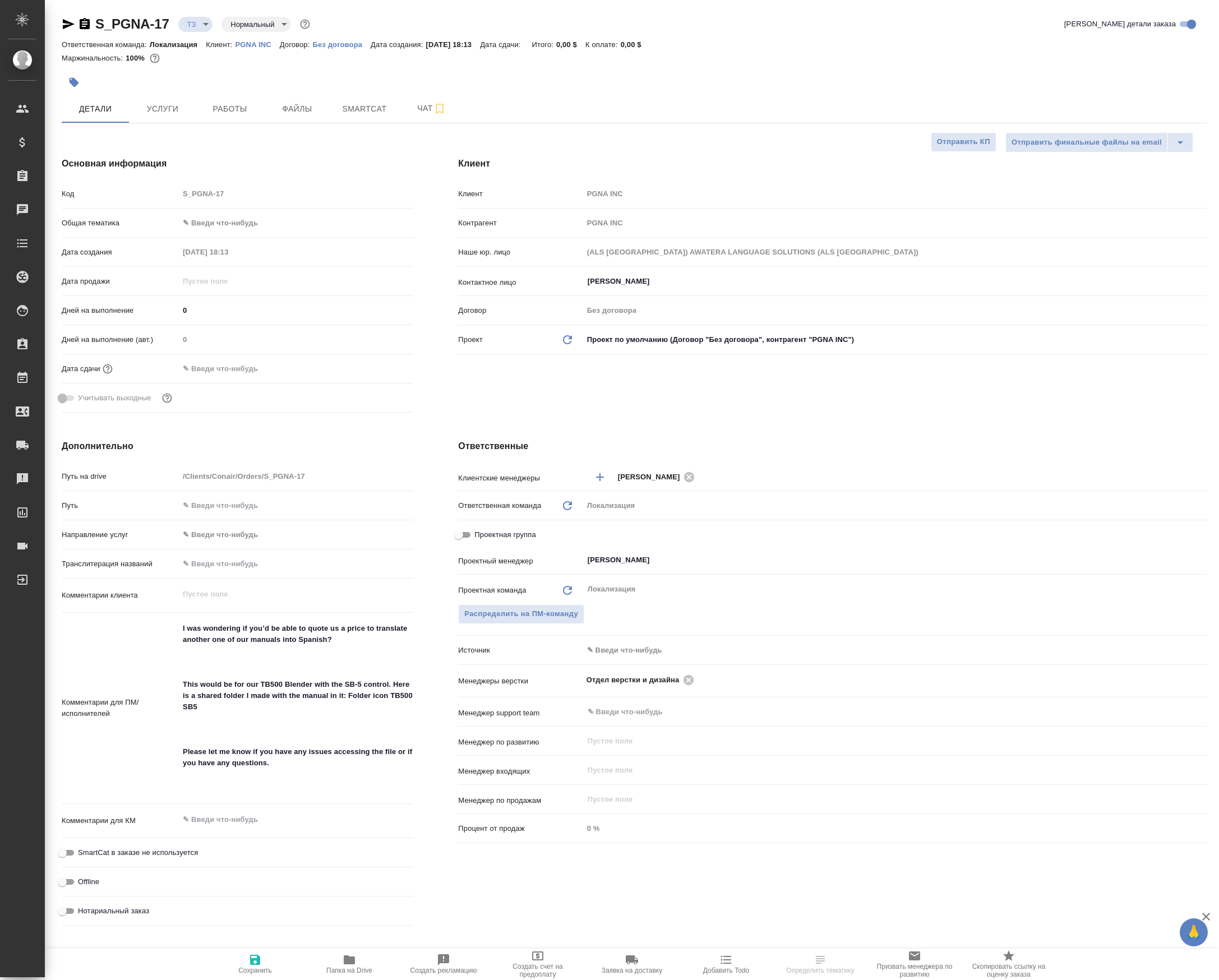
select select "RU"
click at [331, 953] on span "Папка на Drive" at bounding box center [349, 964] width 81 height 22
select select "RU"
type textarea "x"
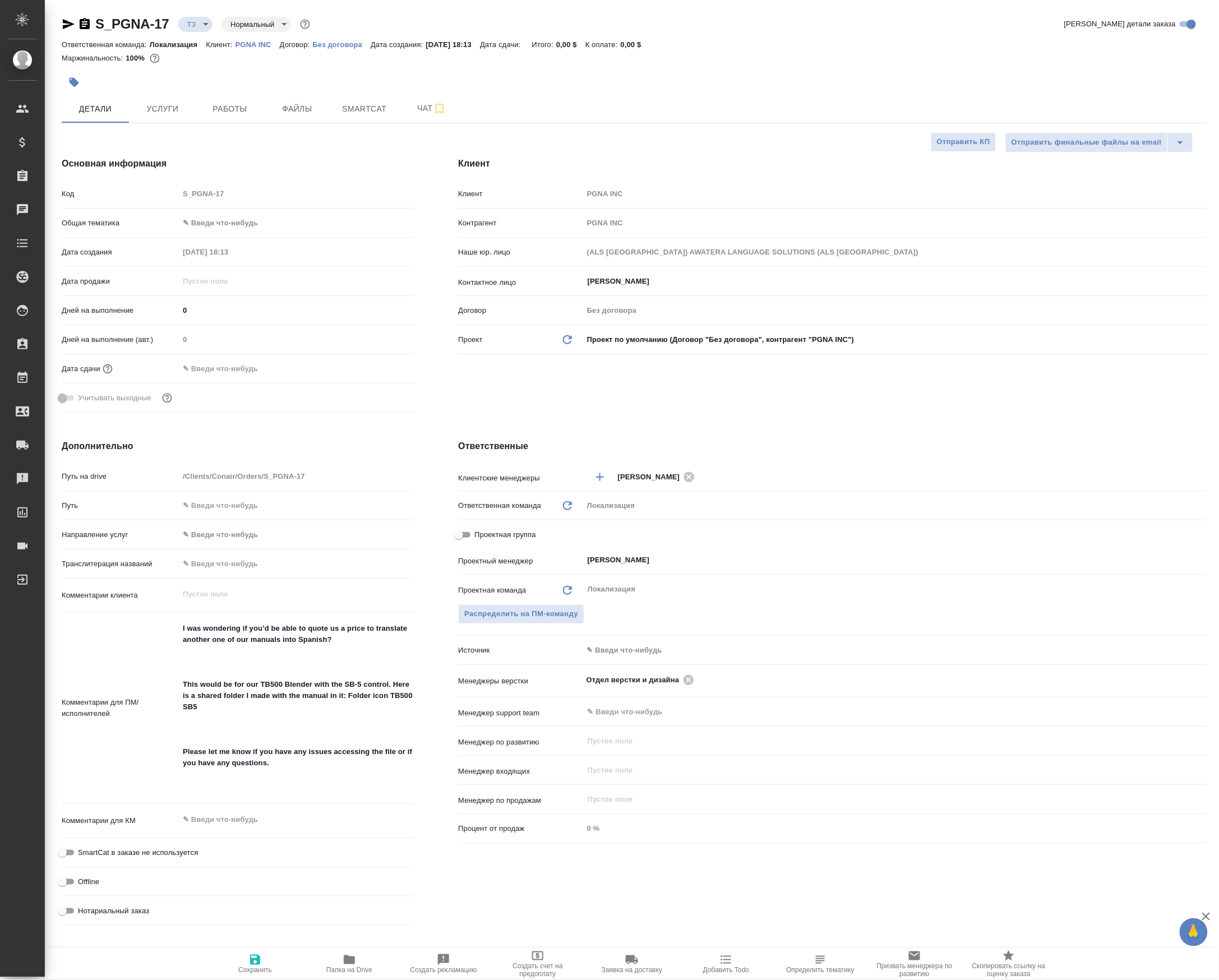
type textarea "x"
click at [406, 115] on button "Чат" at bounding box center [432, 108] width 67 height 28
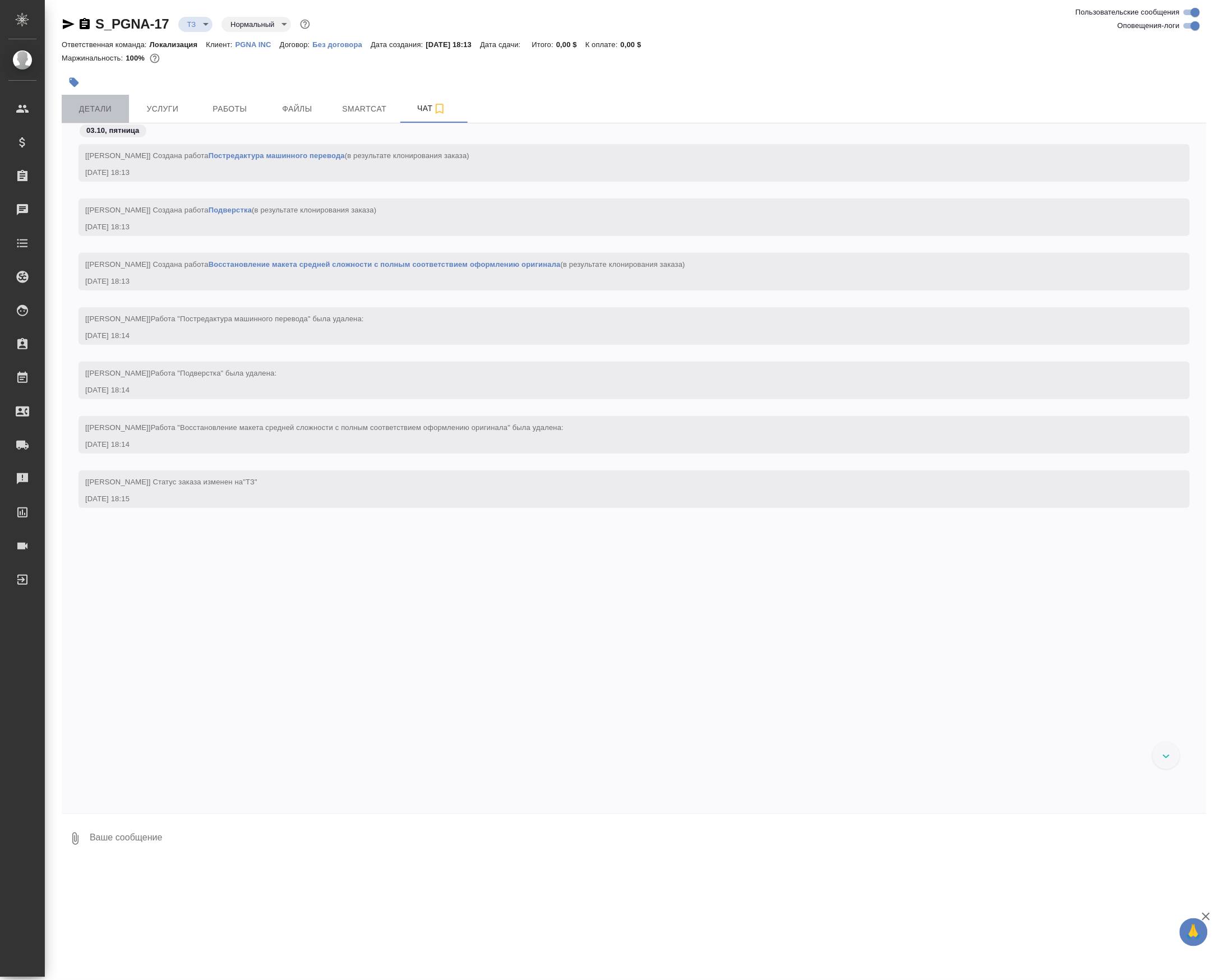
click at [100, 108] on span "Детали" at bounding box center [95, 108] width 54 height 14
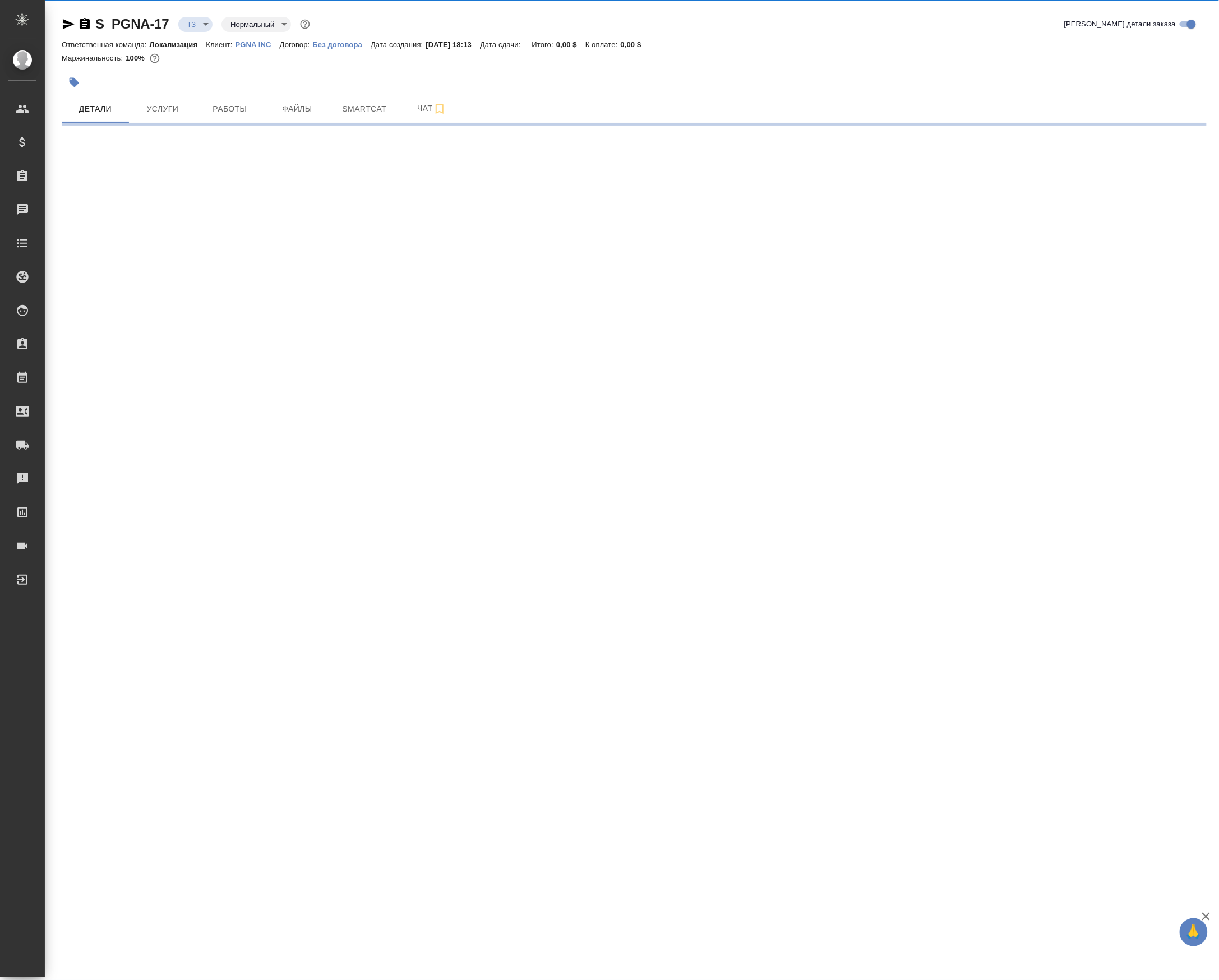
select select "RU"
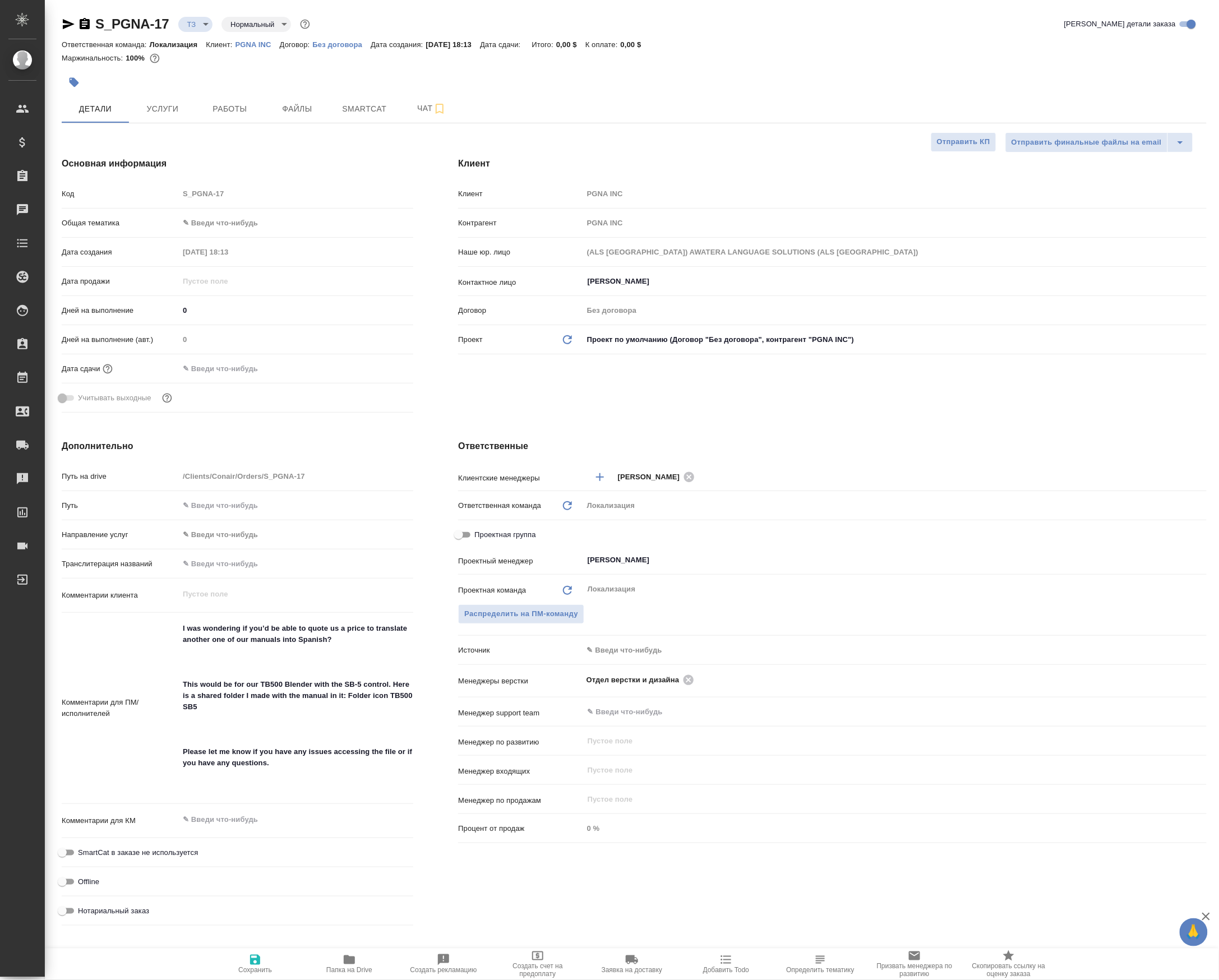
click at [705, 669] on div "Источник ✎ Введи что-нибудь" at bounding box center [832, 654] width 748 height 29
drag, startPoint x: 705, startPoint y: 678, endPoint x: 705, endPoint y: 684, distance: 6.0
click at [705, 682] on div "Отдел верстки и дизайна ​" at bounding box center [894, 679] width 623 height 21
click at [695, 686] on icon at bounding box center [689, 680] width 13 height 13
type textarea "x"
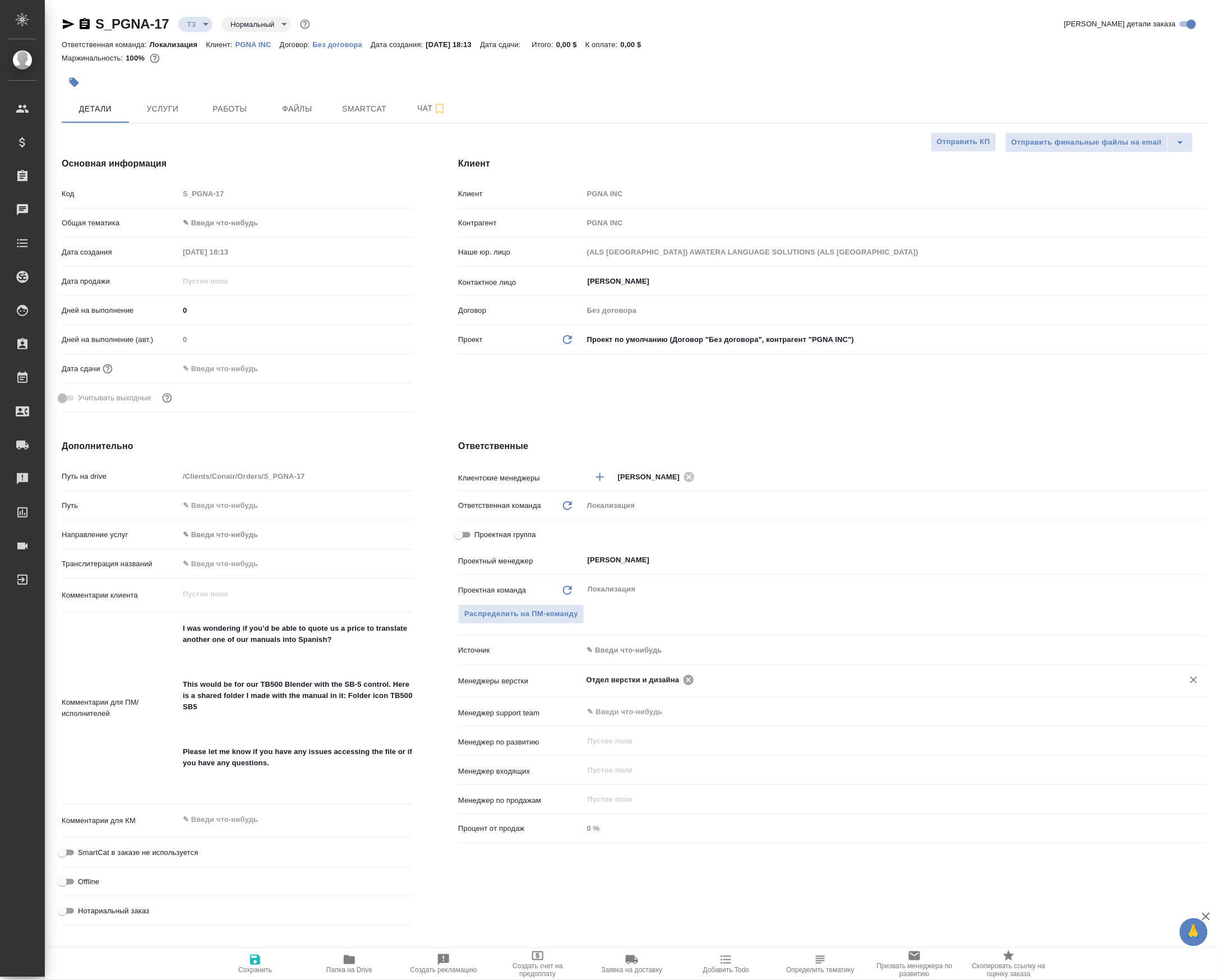
type textarea "x"
click at [705, 686] on input "text" at bounding box center [932, 679] width 468 height 13
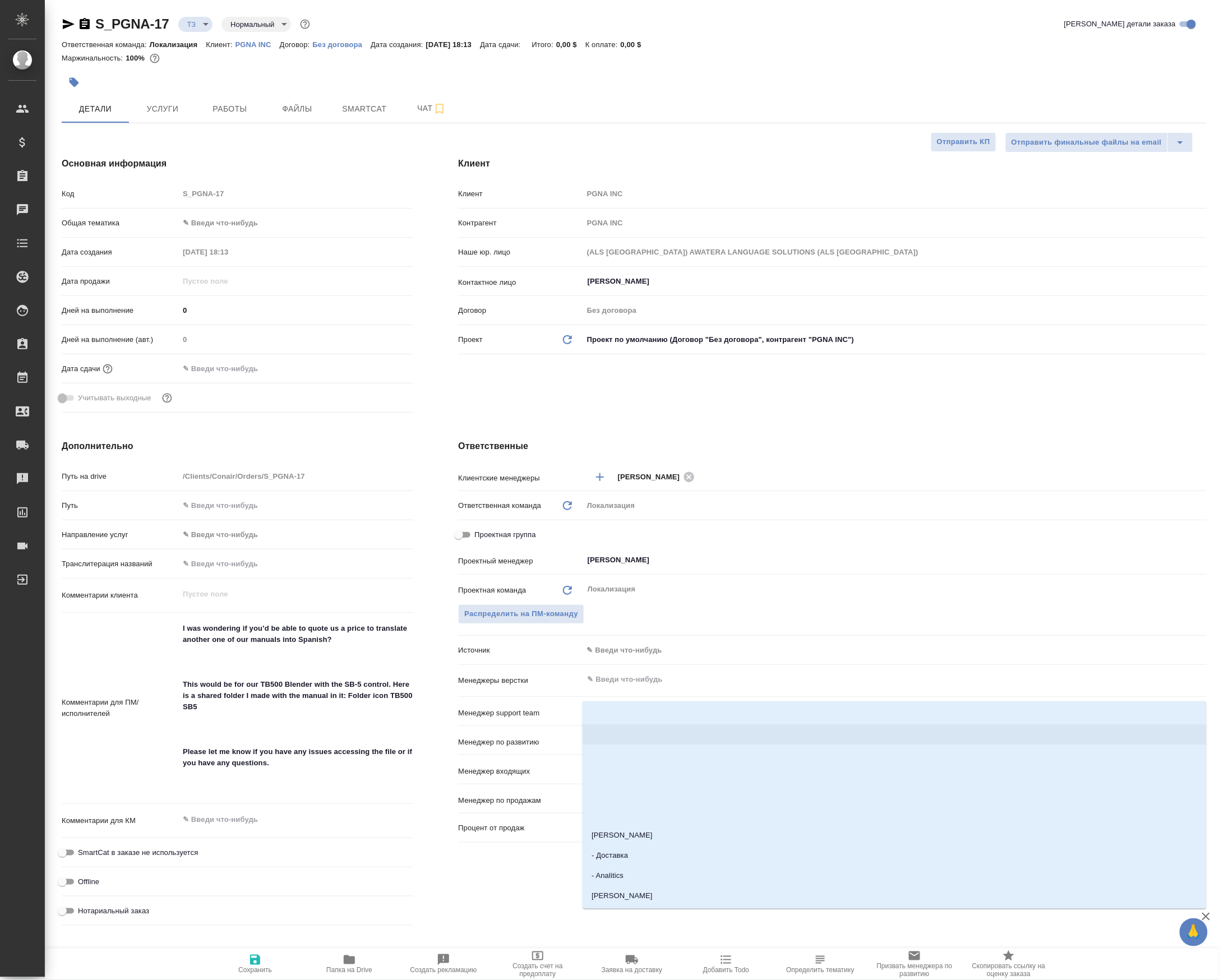
type textarea "x"
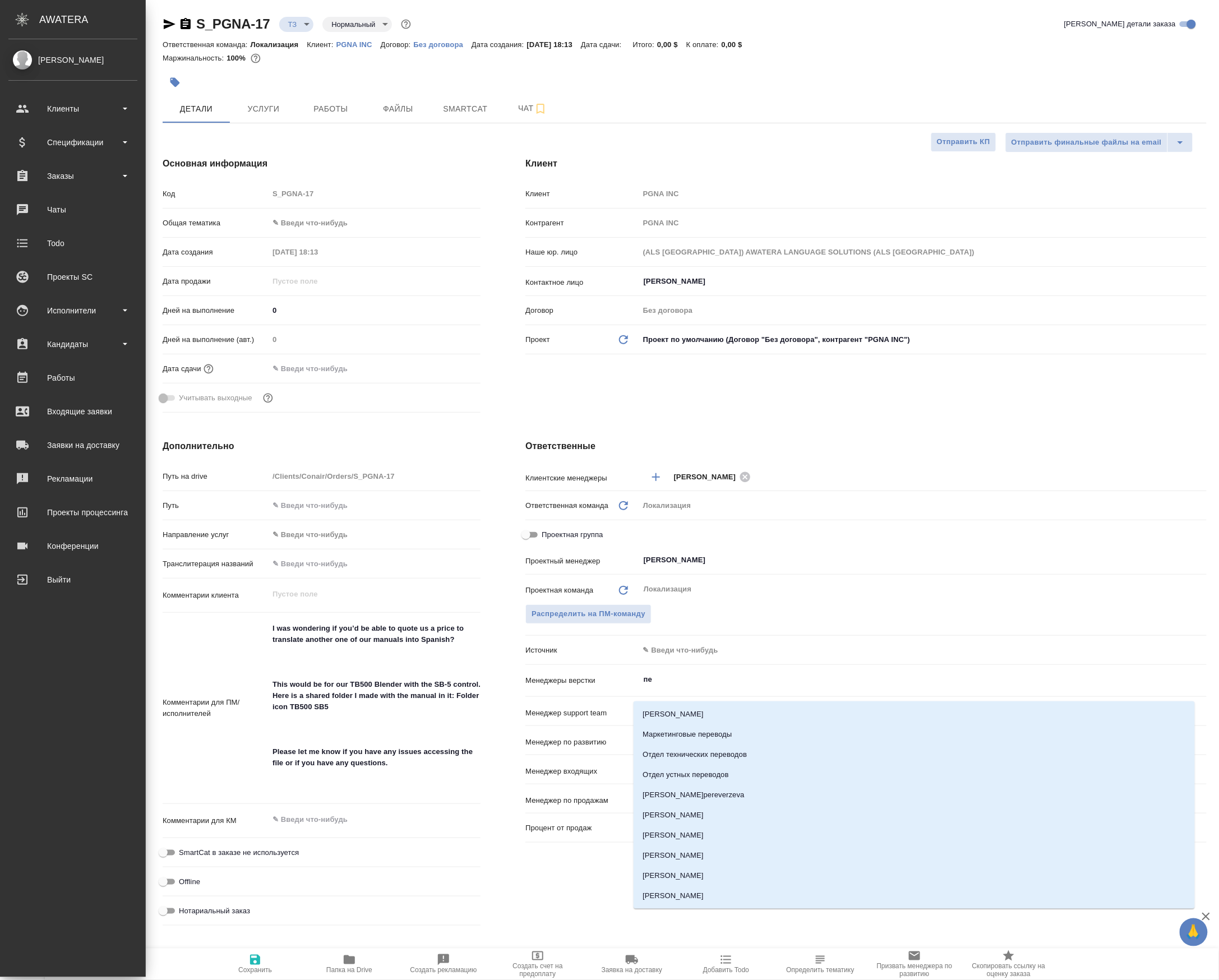
type input "пет"
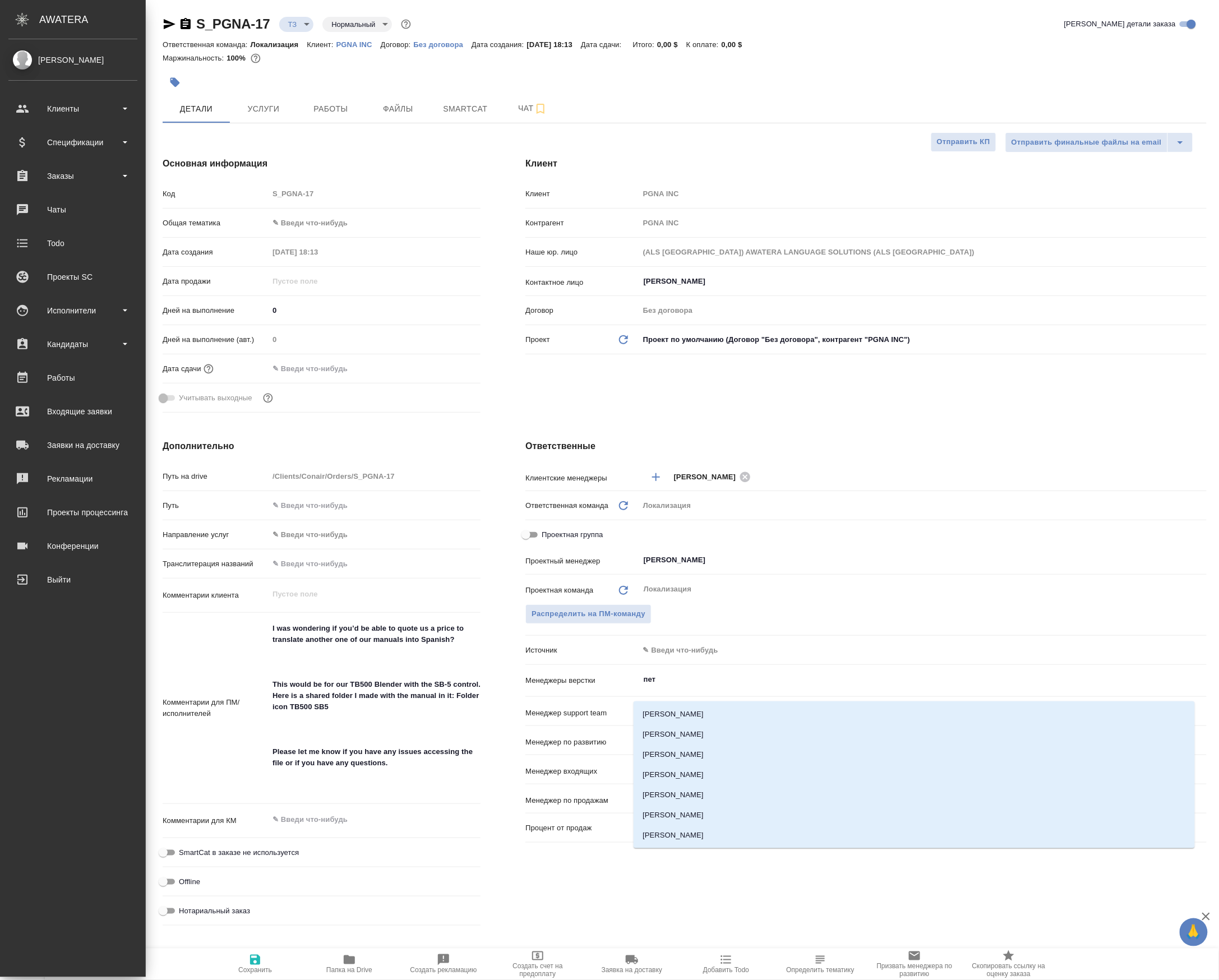
type textarea "x"
type input "петро"
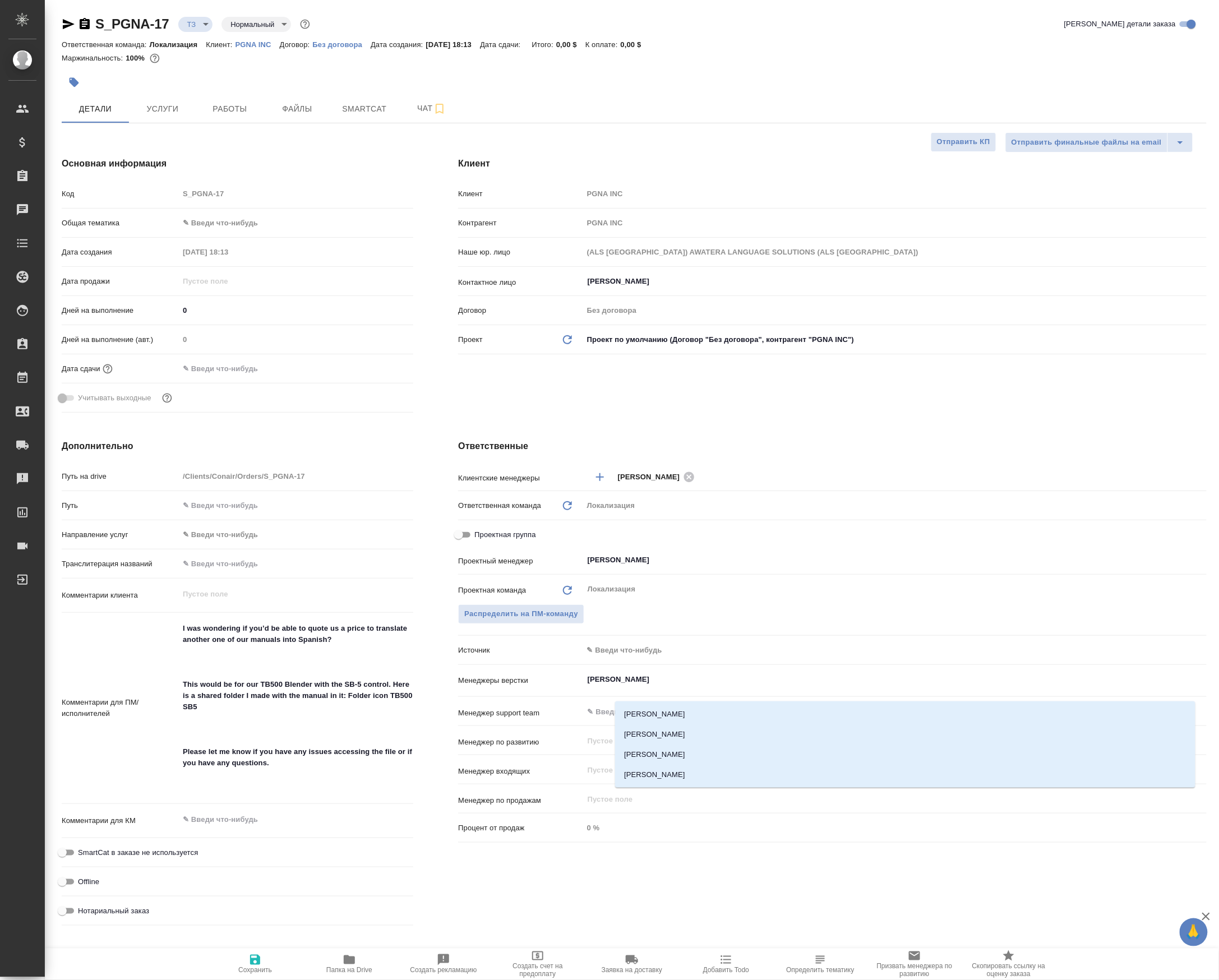
type textarea "x"
type input "петро"
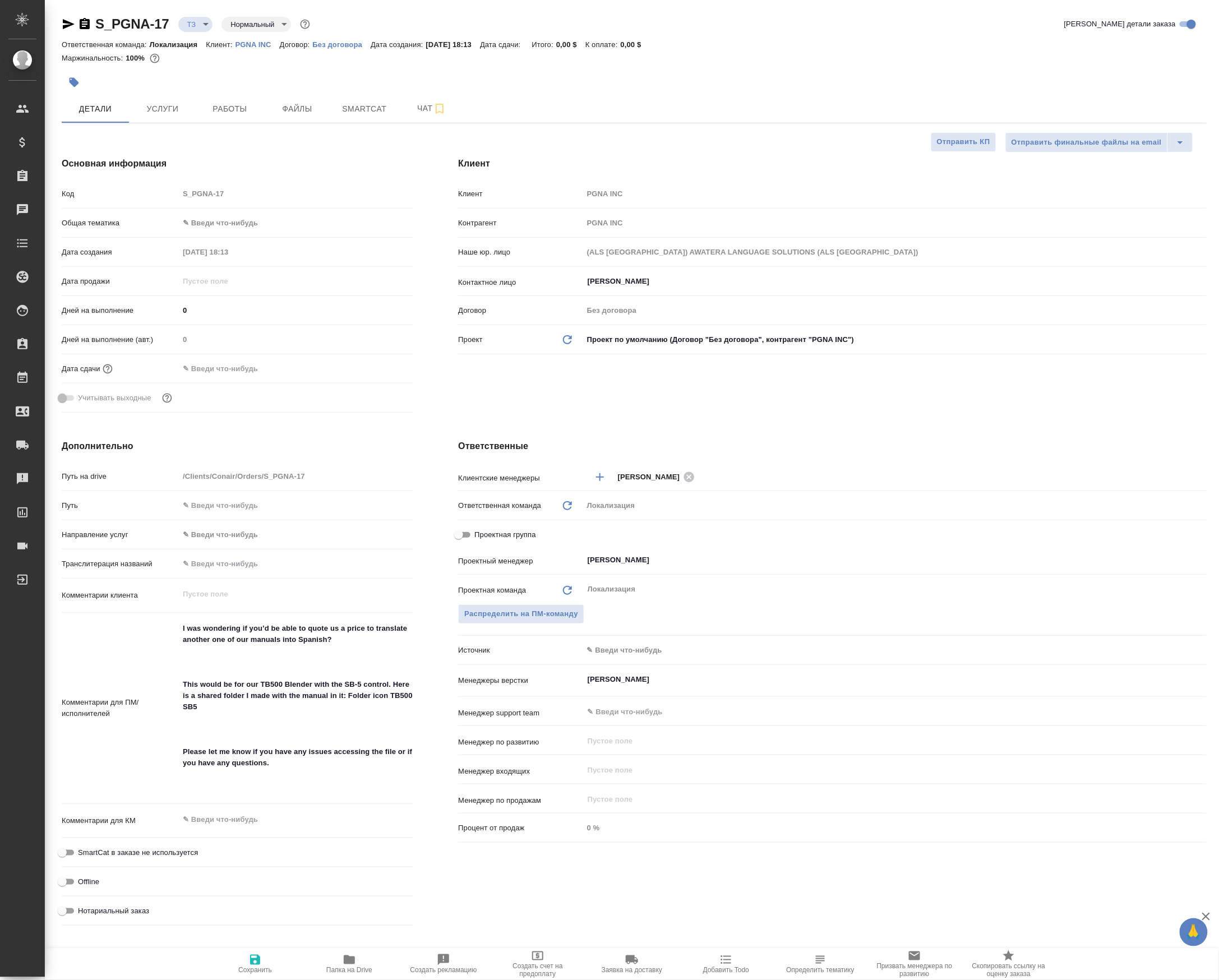
type textarea "x"
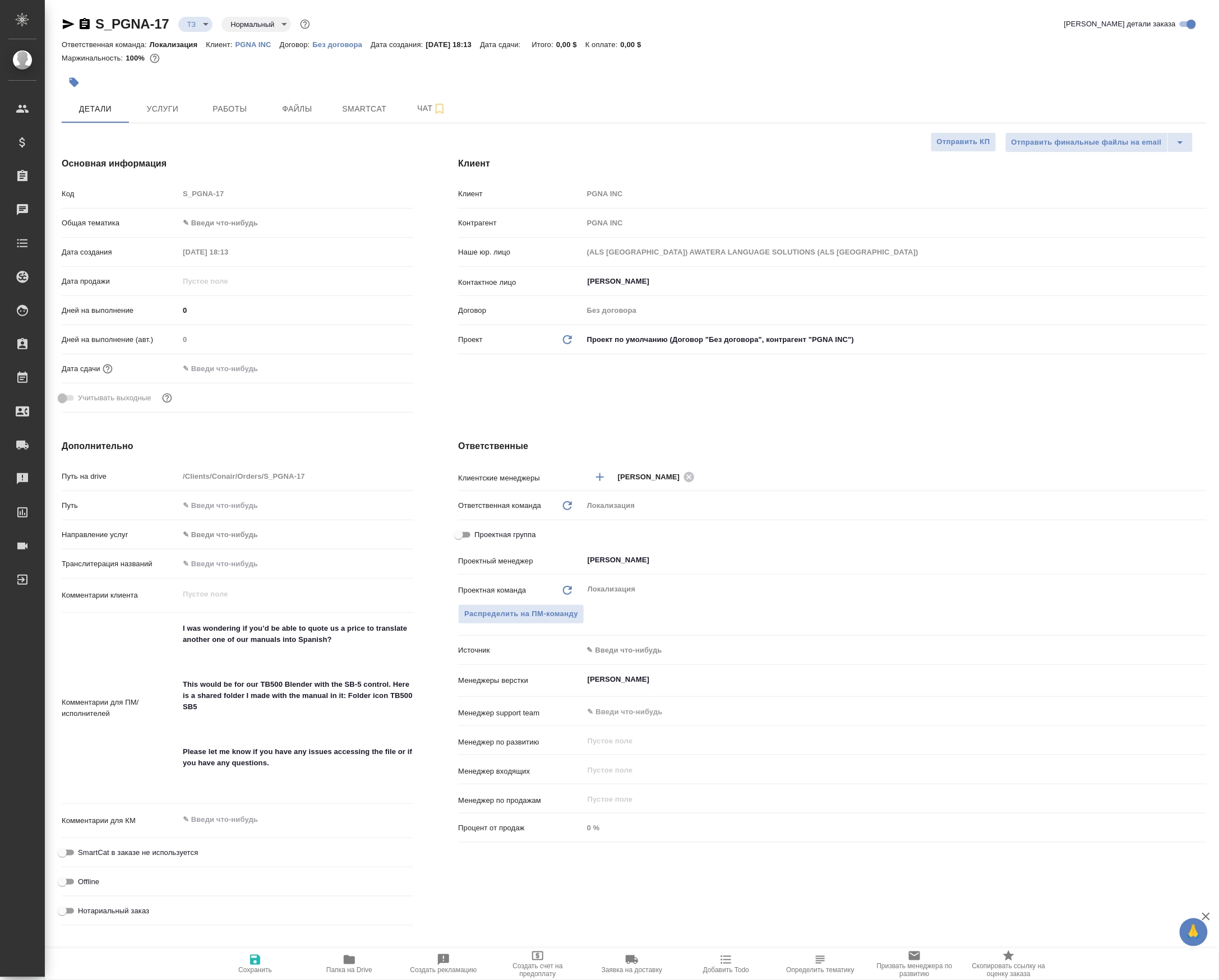
type textarea "x"
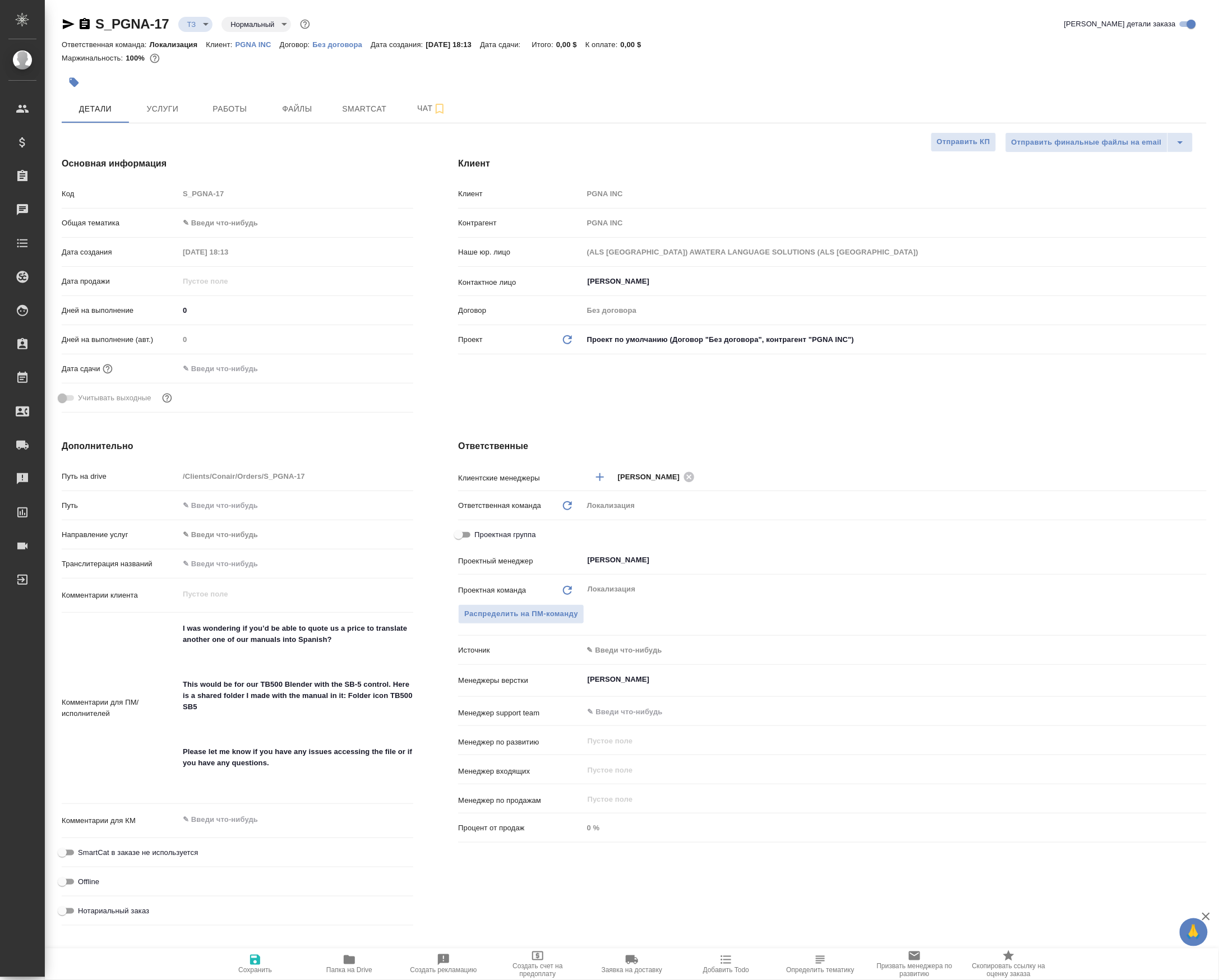
type textarea "x"
click at [621, 686] on input "петро" at bounding box center [876, 679] width 579 height 13
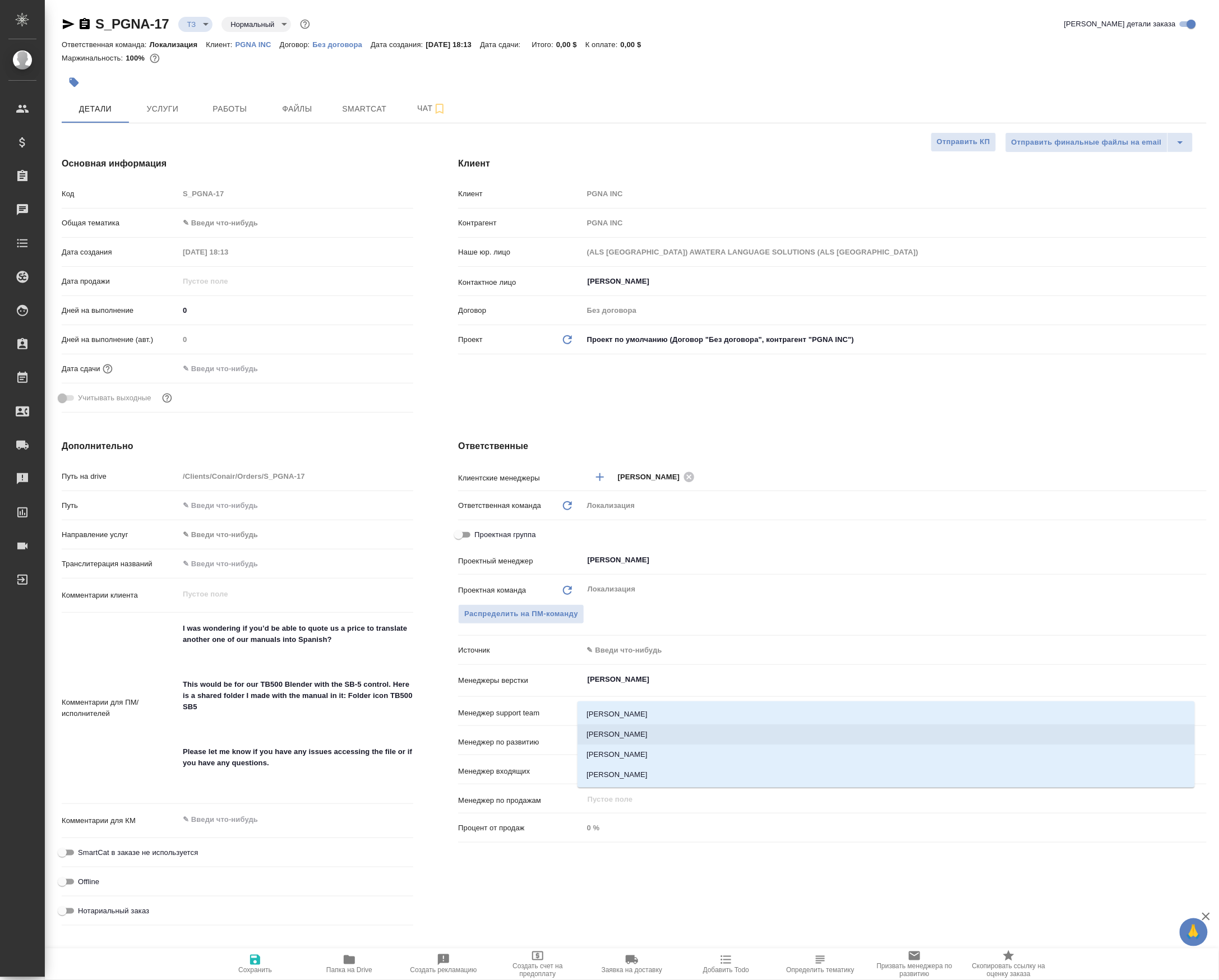
click at [666, 729] on li "Петрова Валерия" at bounding box center [886, 735] width 617 height 20
type textarea "x"
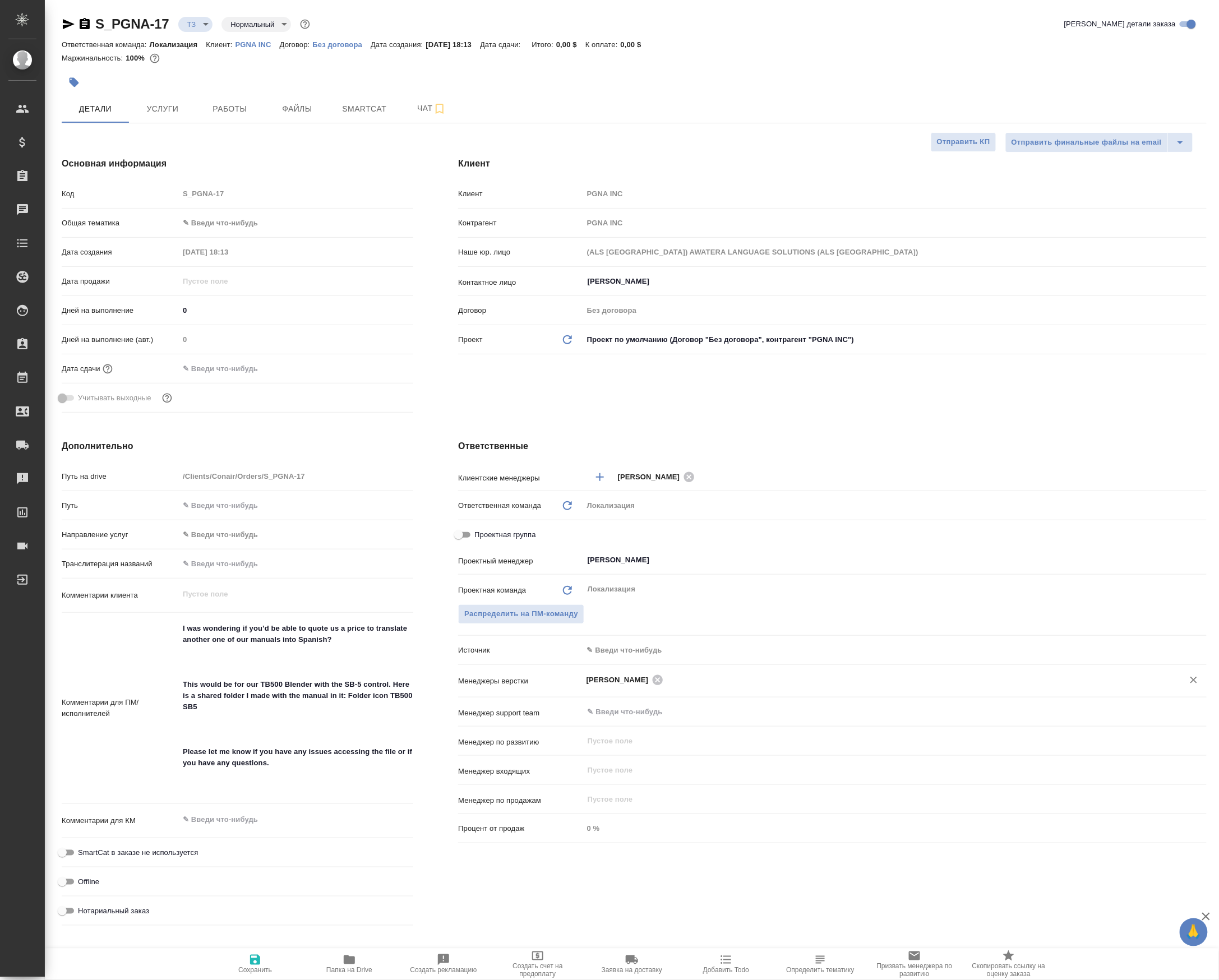
click at [243, 975] on span "Сохранить" at bounding box center [255, 970] width 34 height 8
type textarea "x"
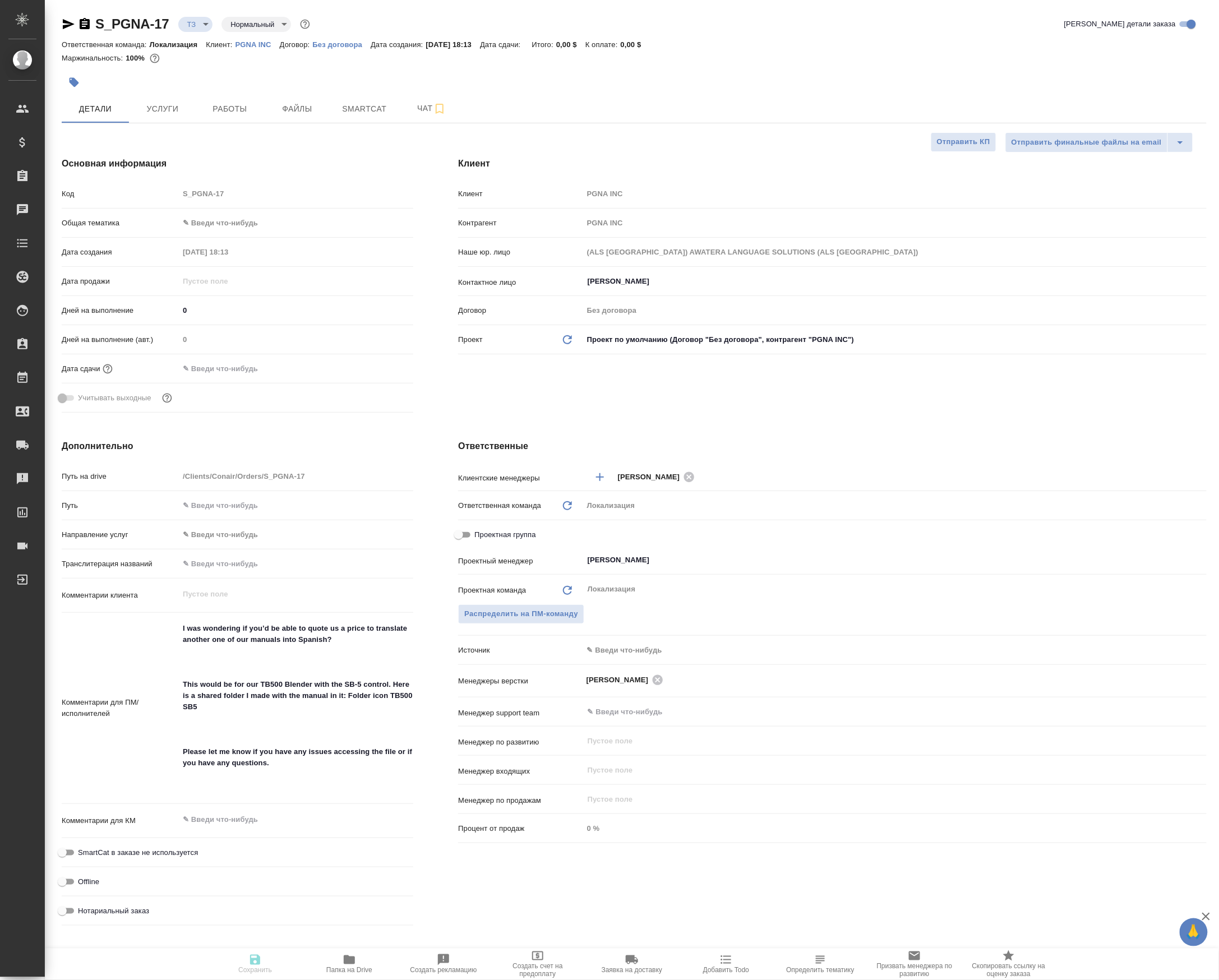
type textarea "x"
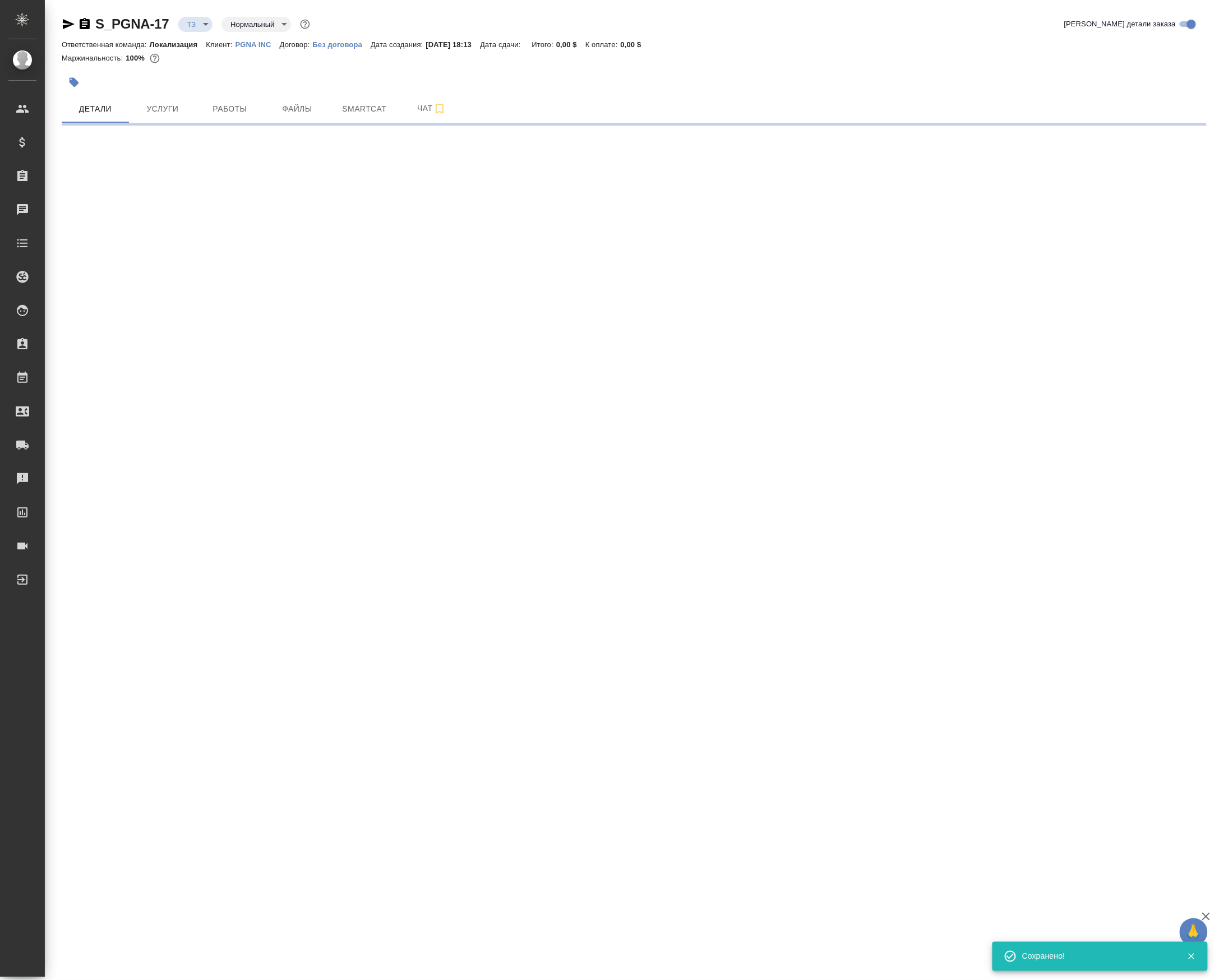
select select "RU"
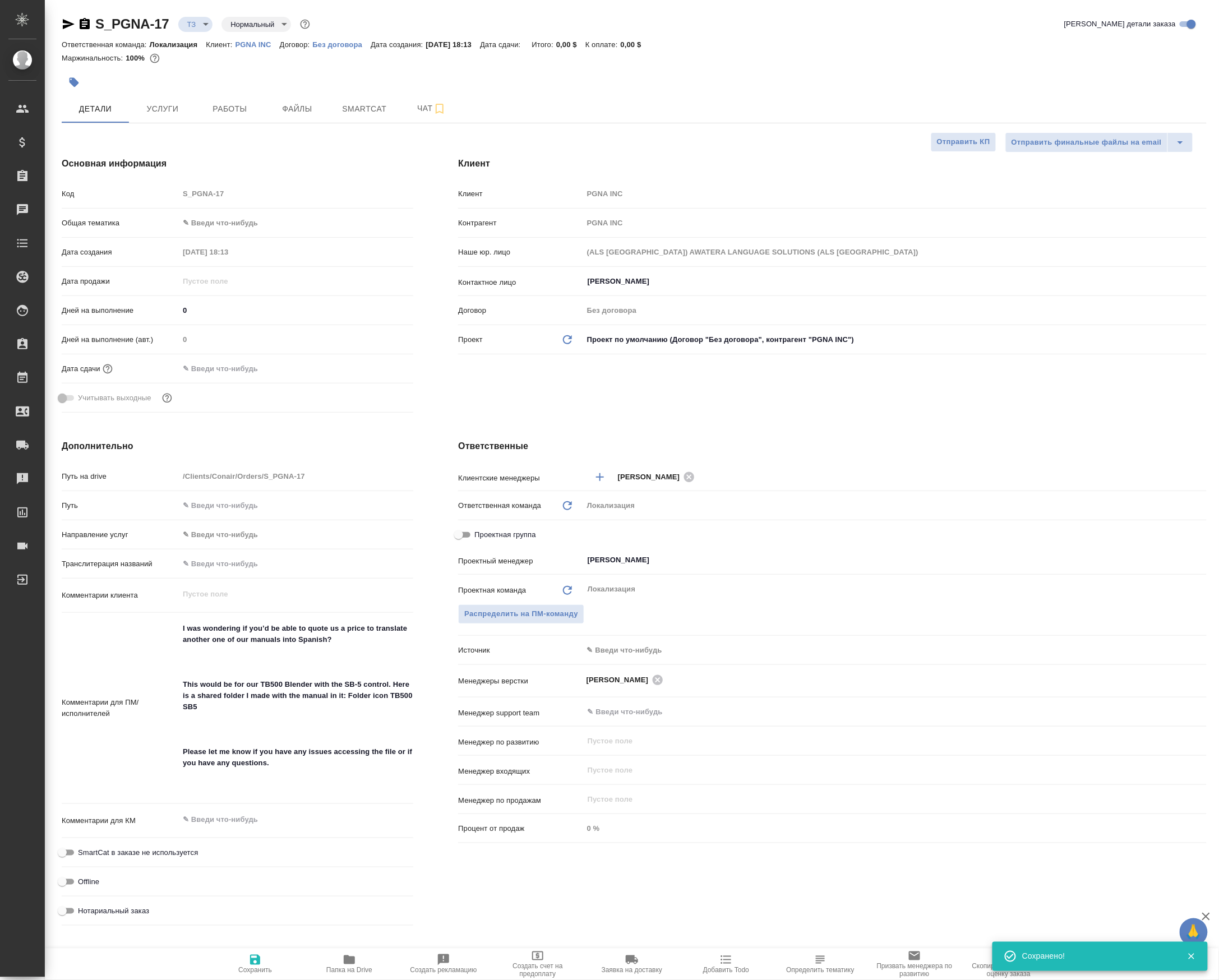
click at [344, 966] on span "Папка на Drive" at bounding box center [349, 970] width 46 height 8
type textarea "x"
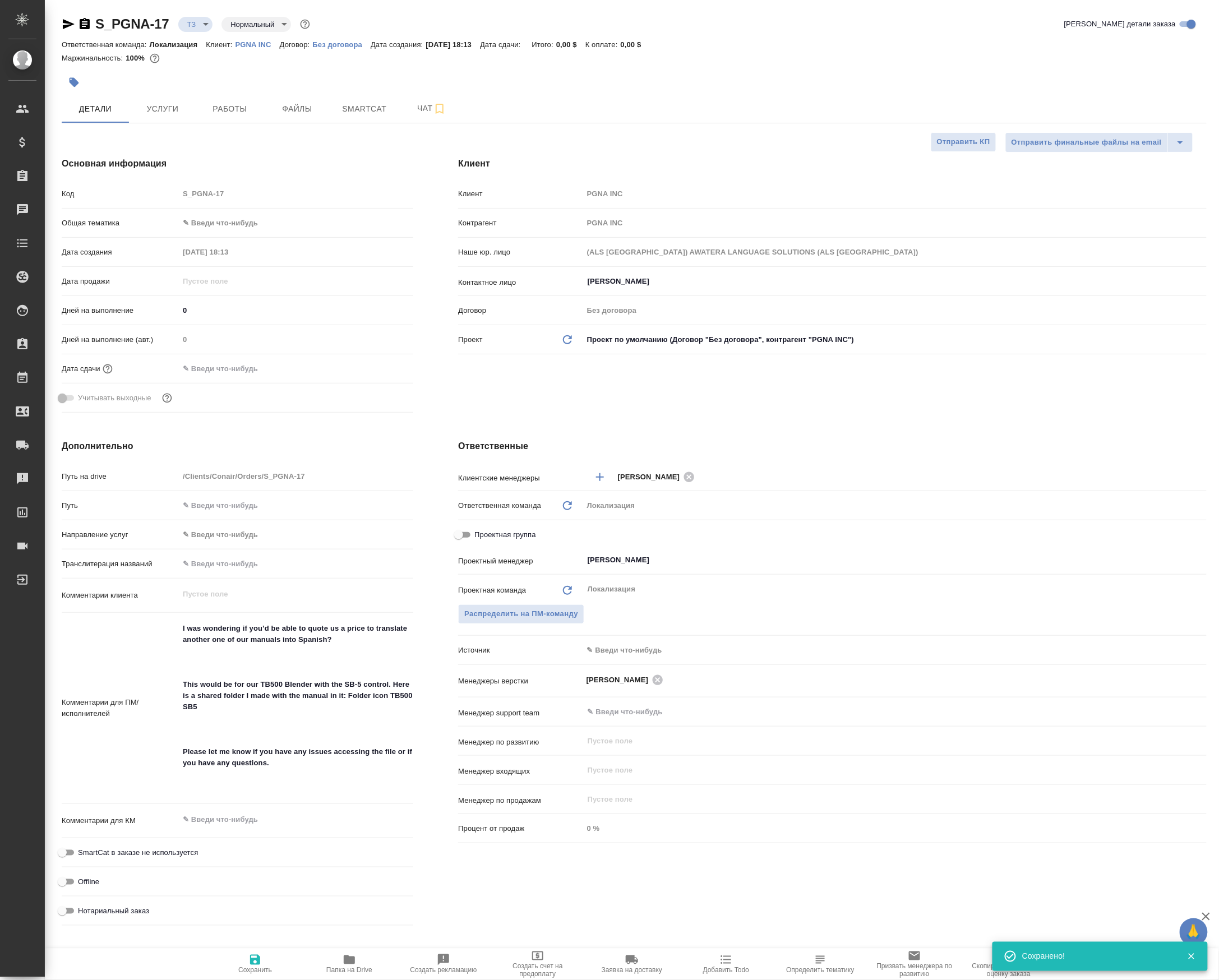
type textarea "x"
click at [414, 116] on span "Чат" at bounding box center [432, 108] width 54 height 14
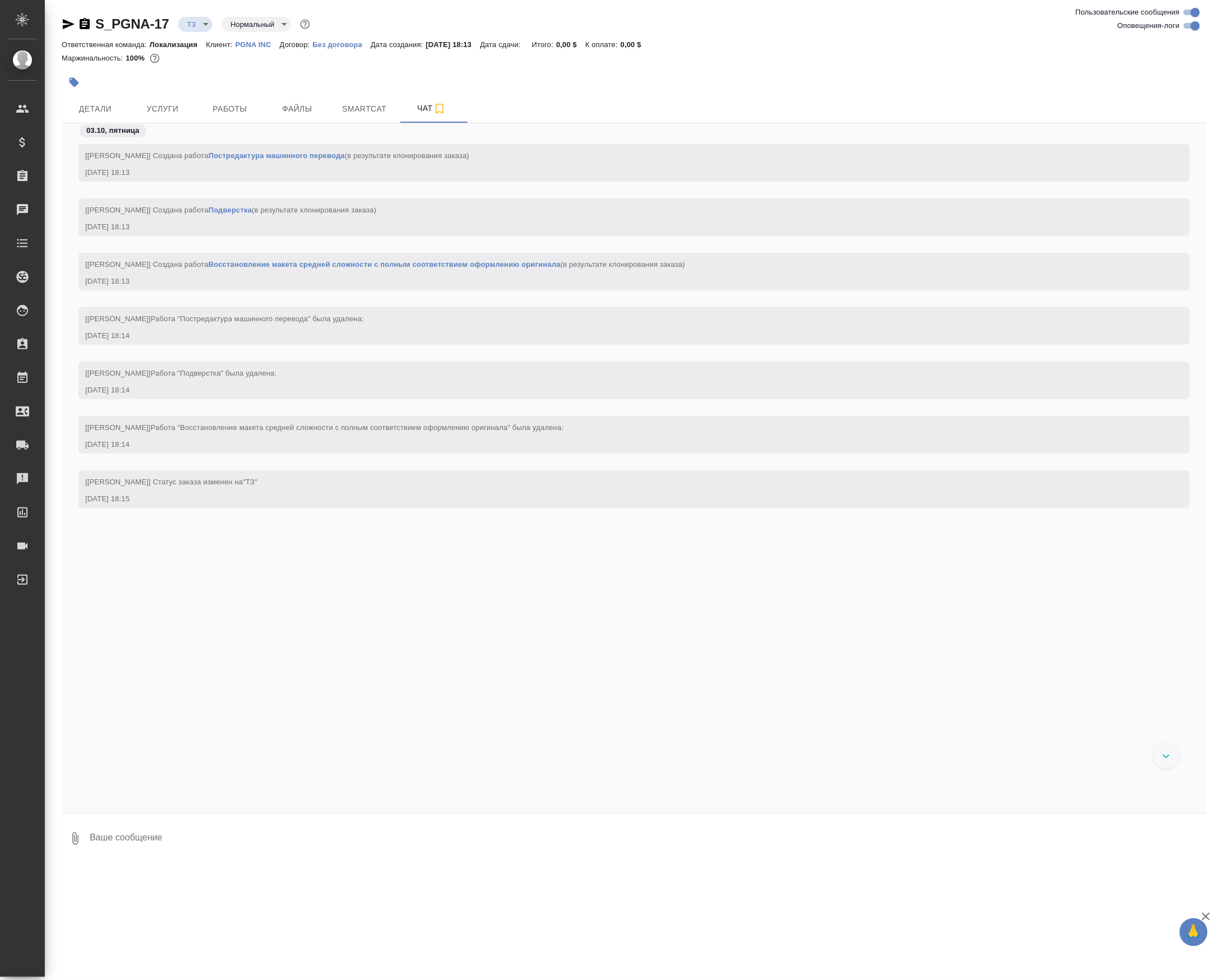
click at [156, 842] on textarea at bounding box center [647, 839] width 1118 height 38
type textarea "уточни, пожалуйста, есть ли исходники индизайн"
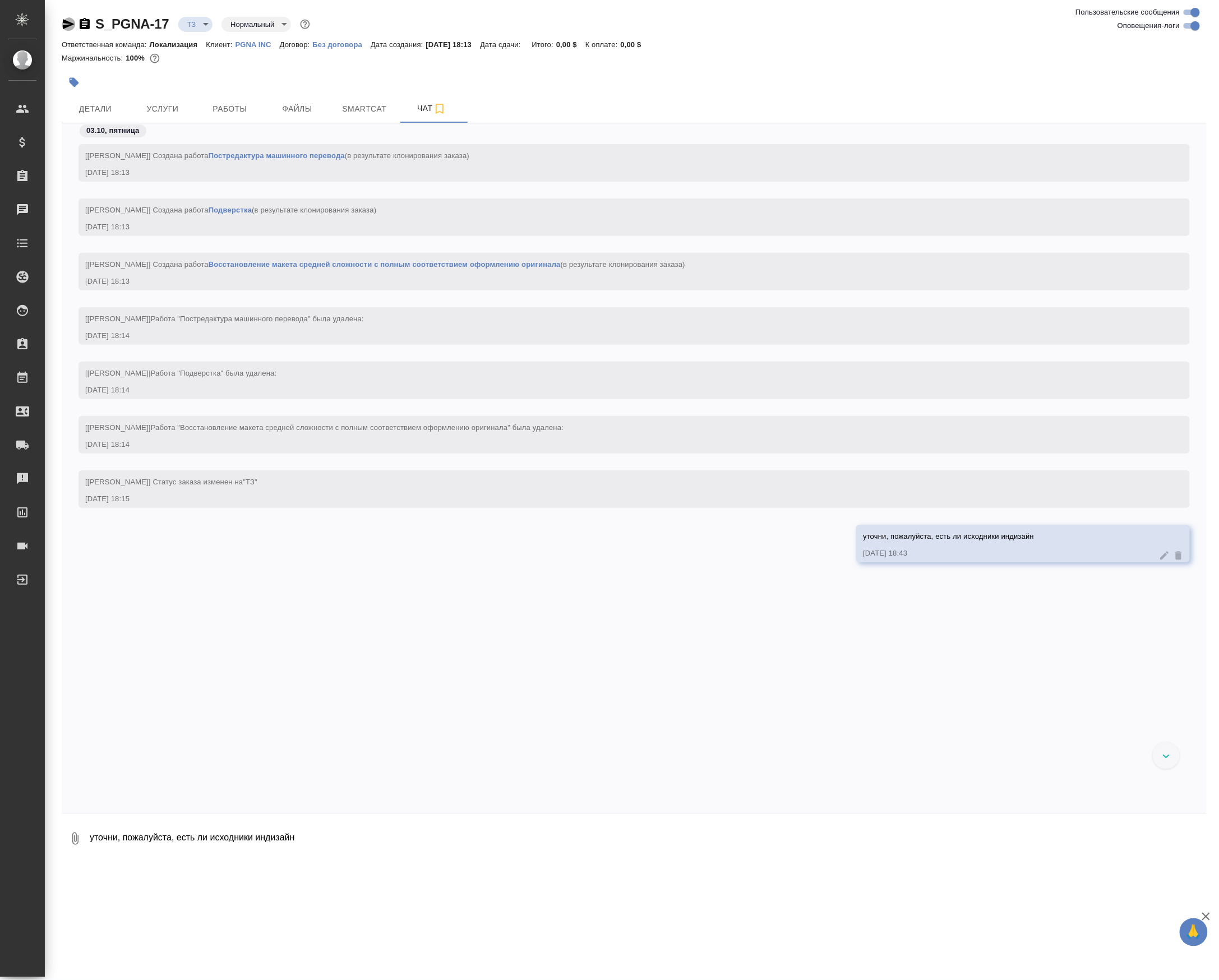
click at [72, 19] on icon "button" at bounding box center [68, 24] width 13 height 13
click at [313, 858] on textarea "уточни, пожалуйста, есть ли исходники индизайн" at bounding box center [647, 839] width 1118 height 38
drag, startPoint x: 288, startPoint y: 859, endPoint x: 296, endPoint y: 857, distance: 8.2
click at [287, 858] on textarea "уточни, пожалуйста, есть ли исходники индизайн" at bounding box center [647, 839] width 1118 height 38
type textarea "если нет, можем разверстать в ворд, если не нужно печатное качество, или в инди…"
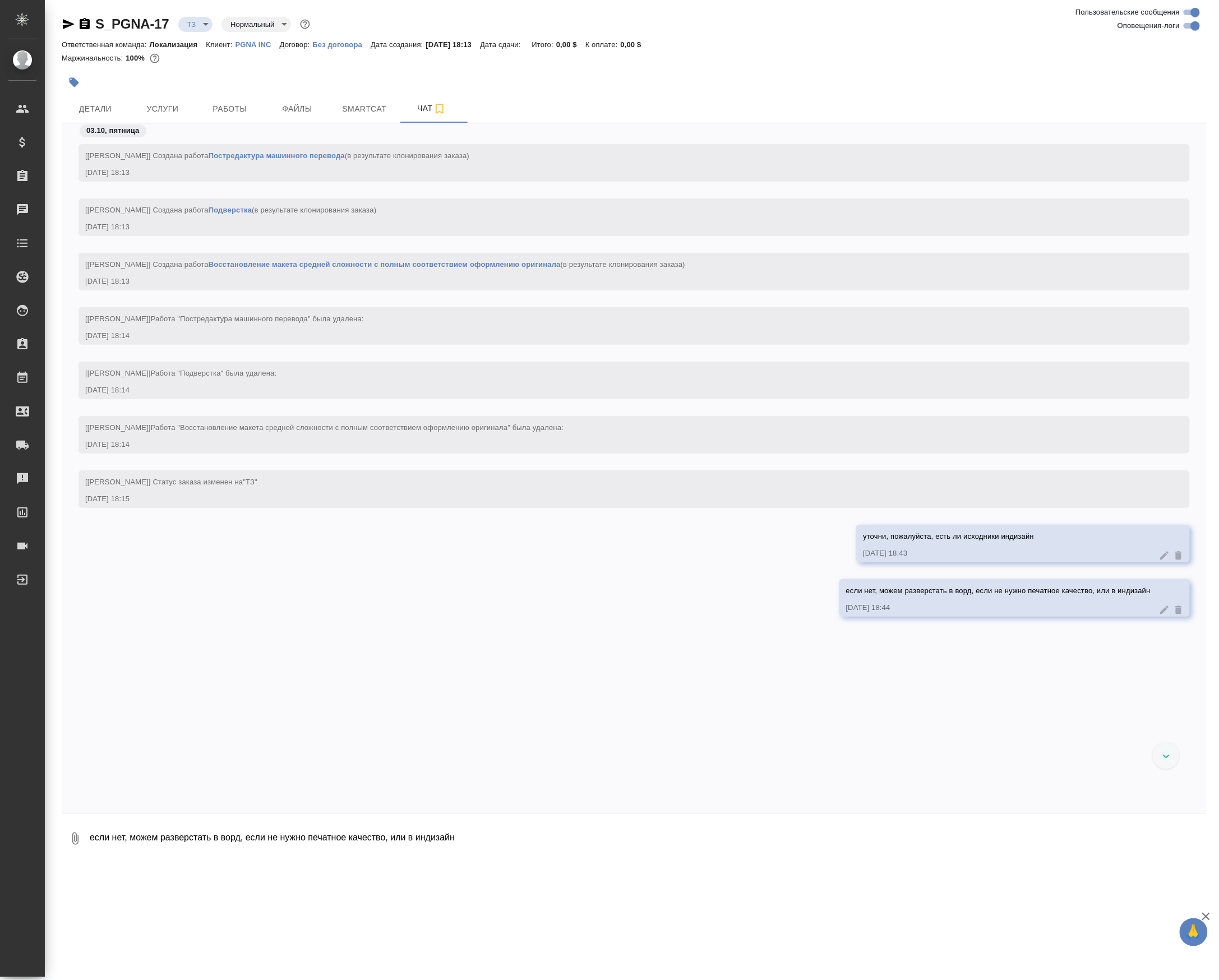
click at [171, 855] on textarea "если нет, можем разверстать в ворд, если не нужно печатное качество, или в инди…" at bounding box center [647, 839] width 1118 height 38
type textarea "считаю без перевода скриншотов"
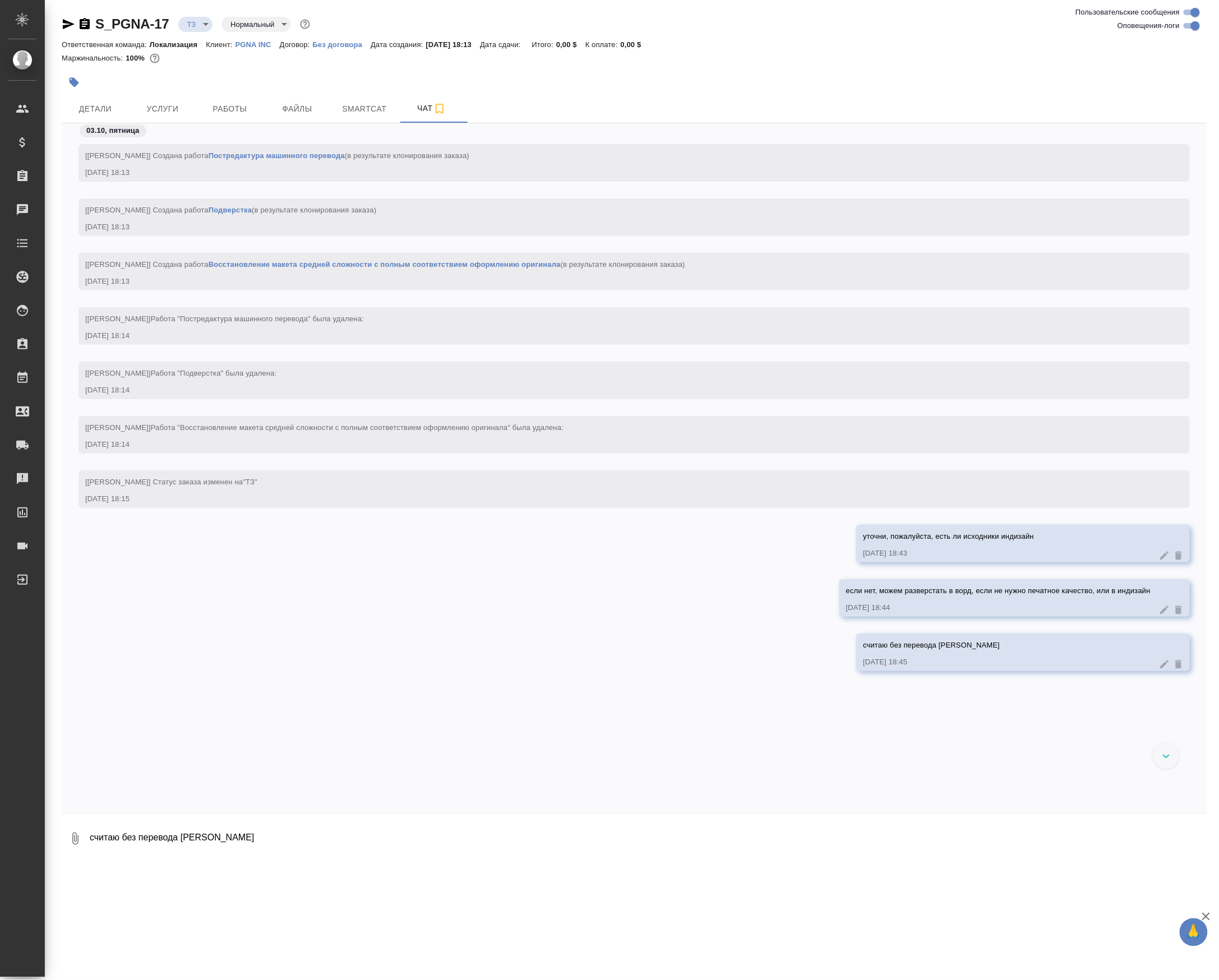
click at [68, 27] on icon "button" at bounding box center [69, 24] width 12 height 10
drag, startPoint x: 110, startPoint y: 849, endPoint x: 78, endPoint y: 849, distance: 32.0
click at [78, 849] on div "0 считаю без перевода скриншотов" at bounding box center [634, 839] width 1145 height 38
click at [78, 845] on icon "button" at bounding box center [75, 839] width 13 height 13
click at [91, 776] on span "С локального диска" at bounding box center [71, 778] width 76 height 14
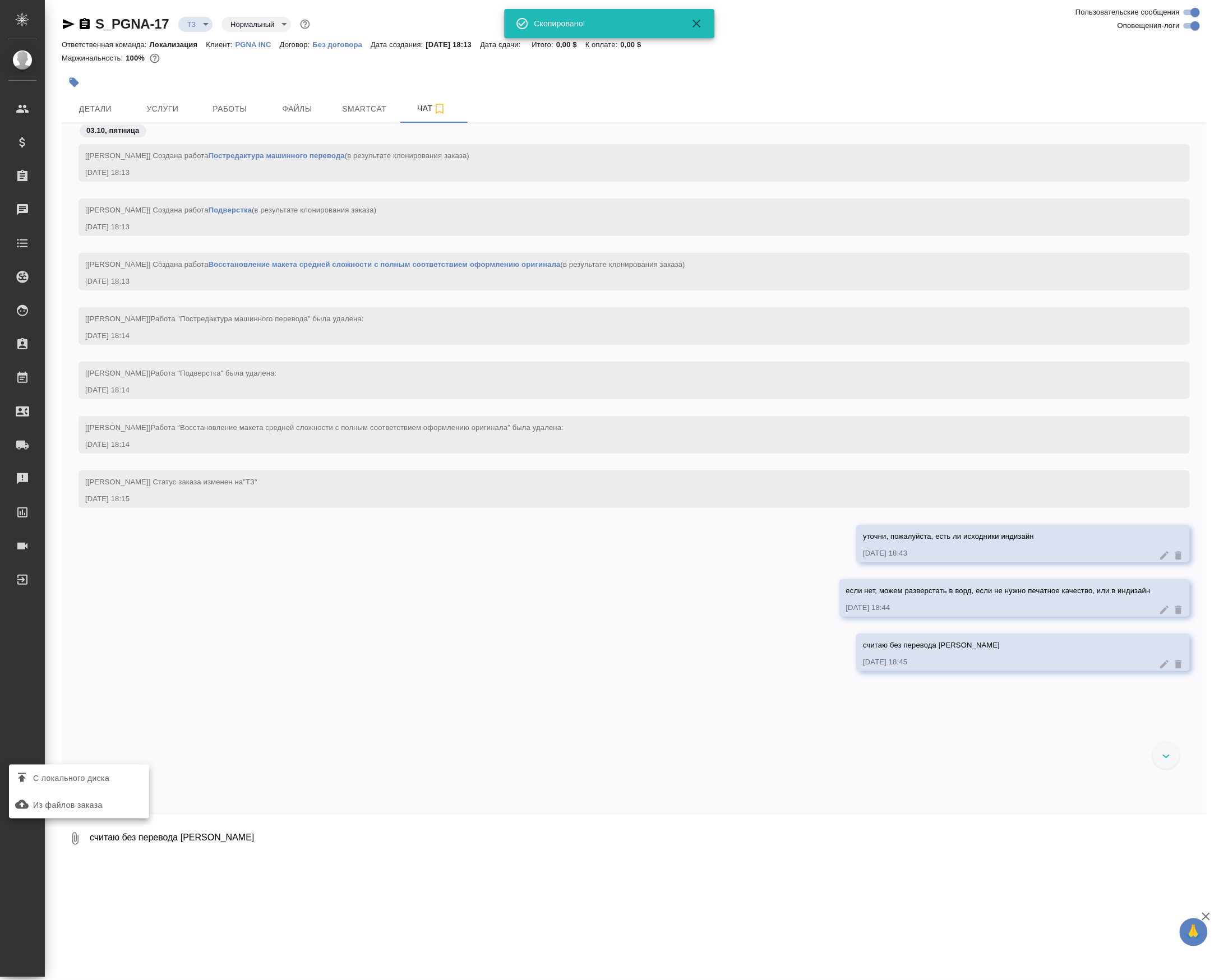
click at [0, 0] on input "С локального диска" at bounding box center [0, 0] width 0 height 0
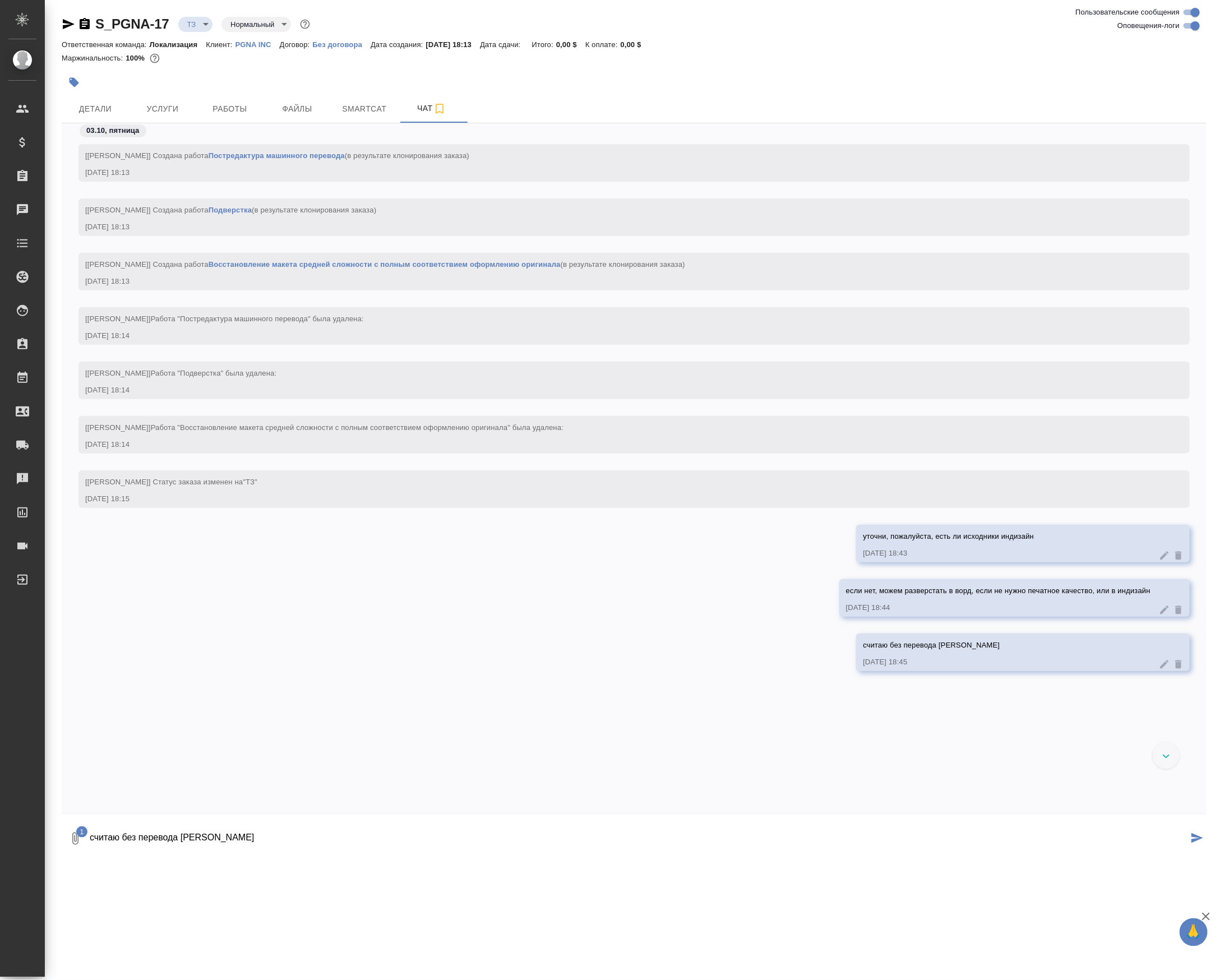
click at [158, 820] on div at bounding box center [634, 817] width 1145 height 5
click at [166, 843] on textarea "считаю без перевода скриншотов" at bounding box center [638, 839] width 1099 height 38
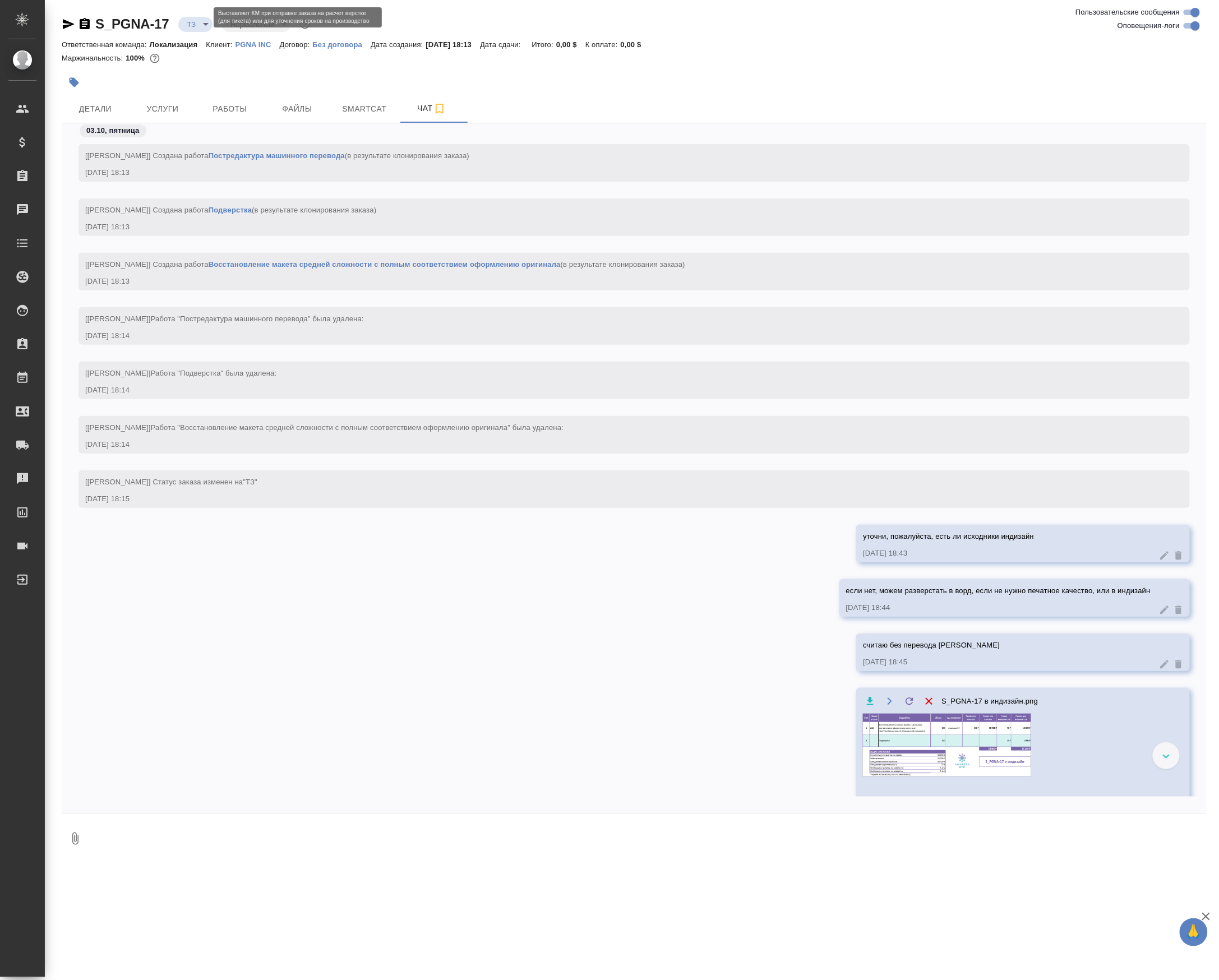
click at [201, 28] on body "🙏 .cls-1 fill:#fff; AWATERA Petrova Valeria Клиенты Спецификации Заказы 0 Чаты …" at bounding box center [610, 490] width 1219 height 980
click at [201, 28] on button "Создан" at bounding box center [209, 23] width 31 height 13
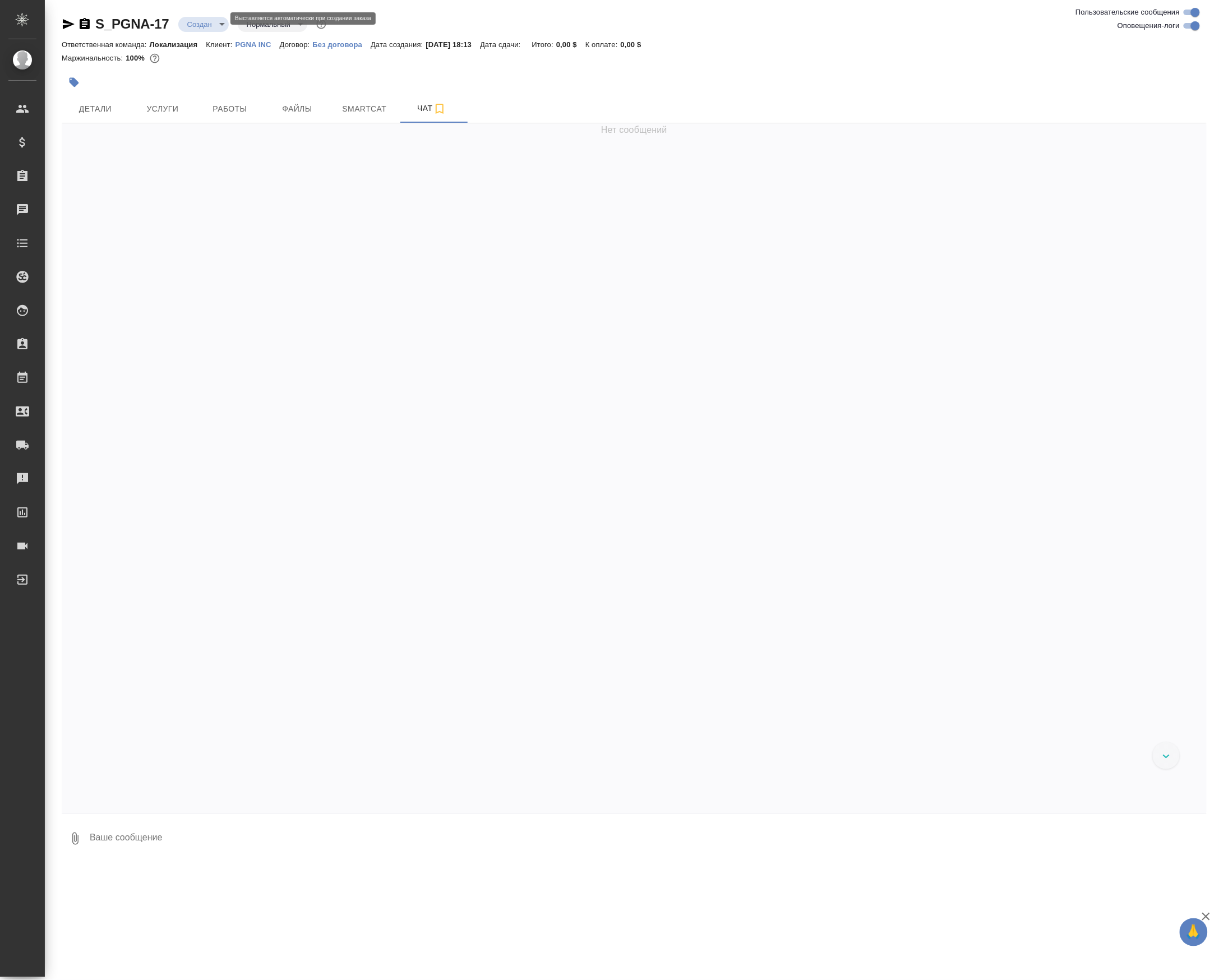
scroll to position [85, 0]
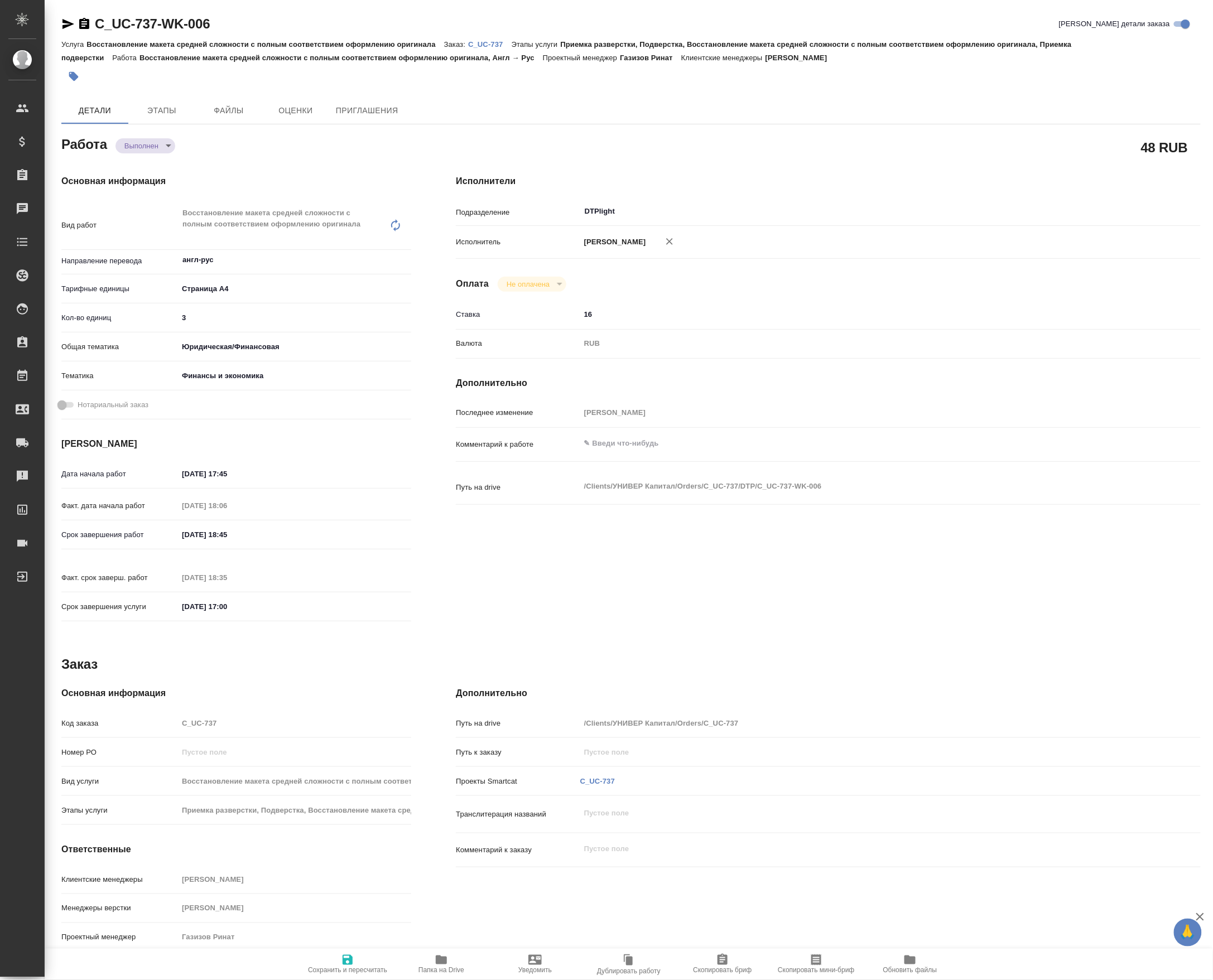
click at [136, 150] on body "🙏 .cls-1 fill:#fff; AWATERA [PERSON_NAME] Спецификации Заказы Чаты Todo Проекты…" at bounding box center [606, 490] width 1213 height 980
click at [137, 168] on button "Сдан" at bounding box center [137, 167] width 24 height 13
type textarea "x"
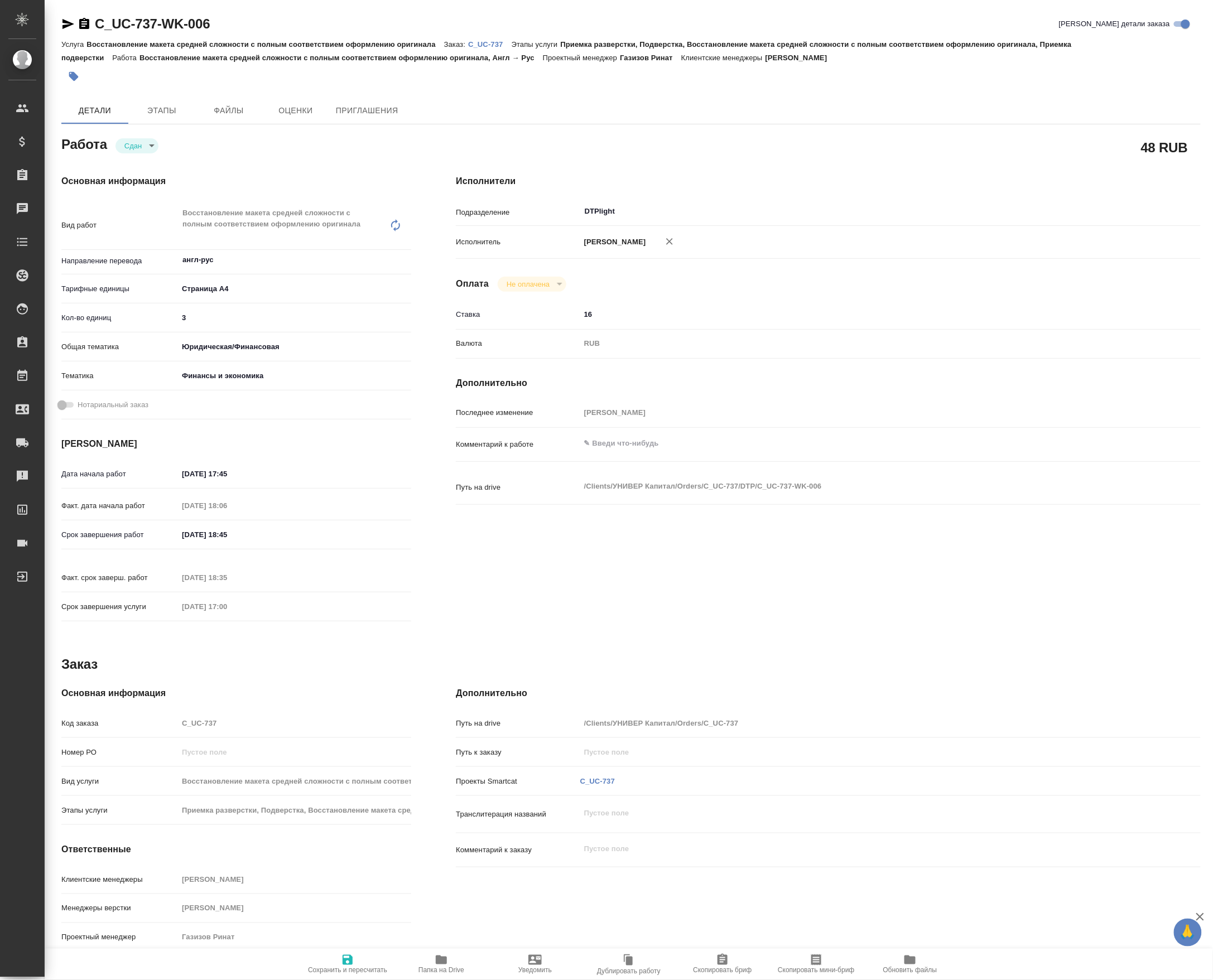
type textarea "x"
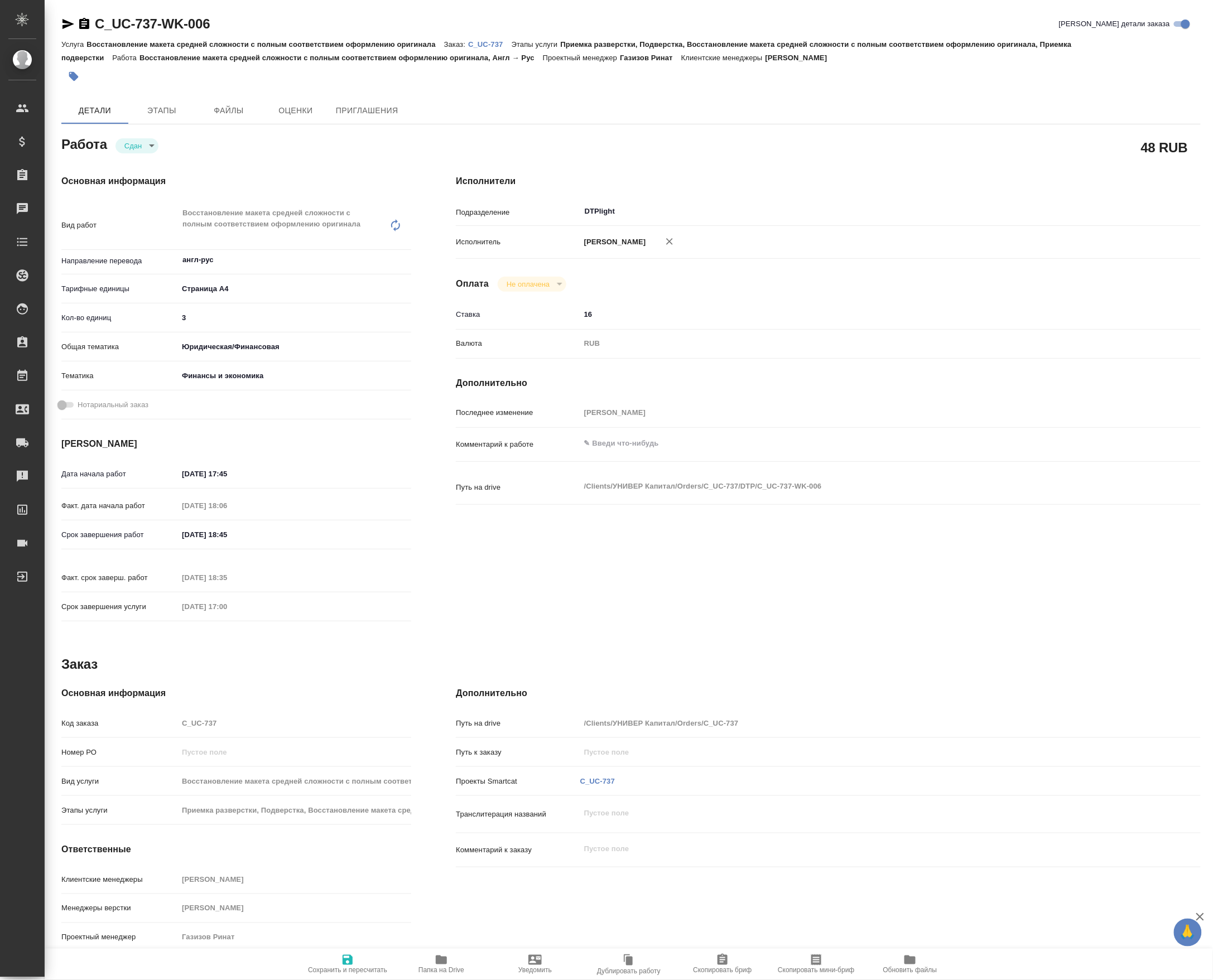
type textarea "x"
click at [413, 957] on span "Папка на Drive" at bounding box center [441, 964] width 80 height 21
type textarea "x"
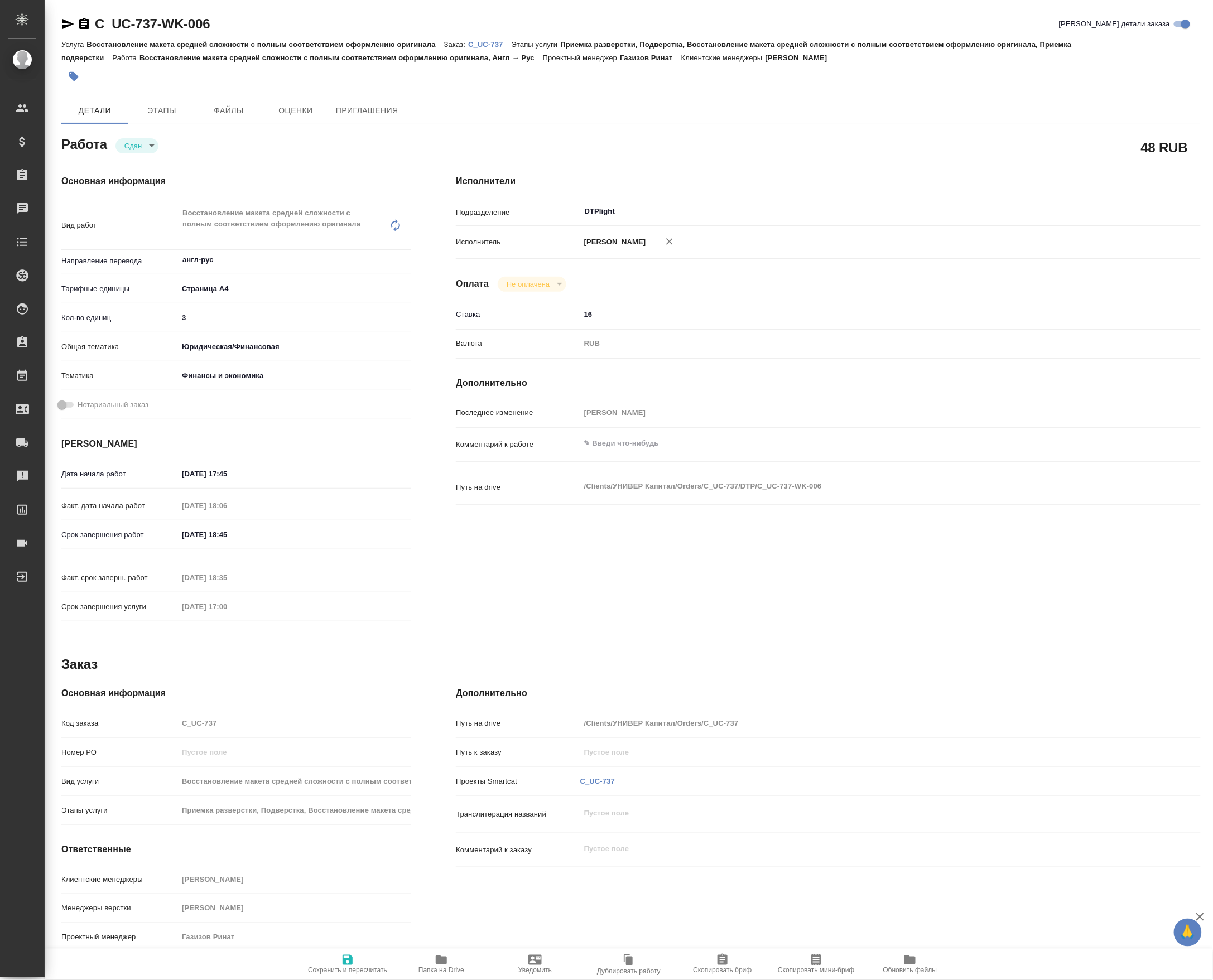
type textarea "x"
click at [489, 48] on p "C_UC-737" at bounding box center [490, 44] width 43 height 8
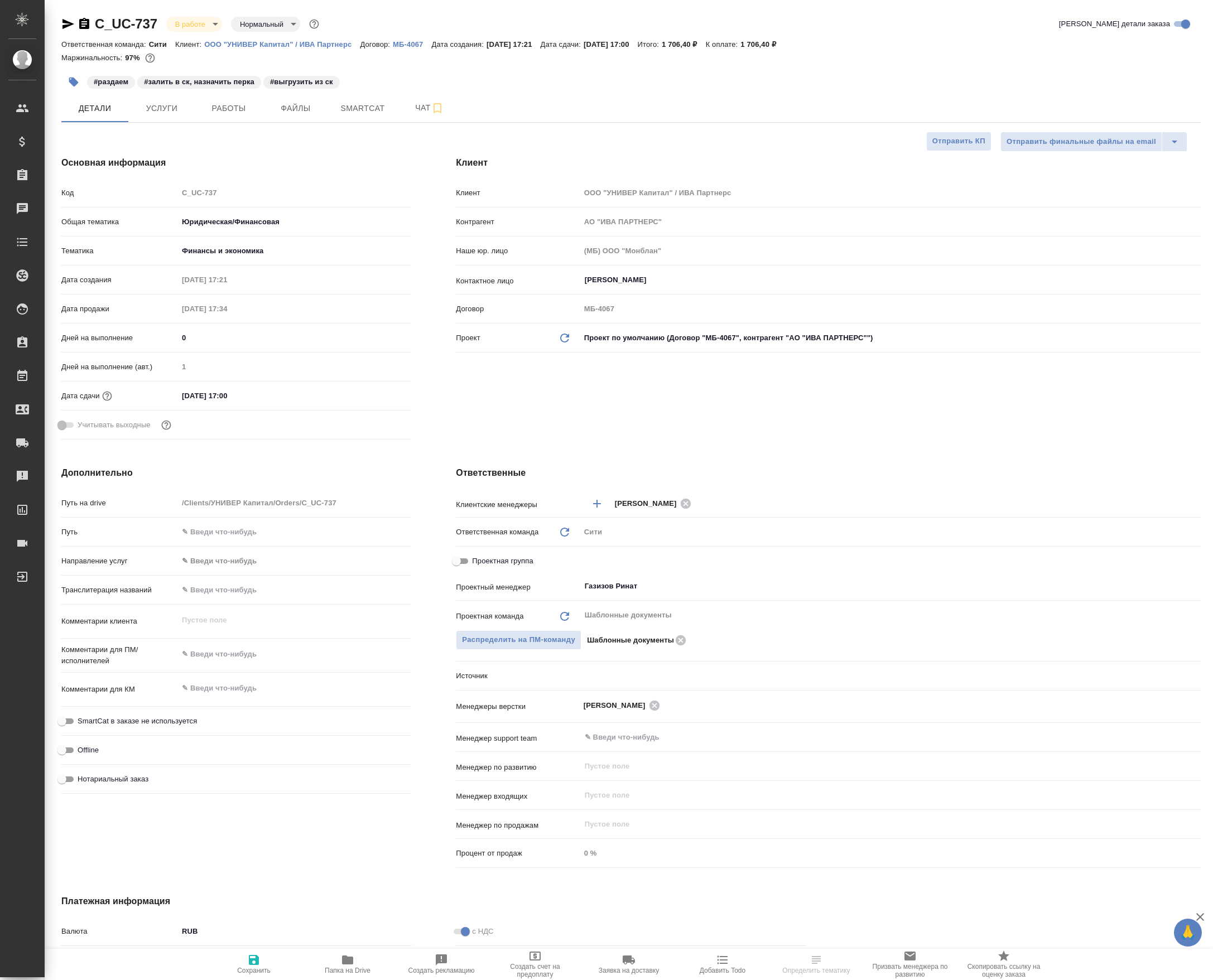
select select "RU"
click at [407, 113] on span "Чат" at bounding box center [430, 107] width 54 height 14
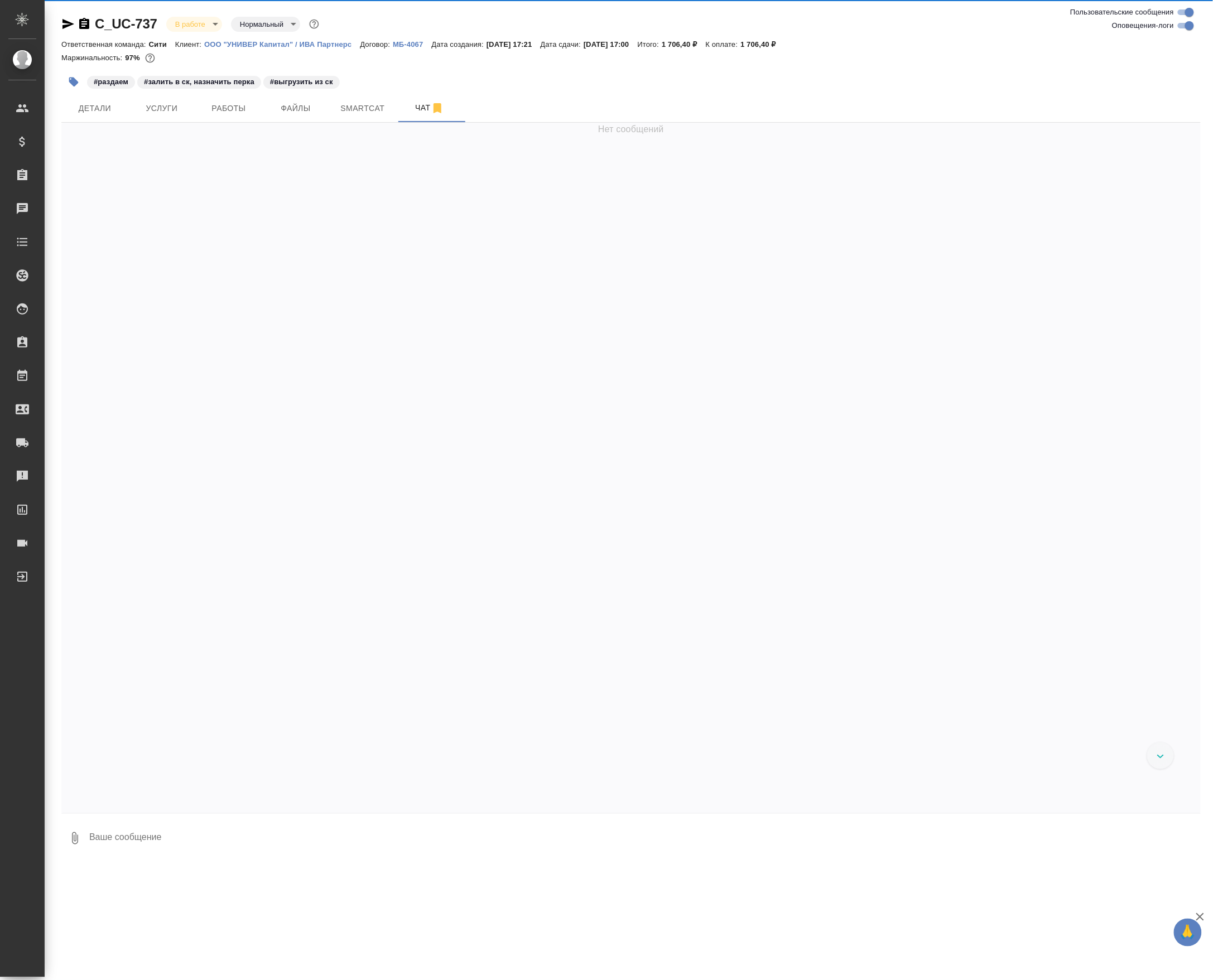
scroll to position [1858, 0]
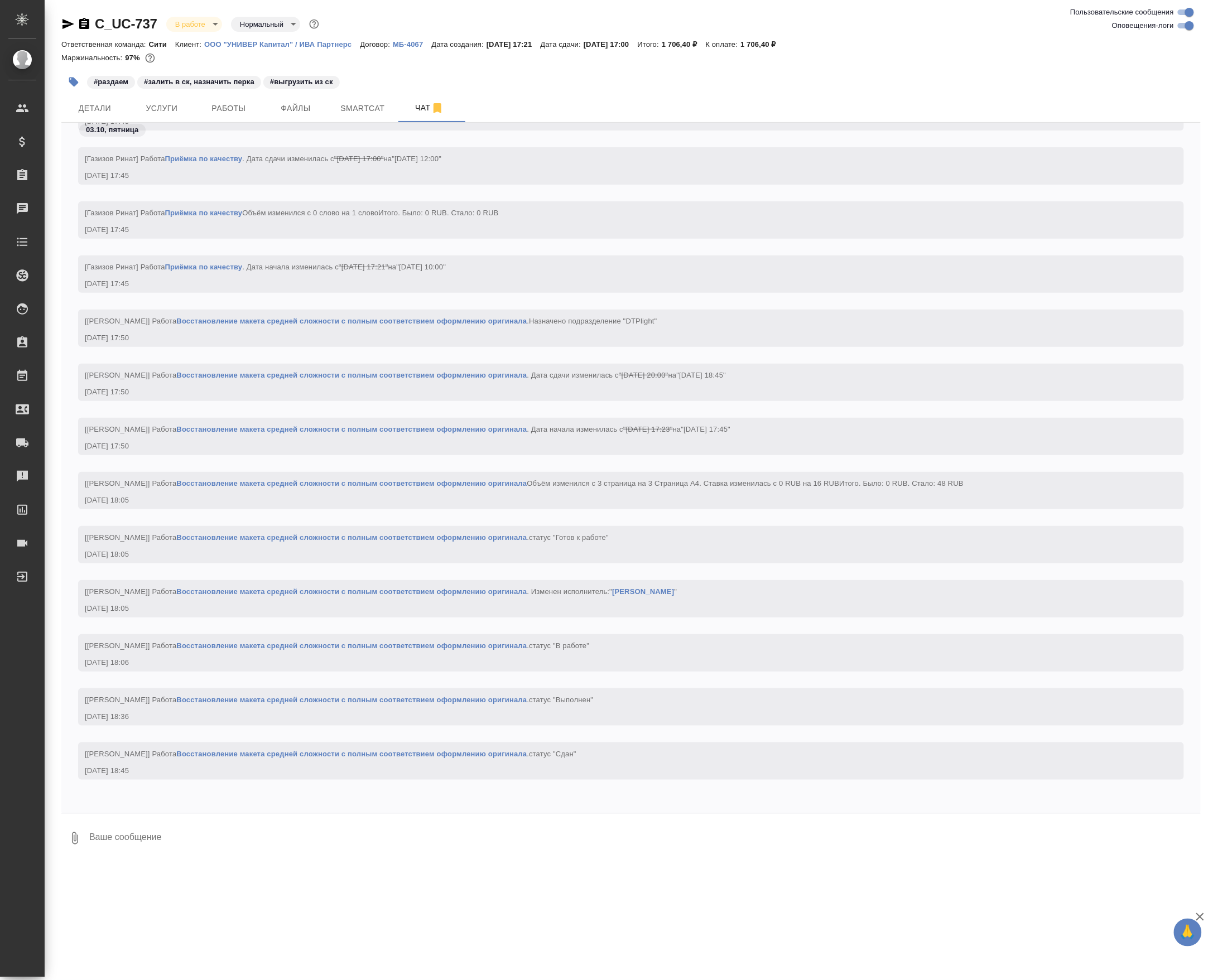
click at [189, 849] on textarea at bounding box center [644, 839] width 1112 height 38
paste textarea "https://drive.awatera.com/apps/files/?dir=/Shares/%D0%A3%D0%9D%D0%98%D0%92%D0%9…"
type textarea "https://drive.awatera.com/apps/files/?dir=/Shares/%D0%A3%D0%9D%D0%98%D0%92%D0%9…"
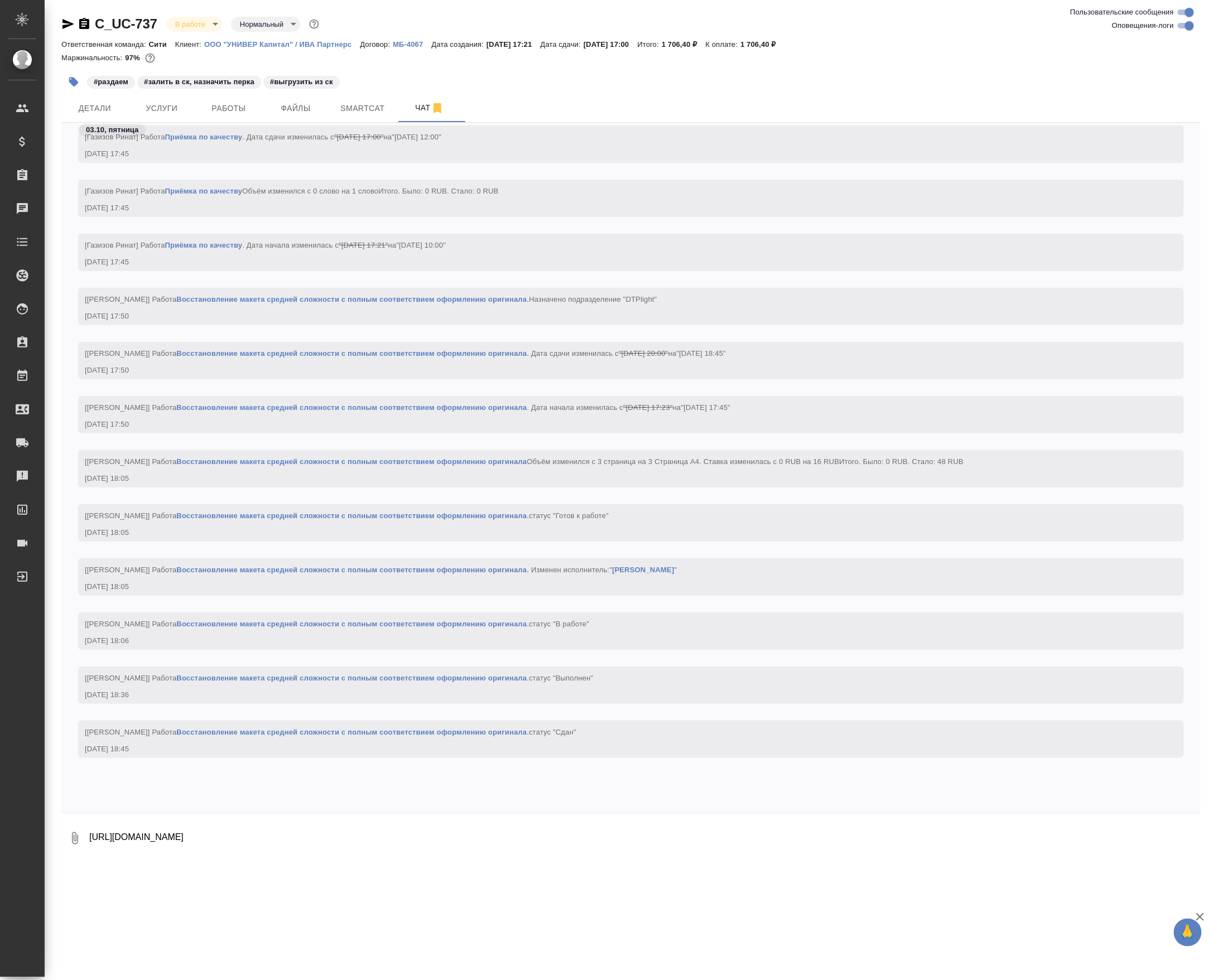
scroll to position [1924, 0]
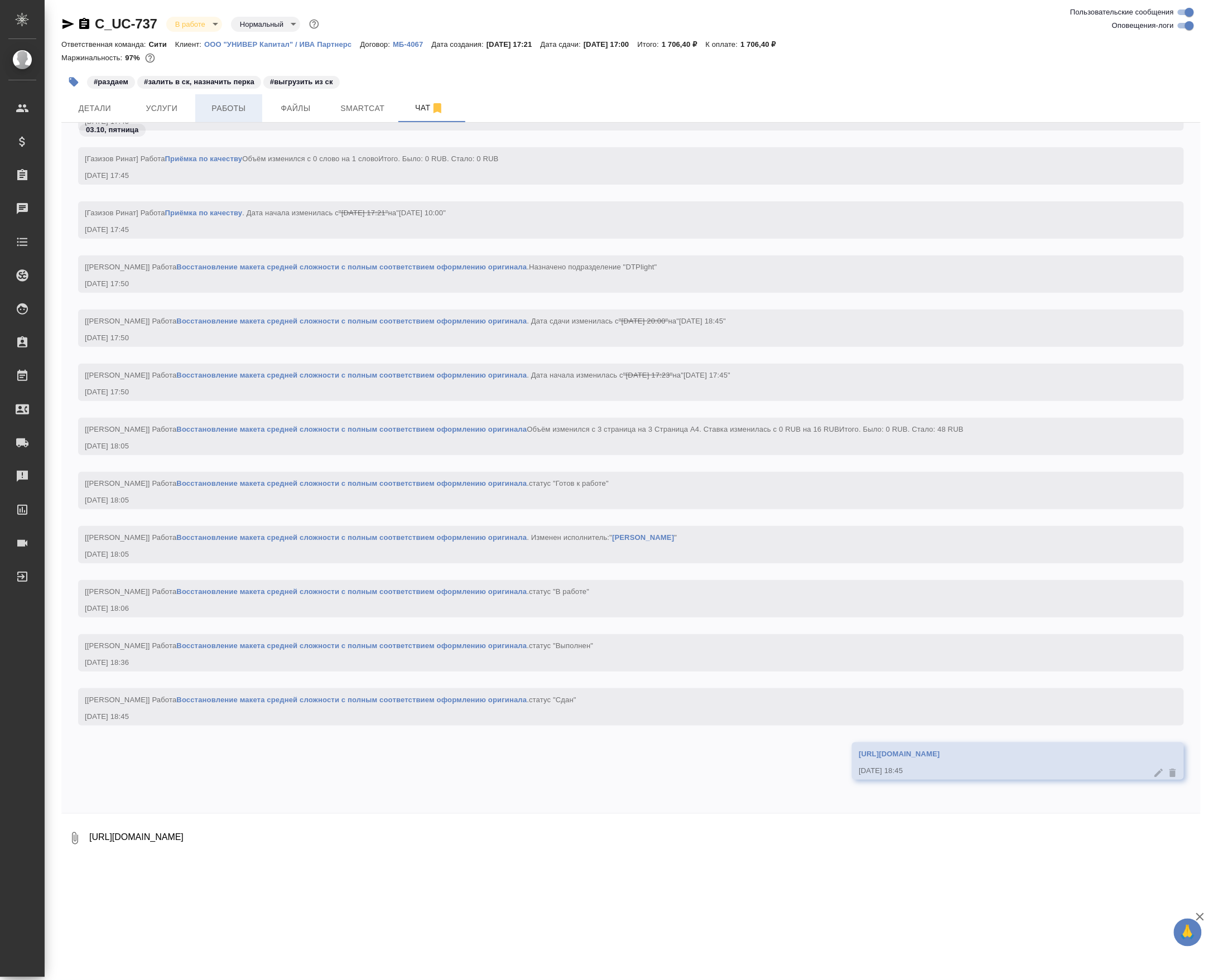
click at [231, 116] on span "Работы" at bounding box center [229, 108] width 54 height 14
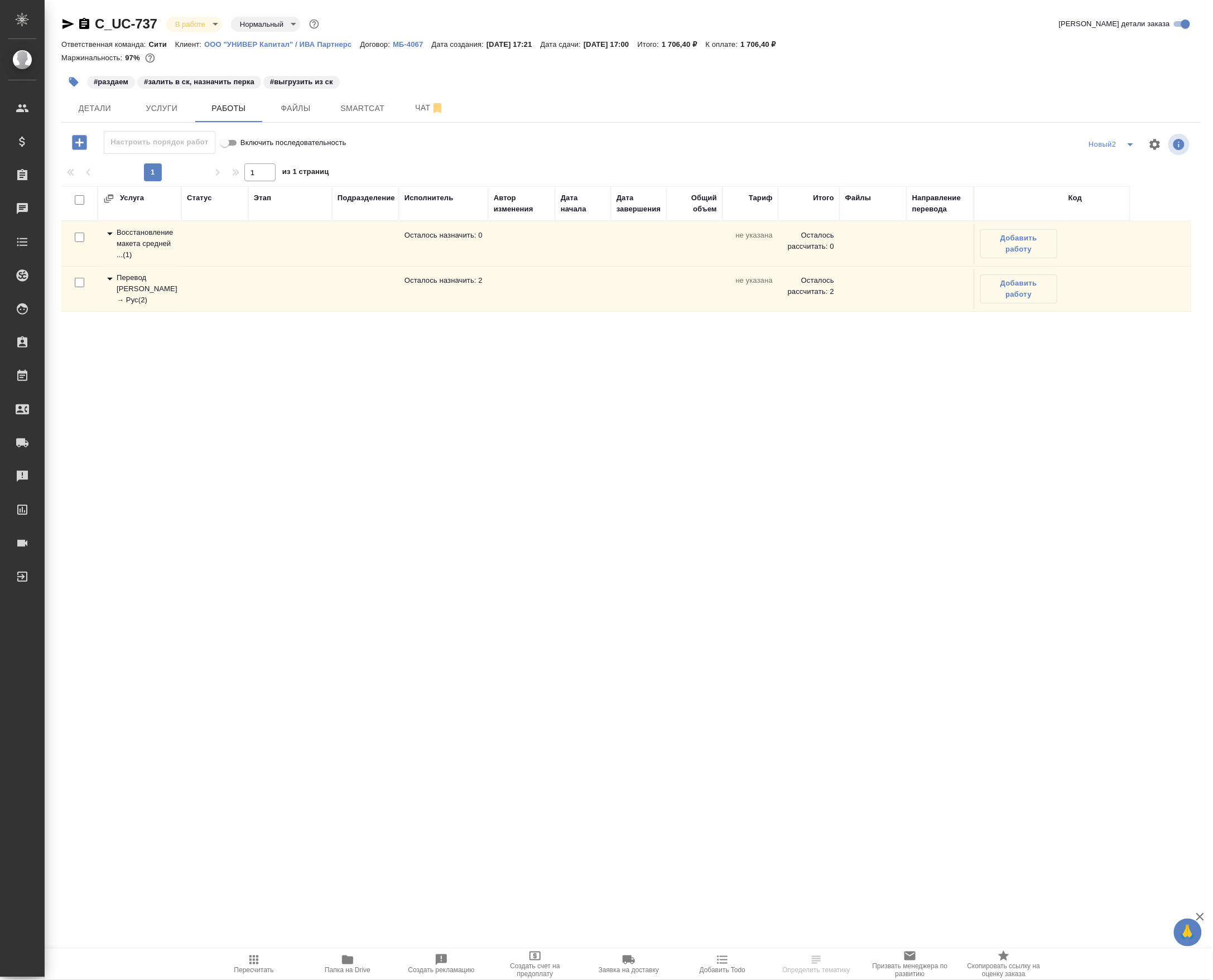
click at [158, 259] on div "Восстановление макета средней ... ( 1 )" at bounding box center [139, 244] width 73 height 33
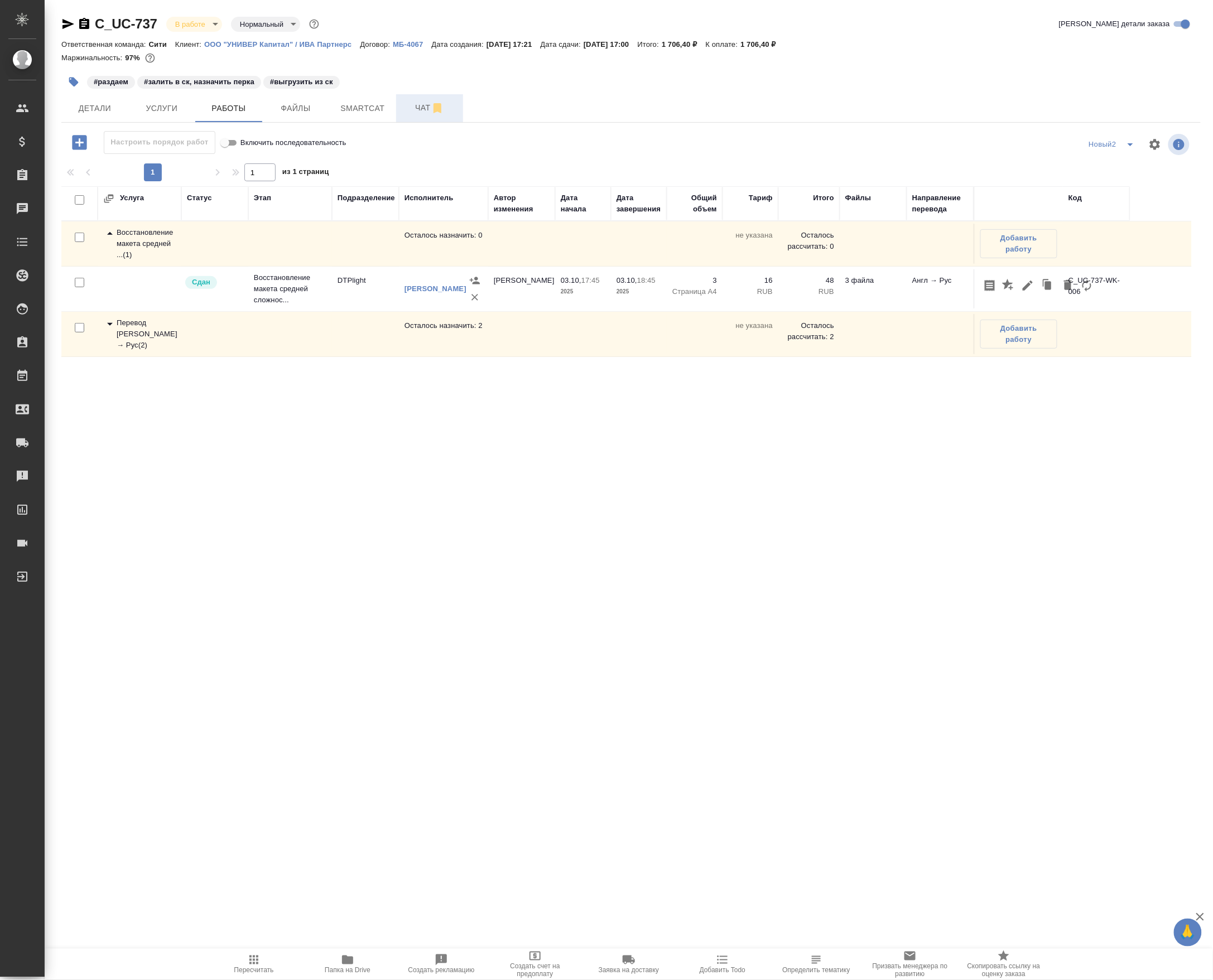
click at [411, 110] on span "Чат" at bounding box center [430, 107] width 54 height 14
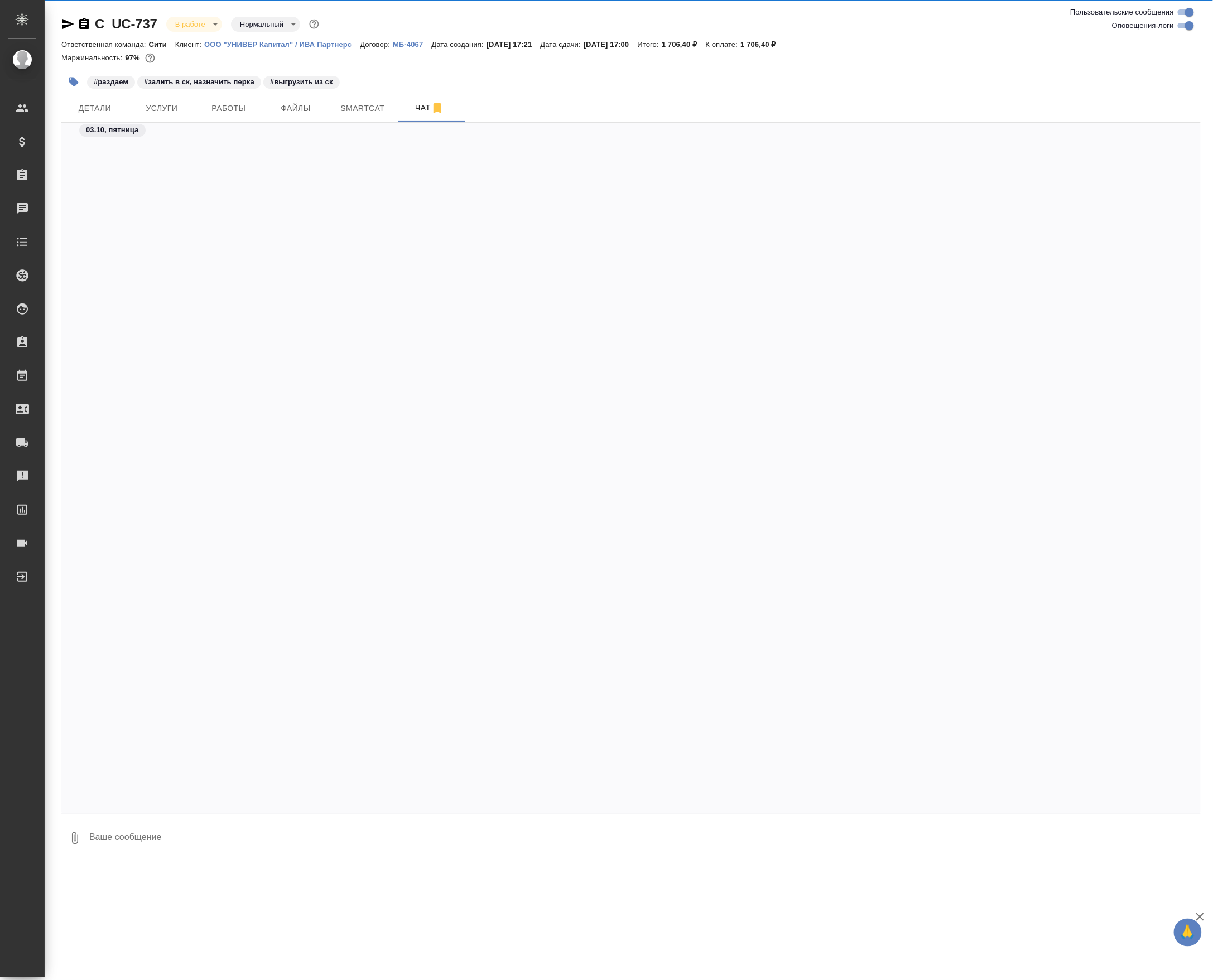
scroll to position [1924, 0]
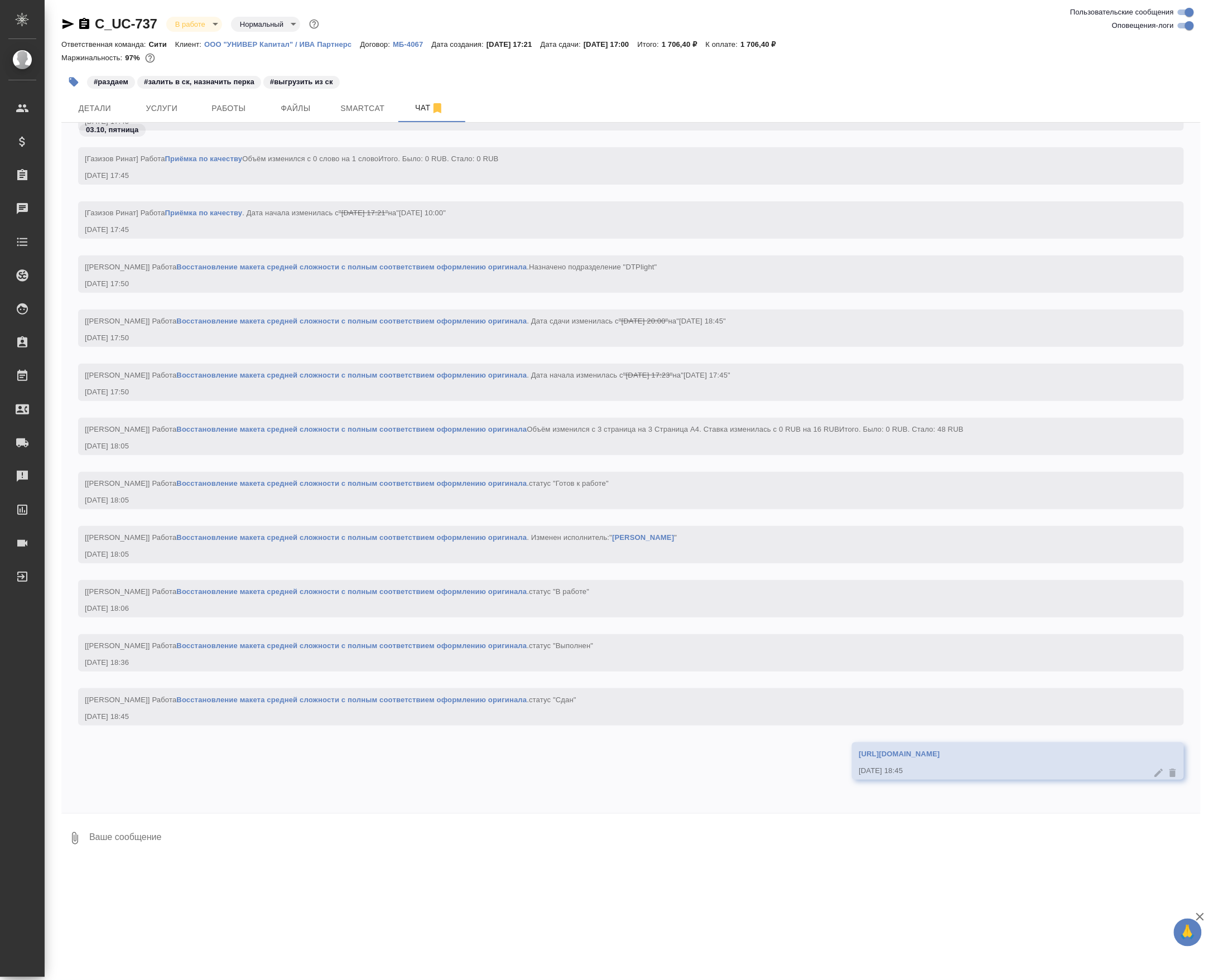
click at [859, 754] on div "https://drive.awatera.com/apps/files/?dir=/Shares/%D0%A3%D0%9D%D0%98%D0%92%D0%9…" at bounding box center [1001, 752] width 286 height 14
click at [859, 752] on link "https://drive.awatera.com/apps/files/?dir=/Shares/%D0%A3%D0%9D%D0%98%D0%92%D0%9…" at bounding box center [899, 754] width 81 height 8
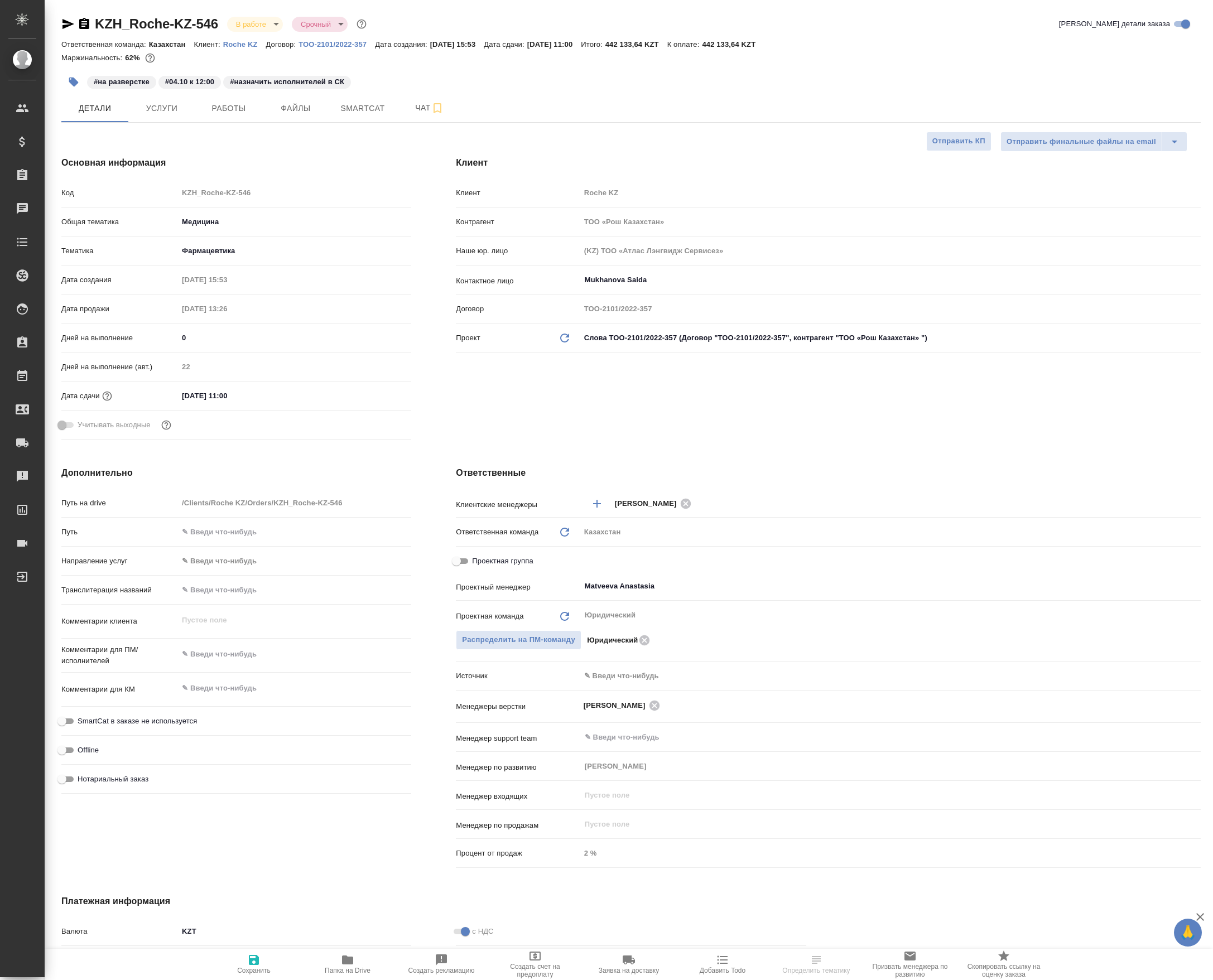
select select "RU"
click at [232, 114] on span "Работы" at bounding box center [229, 108] width 54 height 14
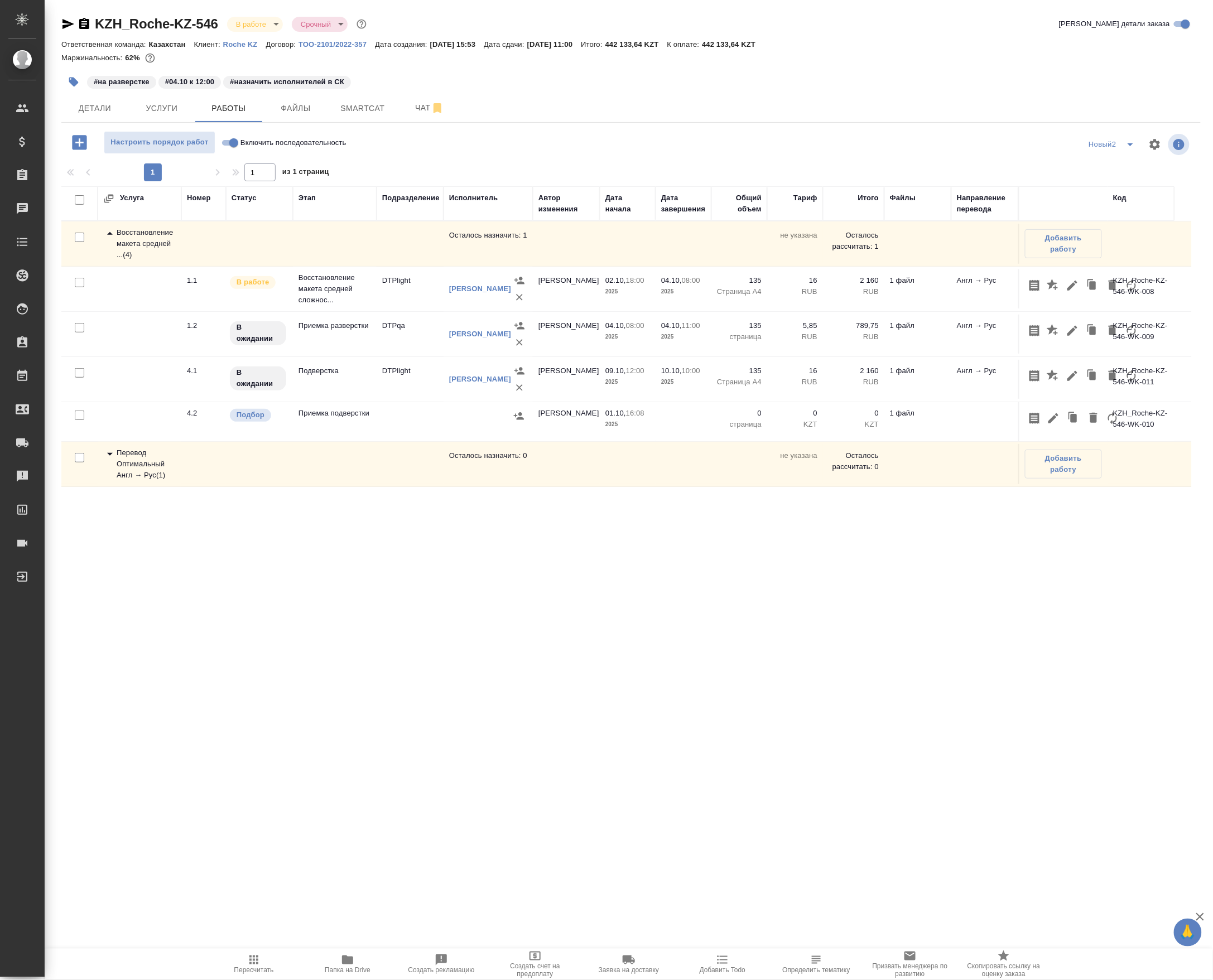
click at [483, 659] on div "Услуга Номер Статус Этап Подразделение Исполнитель Автор изменения Дата начала …" at bounding box center [626, 479] width 1130 height 586
click at [382, 354] on td "DTPqa" at bounding box center [410, 334] width 67 height 39
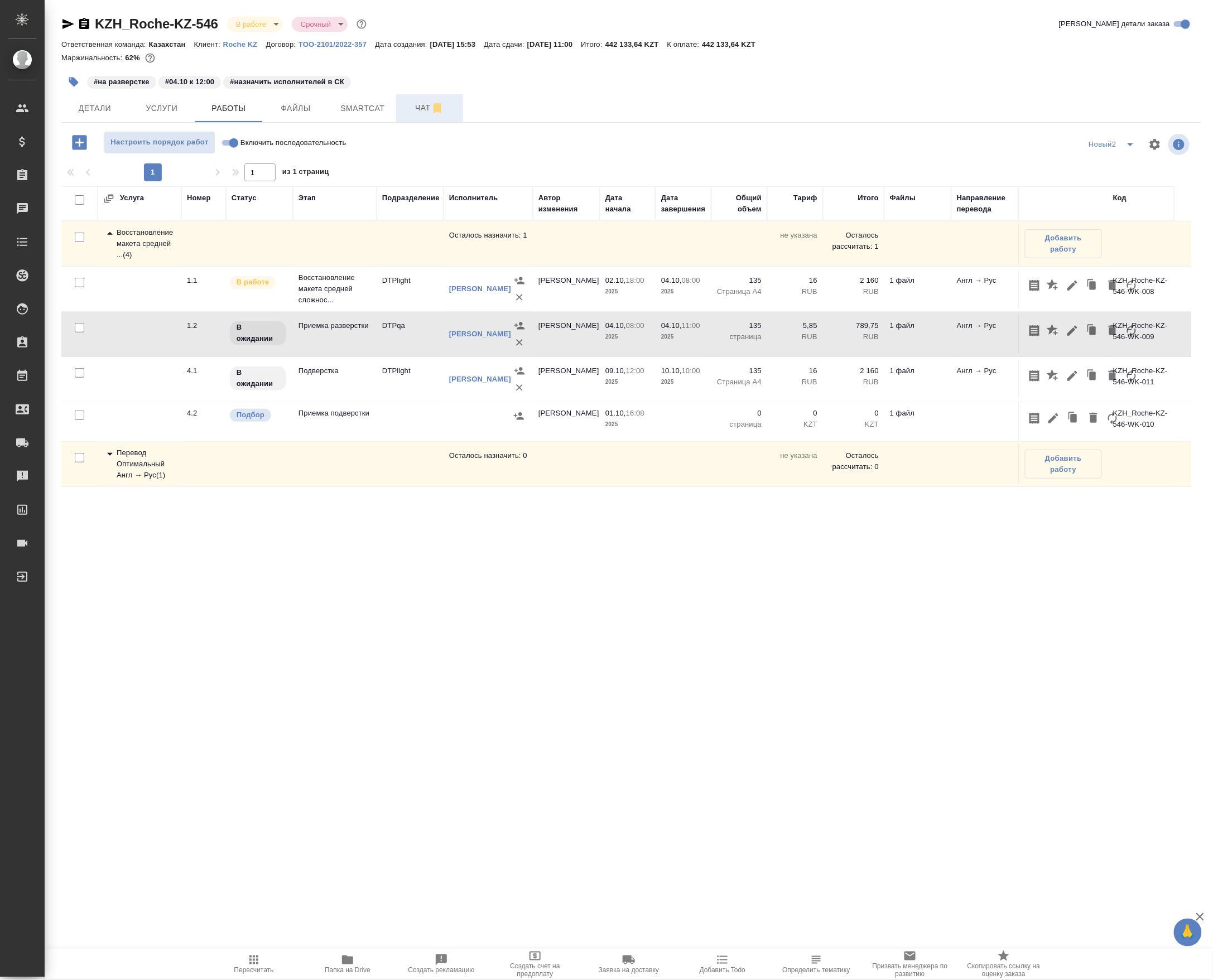
click at [418, 114] on span "Чат" at bounding box center [430, 107] width 54 height 14
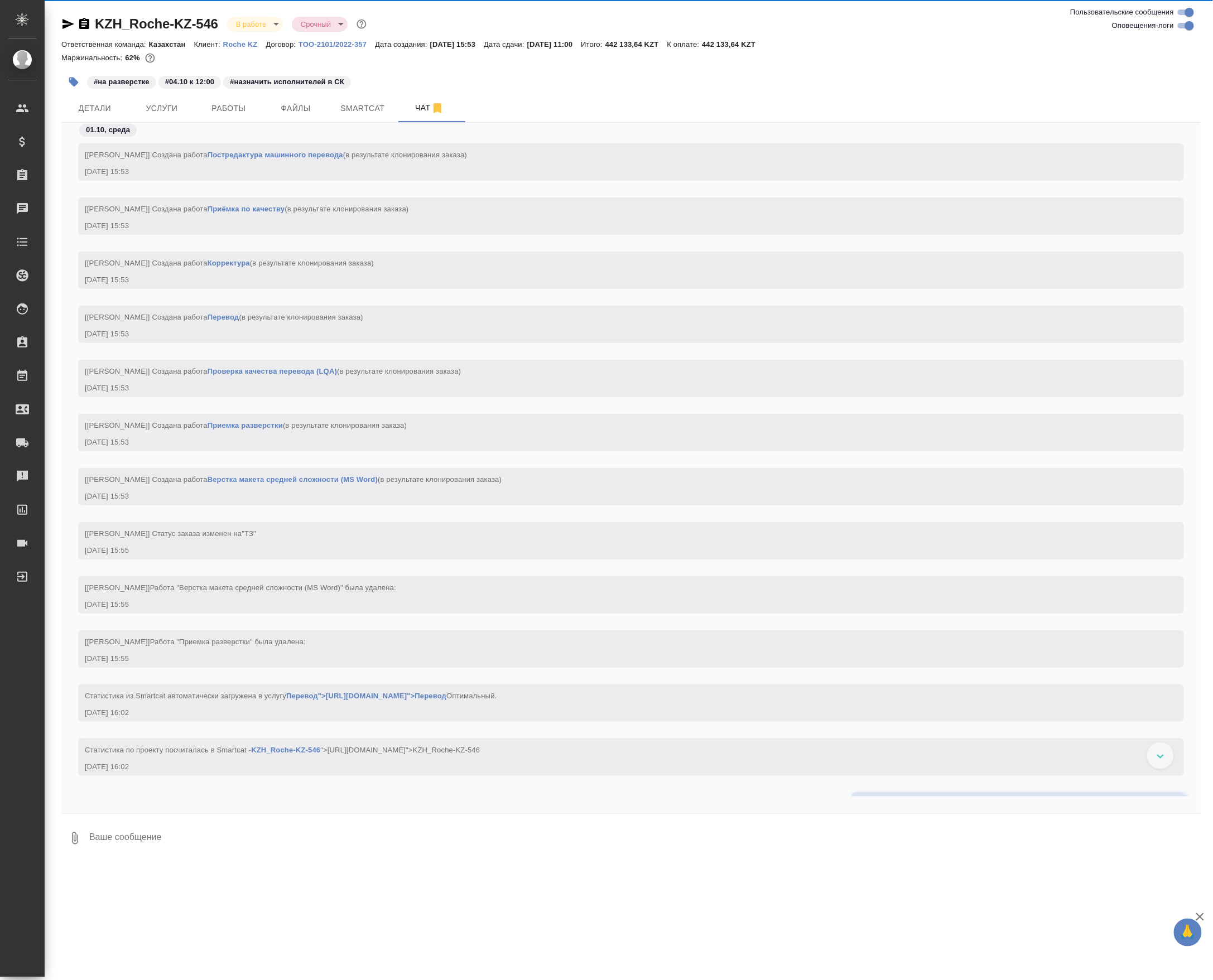
scroll to position [2765, 0]
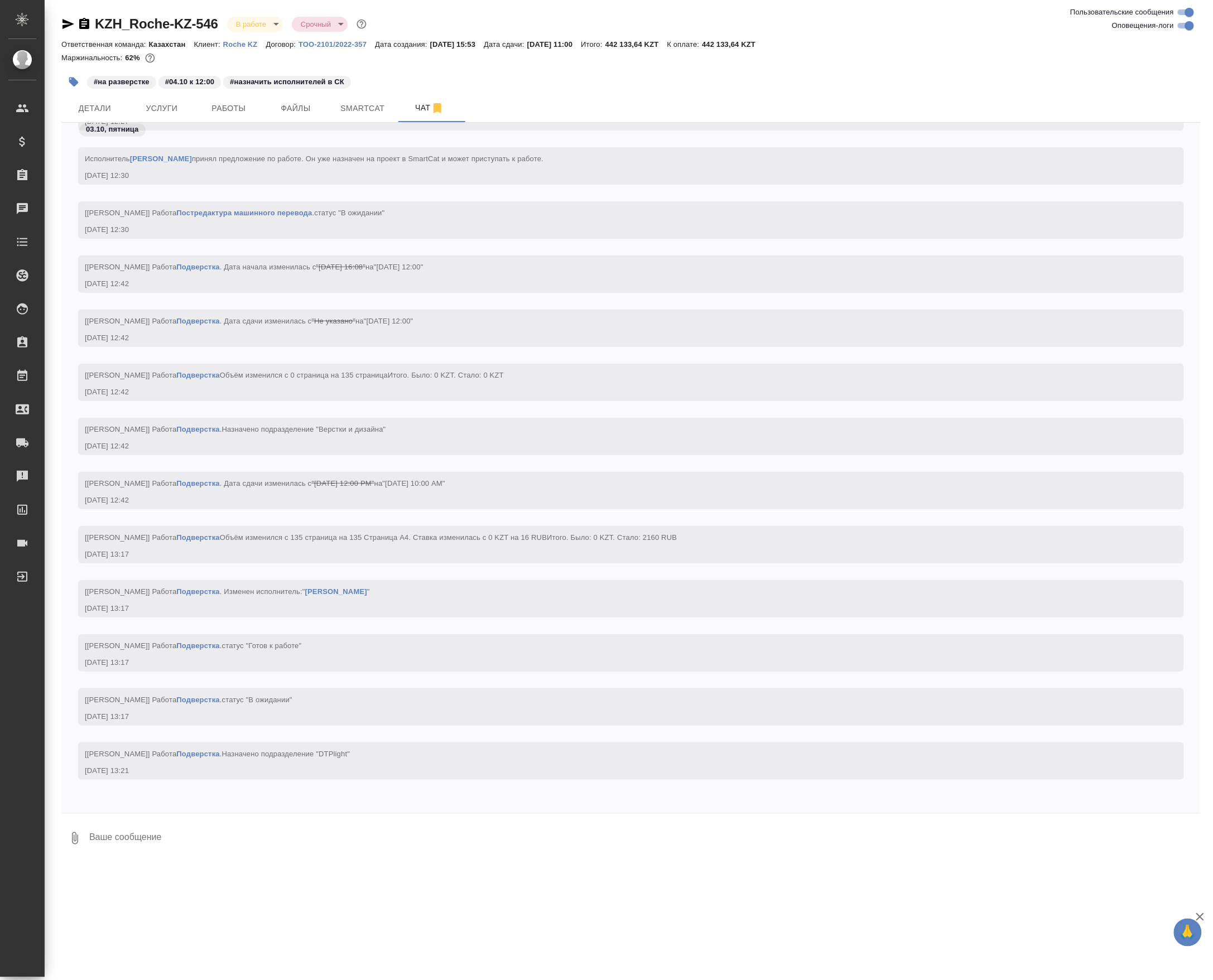
click at [197, 851] on textarea at bounding box center [644, 839] width 1112 height 38
type textarea "тут jn приемки разверстки из out забирать завтра, Алёна проверит и можно перево…"
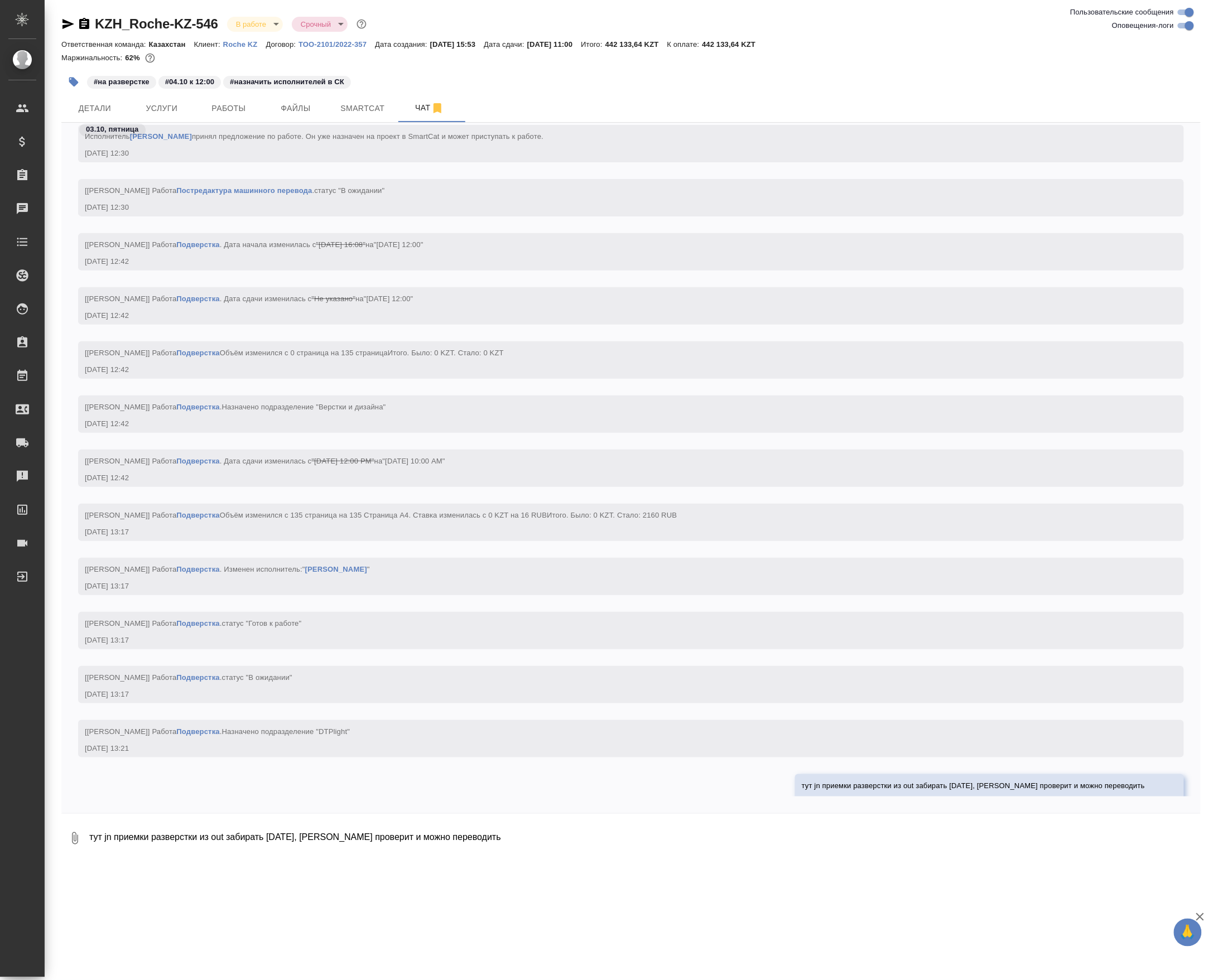
scroll to position [2820, 0]
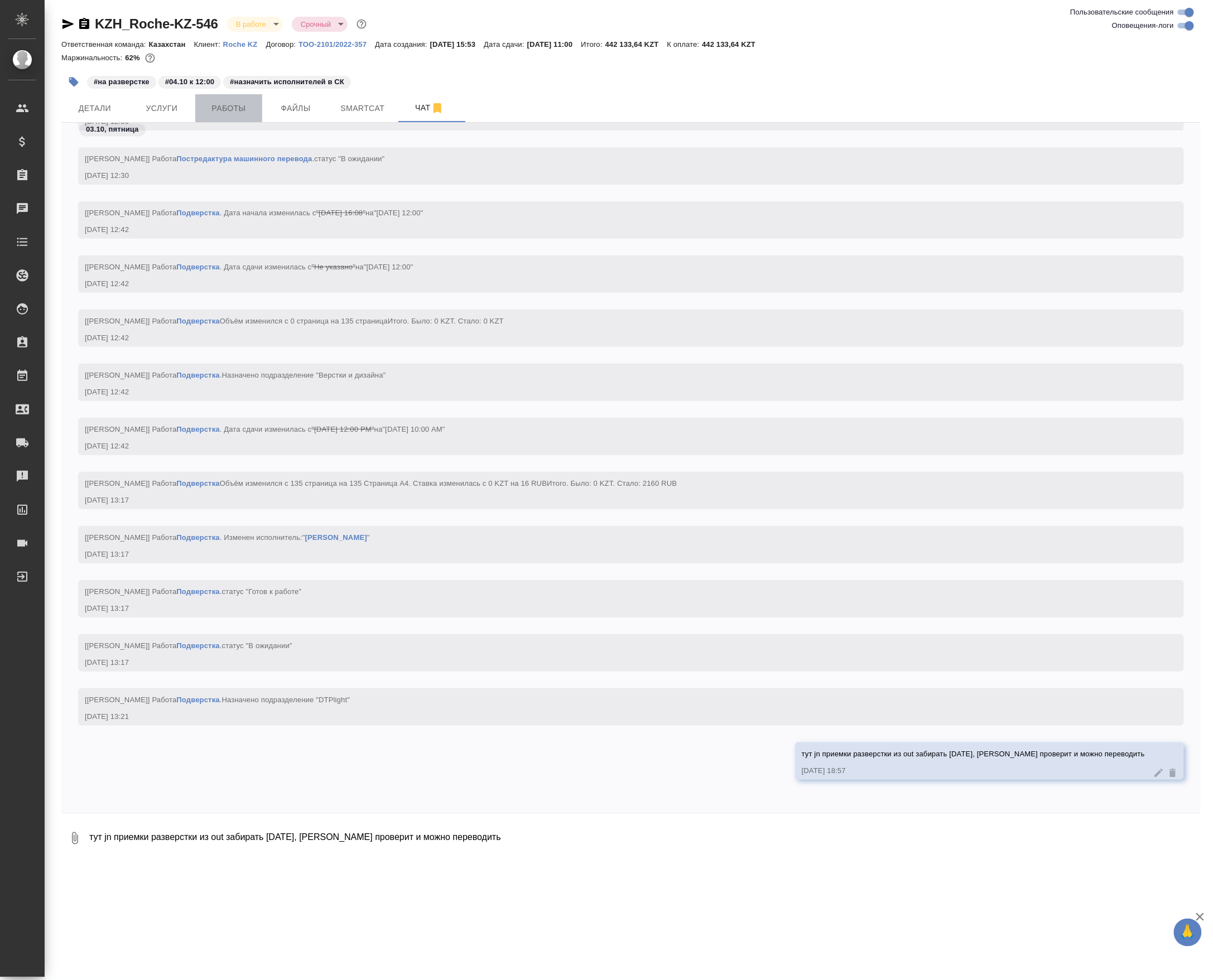
click at [215, 112] on span "Работы" at bounding box center [229, 108] width 54 height 14
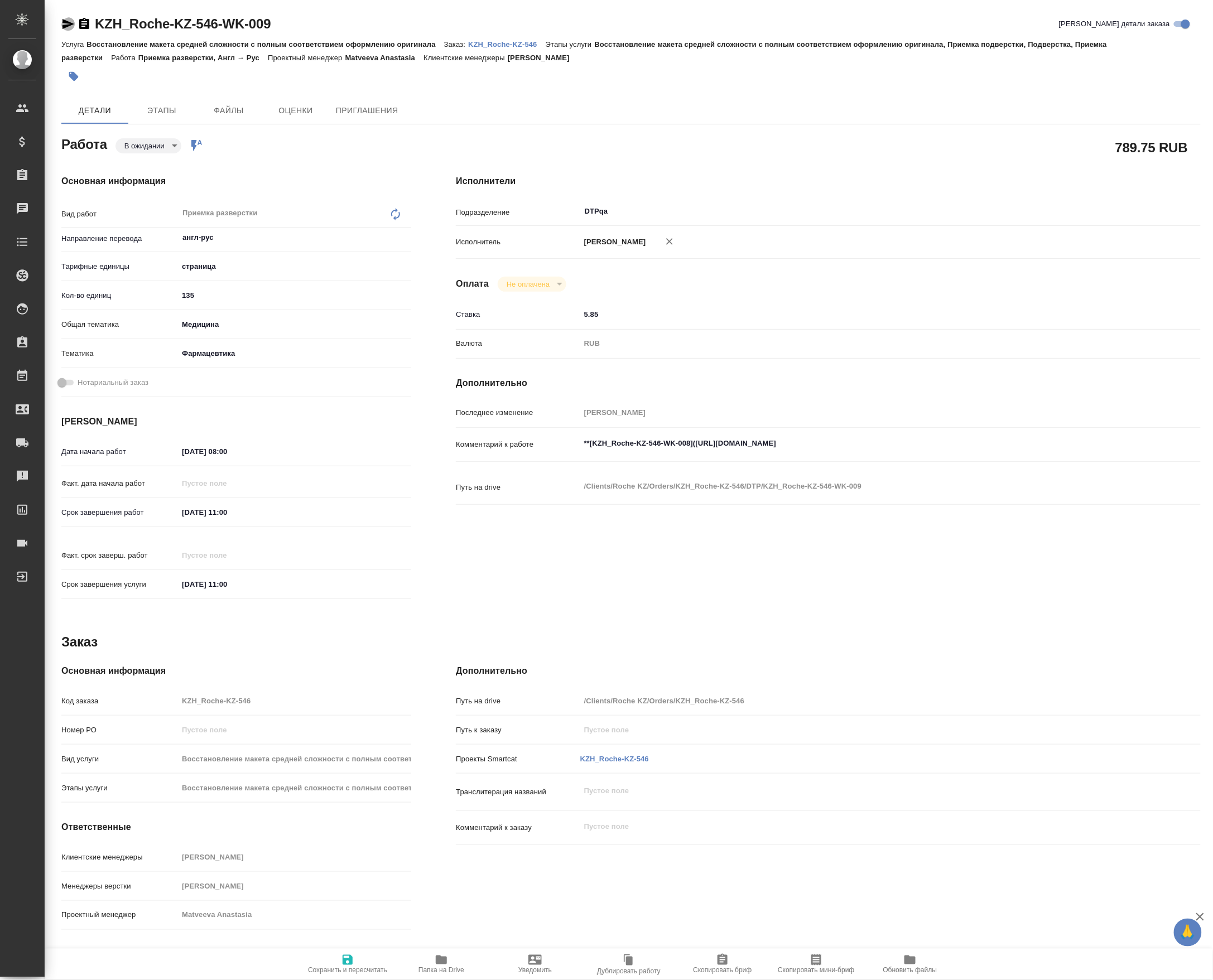
click at [70, 17] on icon "button" at bounding box center [68, 24] width 13 height 13
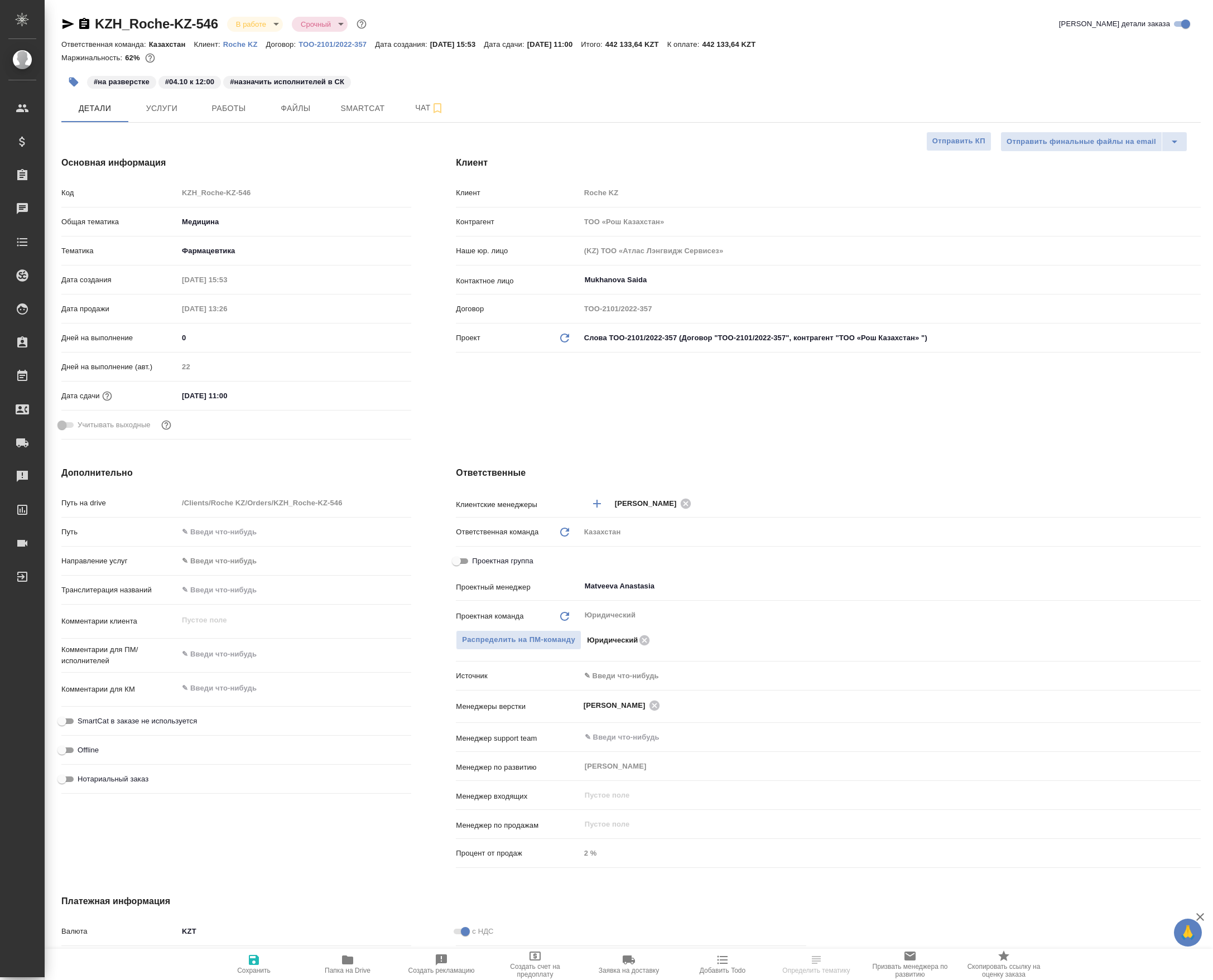
select select "RU"
click at [221, 122] on button "Работы" at bounding box center [229, 108] width 67 height 28
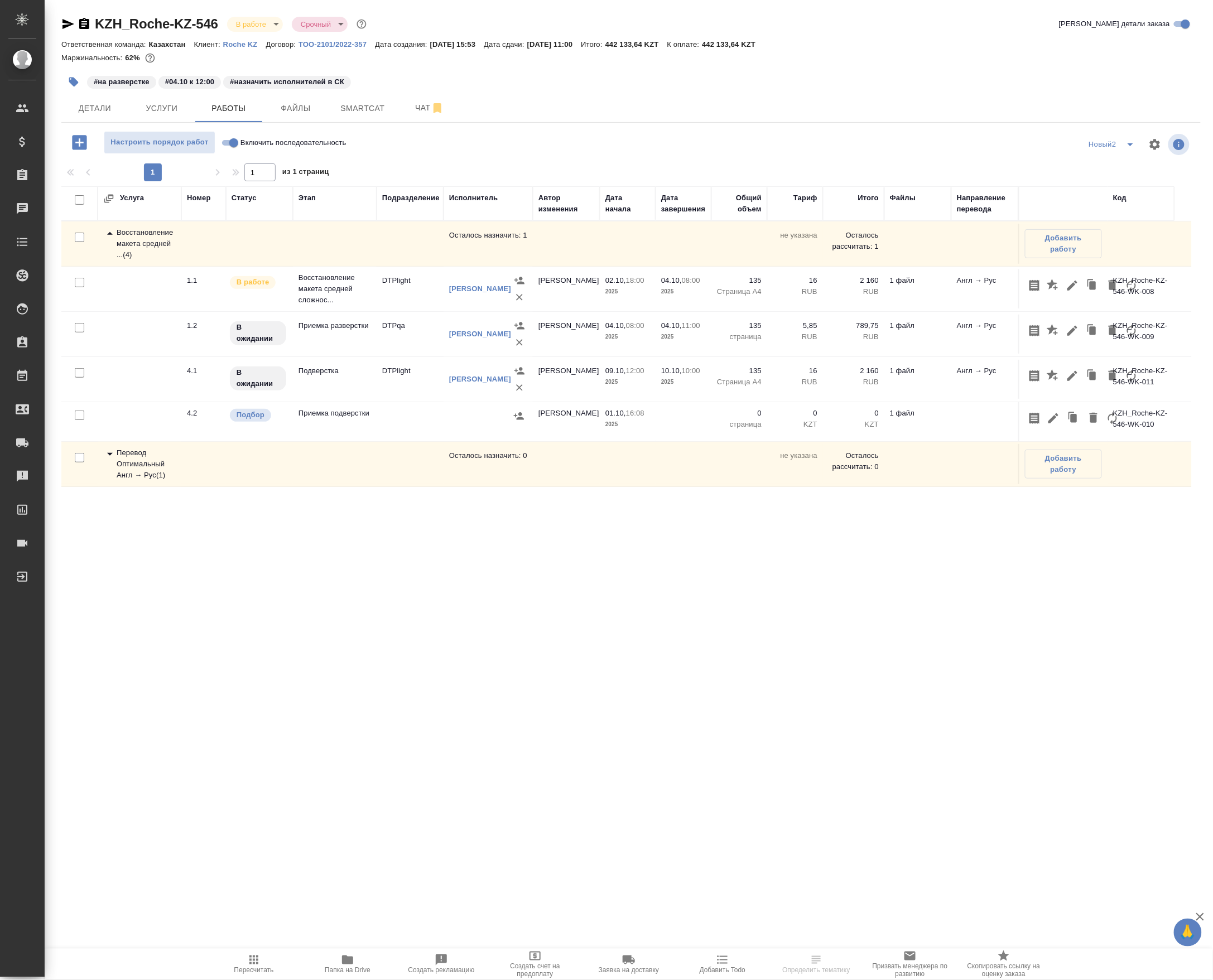
drag, startPoint x: 166, startPoint y: 525, endPoint x: 174, endPoint y: 551, distance: 27.2
click at [174, 551] on div "Услуга Номер Статус Этап Подразделение Исполнитель Автор изменения Дата начала …" at bounding box center [626, 479] width 1130 height 586
click at [161, 481] on div "Перевод Оптимальный Англ → Рус ( 1 )" at bounding box center [139, 464] width 73 height 33
